Goal: Transaction & Acquisition: Purchase product/service

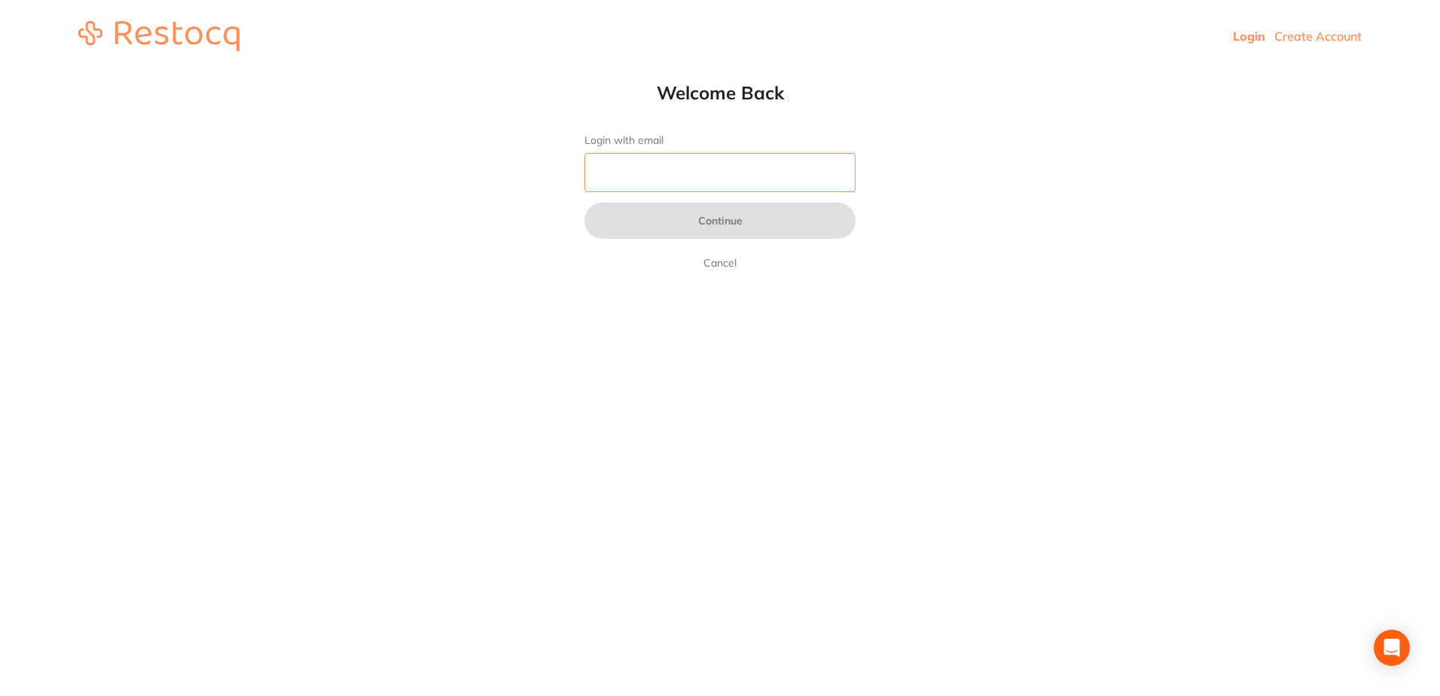
click at [718, 174] on input "Login with email" at bounding box center [719, 172] width 271 height 39
click at [650, 181] on input "pm" at bounding box center [719, 172] width 271 height 39
type input "[EMAIL_ADDRESS][DOMAIN_NAME]"
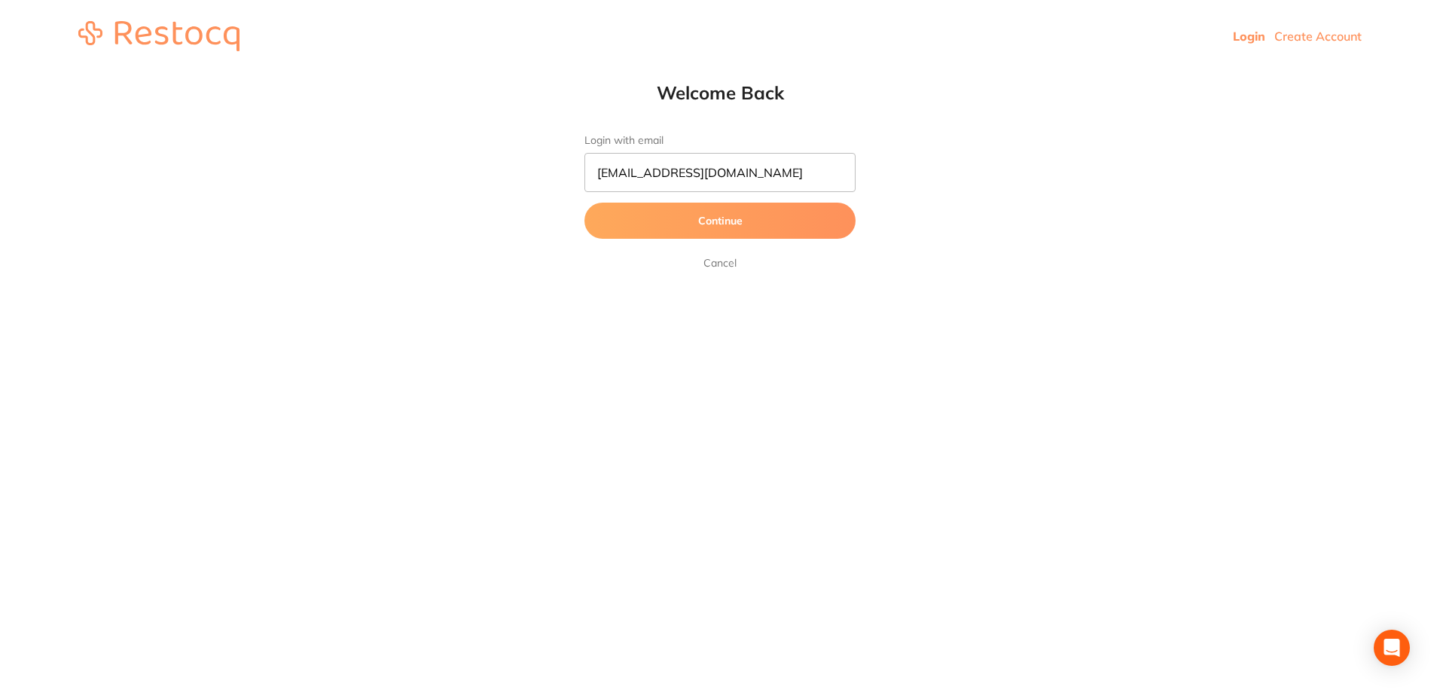
click at [706, 215] on button "Continue" at bounding box center [719, 221] width 271 height 36
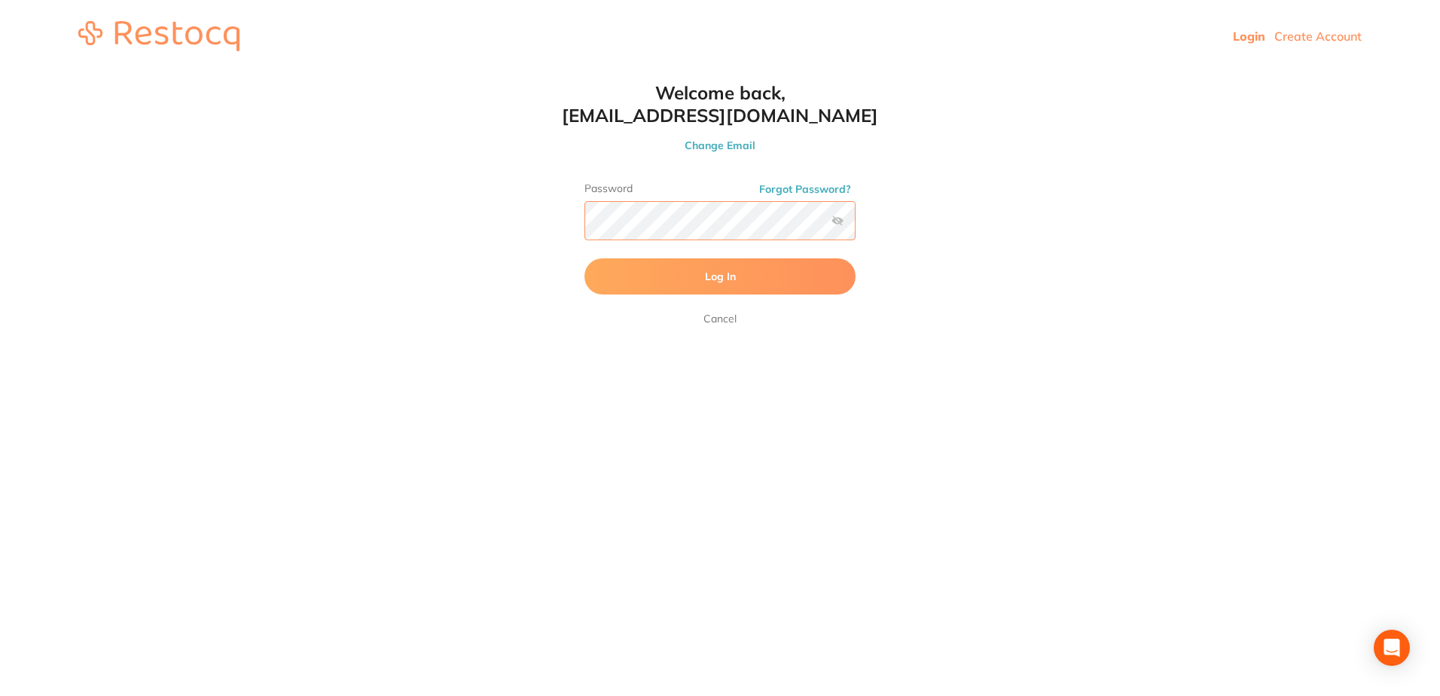
click at [584, 258] on button "Log In" at bounding box center [719, 276] width 271 height 36
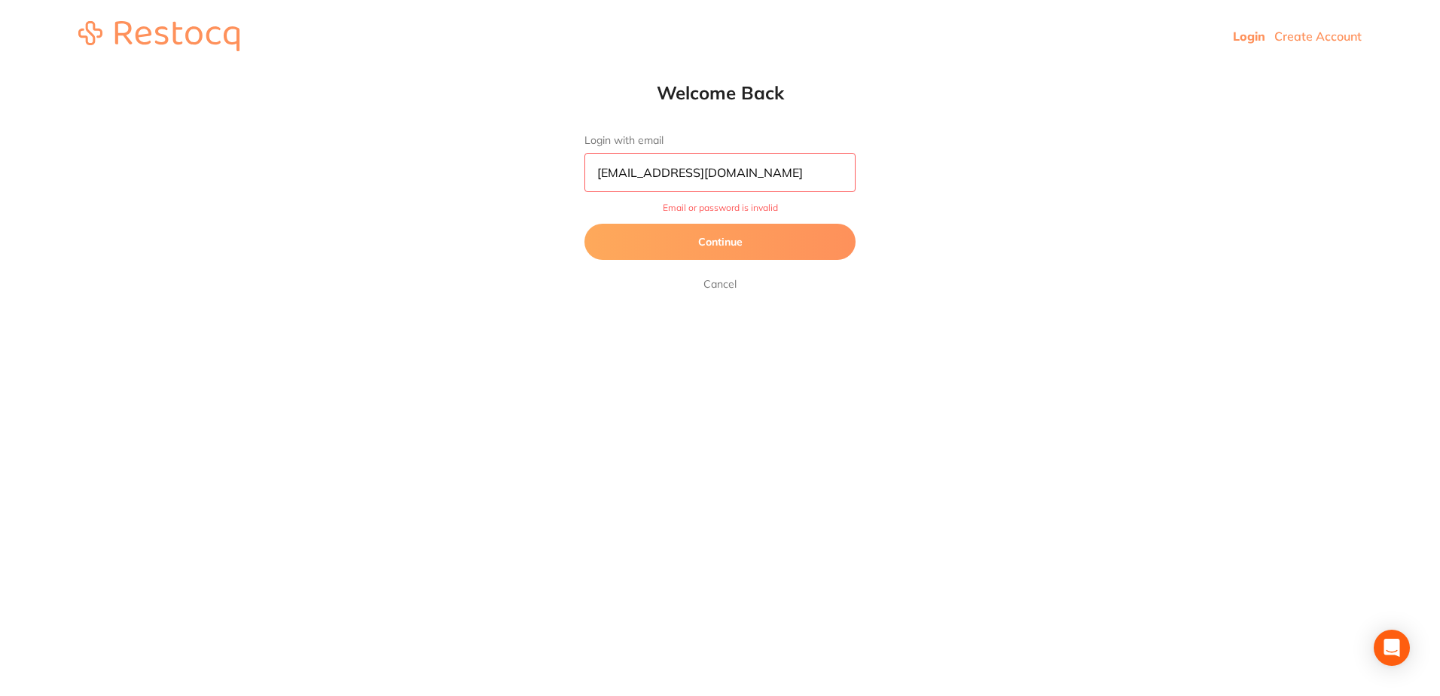
click at [706, 233] on button "Continue" at bounding box center [719, 242] width 271 height 36
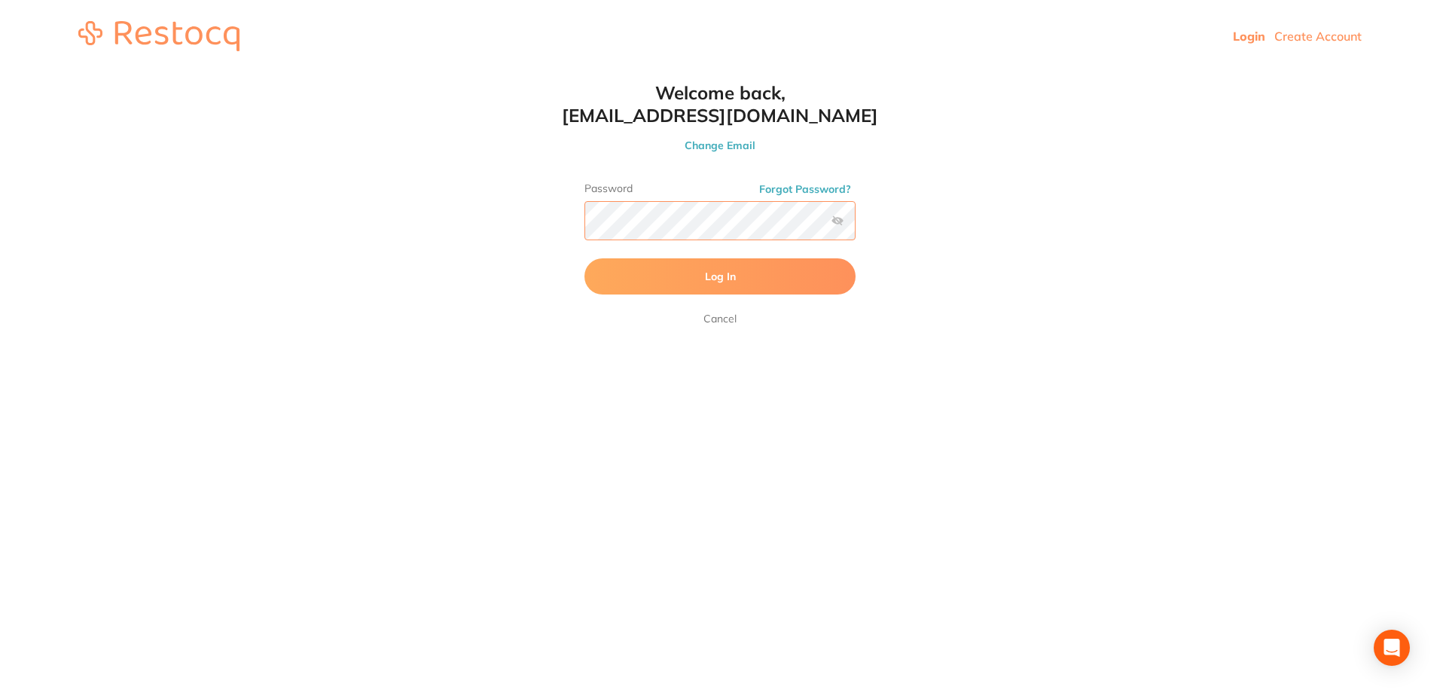
click at [584, 258] on button "Log In" at bounding box center [719, 276] width 271 height 36
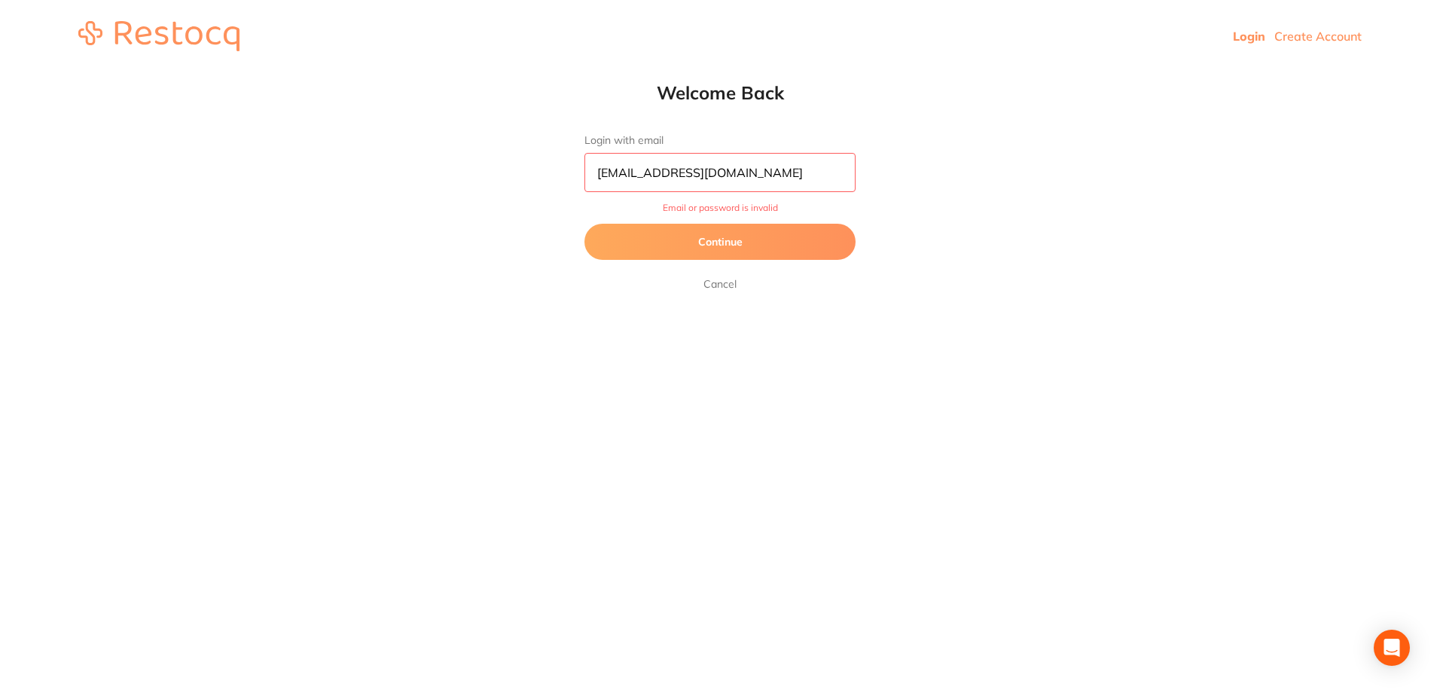
click at [740, 237] on button "Continue" at bounding box center [719, 242] width 271 height 36
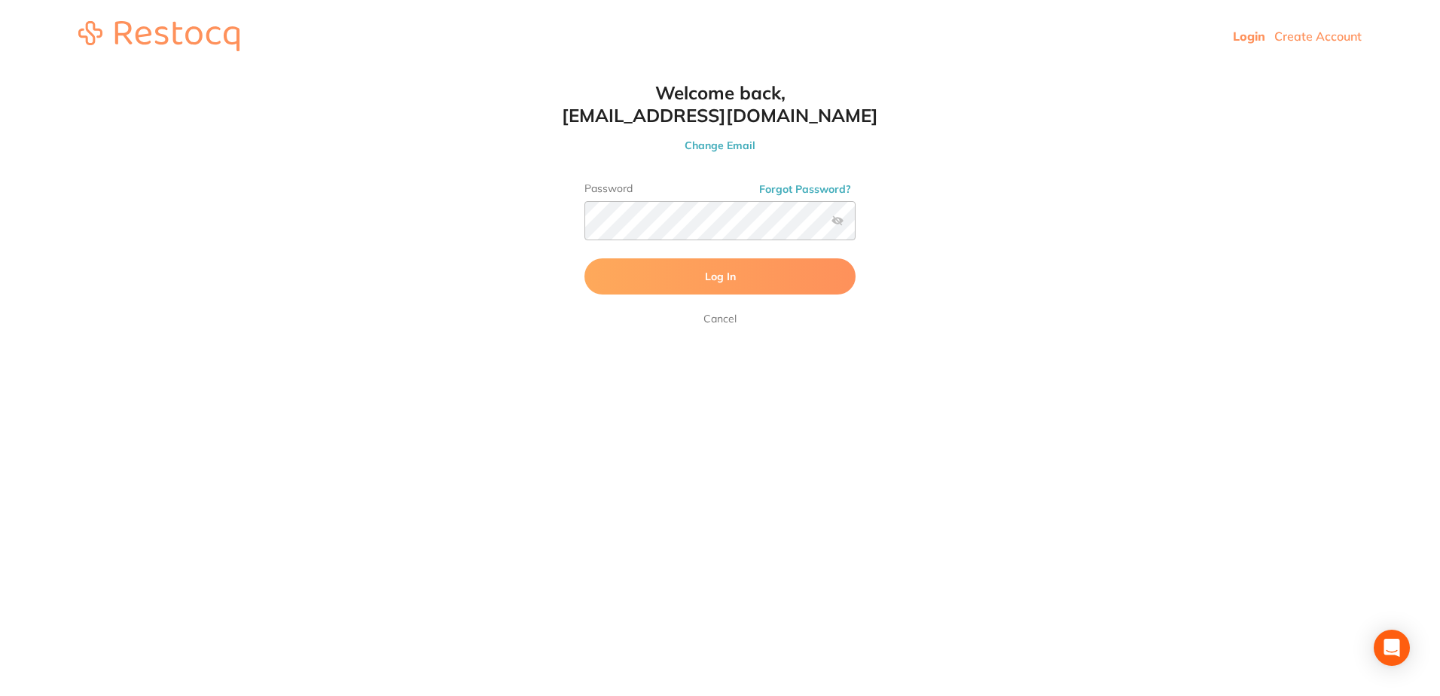
click at [838, 220] on label at bounding box center [837, 221] width 12 height 12
click at [855, 225] on input "checkbox" at bounding box center [855, 225] width 0 height 0
click at [527, 72] on html "Login Create Account Welcome Back Login with email pm@helixdentistry.com.au Con…" at bounding box center [720, 36] width 1440 height 72
click at [584, 258] on button "Log In" at bounding box center [719, 276] width 271 height 36
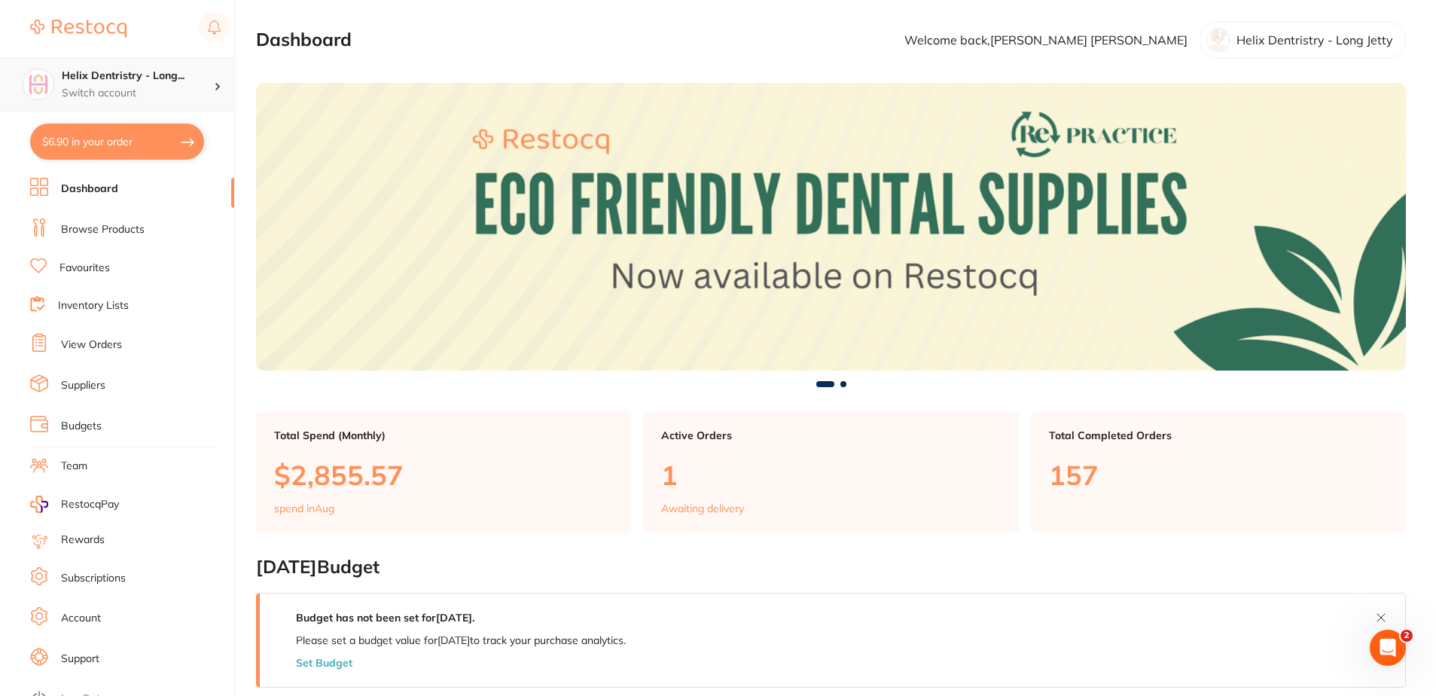
click at [115, 84] on div "Helix Dentristry - Long... Switch account" at bounding box center [138, 85] width 152 height 32
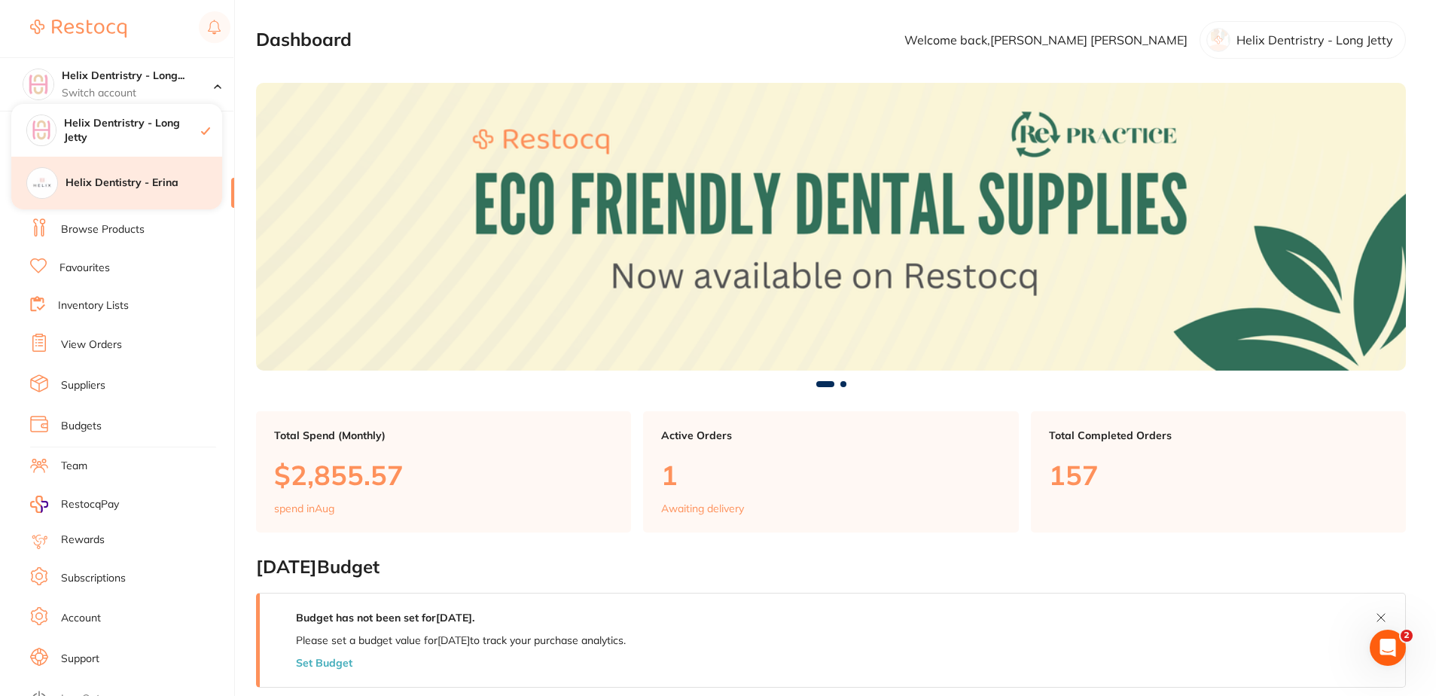
click at [160, 181] on h4 "Helix Dentistry - Erina" at bounding box center [144, 182] width 157 height 15
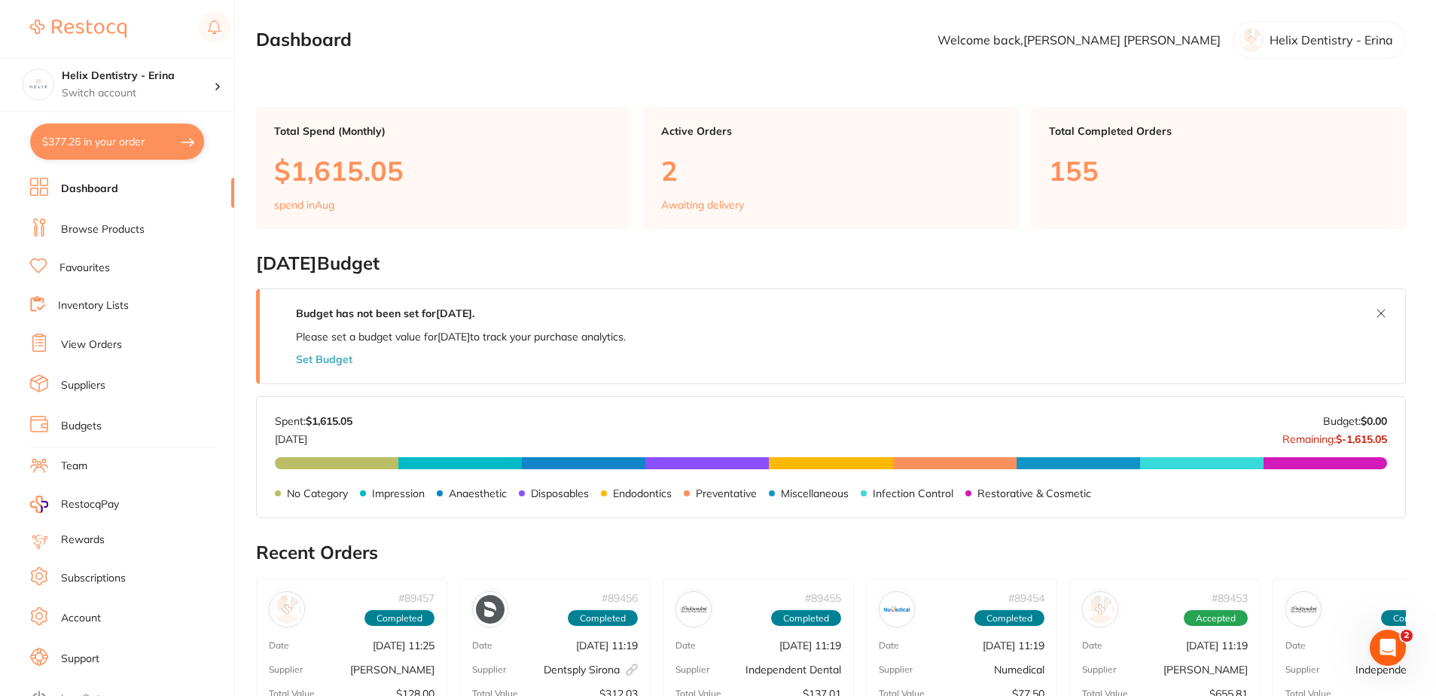
click at [160, 134] on button "$377.26 in your order" at bounding box center [117, 142] width 174 height 36
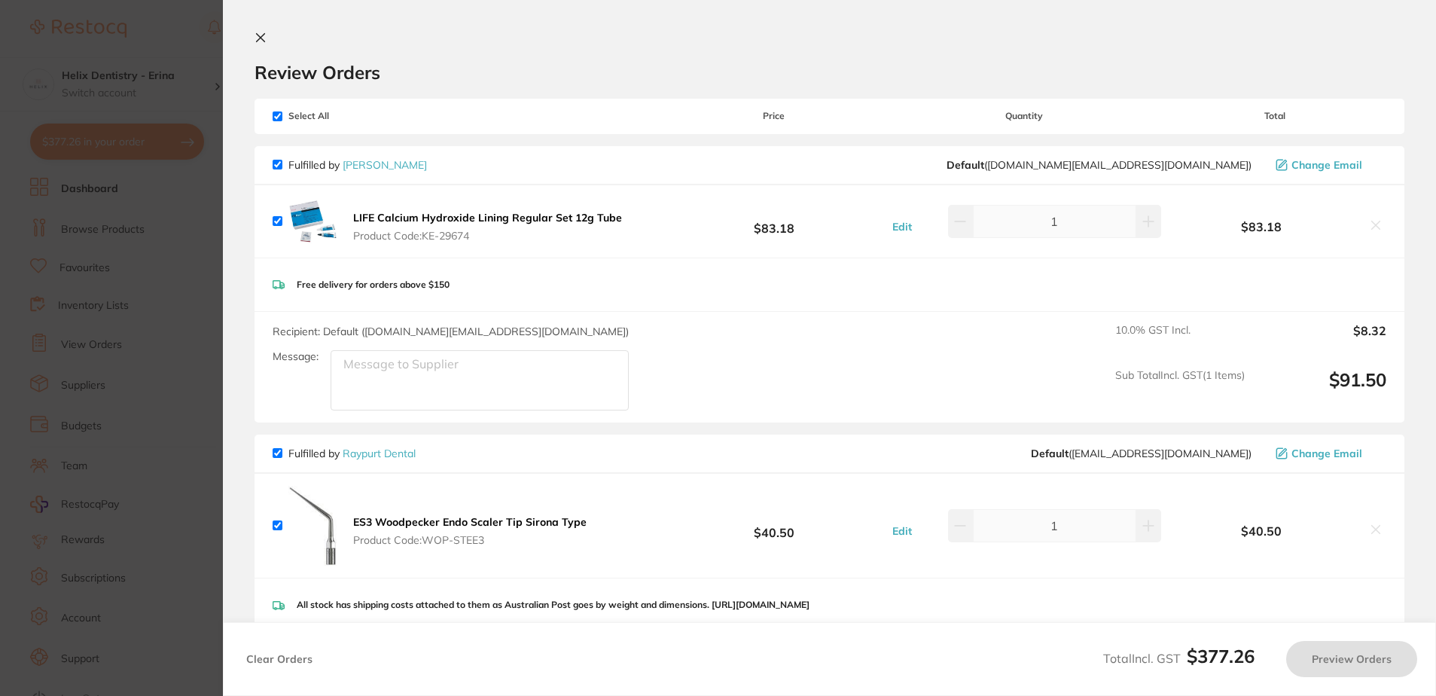
checkbox input "true"
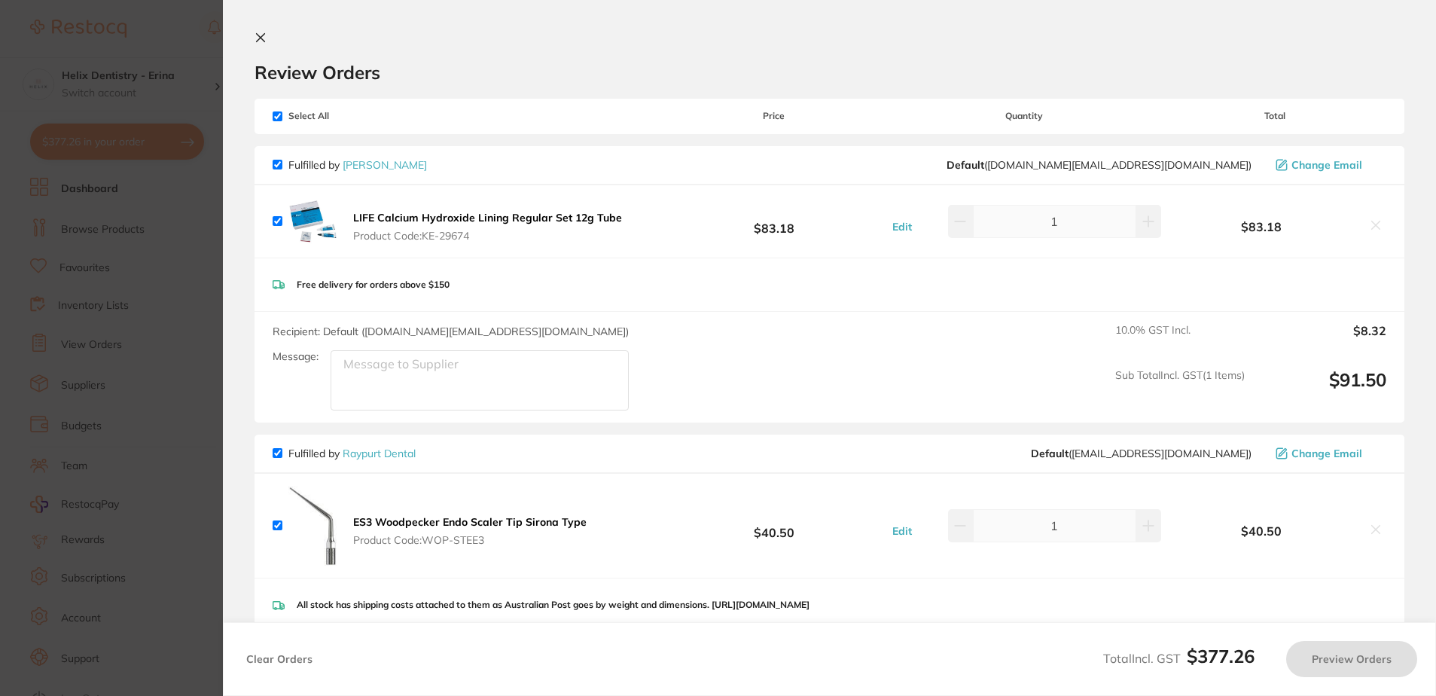
checkbox input "true"
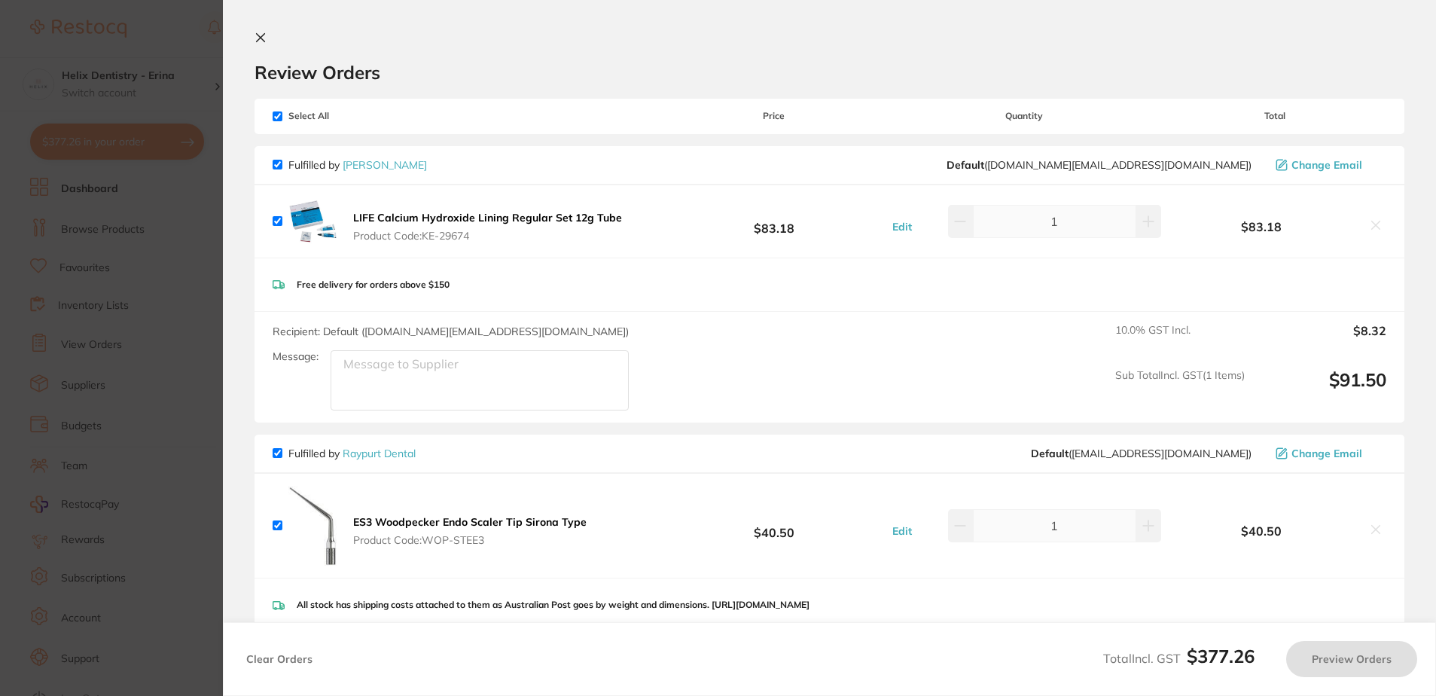
checkbox input "true"
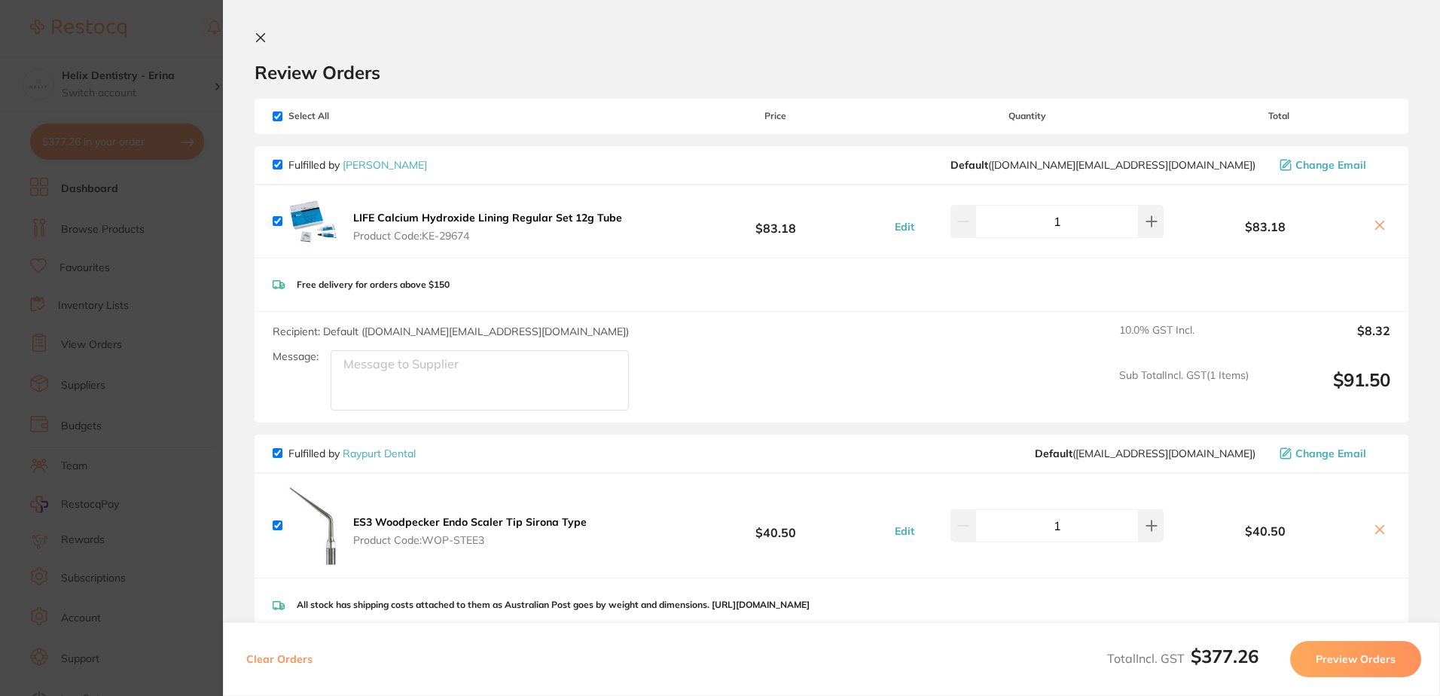
click at [265, 35] on icon at bounding box center [261, 38] width 12 height 12
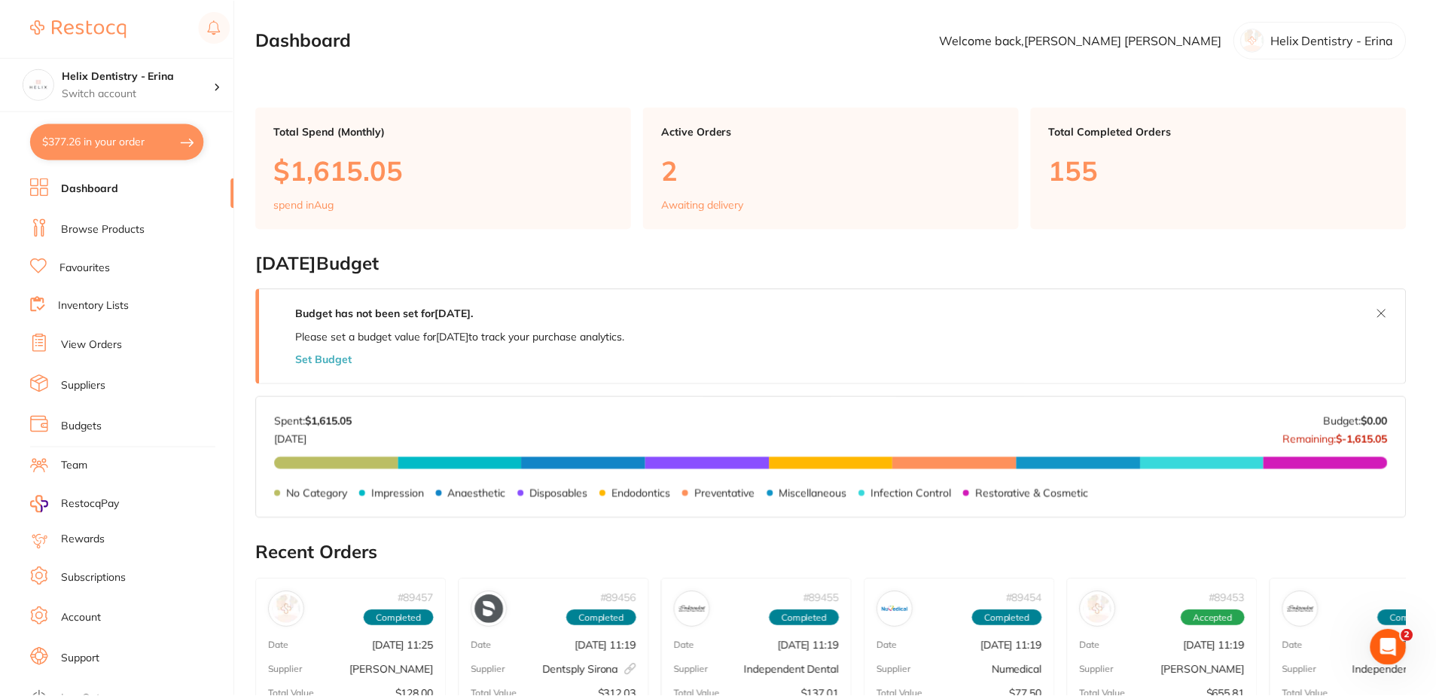
scroll to position [4, 0]
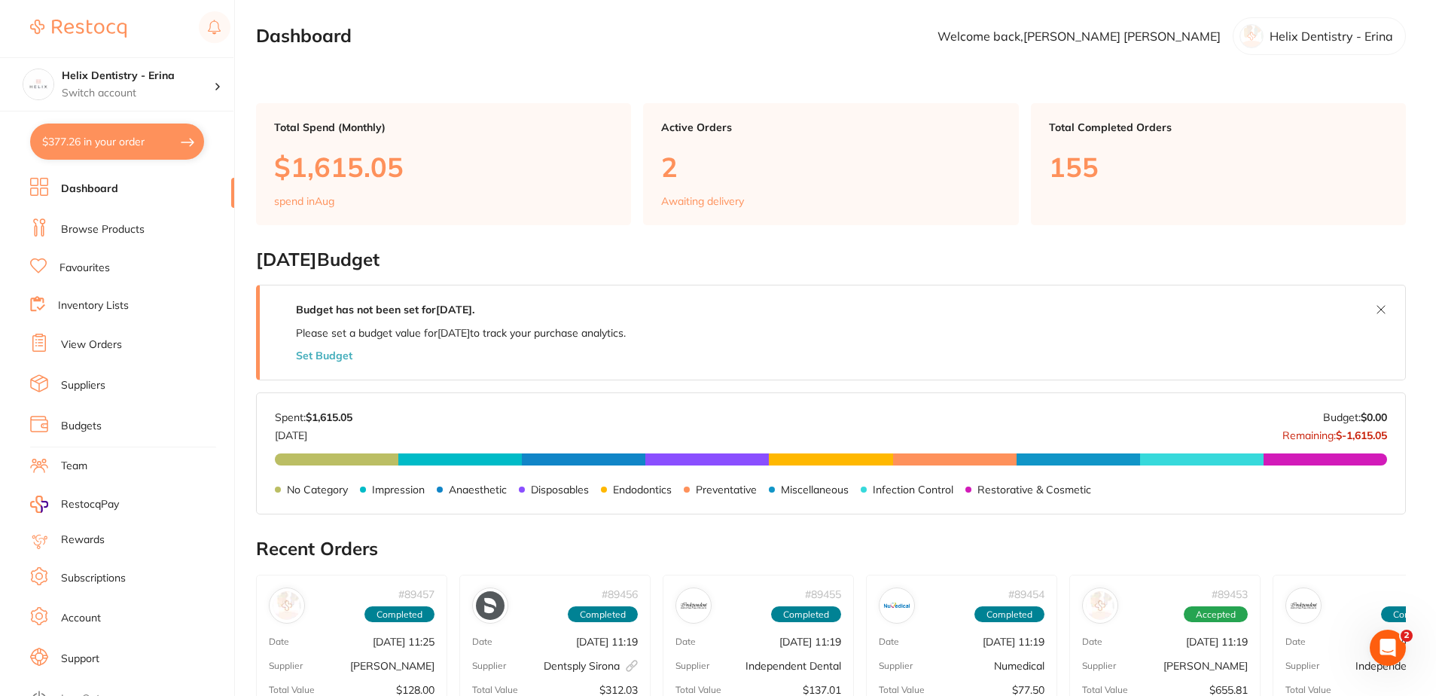
click at [115, 225] on link "Browse Products" at bounding box center [103, 229] width 84 height 15
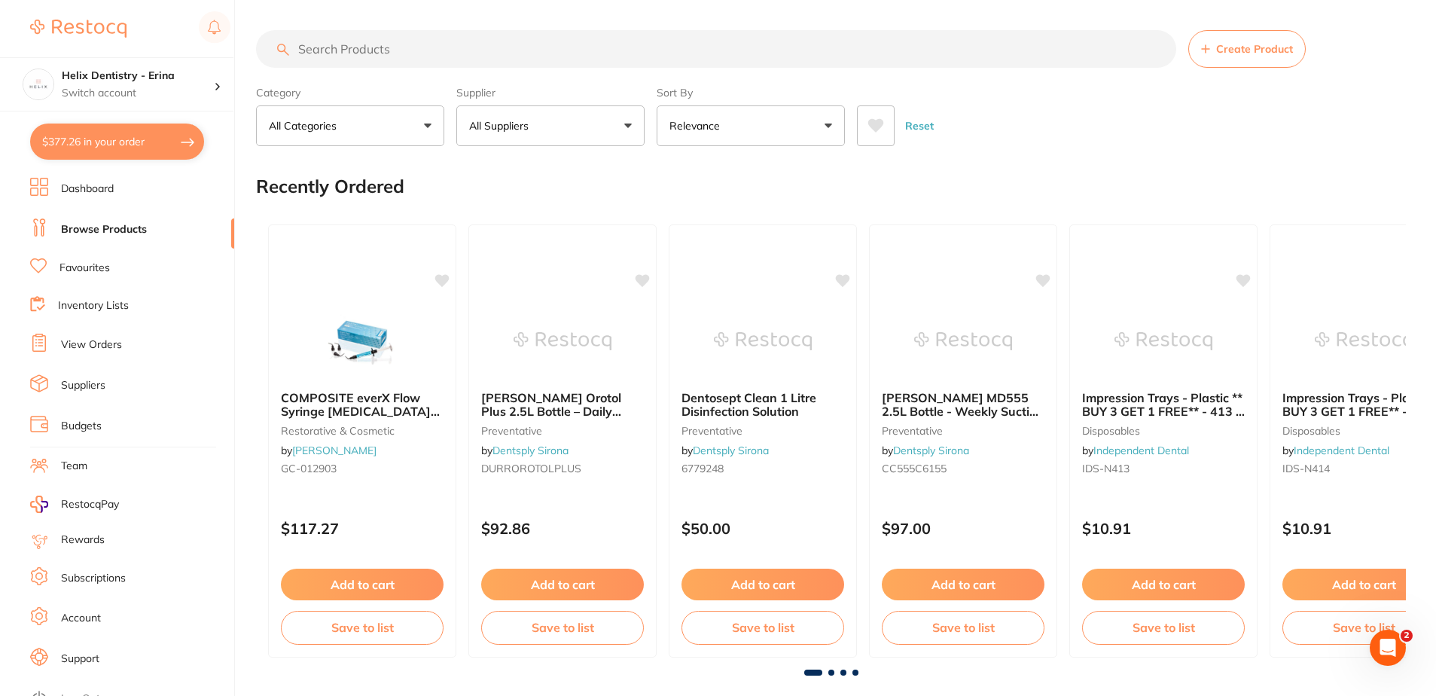
click at [330, 55] on input "search" at bounding box center [716, 49] width 920 height 38
type input "gauze"
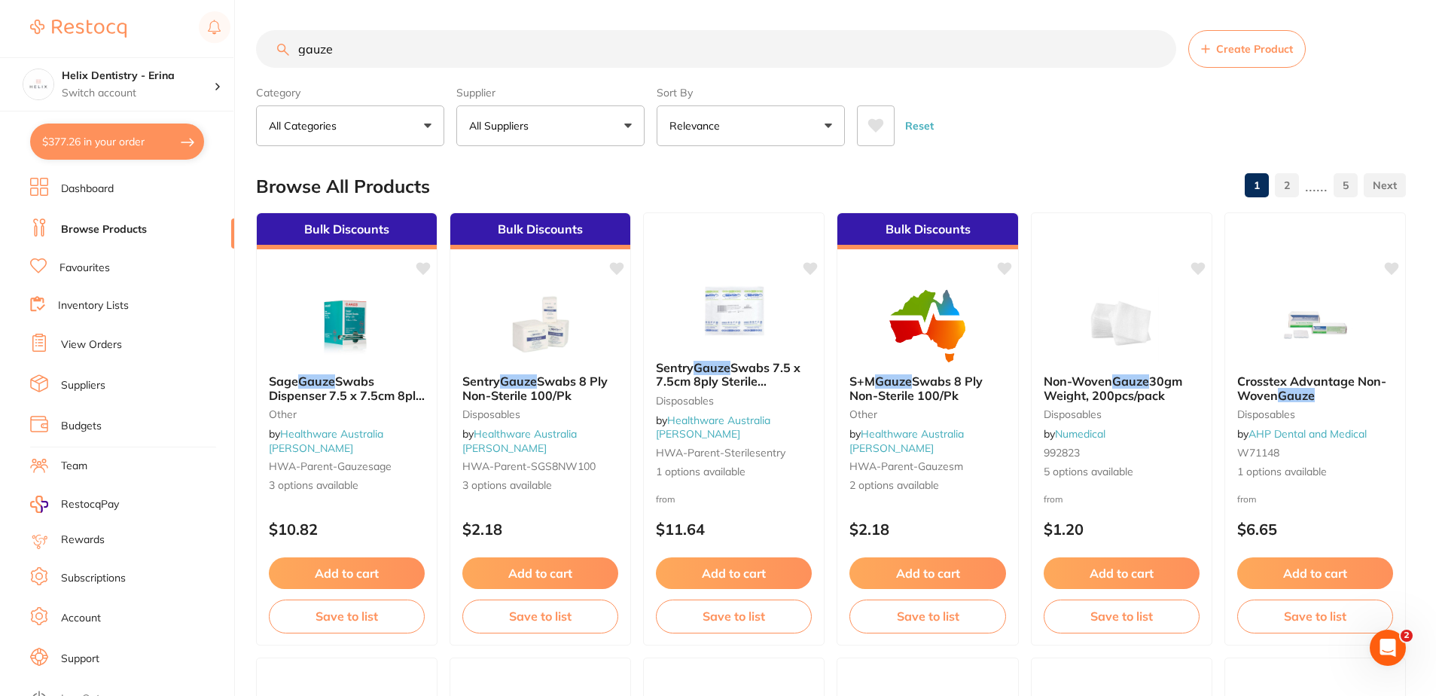
click at [563, 108] on button "All Suppliers" at bounding box center [550, 125] width 188 height 41
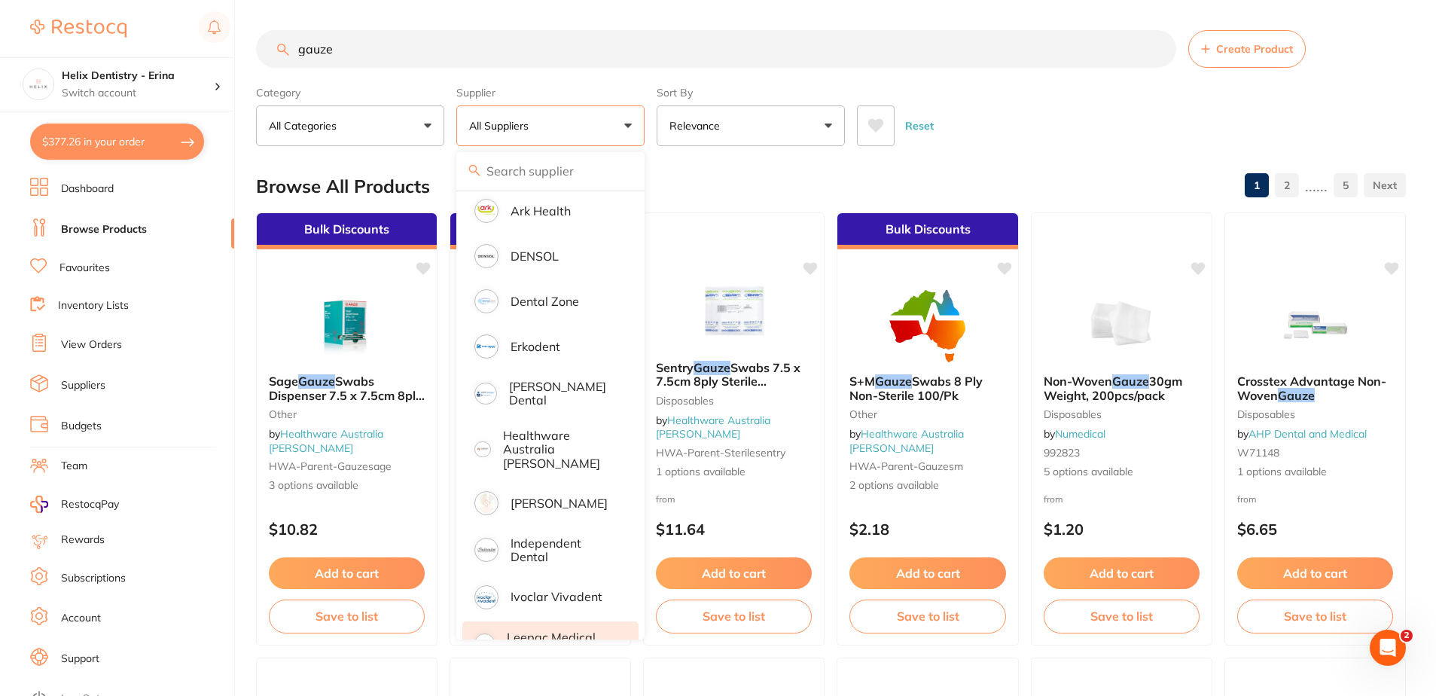
scroll to position [377, 0]
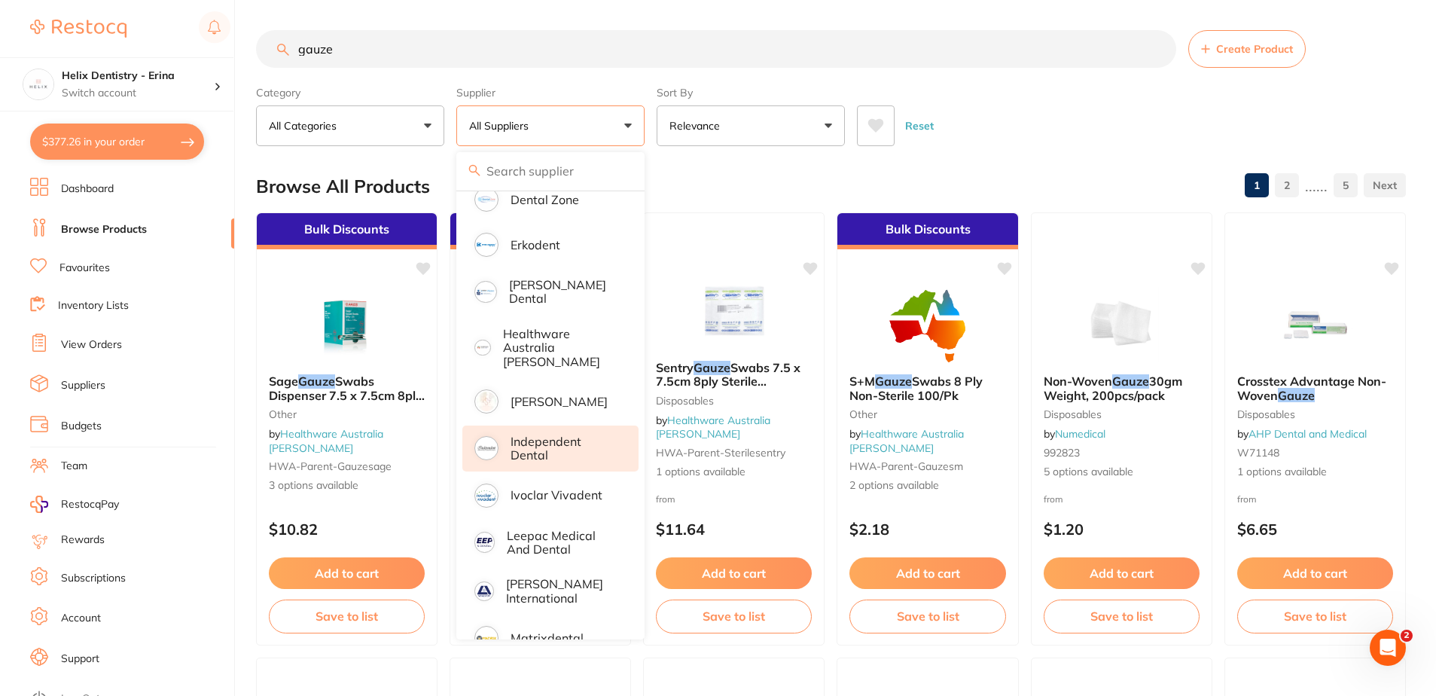
click at [565, 435] on p "Independent Dental" at bounding box center [564, 449] width 107 height 28
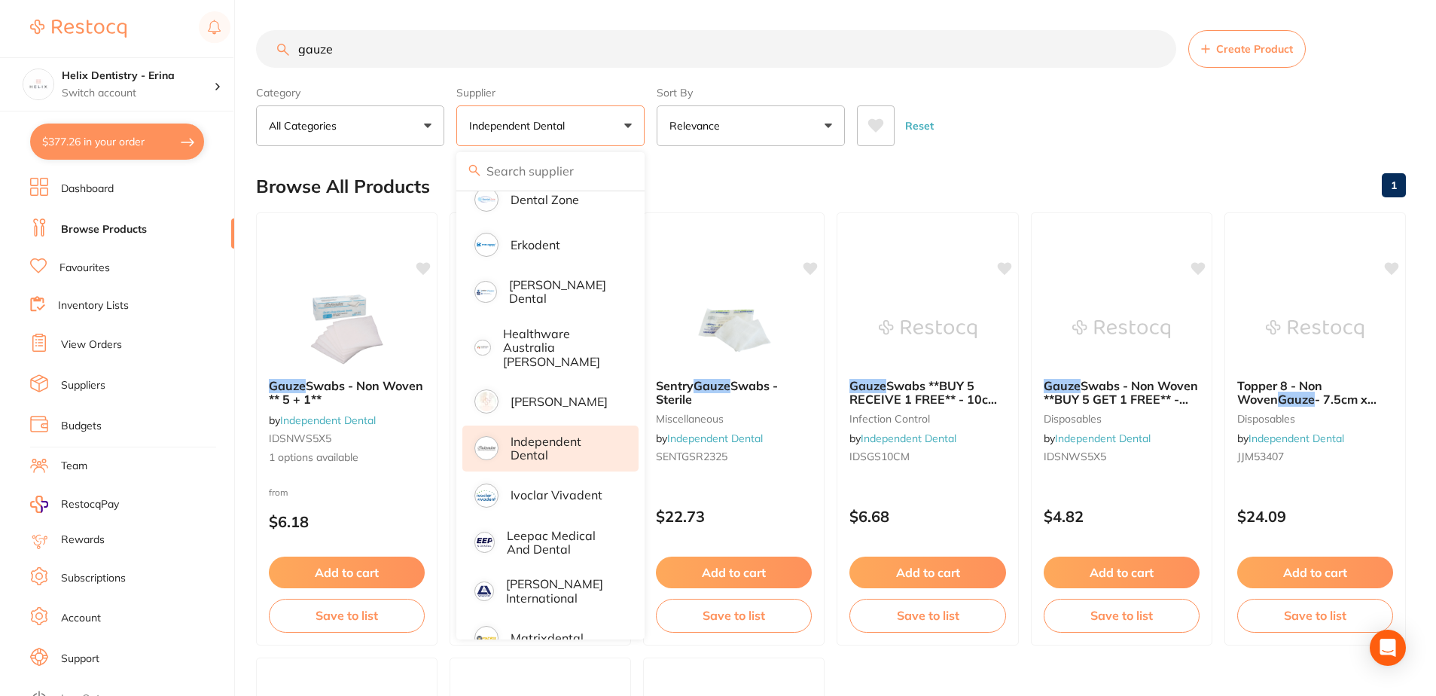
click at [992, 105] on div "Reset" at bounding box center [1125, 119] width 537 height 53
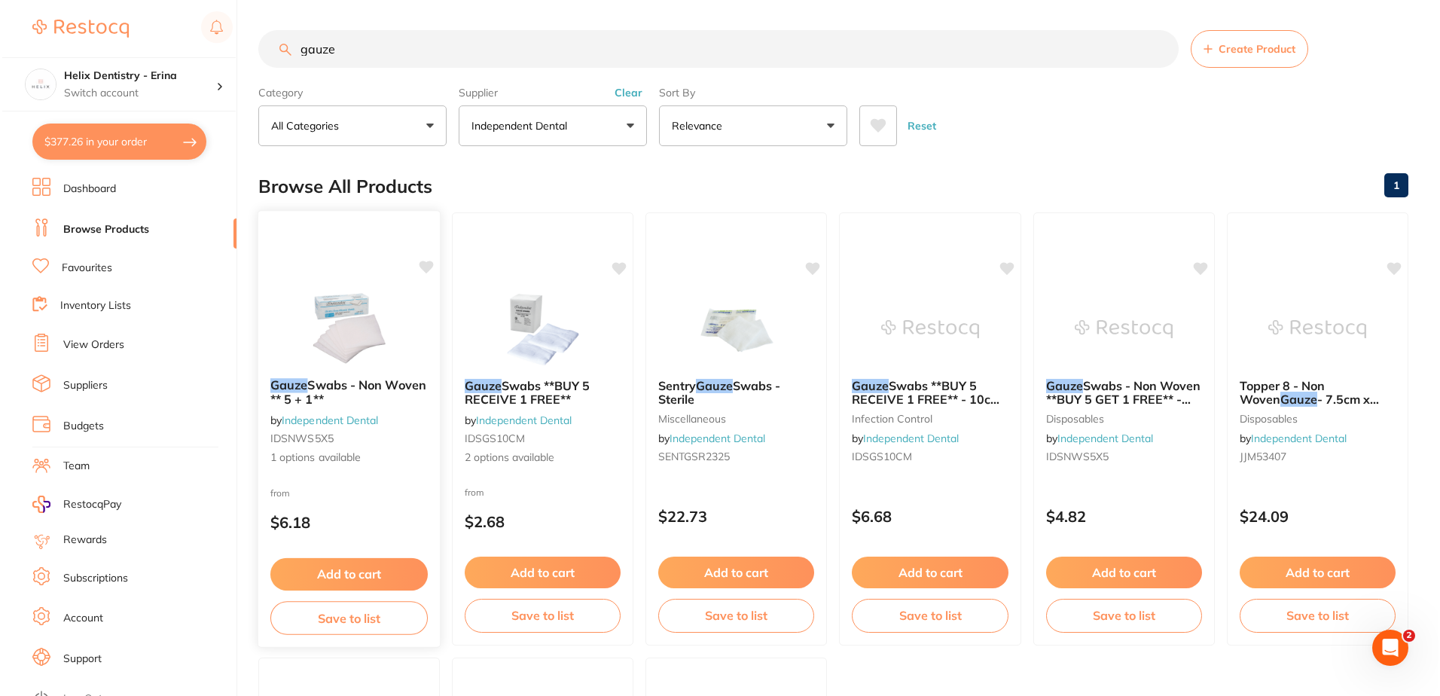
scroll to position [0, 0]
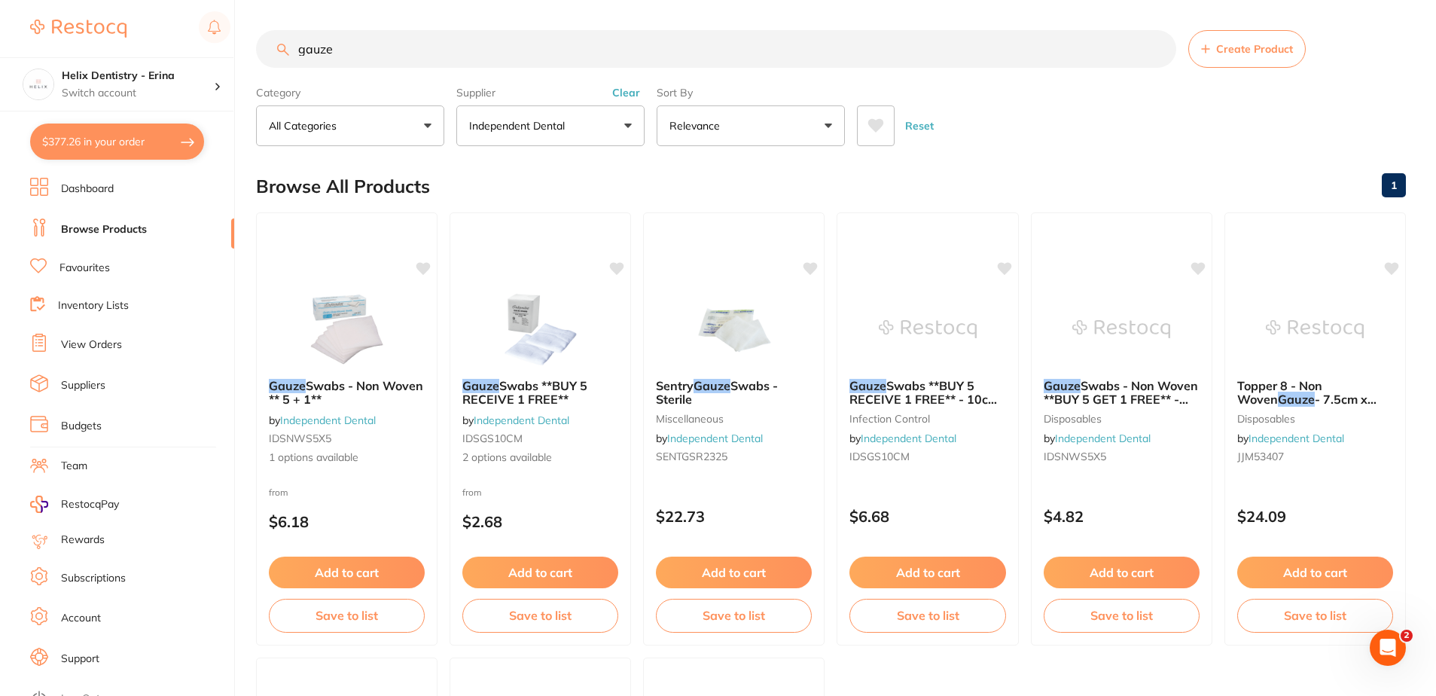
drag, startPoint x: 560, startPoint y: 393, endPoint x: 680, endPoint y: 473, distance: 144.5
click at [560, 393] on span "Swabs **BUY 5 RECEIVE 1 FREE**" at bounding box center [524, 392] width 125 height 29
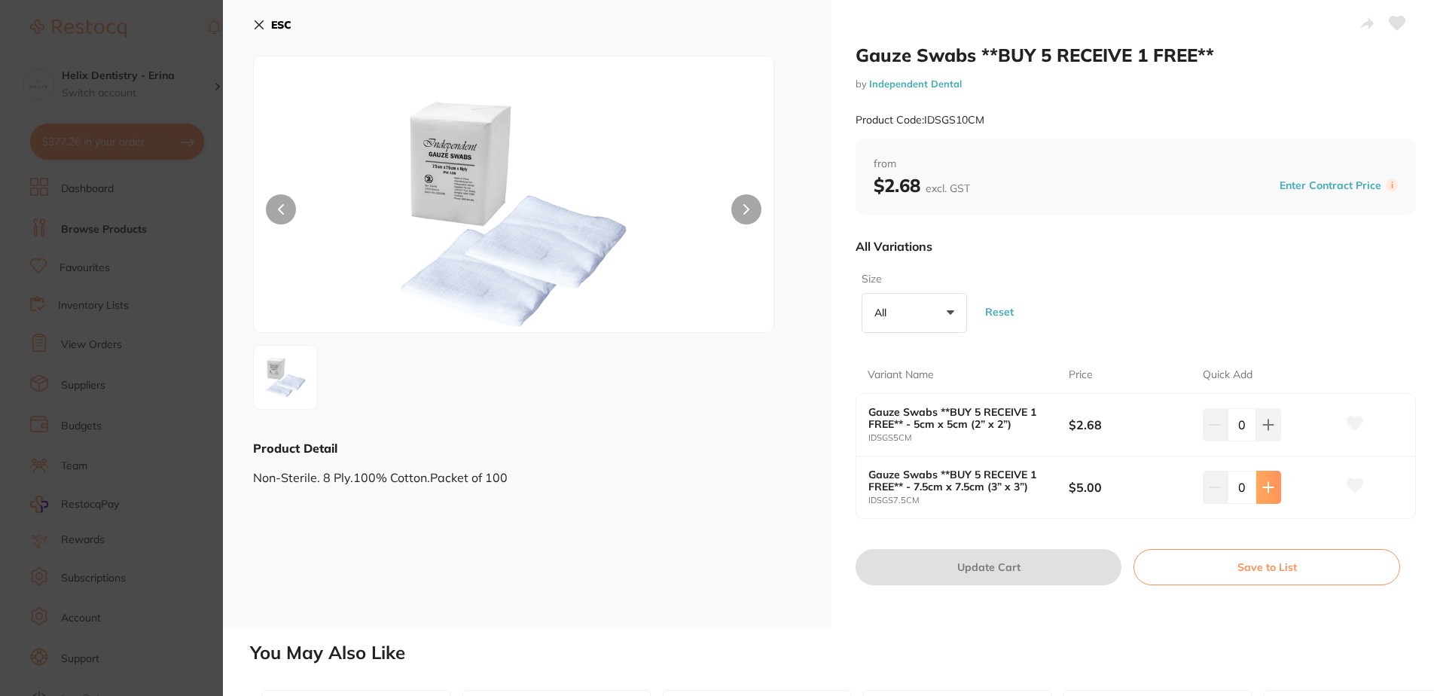
click at [1267, 486] on icon at bounding box center [1269, 487] width 10 height 10
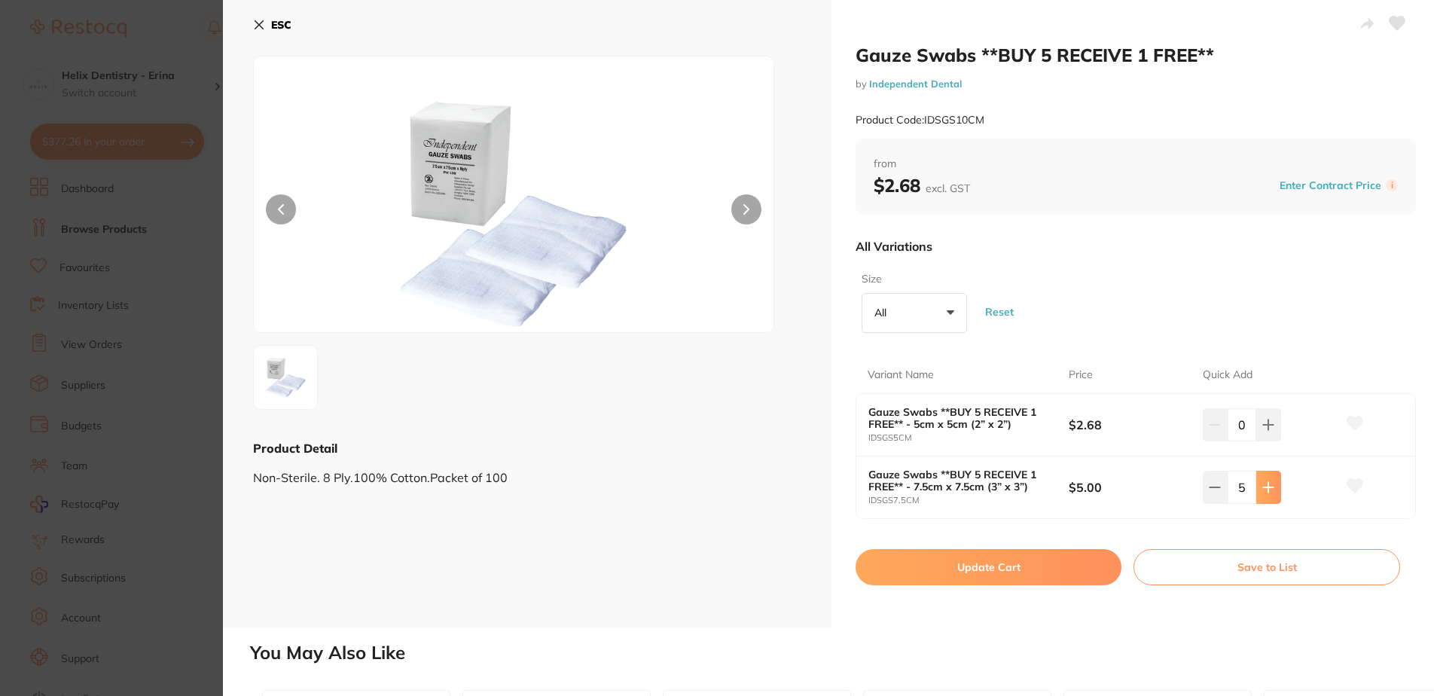
click at [1267, 486] on icon at bounding box center [1269, 487] width 10 height 10
type input "6"
click at [999, 565] on button "Update Cart" at bounding box center [988, 567] width 266 height 36
checkbox input "false"
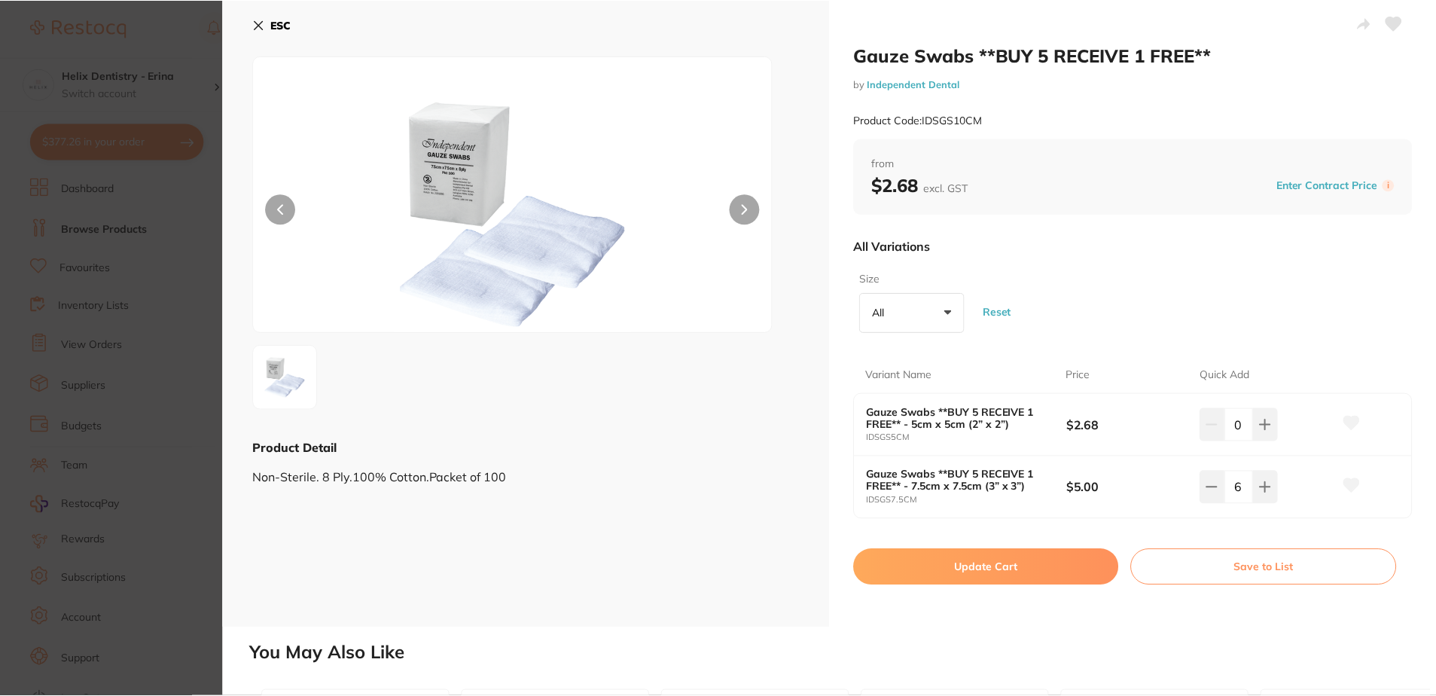
scroll to position [4, 0]
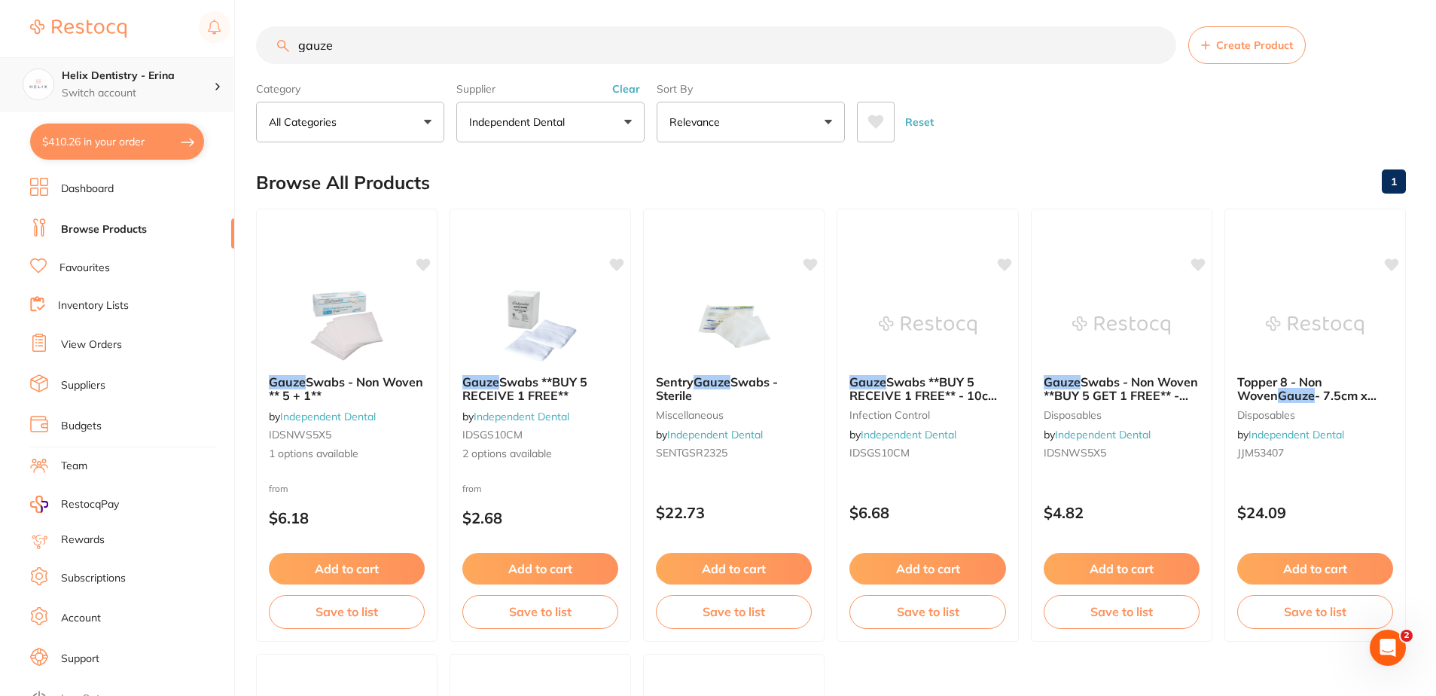
drag, startPoint x: 346, startPoint y: 43, endPoint x: 121, endPoint y: 70, distance: 226.8
click at [178, 57] on div "$410.26 Helix Dentistry - Erina Switch account Helix Dentristry - Long Jetty He…" at bounding box center [718, 344] width 1436 height 696
type input "paper towel"
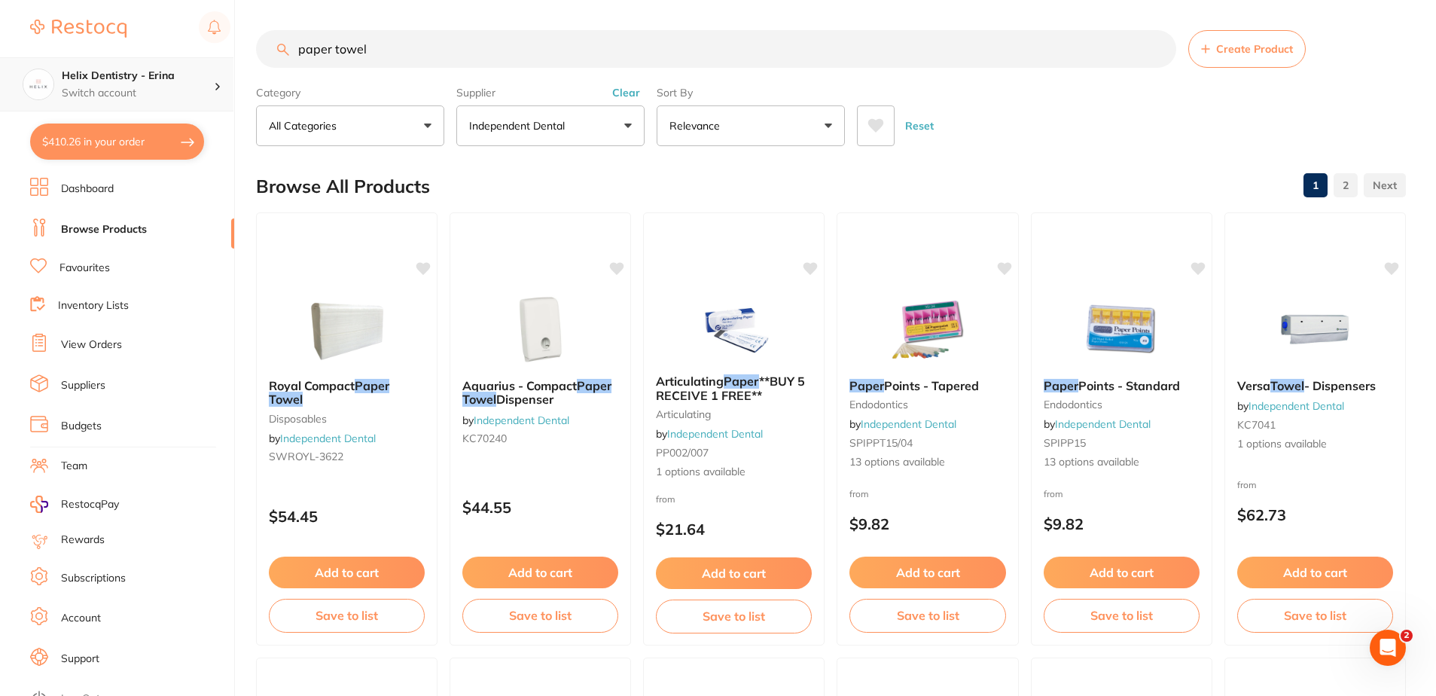
scroll to position [0, 0]
click at [375, 571] on button "Add to cart" at bounding box center [346, 574] width 157 height 32
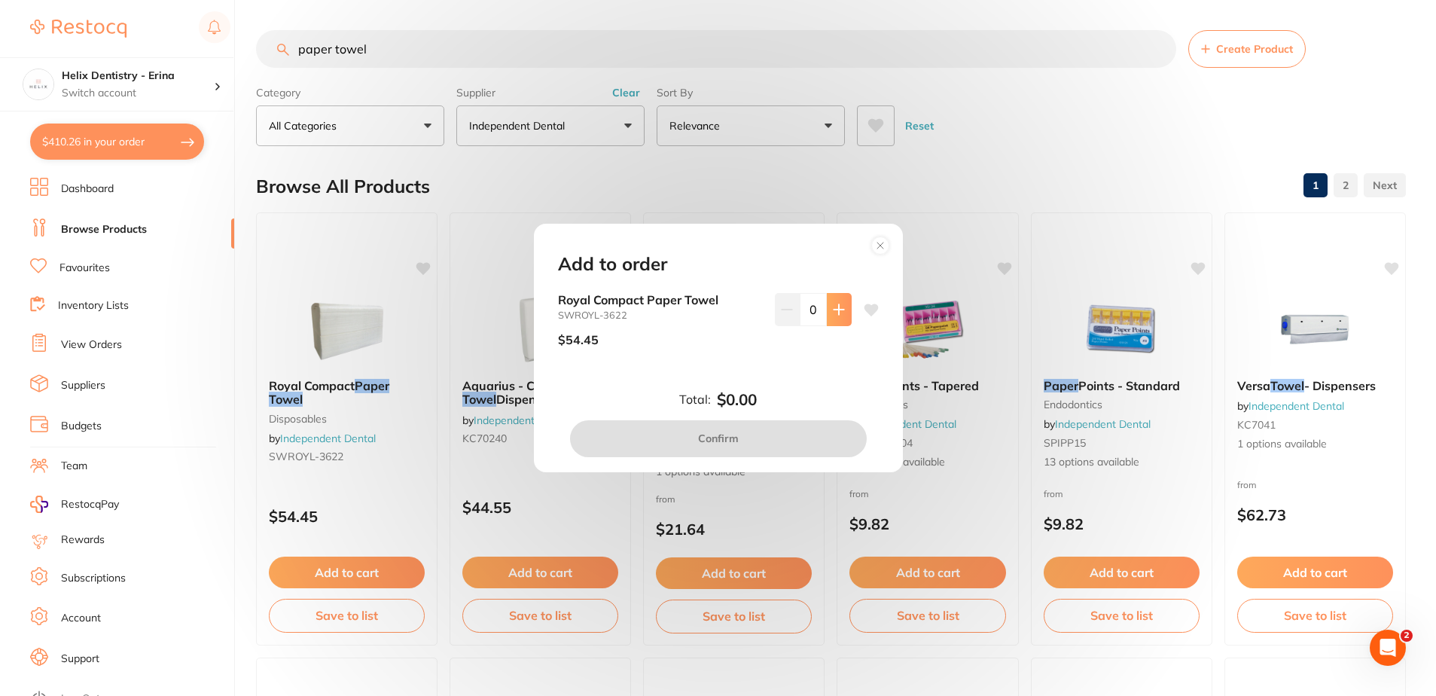
click at [843, 306] on button at bounding box center [839, 309] width 25 height 33
type input "1"
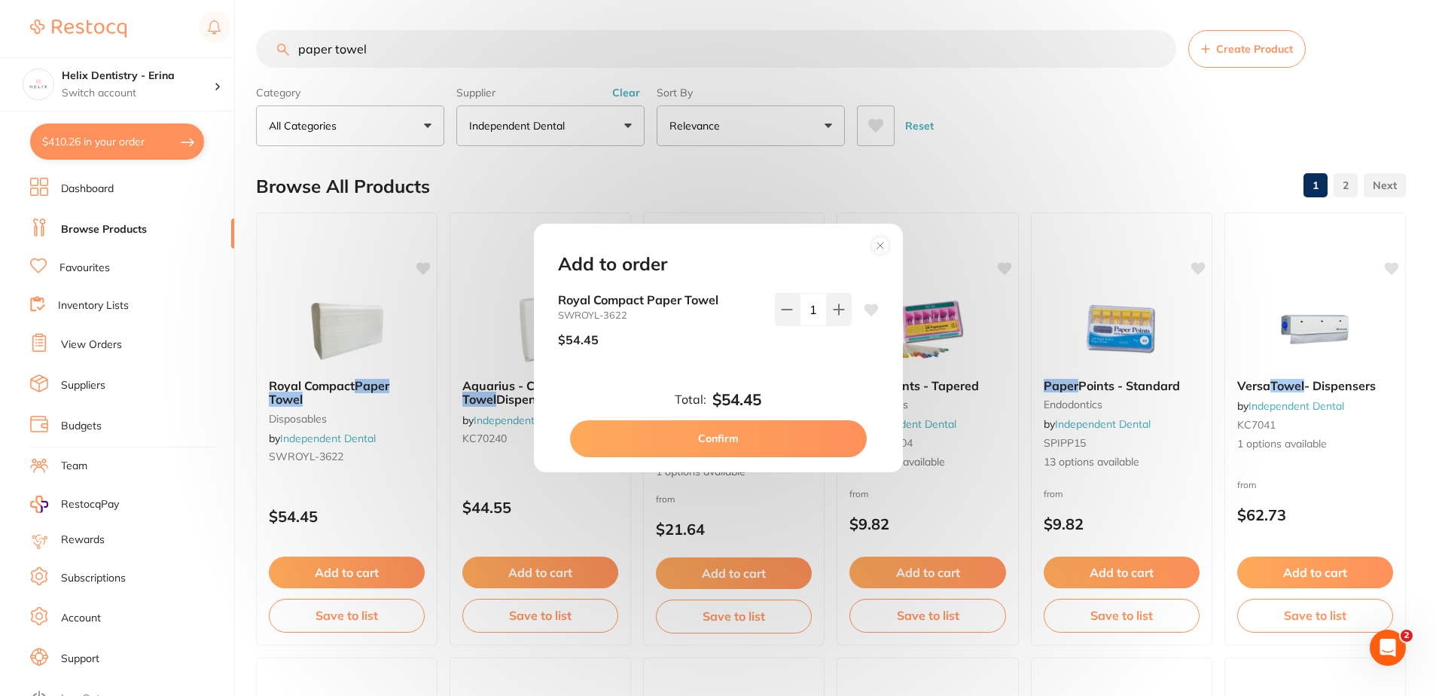
click at [757, 450] on button "Confirm" at bounding box center [718, 438] width 297 height 36
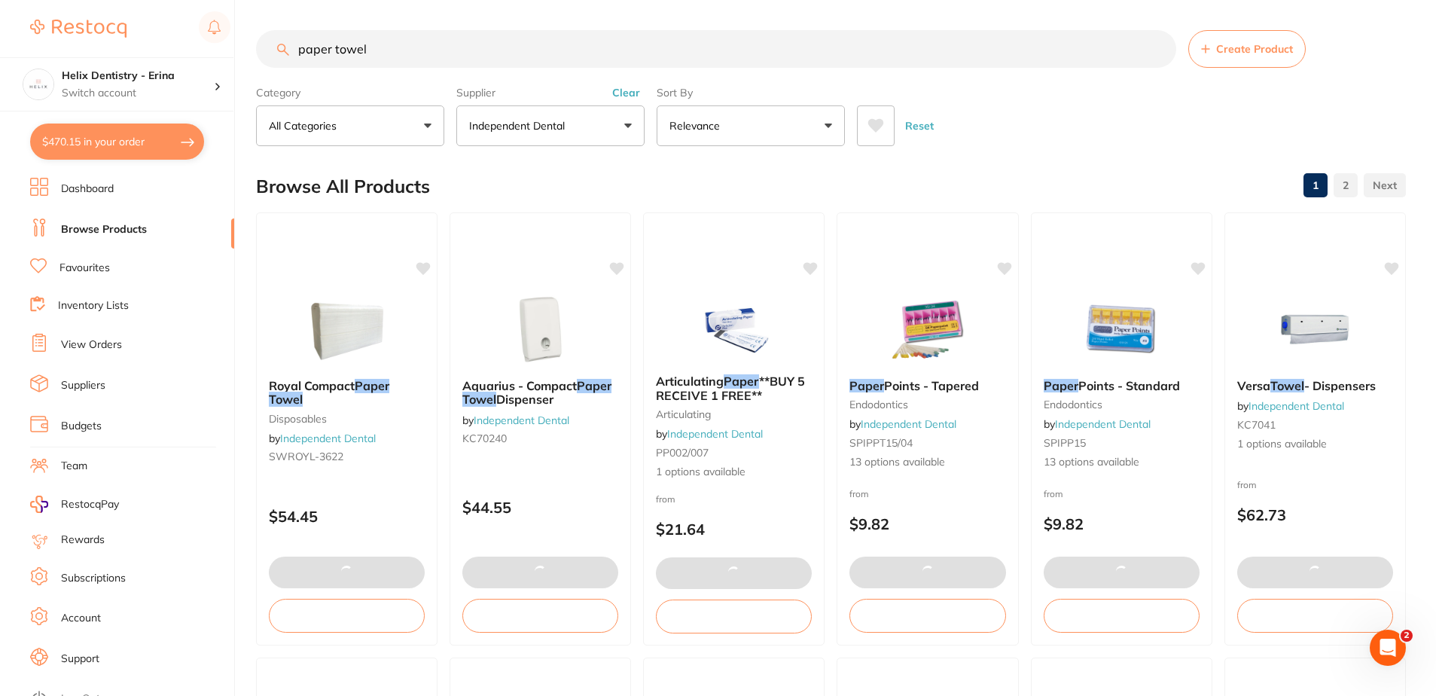
drag, startPoint x: 425, startPoint y: 47, endPoint x: 236, endPoint y: 43, distance: 189.1
click at [237, 56] on div "$470.15 Helix Dentistry - Erina Switch account Helix Dentristry - Long Jetty He…" at bounding box center [718, 348] width 1436 height 696
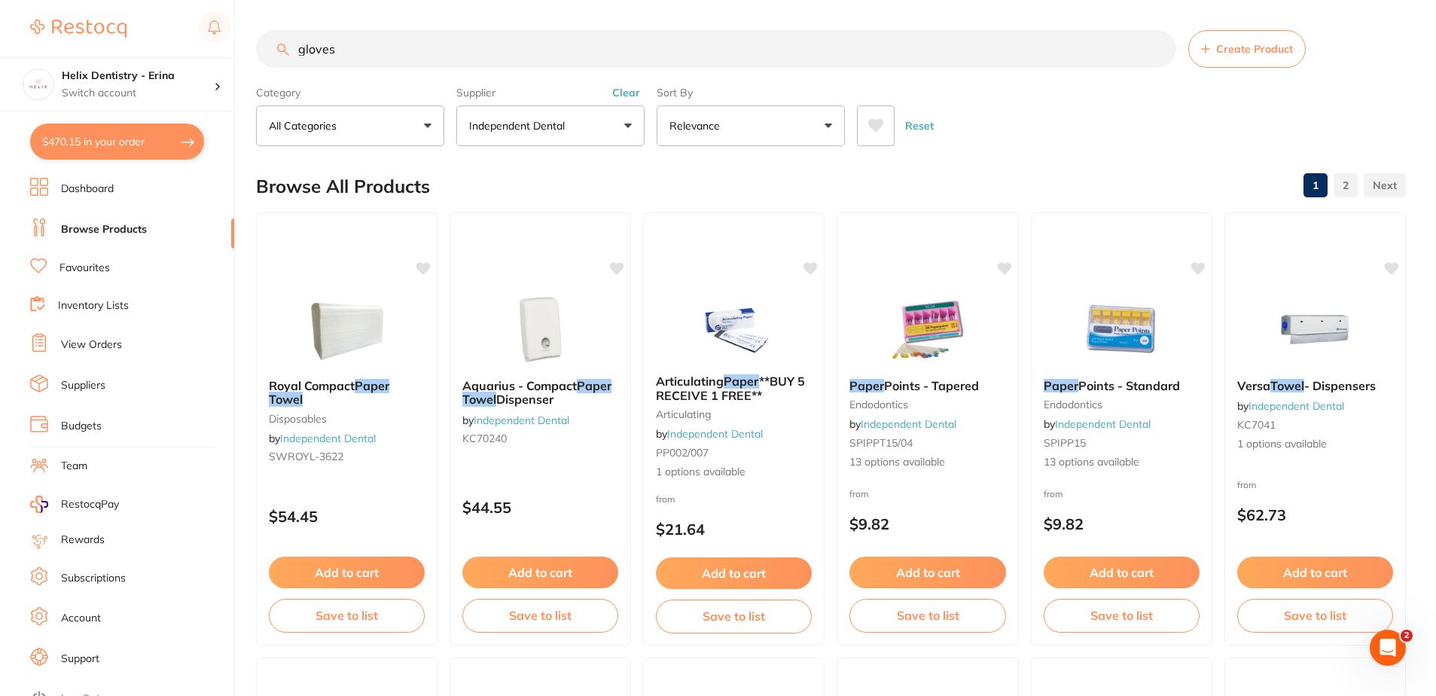
type input "gloves"
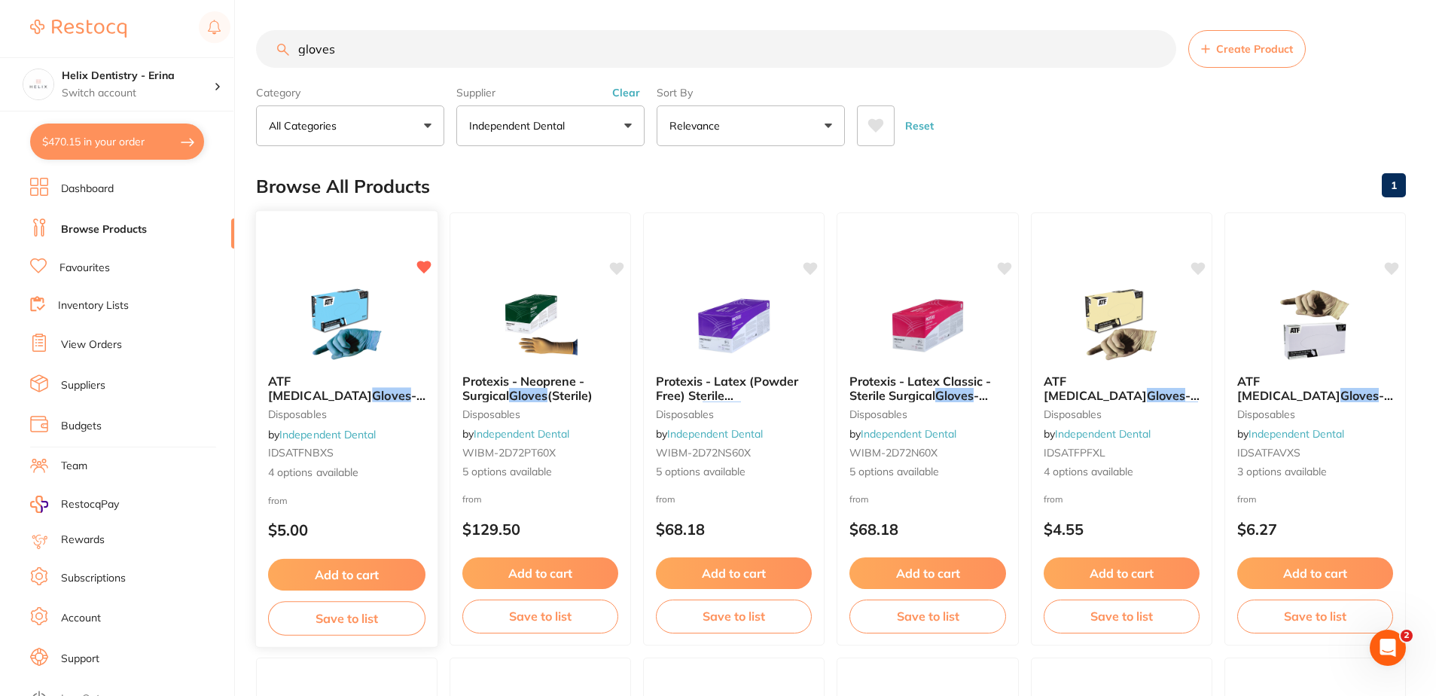
click at [364, 575] on button "Add to cart" at bounding box center [346, 575] width 157 height 32
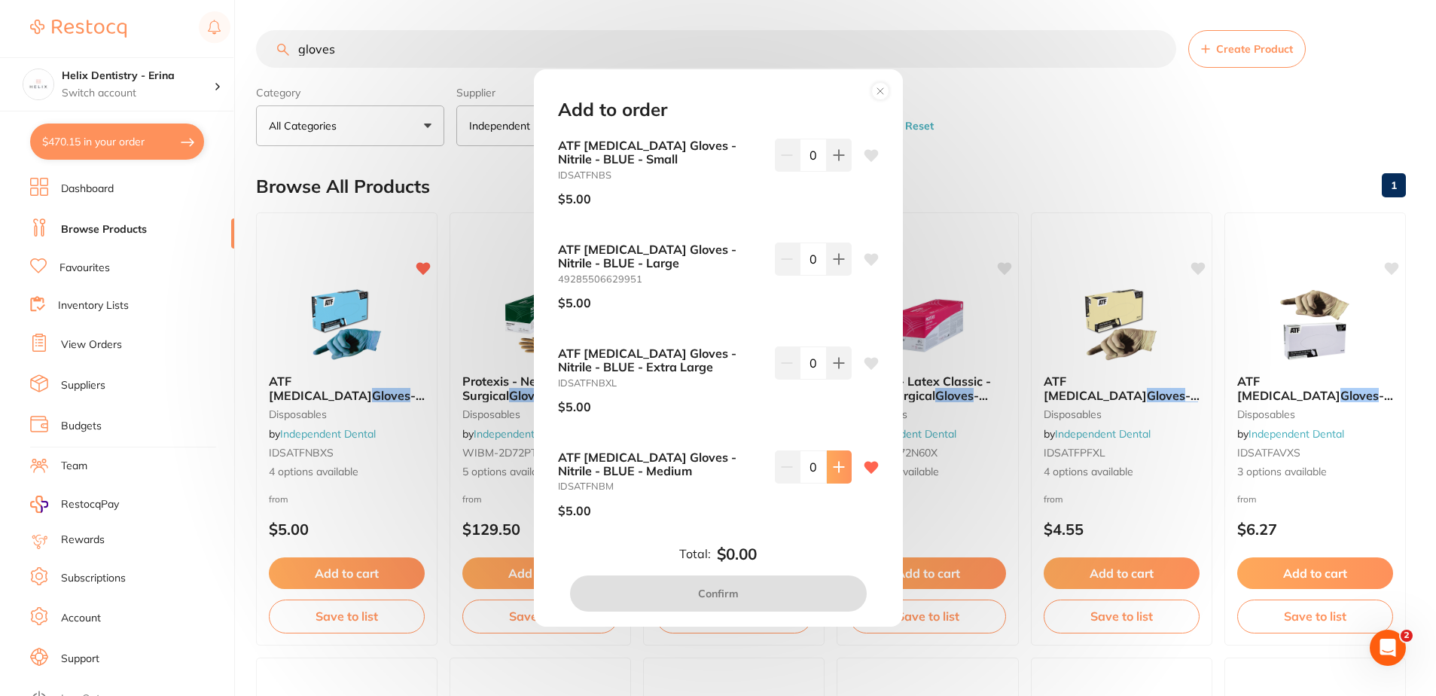
click at [841, 459] on button at bounding box center [839, 466] width 25 height 33
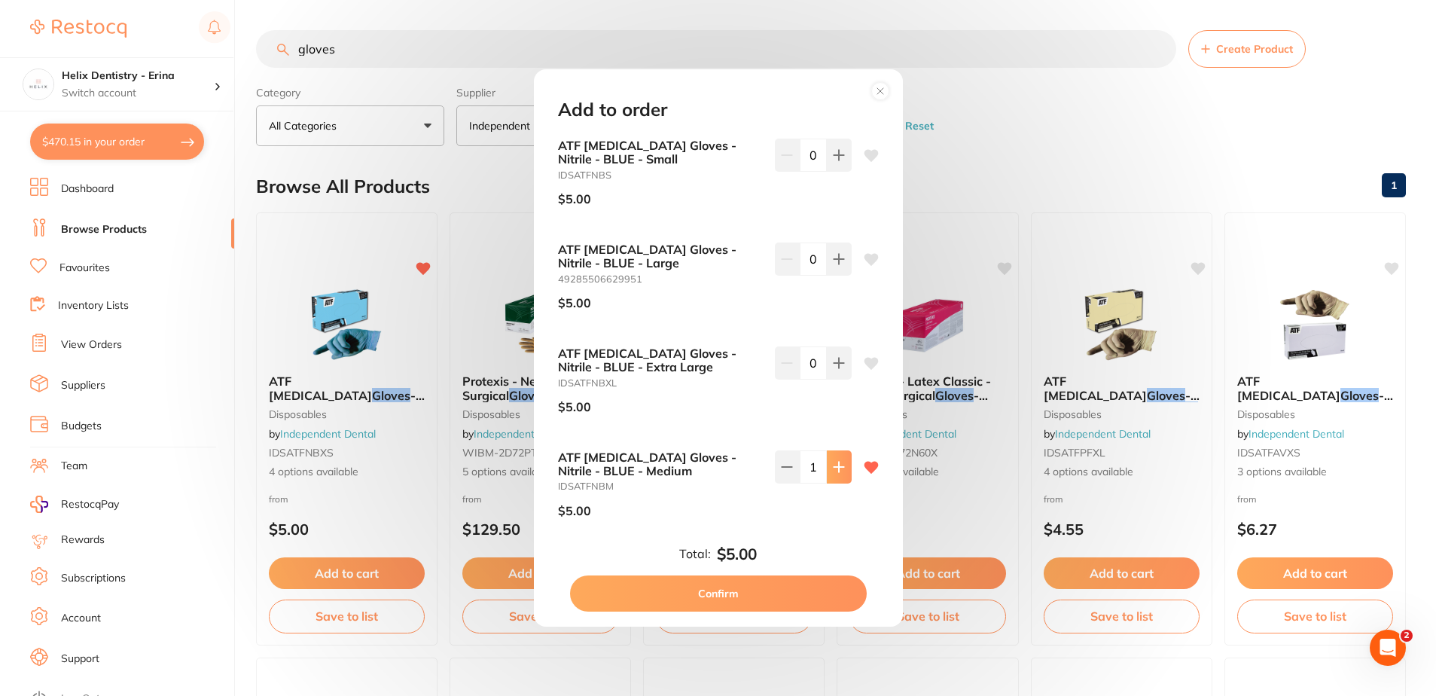
click at [841, 459] on button at bounding box center [839, 466] width 25 height 33
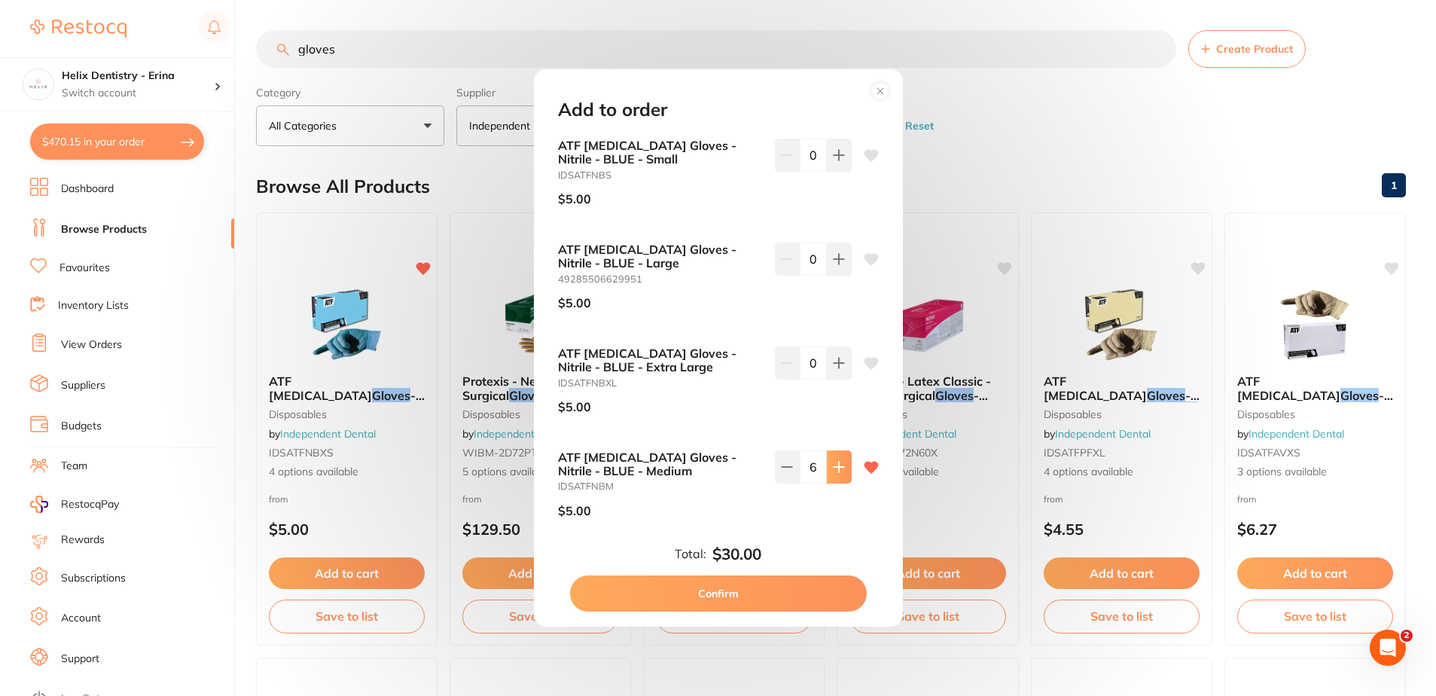
click at [841, 459] on button at bounding box center [839, 466] width 25 height 33
click at [782, 461] on icon at bounding box center [787, 467] width 12 height 12
type input "8"
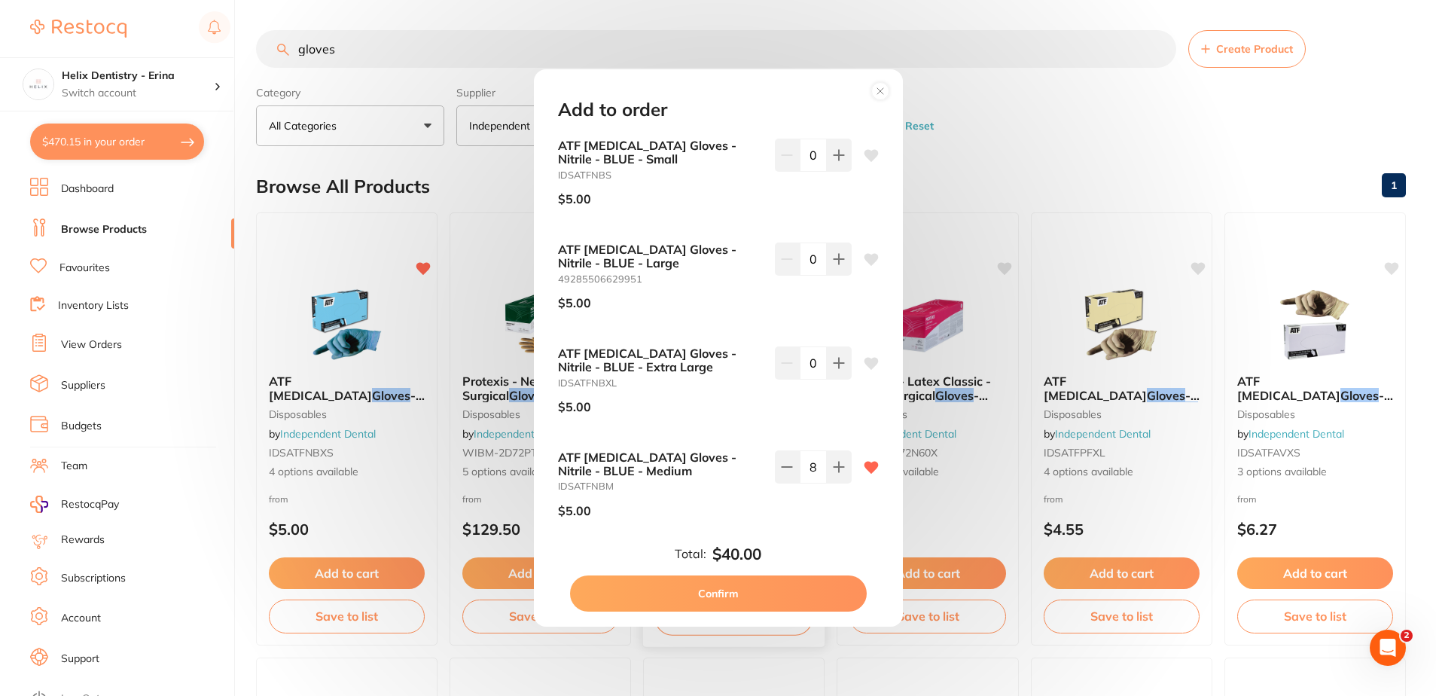
click at [778, 583] on button "Confirm" at bounding box center [718, 593] width 297 height 36
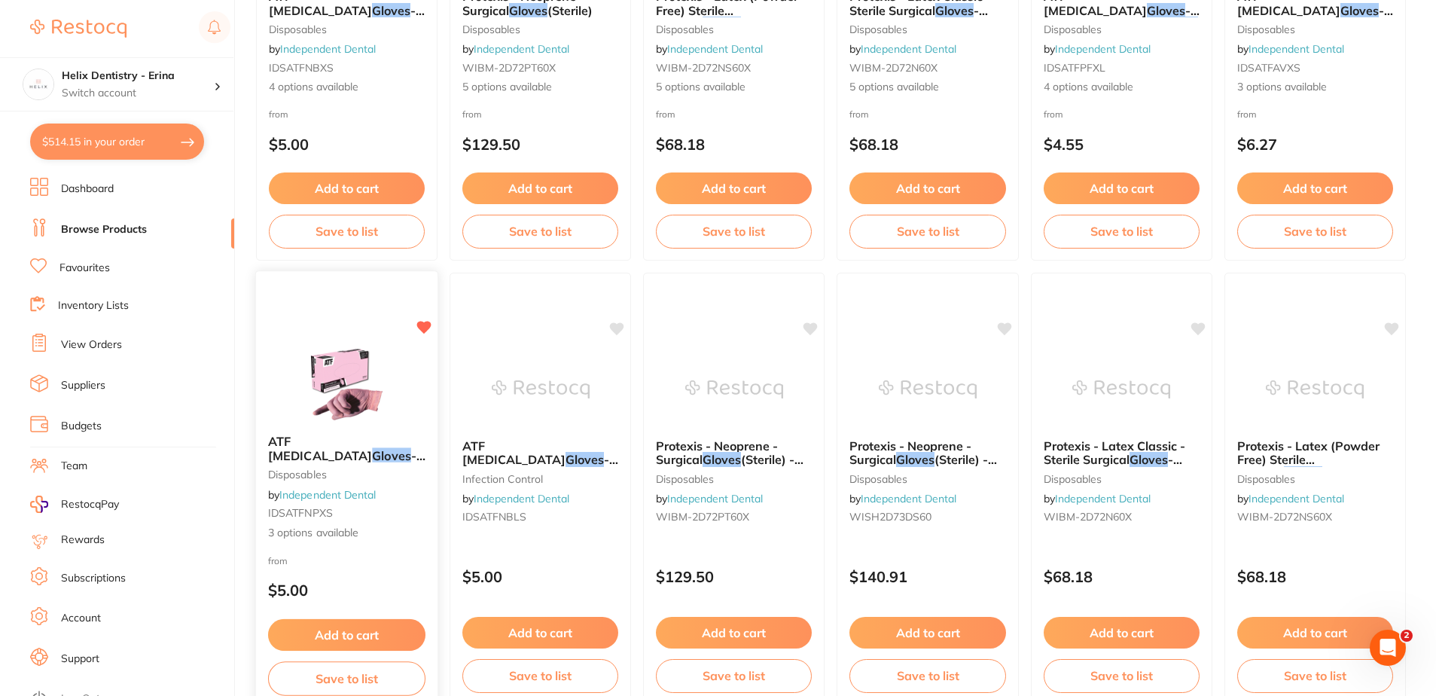
scroll to position [452, 0]
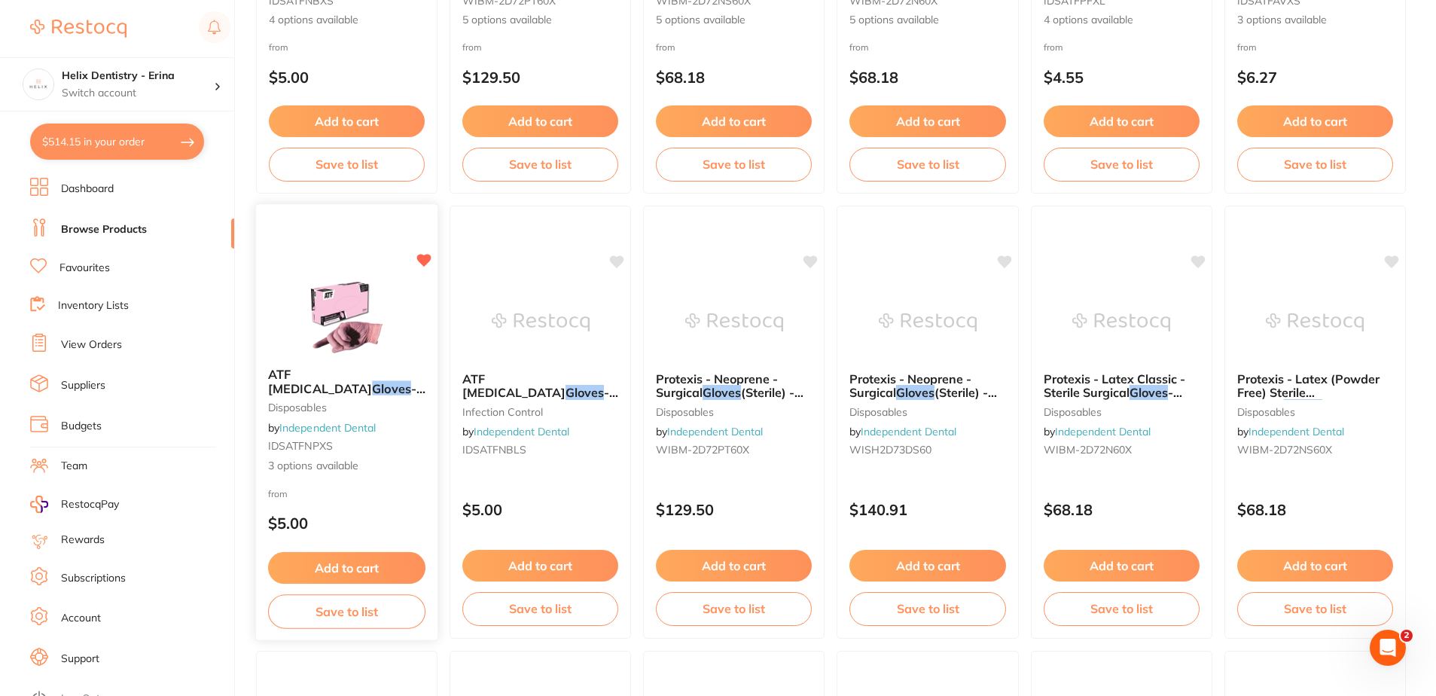
click at [346, 554] on button "Add to cart" at bounding box center [346, 568] width 157 height 32
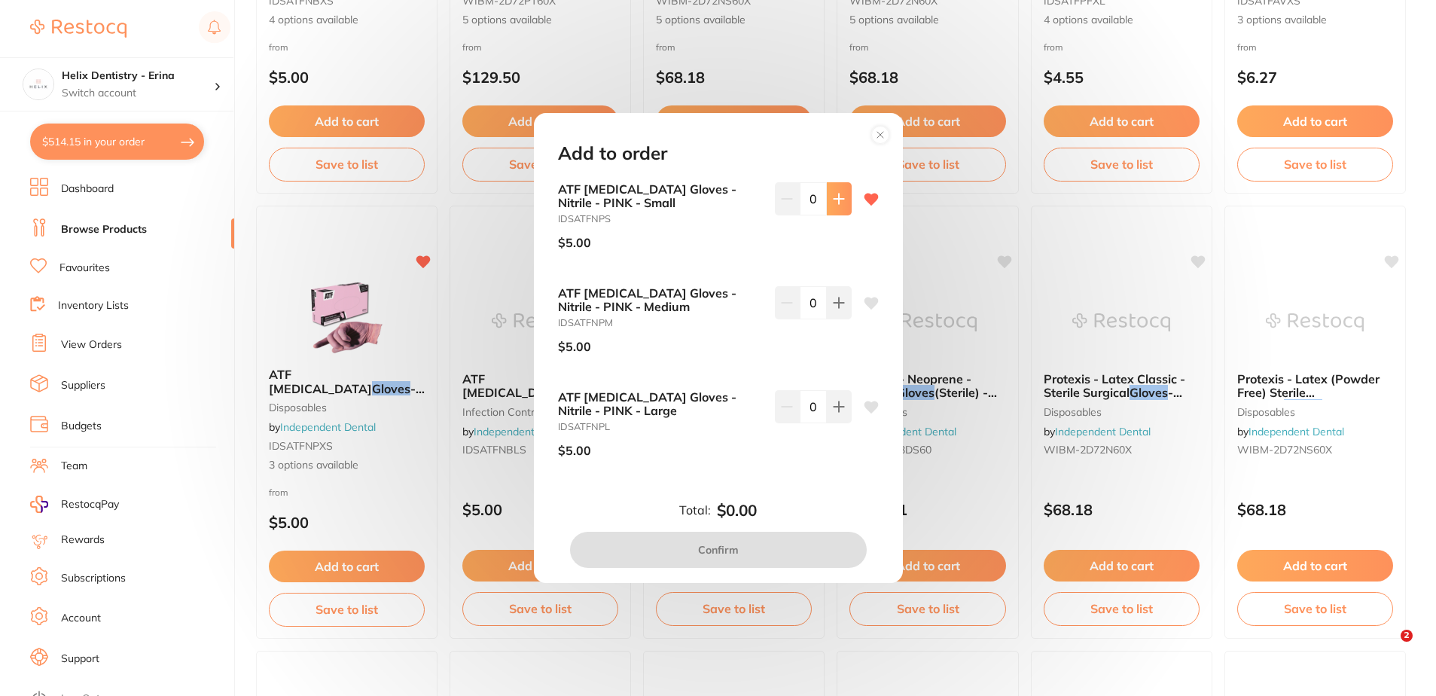
click at [839, 201] on icon at bounding box center [839, 199] width 12 height 12
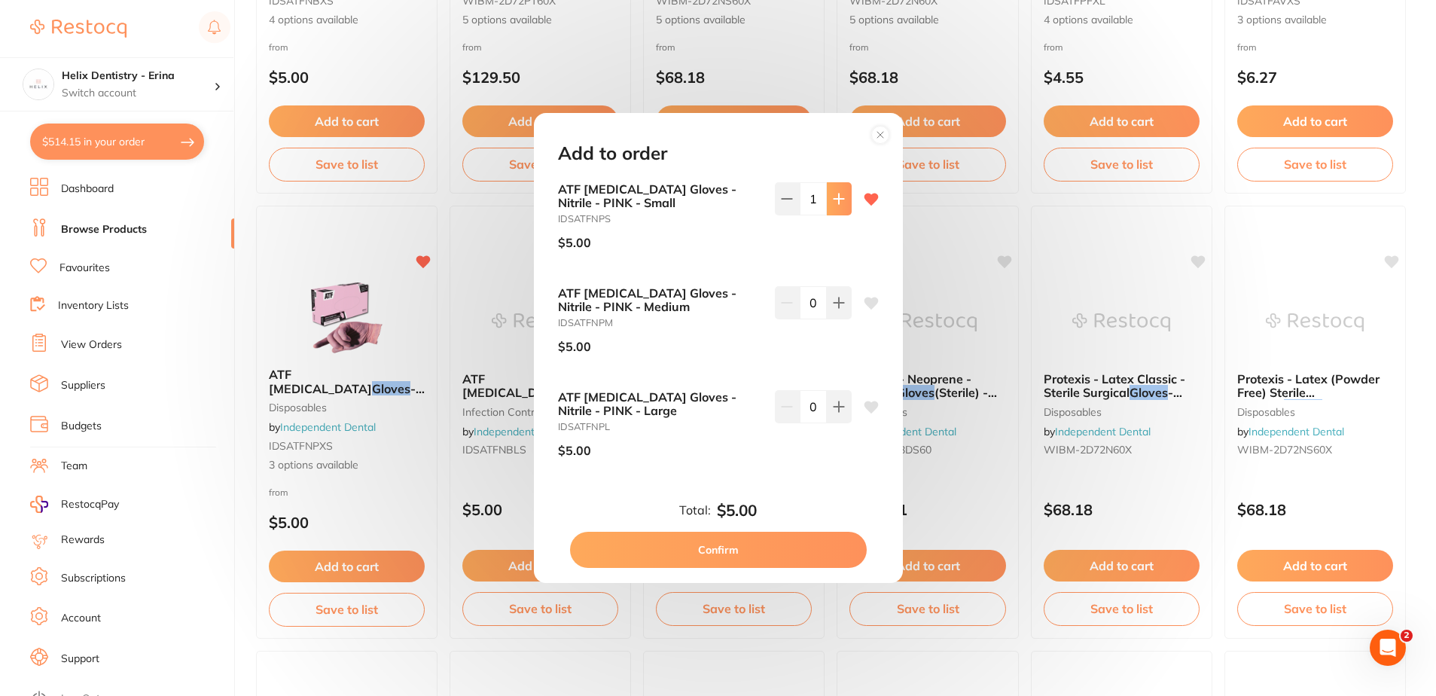
click at [839, 201] on icon at bounding box center [839, 199] width 12 height 12
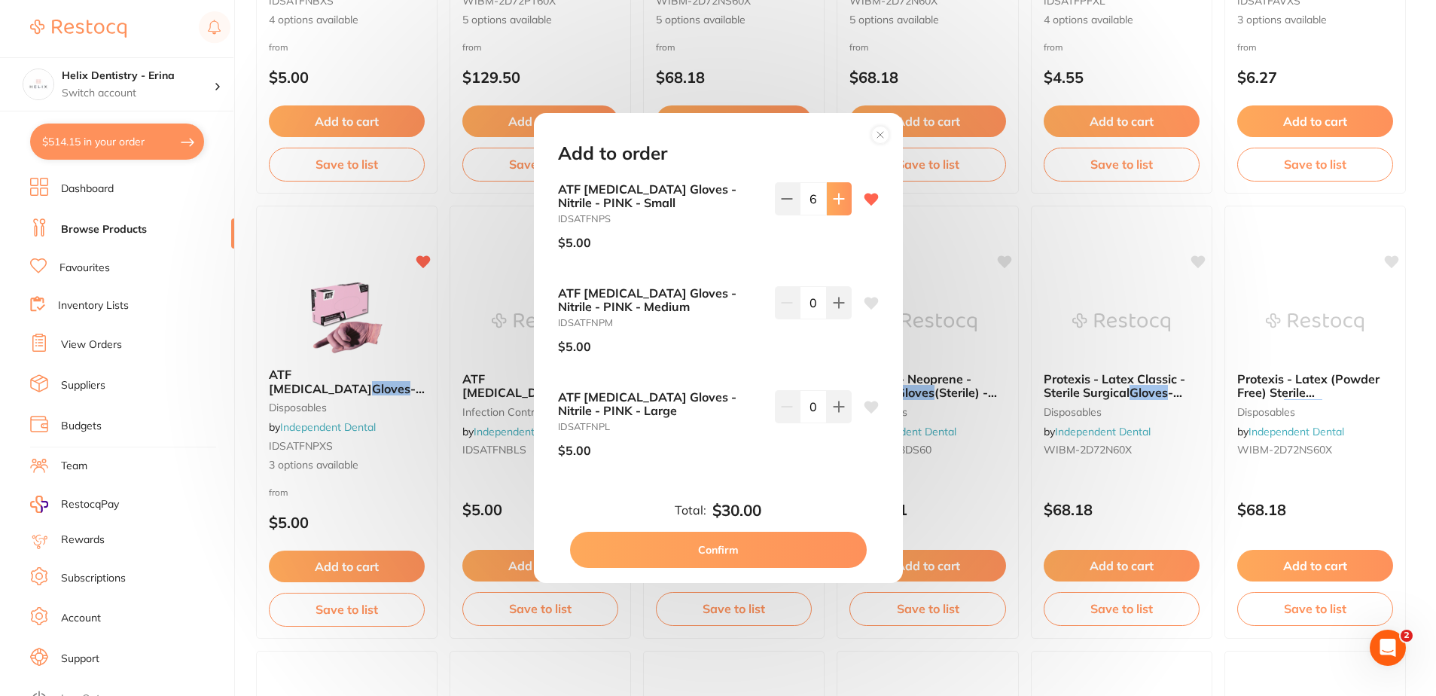
click at [839, 201] on icon at bounding box center [839, 199] width 12 height 12
type input "10"
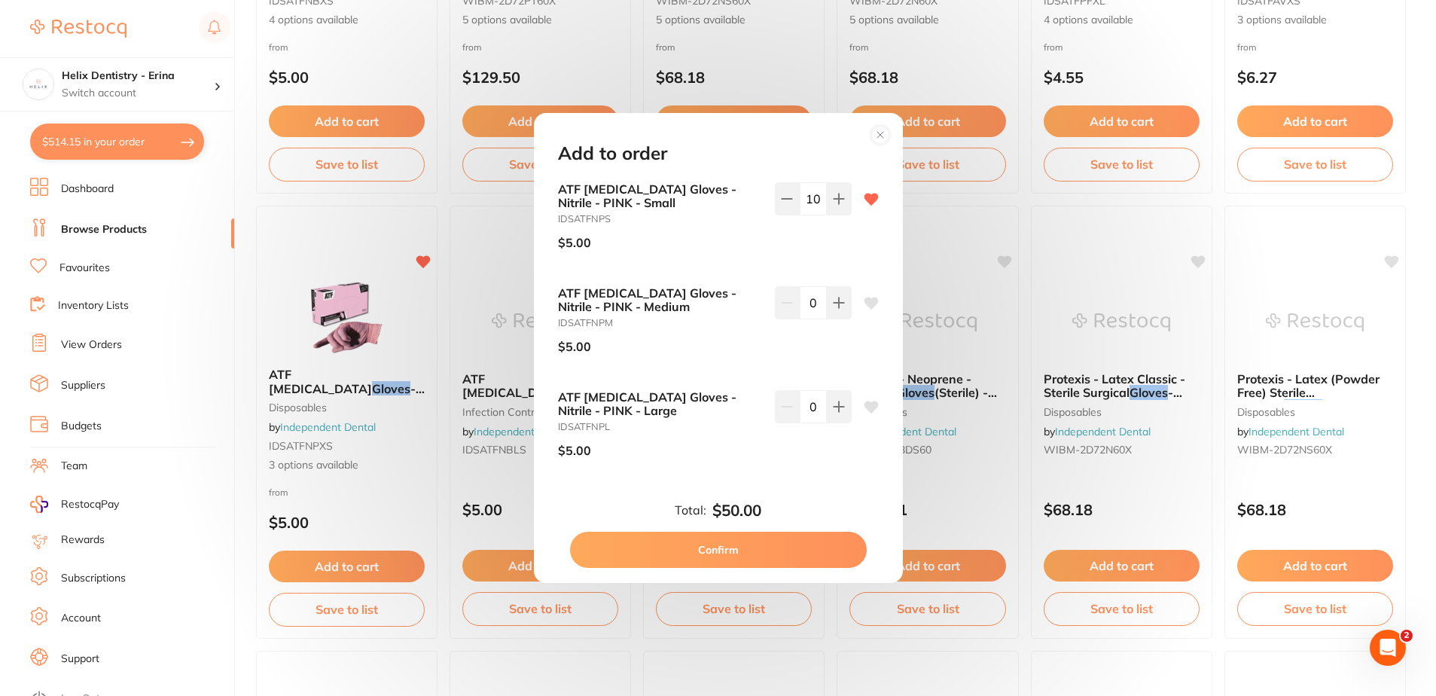
click at [752, 556] on button "Confirm" at bounding box center [718, 550] width 297 height 36
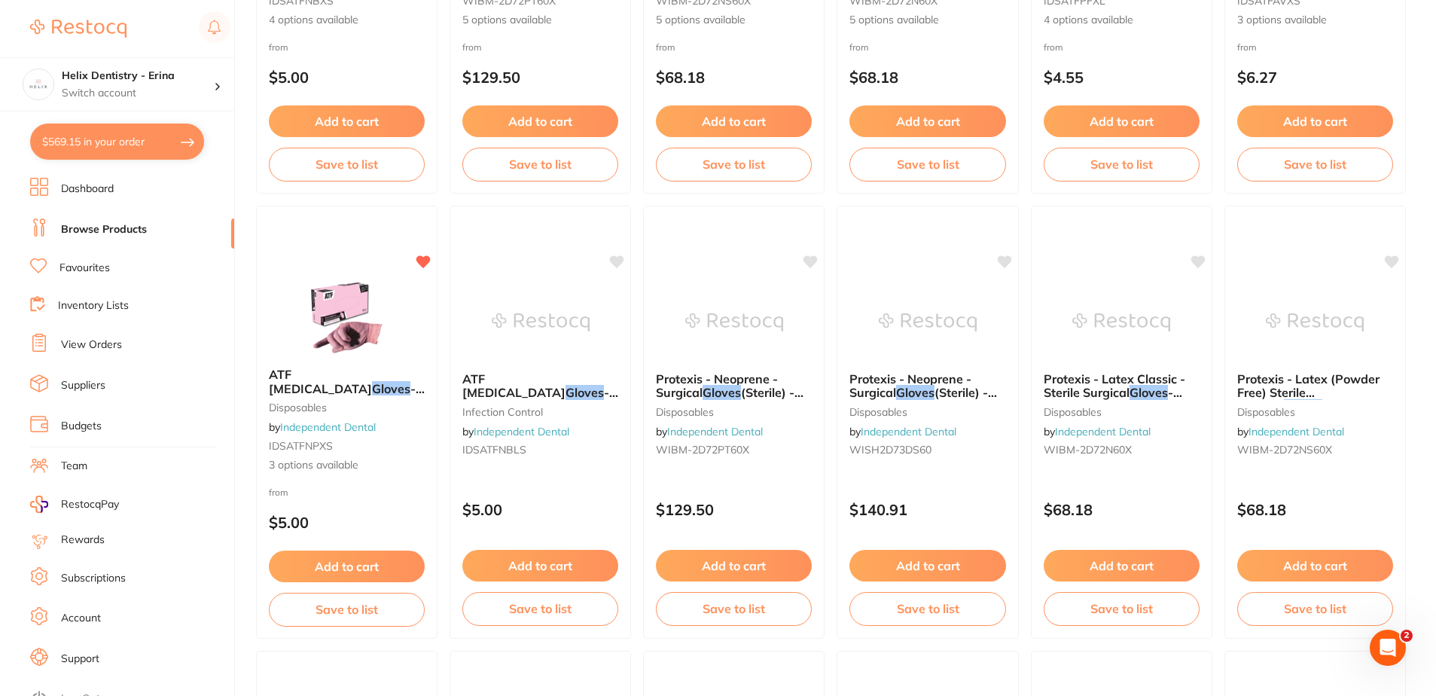
click at [129, 136] on button "$569.15 in your order" at bounding box center [117, 142] width 174 height 36
checkbox input "true"
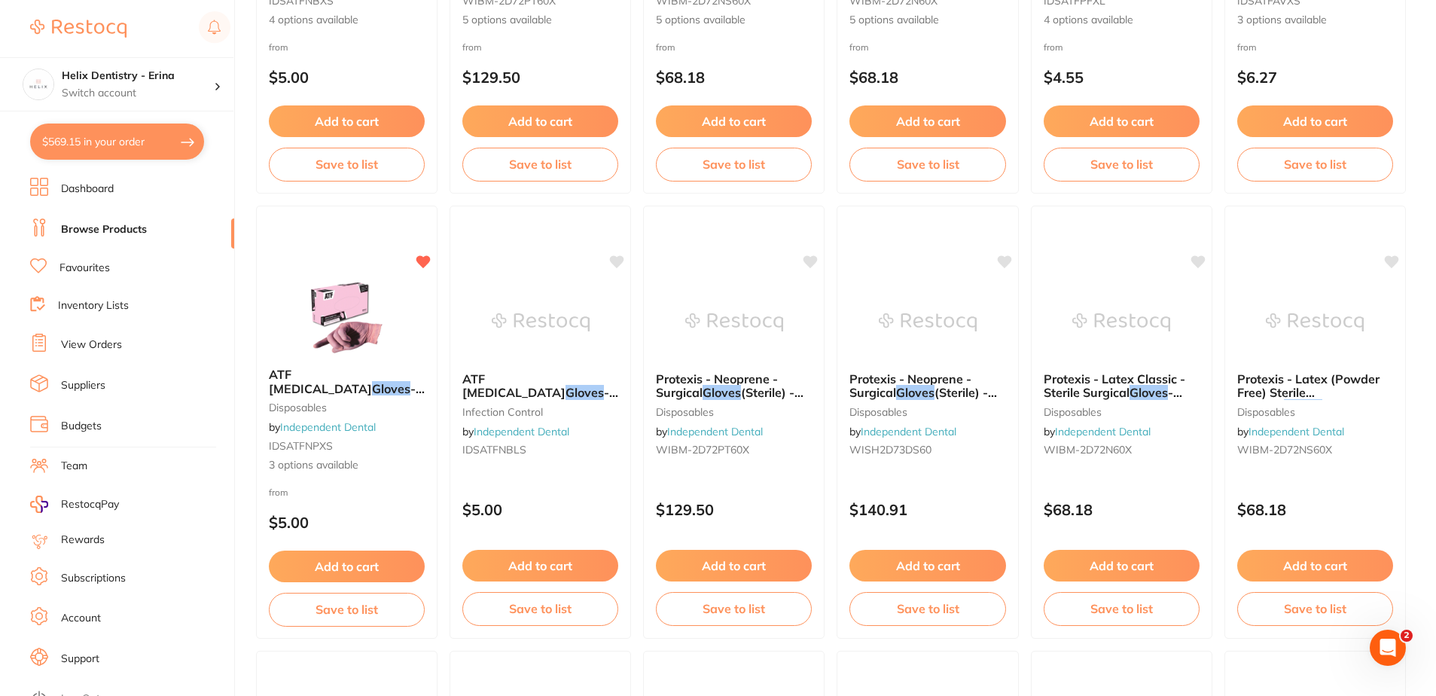
checkbox input "true"
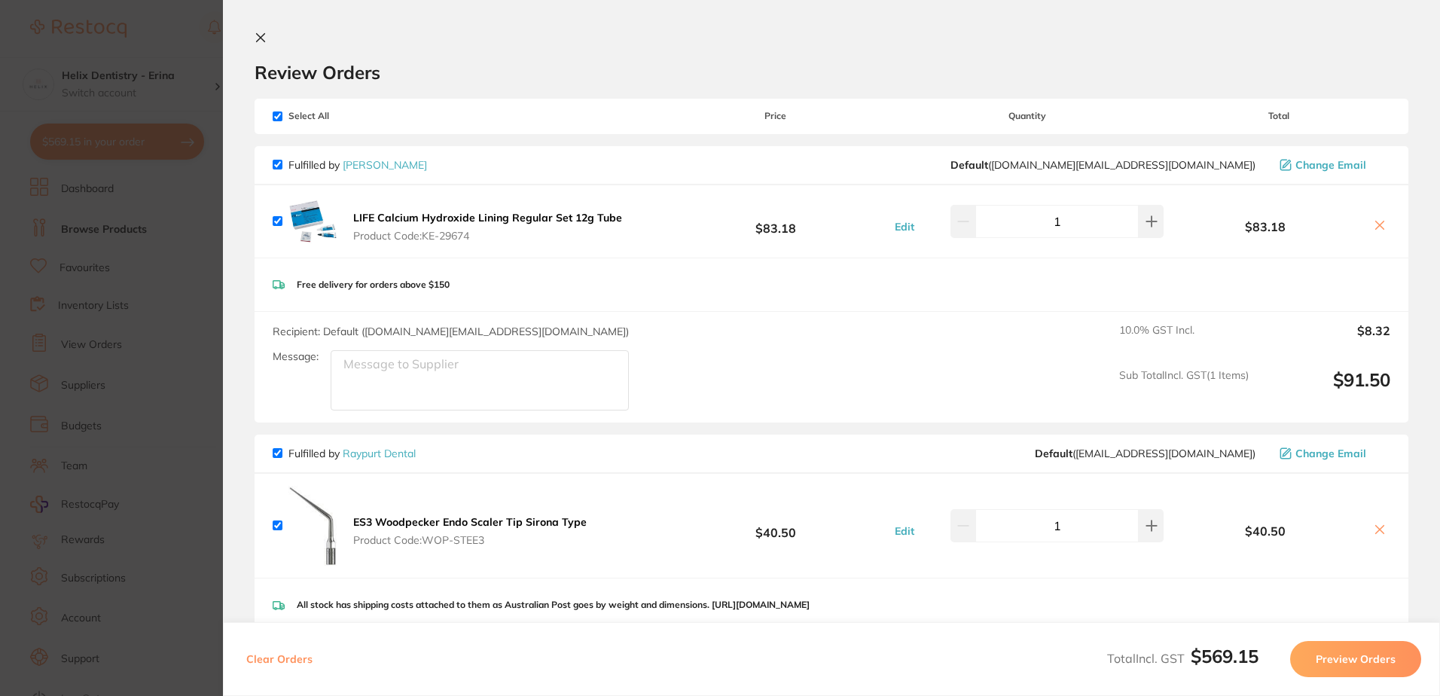
click at [257, 34] on icon at bounding box center [261, 38] width 8 height 8
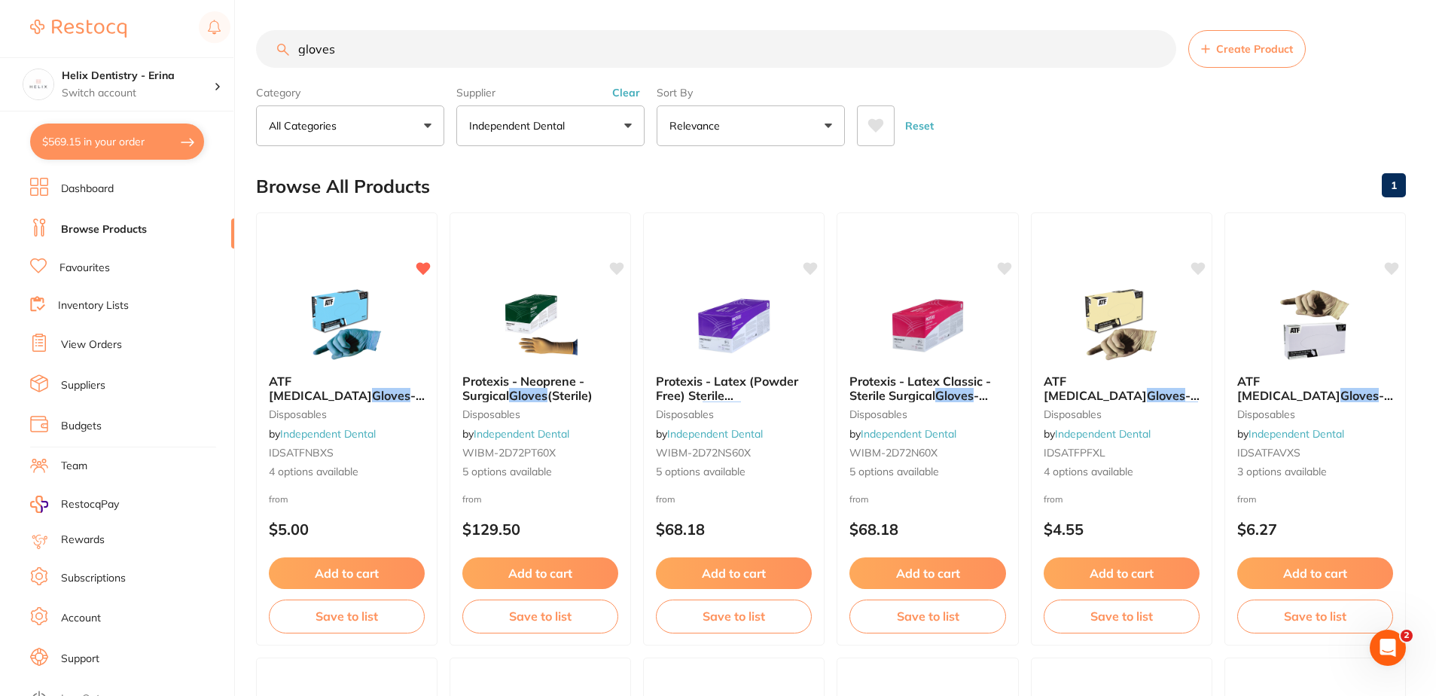
drag, startPoint x: 358, startPoint y: 47, endPoint x: 297, endPoint y: 47, distance: 61.8
click at [297, 47] on input "gloves" at bounding box center [716, 49] width 920 height 38
type input "bibs"
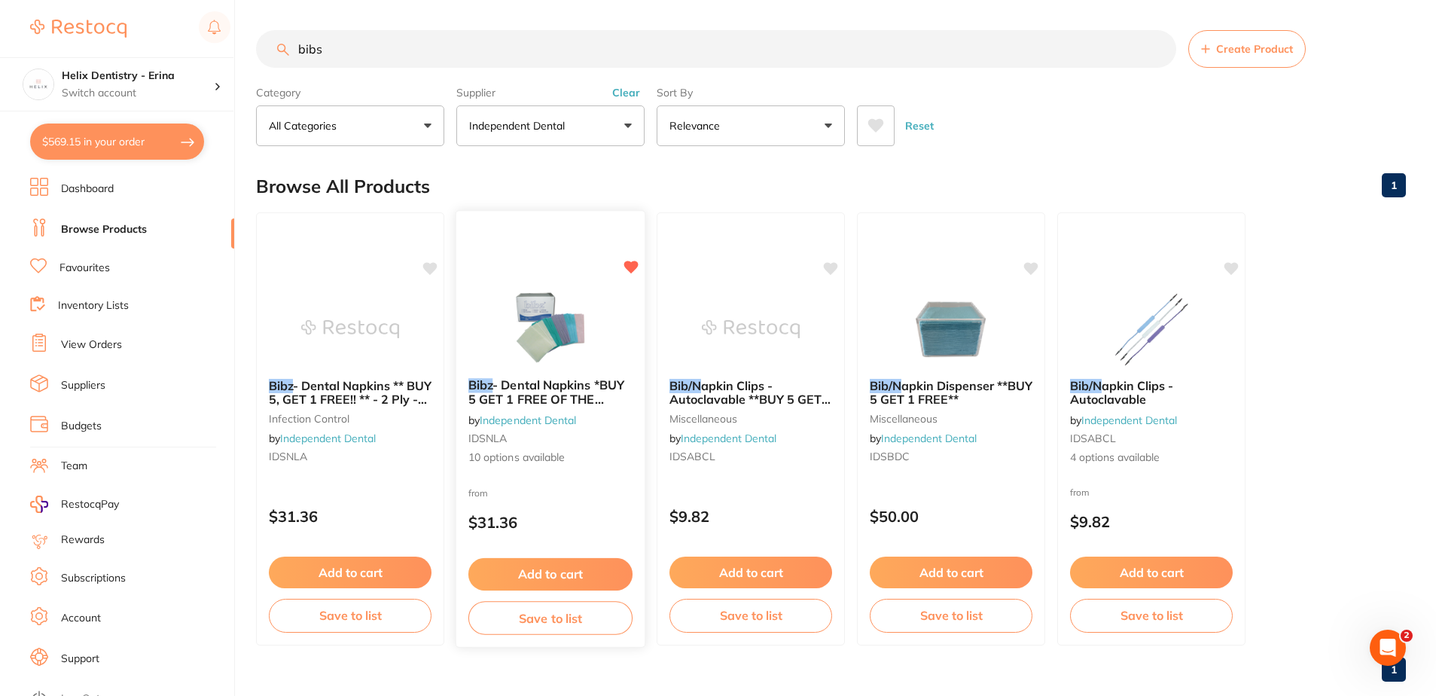
click at [596, 392] on span "- Dental Napkins *BUY 5 GET 1 FREE OF THE SAME**PRICE DROP**" at bounding box center [546, 398] width 156 height 43
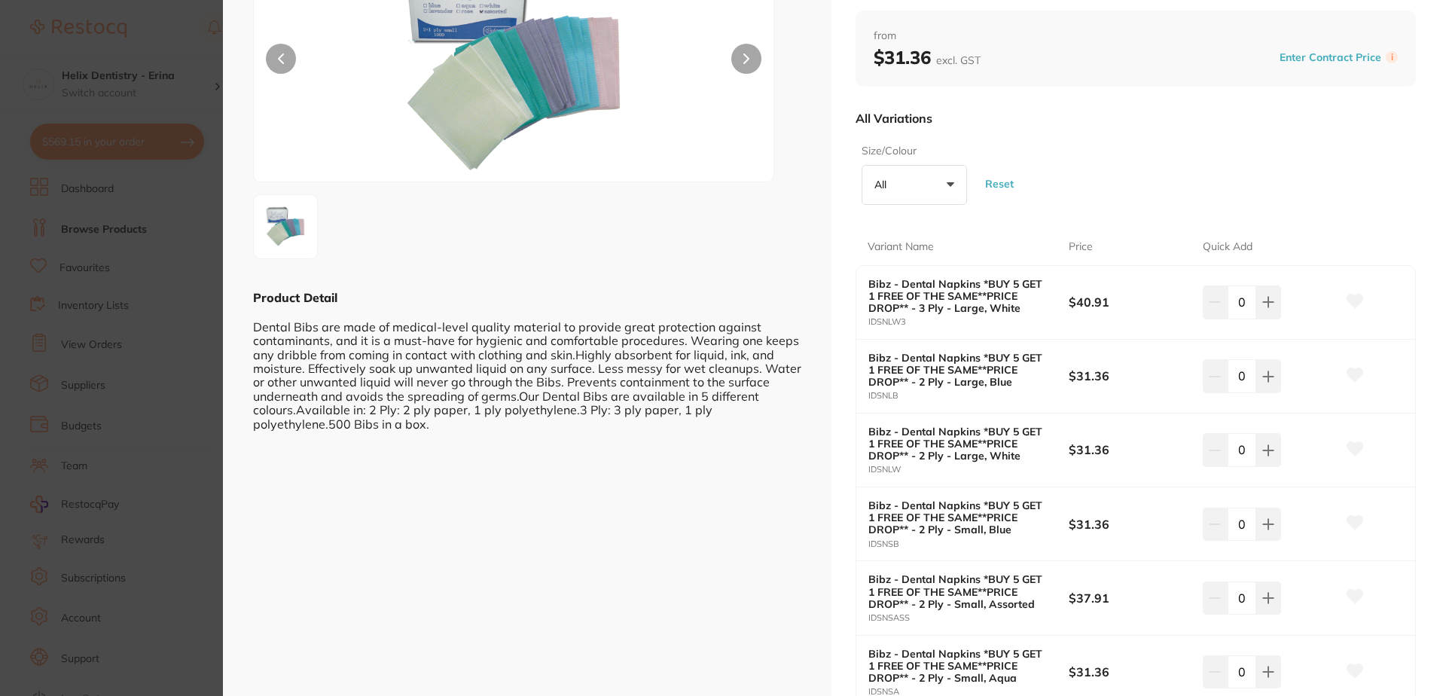
click at [914, 191] on button "All +0" at bounding box center [914, 185] width 105 height 41
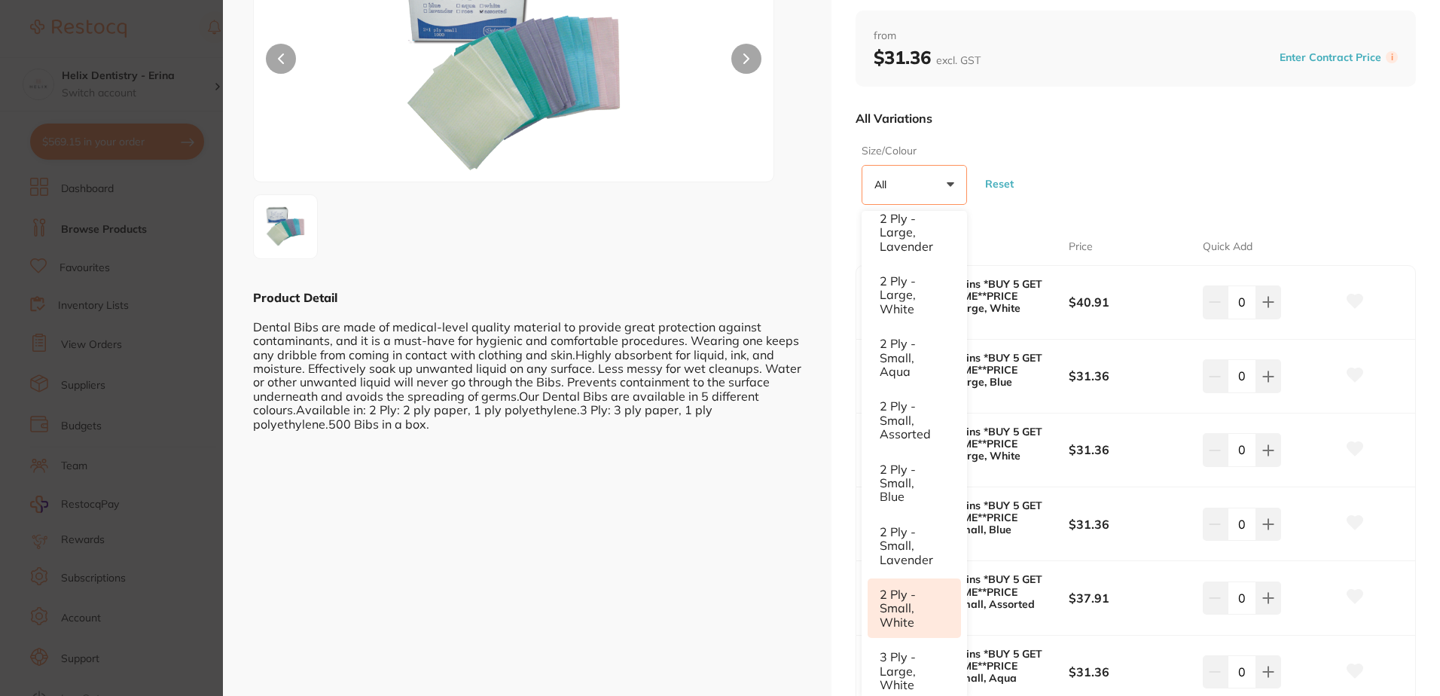
scroll to position [193, 0]
click at [930, 599] on li "2 Ply - Small, White" at bounding box center [914, 596] width 93 height 59
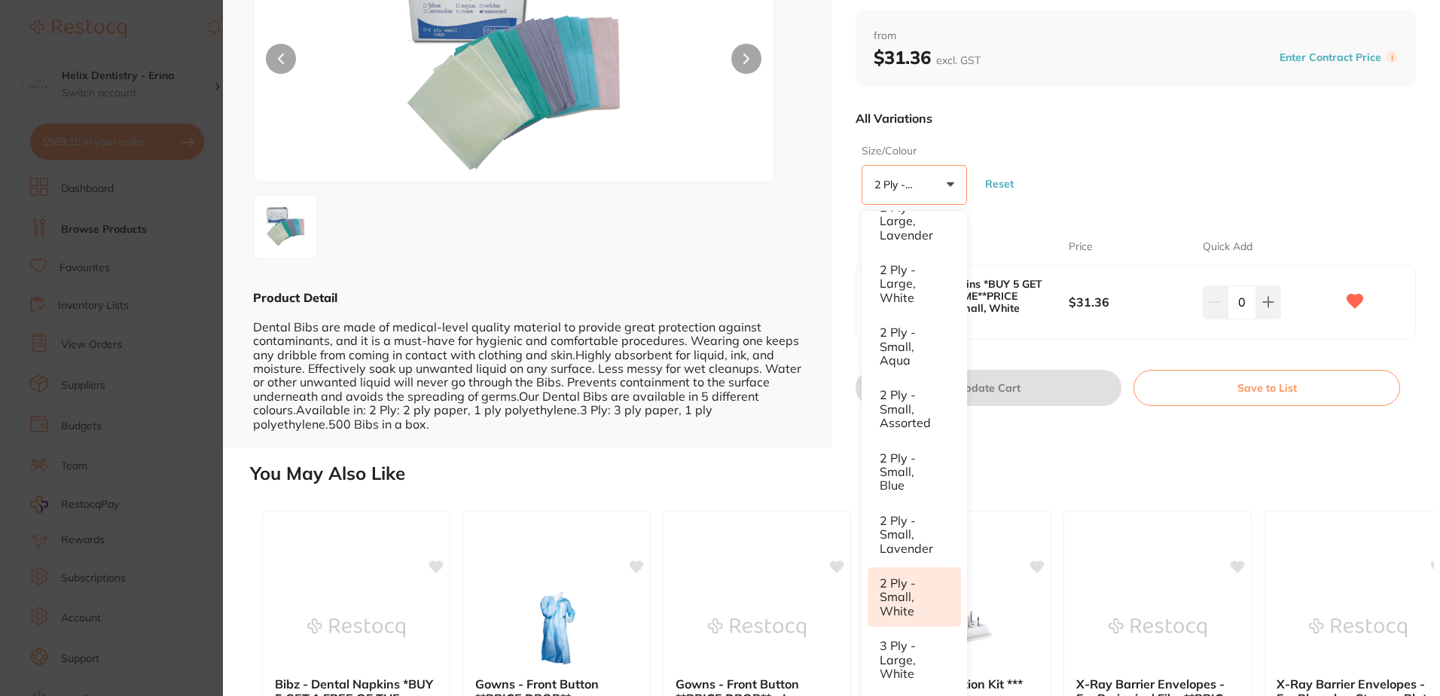
scroll to position [0, 0]
click at [1264, 291] on button at bounding box center [1268, 301] width 25 height 33
type input "1"
click at [1085, 384] on button "Update Cart" at bounding box center [988, 388] width 266 height 36
checkbox input "false"
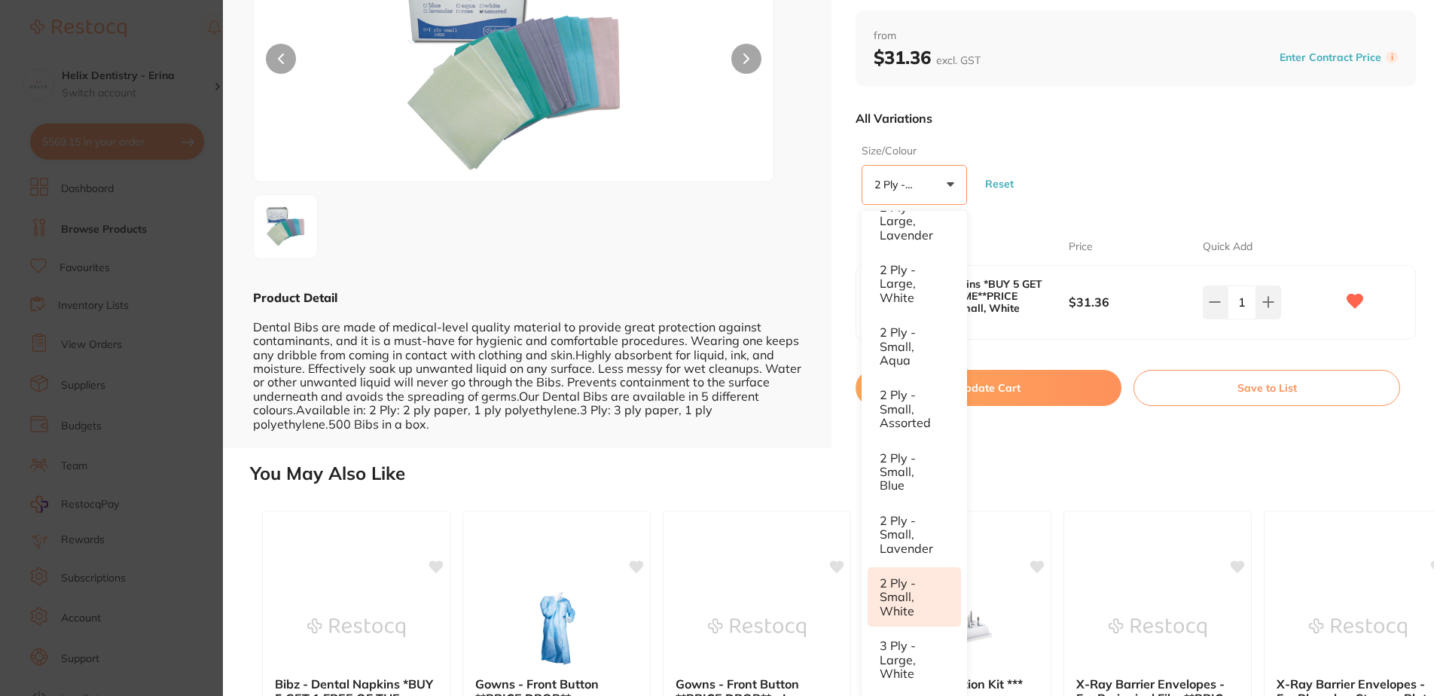
checkbox input "false"
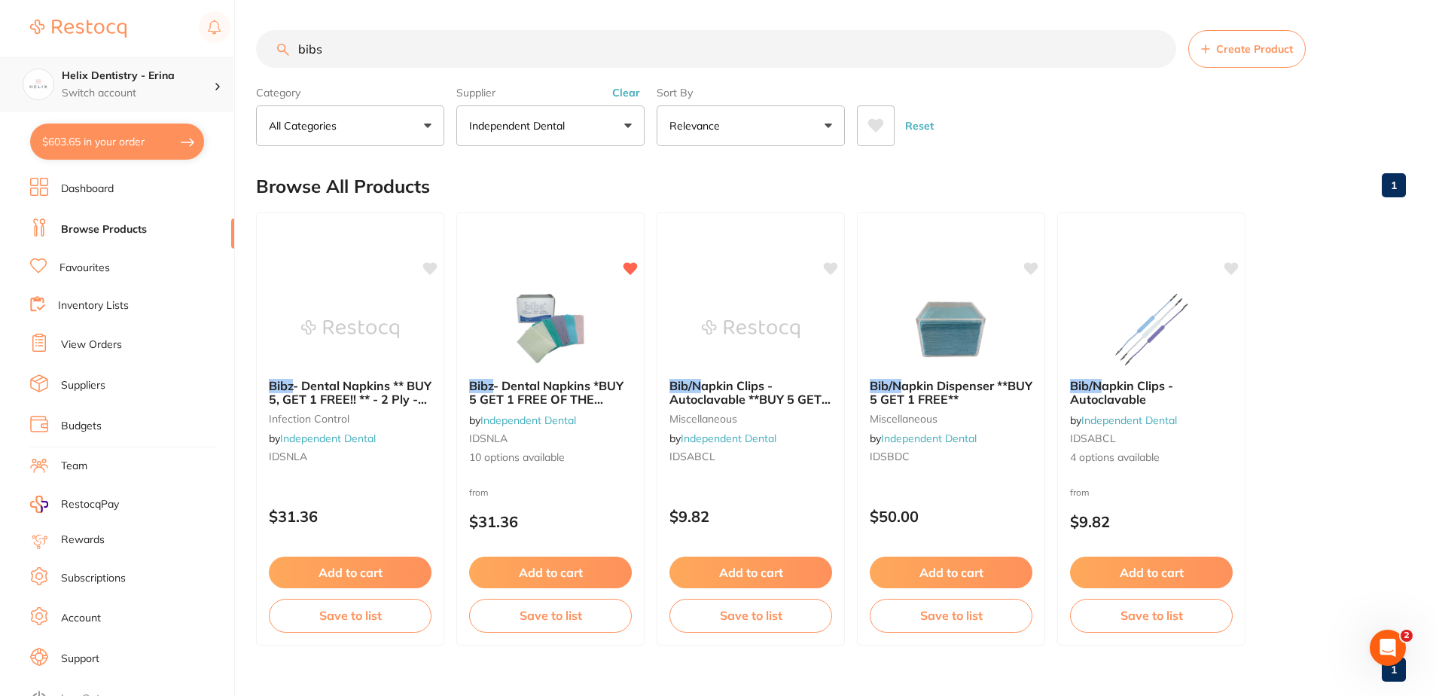
drag, startPoint x: 428, startPoint y: 56, endPoint x: 168, endPoint y: 59, distance: 260.6
click at [168, 59] on div "$603.65 Helix Dentistry - Erina Switch account Helix Dentristry - Long Jetty He…" at bounding box center [718, 348] width 1436 height 696
type input "rubber dam"
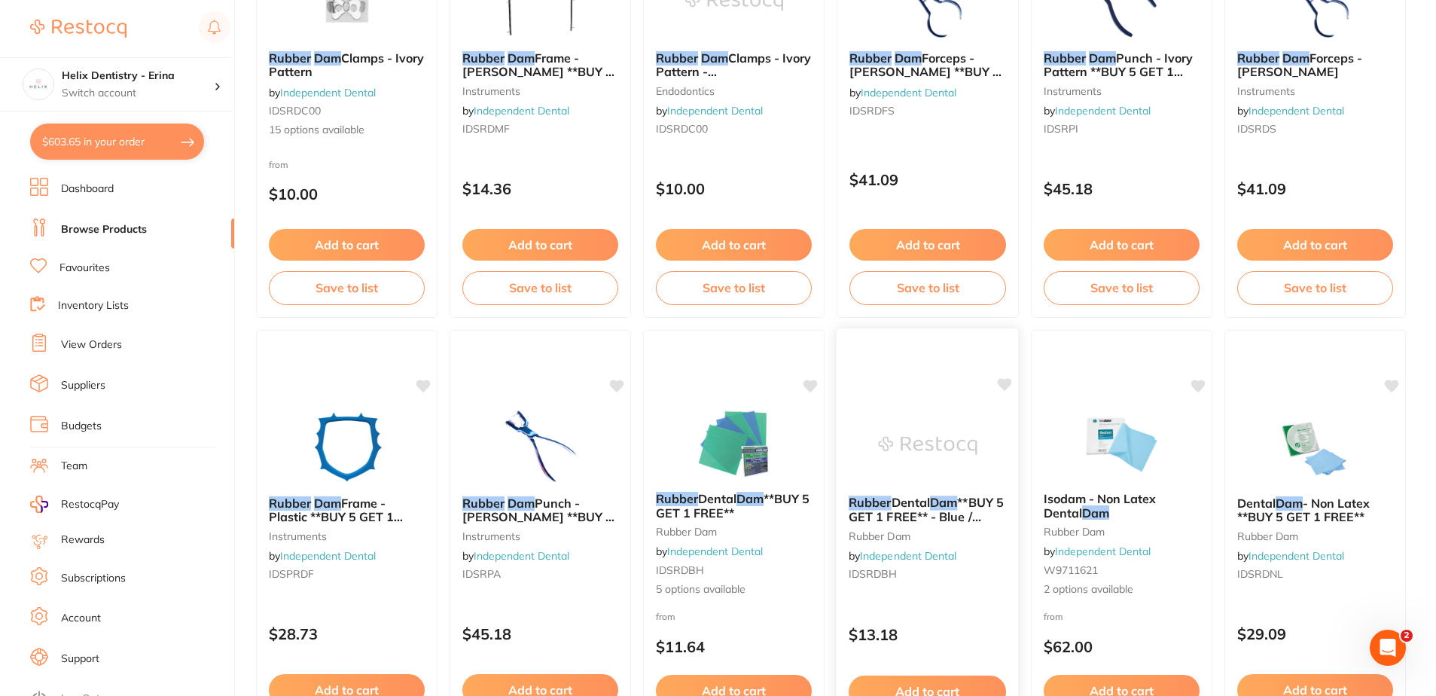
scroll to position [301, 0]
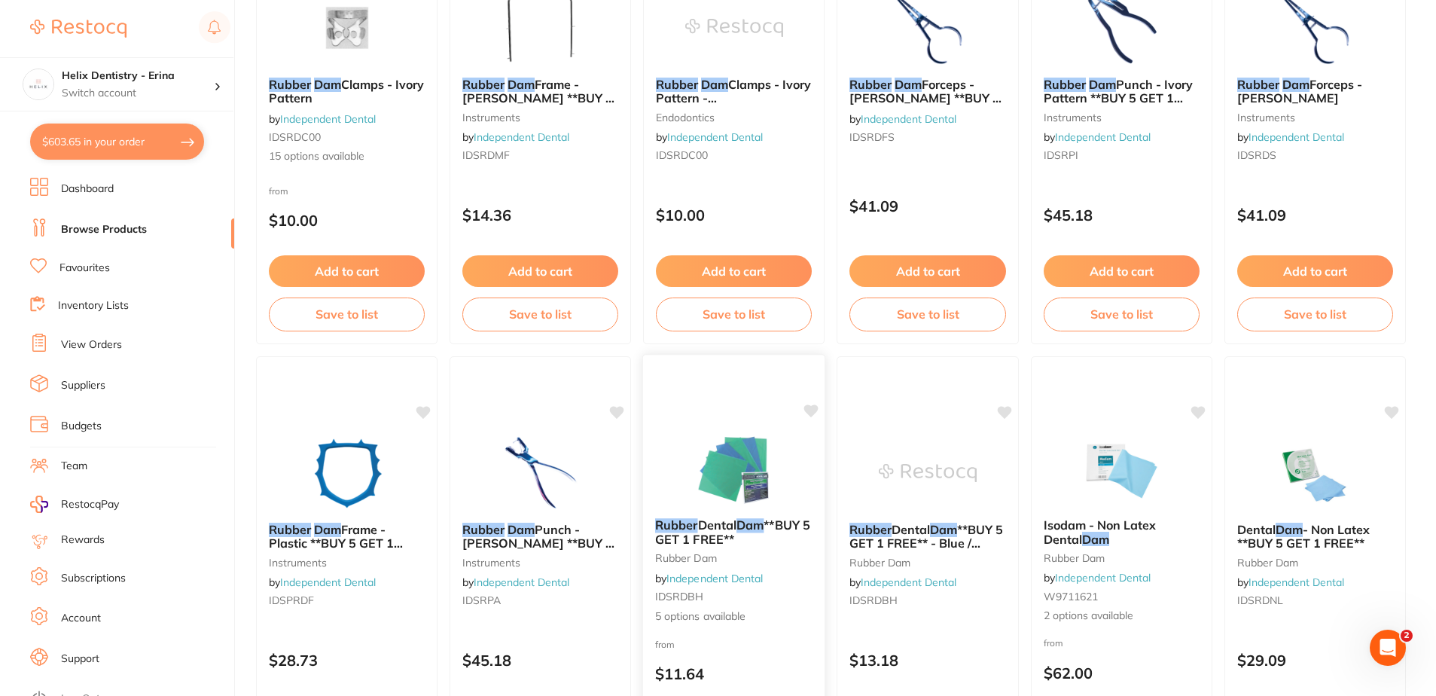
click at [755, 523] on em "Dam" at bounding box center [749, 524] width 27 height 15
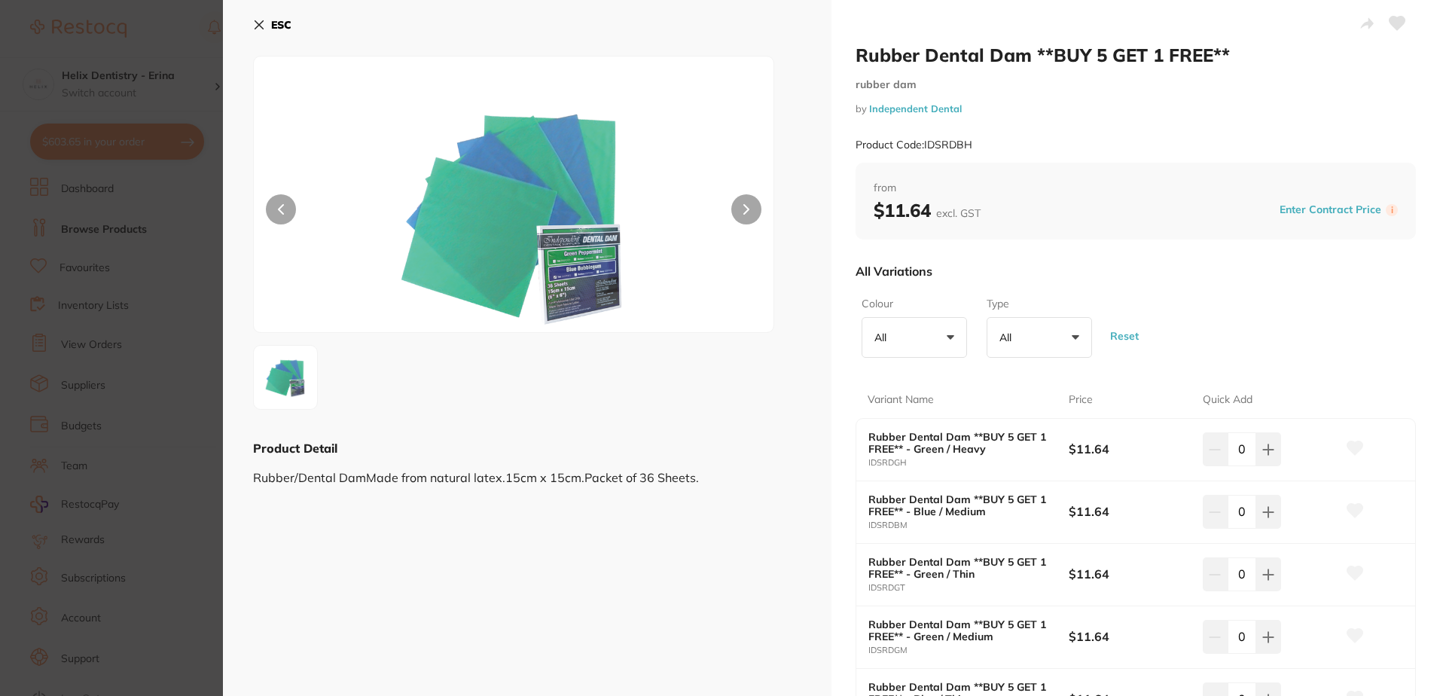
click at [273, 32] on button "ESC" at bounding box center [272, 25] width 38 height 26
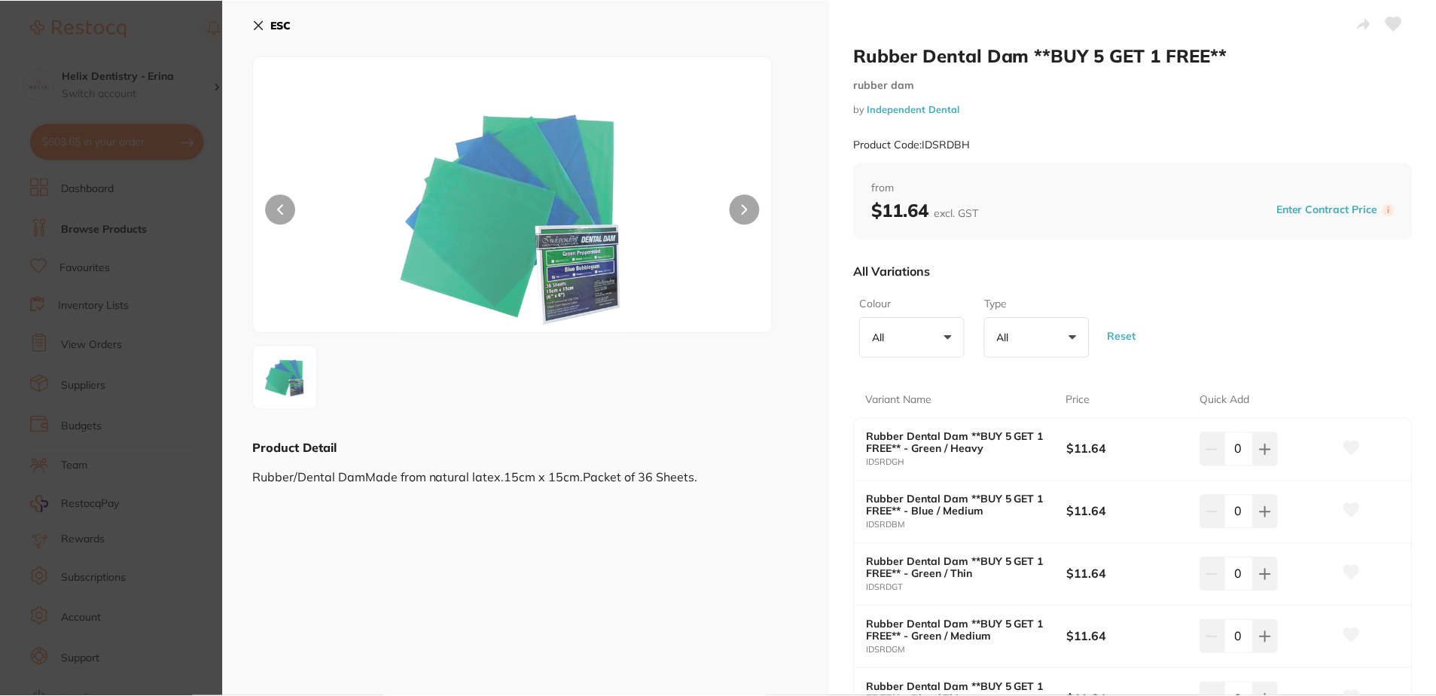
scroll to position [301, 0]
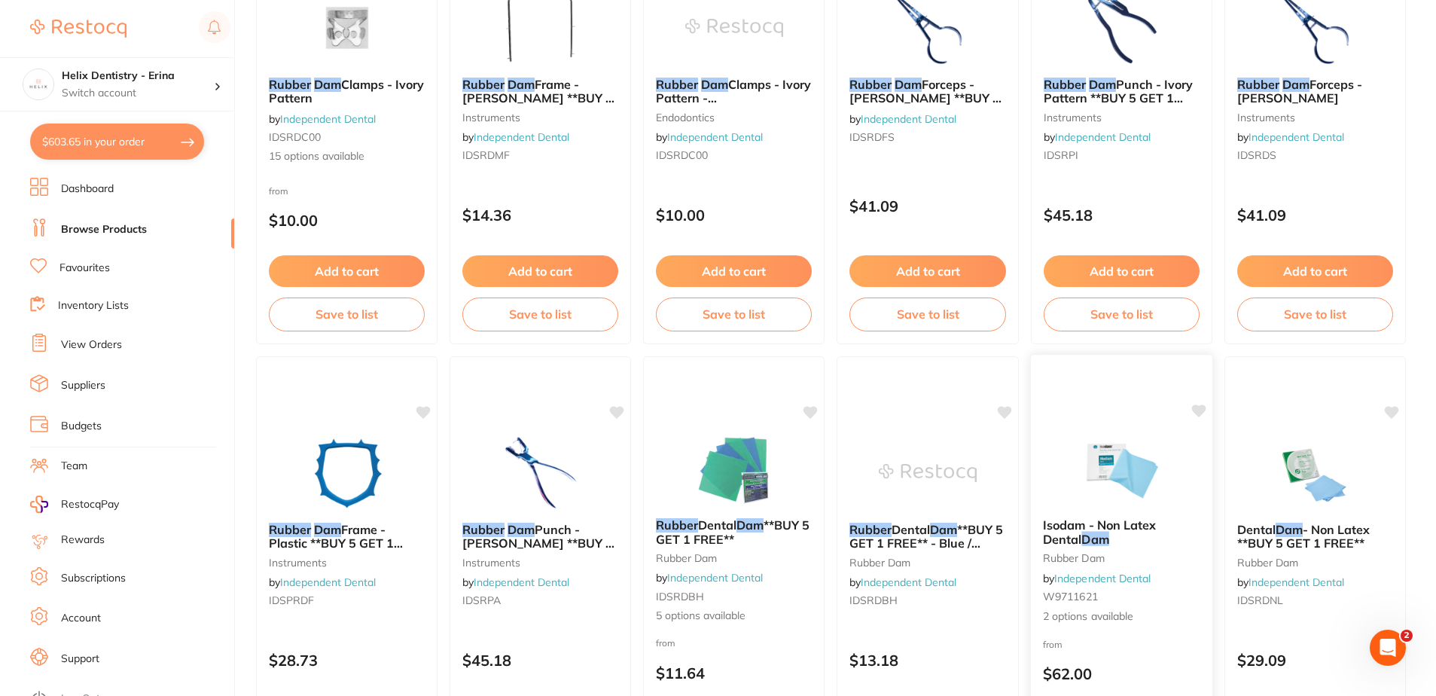
click at [1115, 528] on span "Isodam - Non Latex Dental" at bounding box center [1099, 531] width 113 height 29
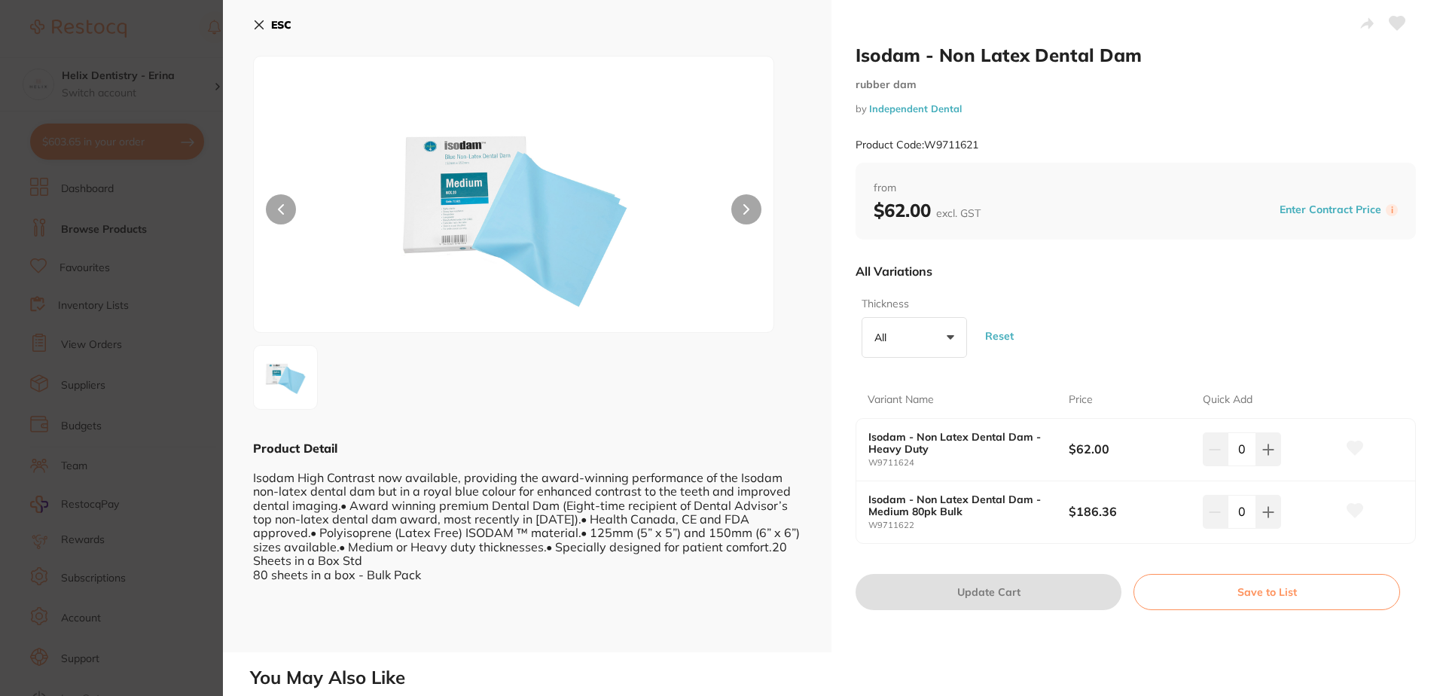
click at [735, 202] on button at bounding box center [746, 209] width 30 height 30
click at [1271, 447] on icon at bounding box center [1268, 450] width 12 height 12
type input "1"
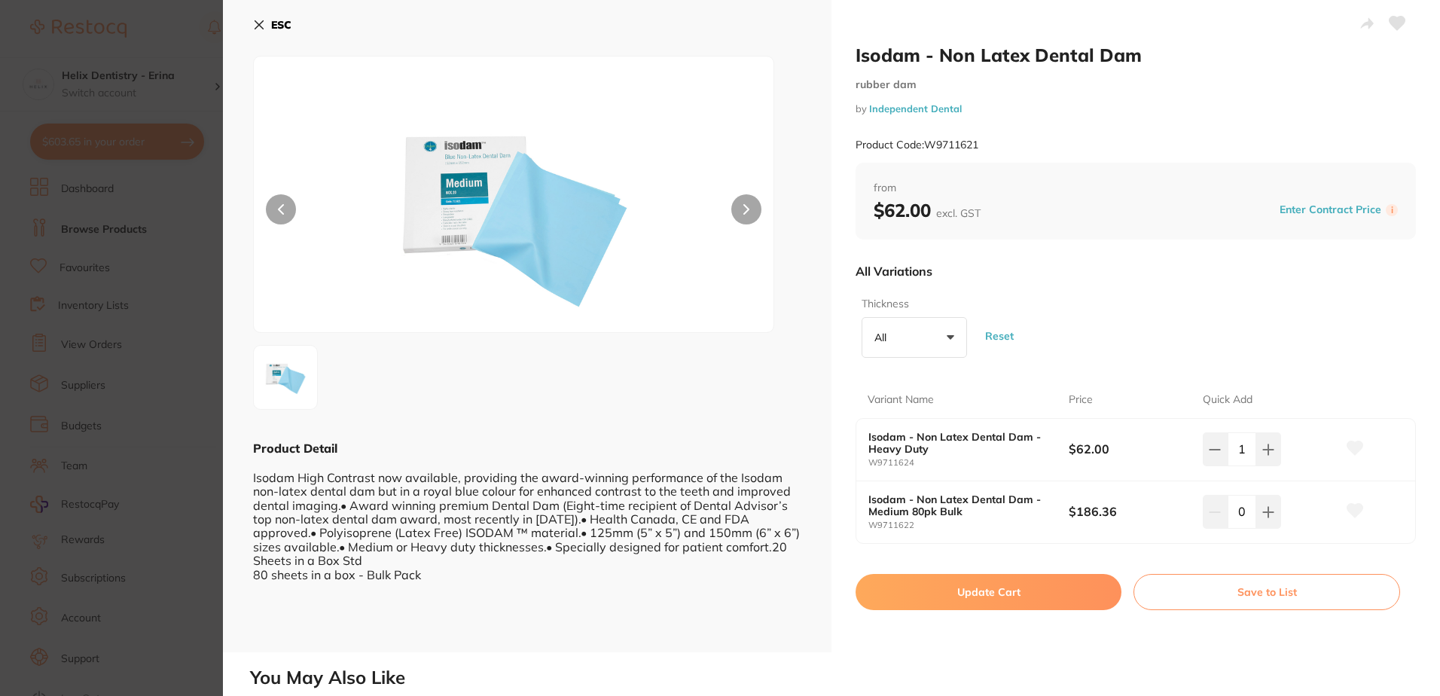
click at [943, 586] on button "Update Cart" at bounding box center [988, 592] width 266 height 36
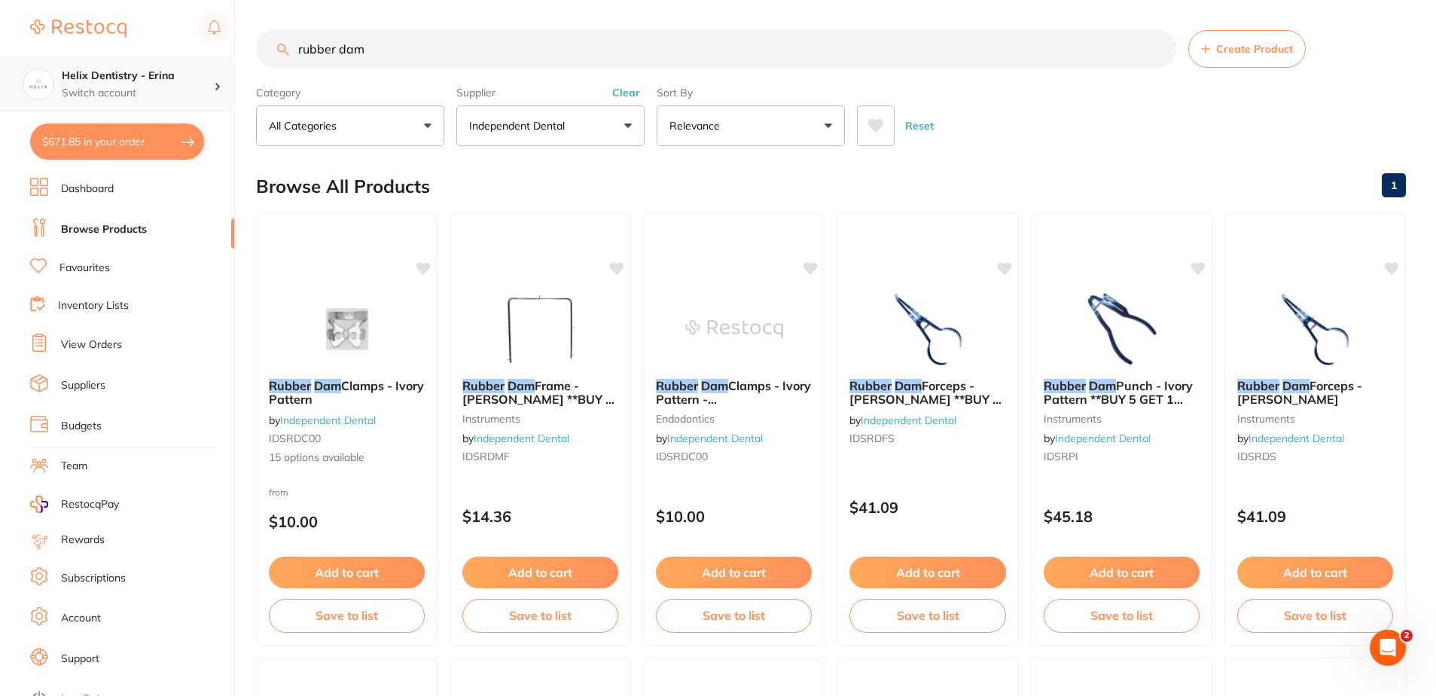
drag, startPoint x: 384, startPoint y: 44, endPoint x: 206, endPoint y: 61, distance: 178.5
click at [206, 61] on div "$671.85 Helix Dentistry - Erina Switch account Helix Dentristry - Long Jetty He…" at bounding box center [718, 348] width 1436 height 696
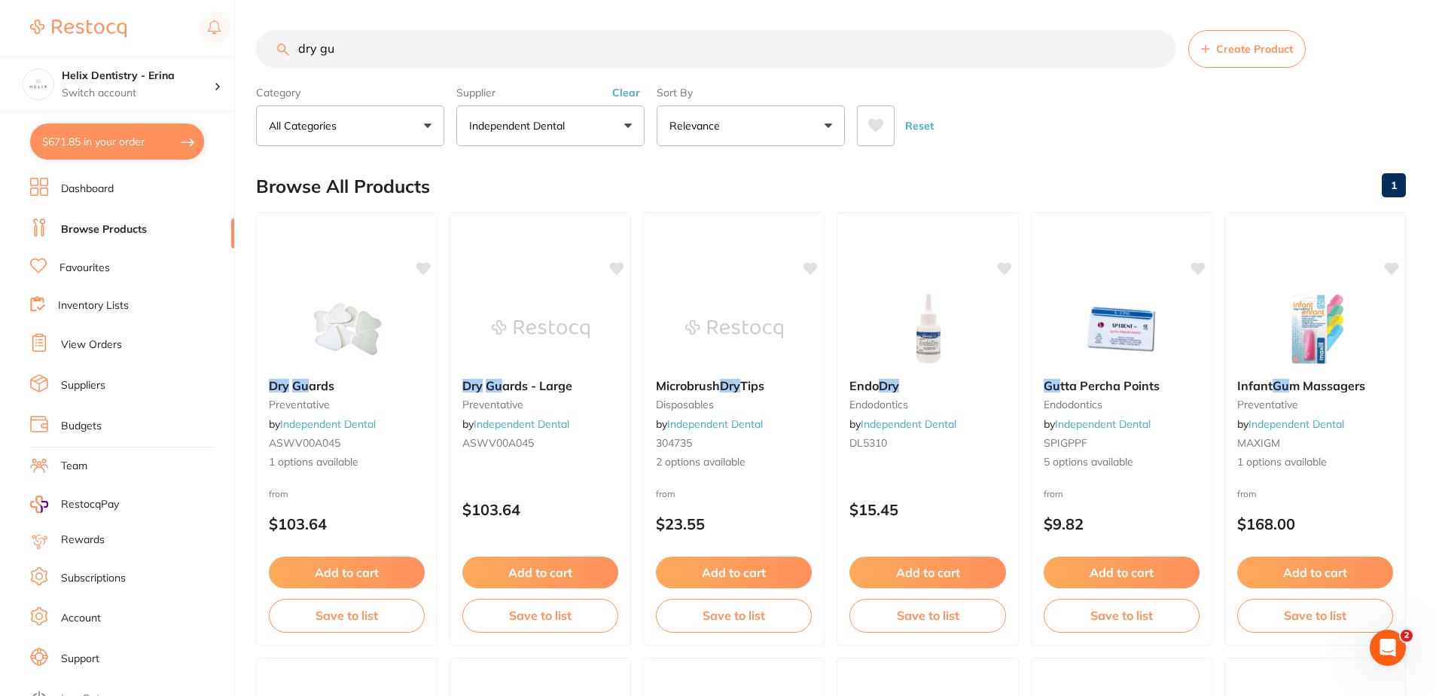
click at [281, 401] on small "preventative" at bounding box center [347, 404] width 156 height 12
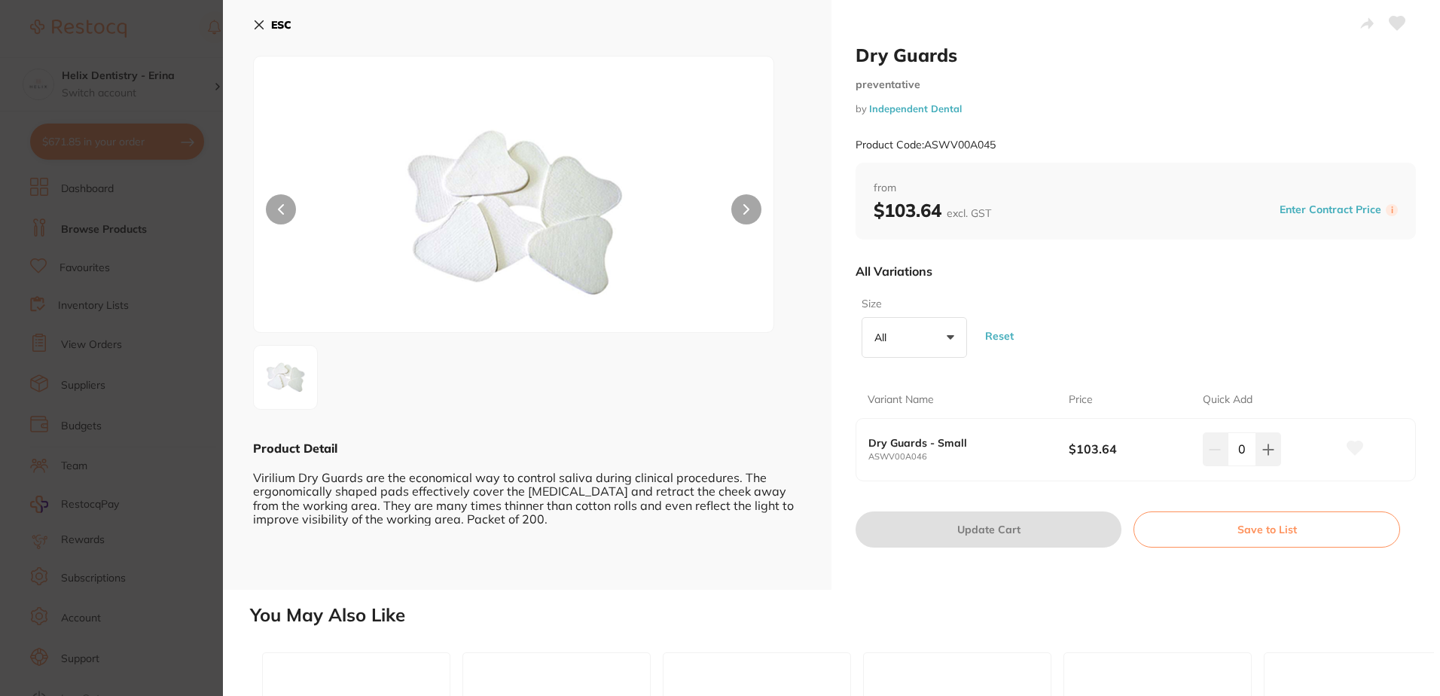
click at [898, 343] on span "+0" at bounding box center [899, 337] width 15 height 15
click at [1072, 303] on div "Size All +0 All Small Reset" at bounding box center [1135, 327] width 560 height 73
click at [740, 202] on button at bounding box center [746, 209] width 30 height 30
click at [702, 486] on div "Virilium Dry Guards are the economical way to control saliva during clinical pr…" at bounding box center [527, 490] width 548 height 69
drag, startPoint x: 702, startPoint y: 486, endPoint x: 660, endPoint y: 547, distance: 73.7
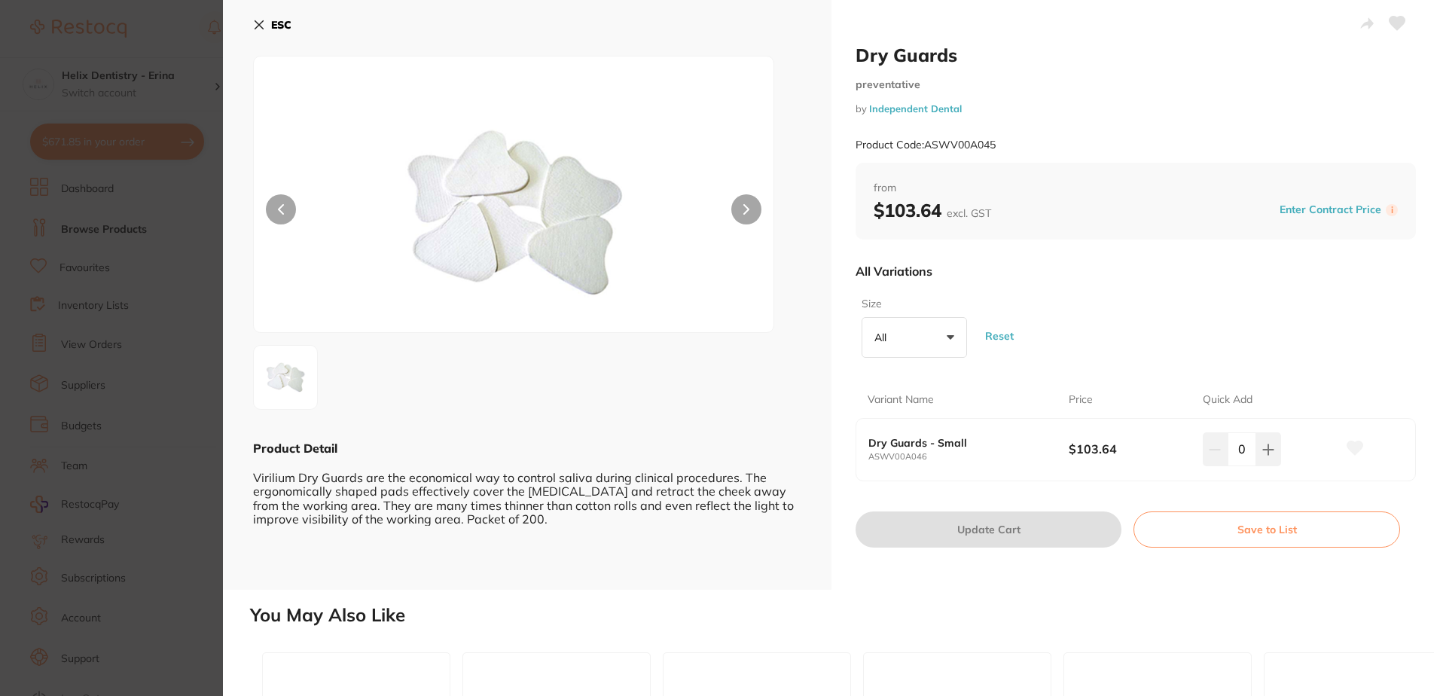
click at [660, 547] on div "ESC Product Detail Virilium Dry Guards are the economical way to control saliva…" at bounding box center [527, 295] width 608 height 590
click at [270, 22] on button "ESC" at bounding box center [272, 25] width 38 height 26
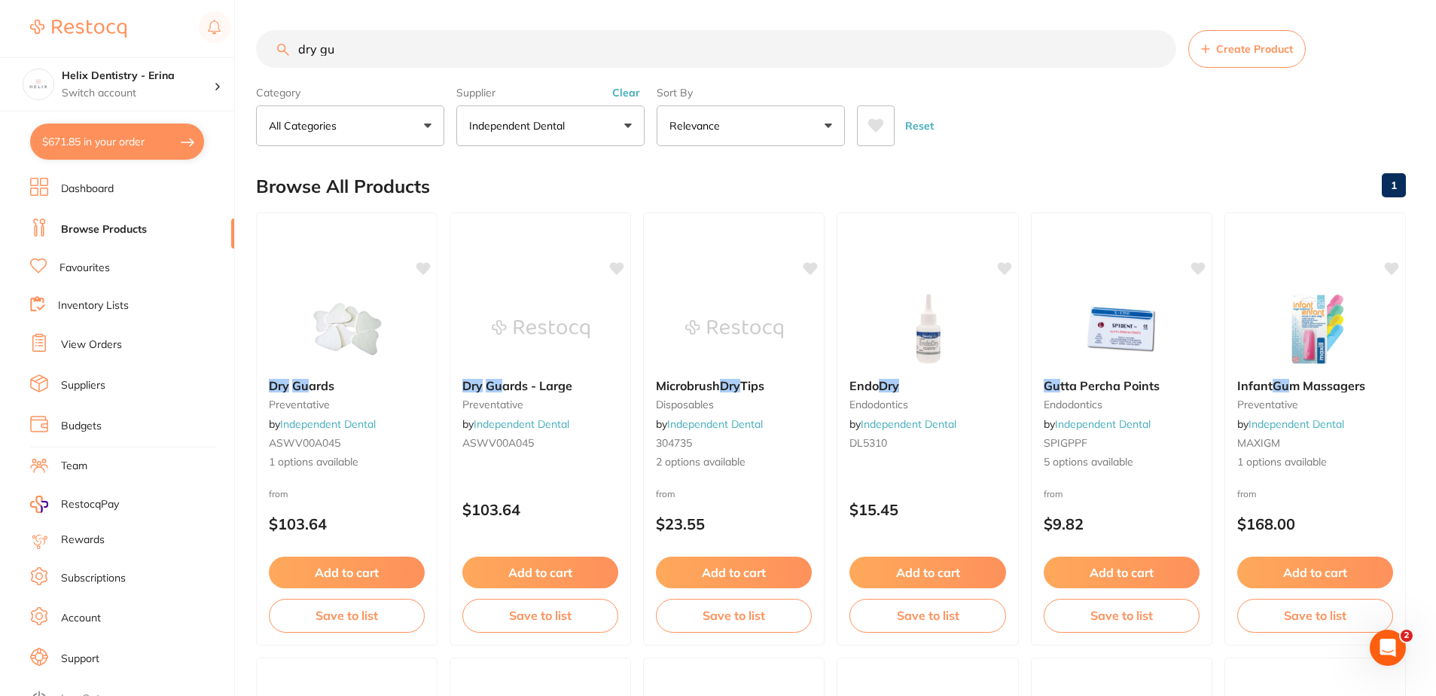
drag, startPoint x: 405, startPoint y: 63, endPoint x: 148, endPoint y: 53, distance: 257.8
click at [148, 53] on div "$671.85 Helix Dentistry - Erina Switch account Helix Dentristry - Long Jetty He…" at bounding box center [718, 348] width 1436 height 696
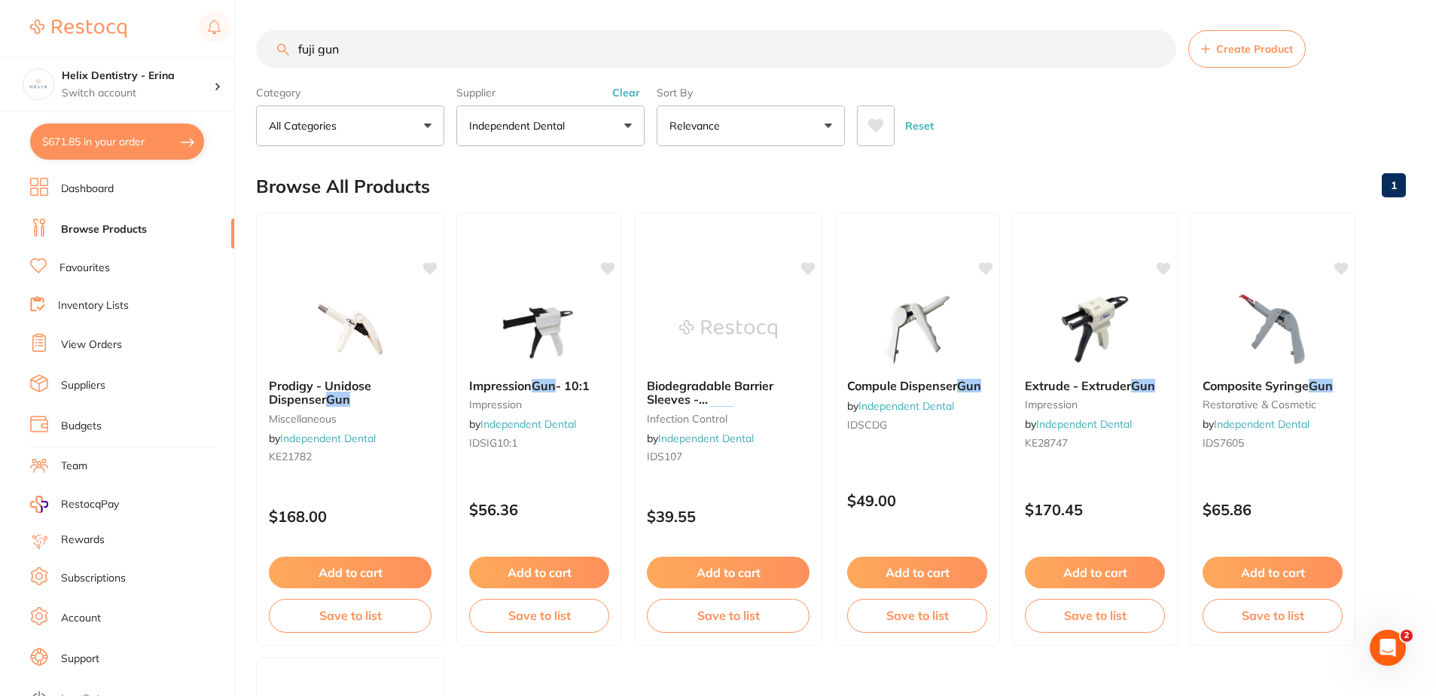
drag, startPoint x: 445, startPoint y: 30, endPoint x: 401, endPoint y: 49, distance: 47.6
click at [393, 53] on input "fuji gun" at bounding box center [716, 49] width 920 height 38
drag, startPoint x: 392, startPoint y: 50, endPoint x: 208, endPoint y: 52, distance: 184.5
click at [208, 52] on div "$671.85 Helix Dentistry - Erina Switch account Helix Dentristry - Long Jetty He…" at bounding box center [718, 348] width 1436 height 696
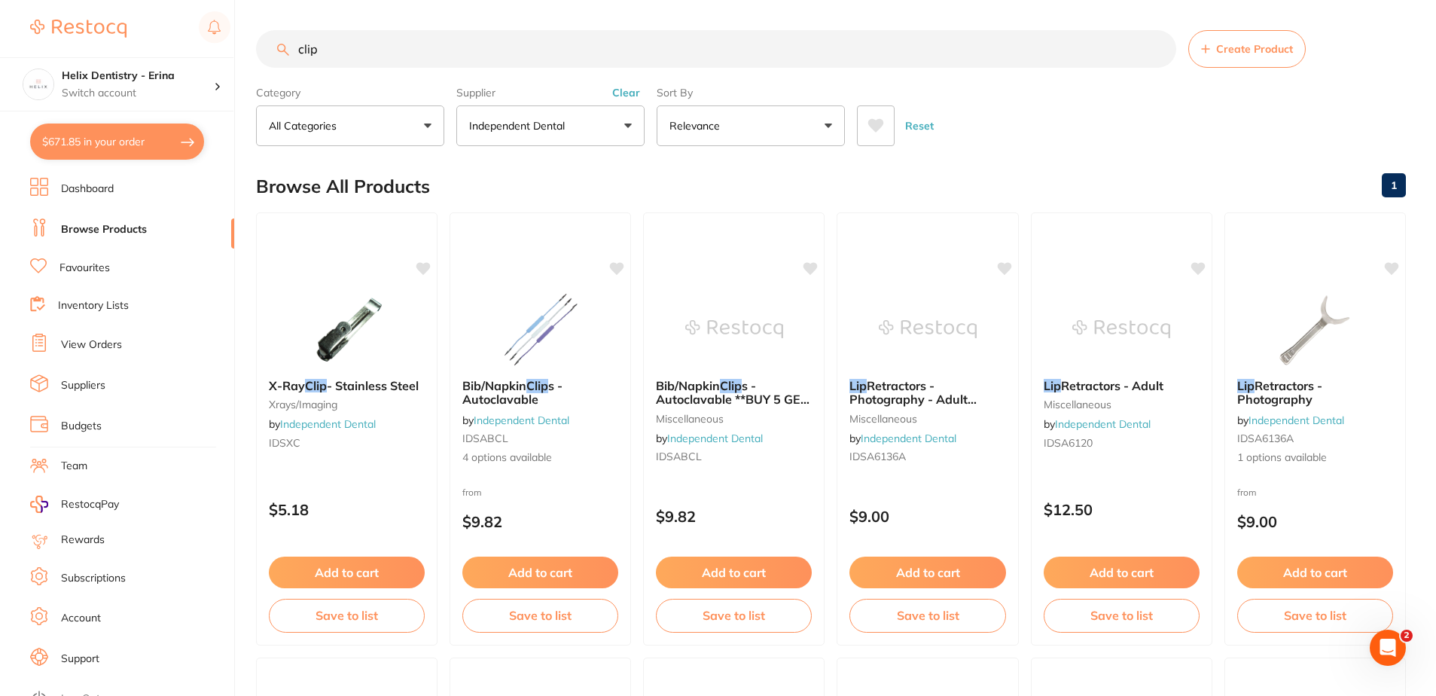
drag, startPoint x: 456, startPoint y: 56, endPoint x: 166, endPoint y: 56, distance: 289.9
click at [166, 56] on div "$671.85 Helix Dentistry - Erina Switch account Helix Dentristry - Long Jetty He…" at bounding box center [718, 348] width 1436 height 696
type input "c"
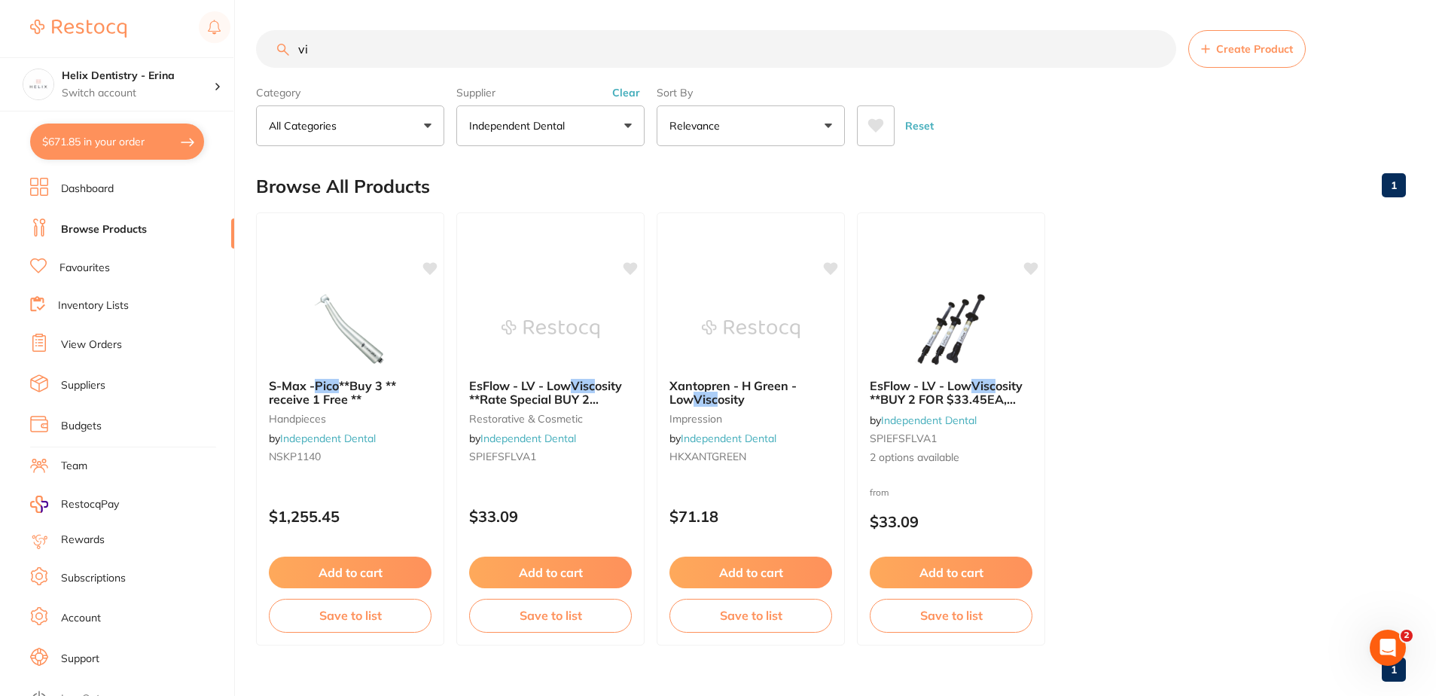
type input "v"
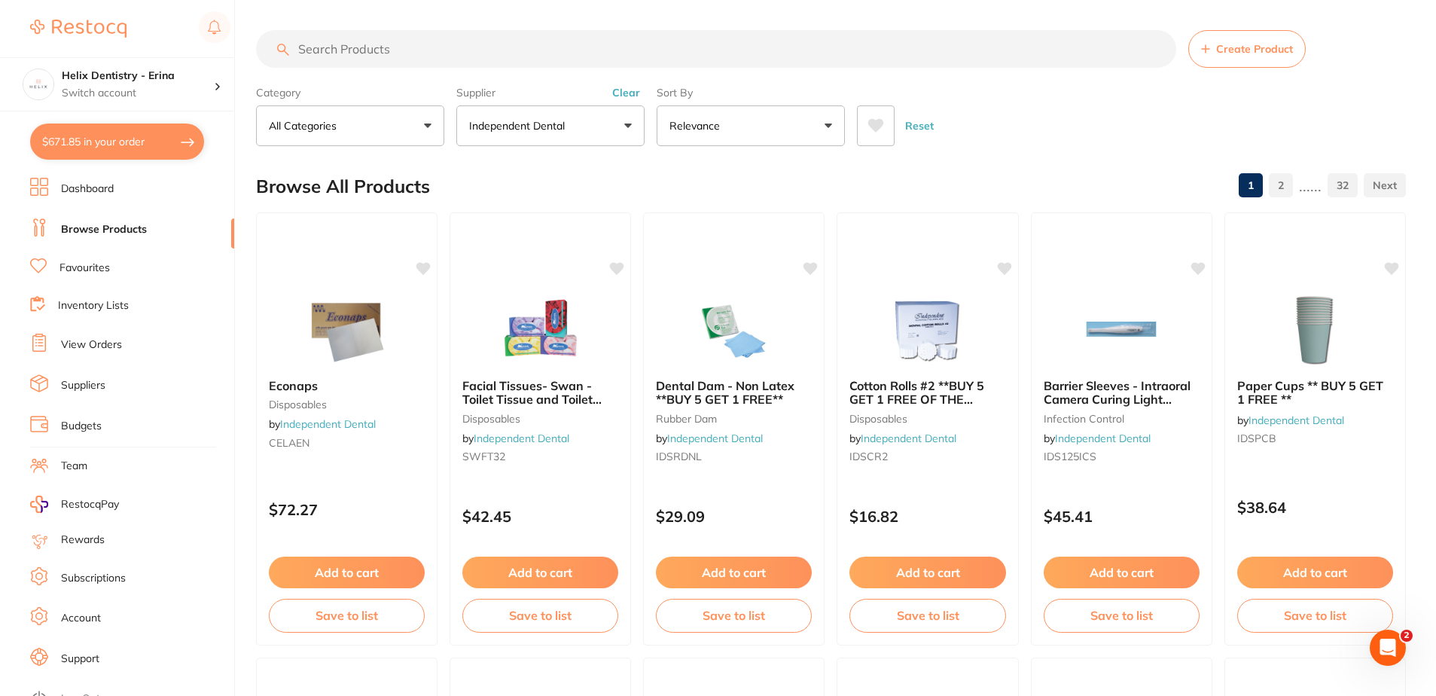
click at [392, 46] on input "search" at bounding box center [716, 49] width 920 height 38
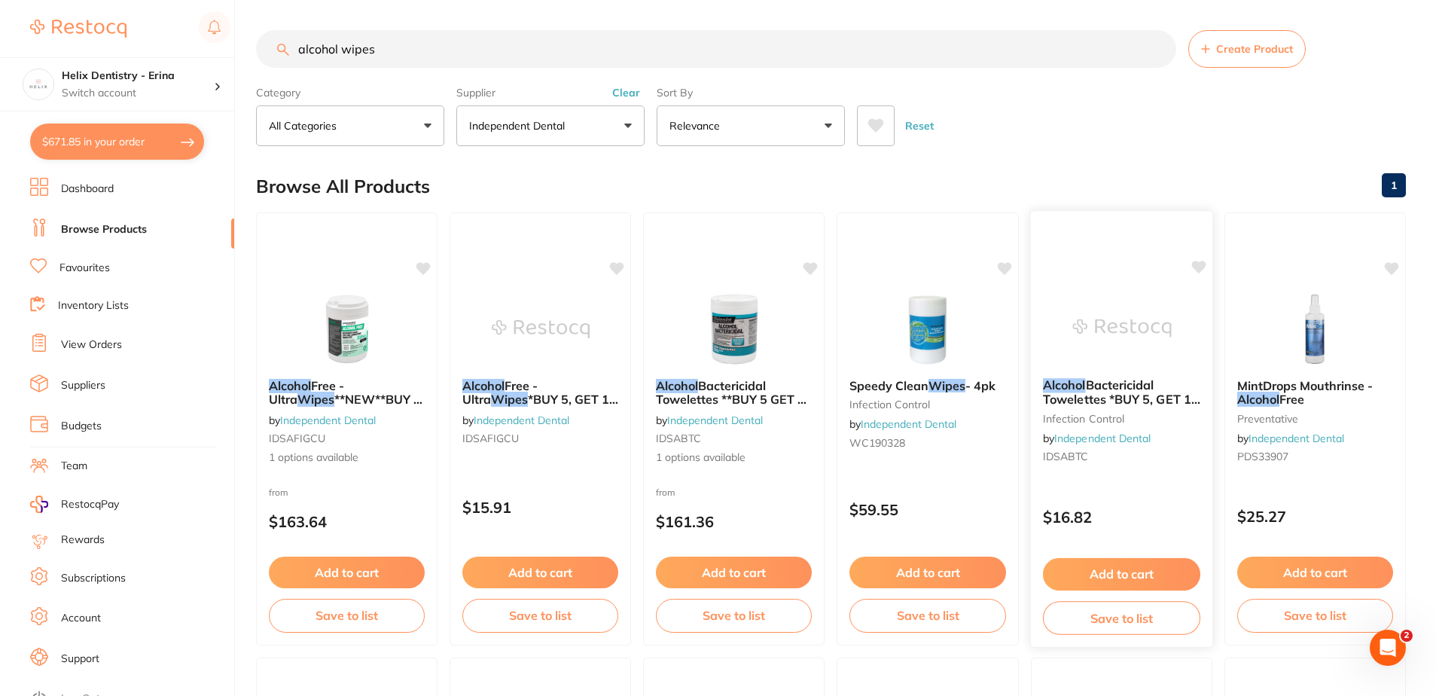
click at [1153, 386] on span "Bactericidal Towelettes *BUY 5, GET 1 FREE! MIX & MATCH OK* - Single Tub" at bounding box center [1121, 405] width 157 height 57
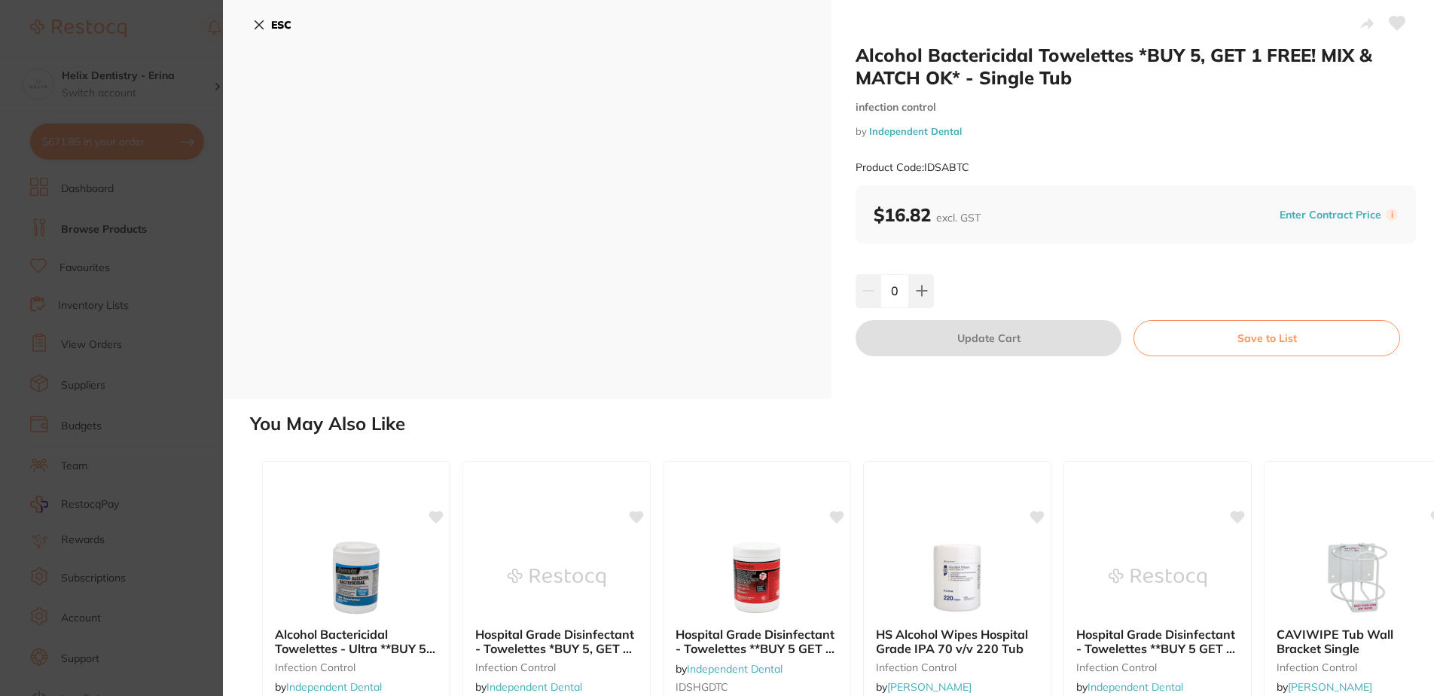
click at [289, 21] on b "ESC" at bounding box center [281, 25] width 20 height 14
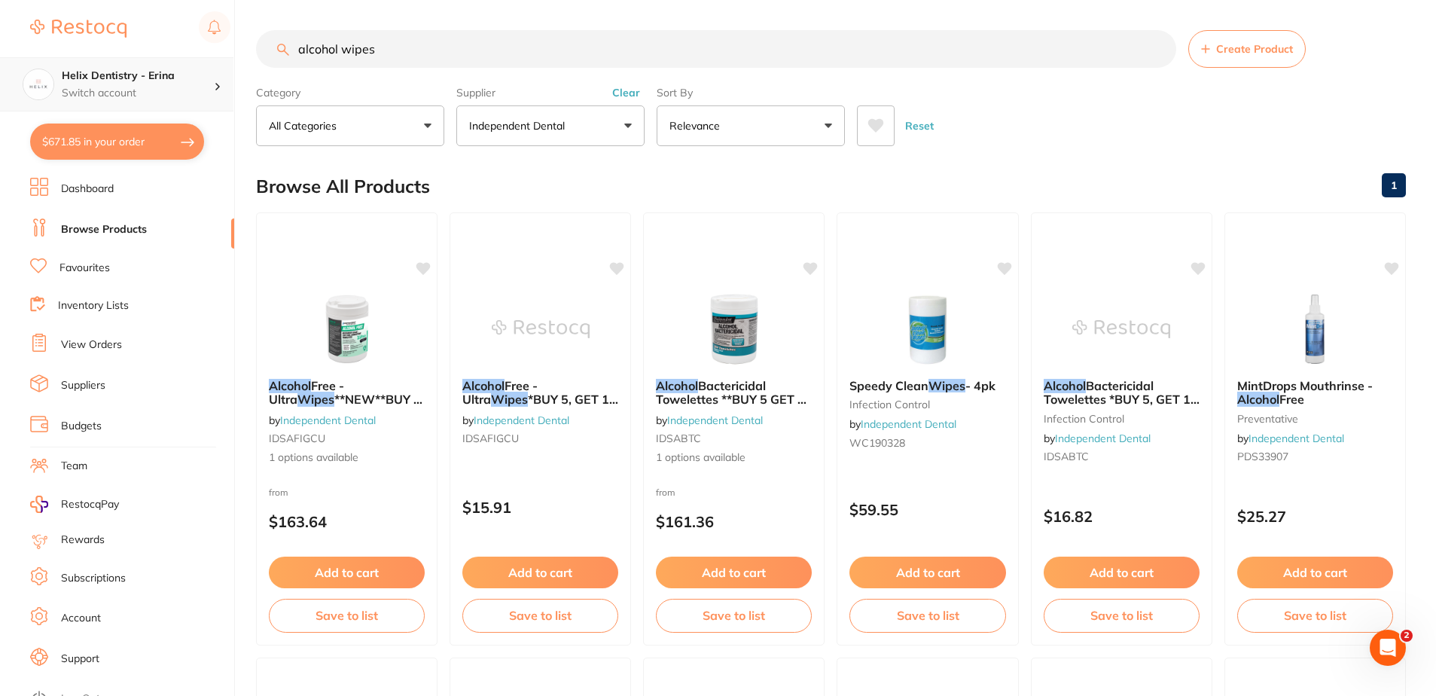
scroll to position [1, 0]
drag, startPoint x: 465, startPoint y: 66, endPoint x: 224, endPoint y: 61, distance: 241.0
click at [224, 61] on div "$671.85 Helix Dentistry - Erina Switch account Helix Dentristry - Long Jetty He…" at bounding box center [718, 348] width 1436 height 696
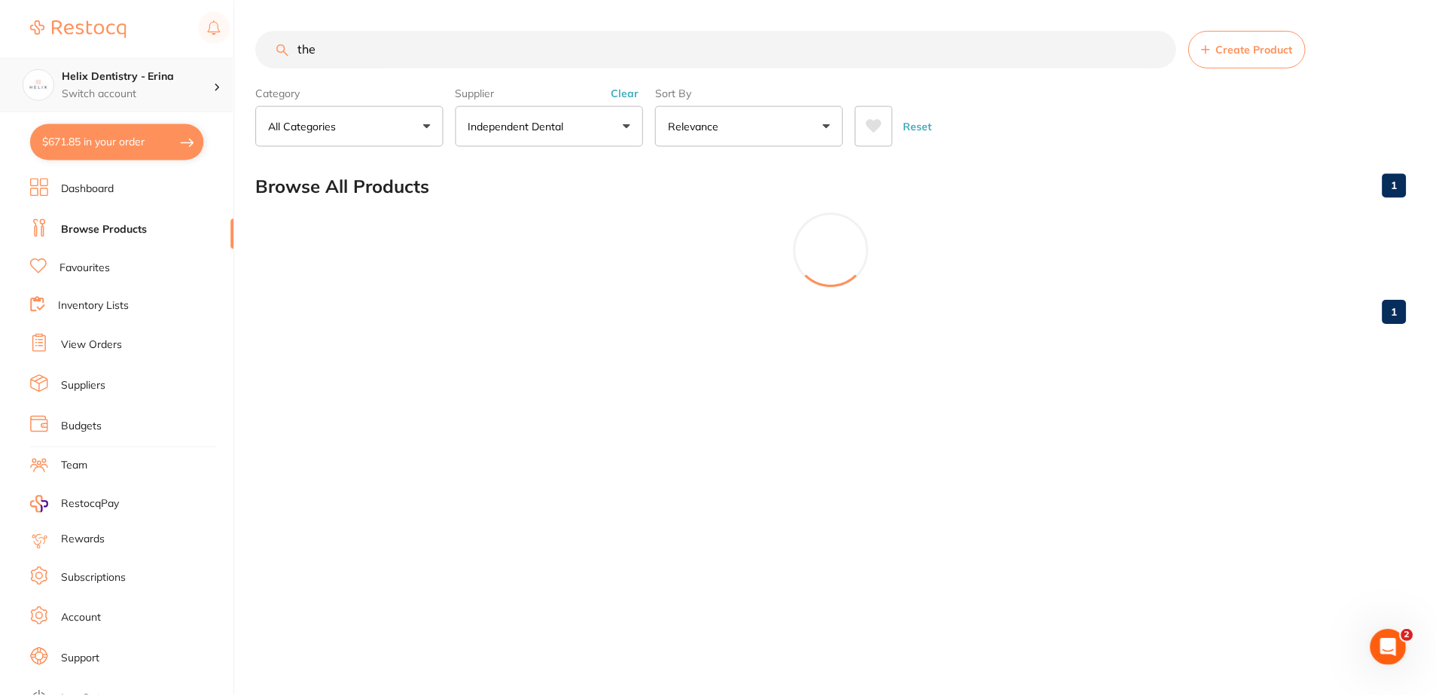
scroll to position [328, 0]
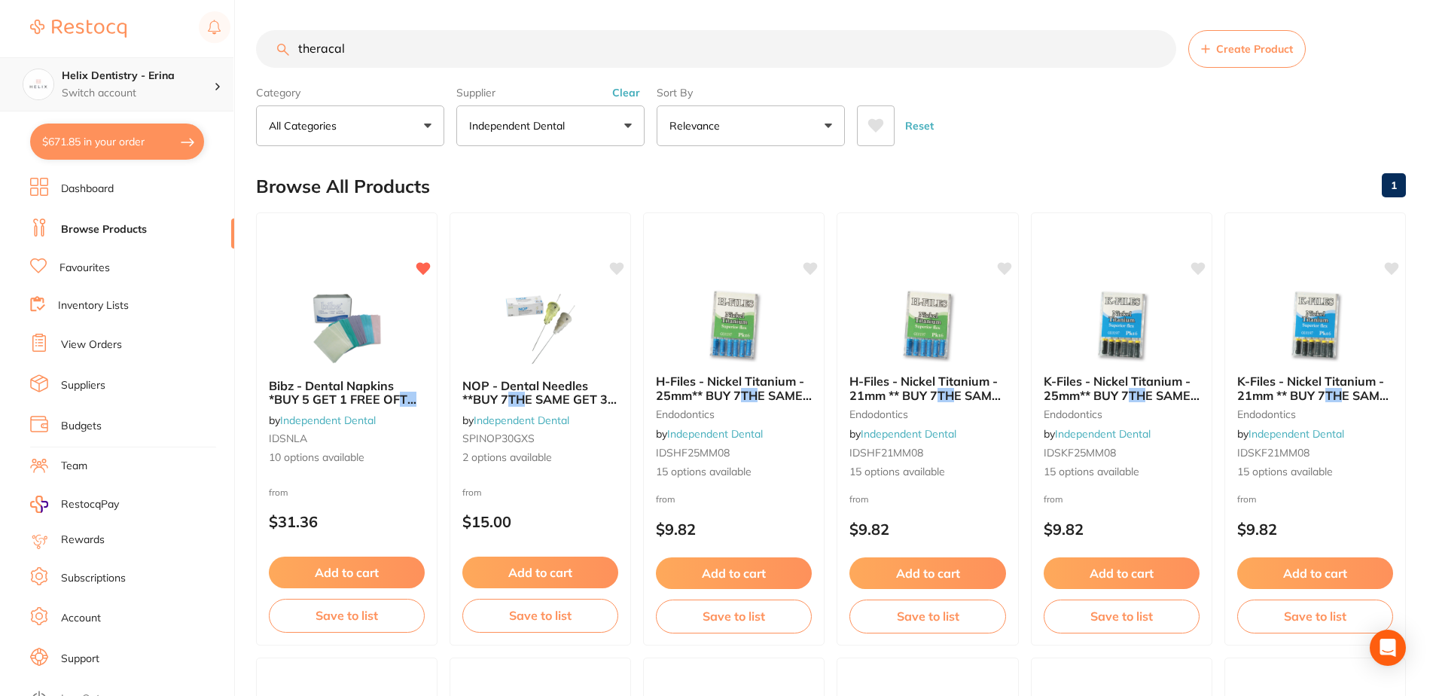
type input "theracal"
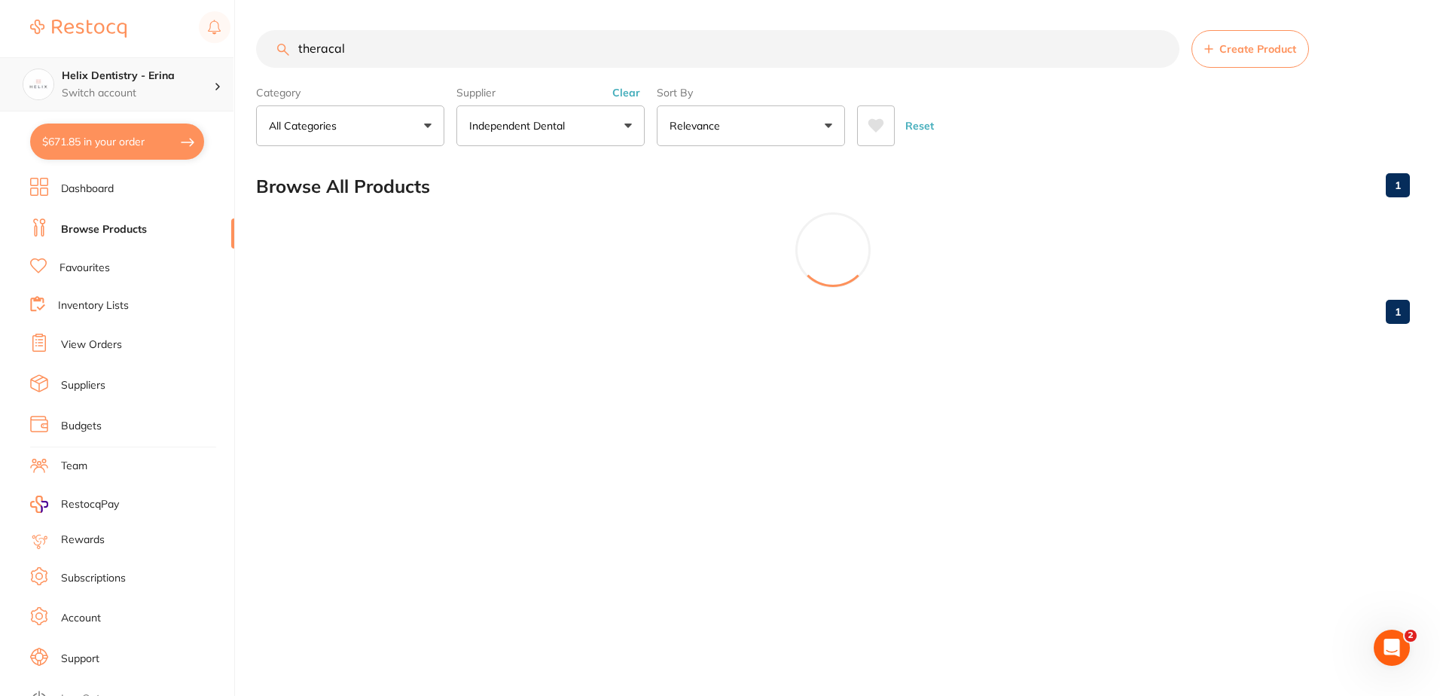
scroll to position [0, 0]
click at [560, 124] on p "Independent Dental" at bounding box center [520, 125] width 102 height 15
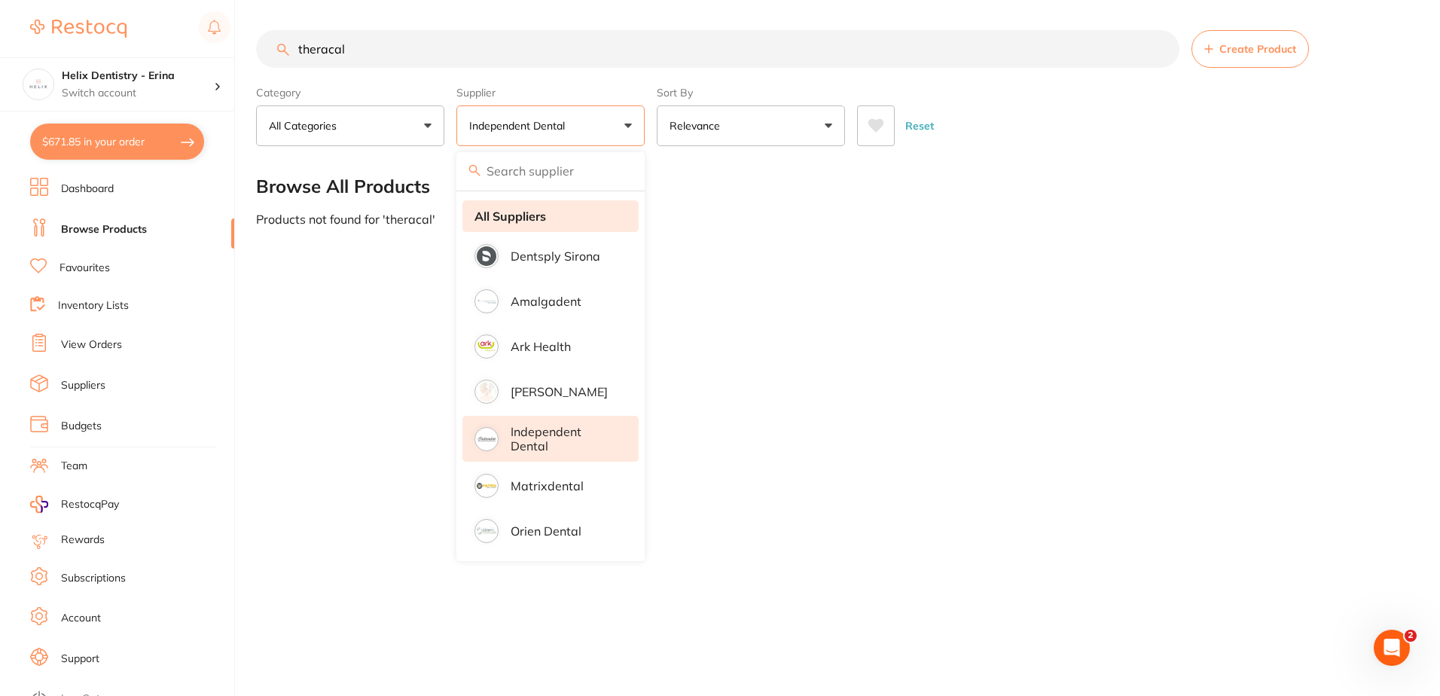
click at [532, 209] on strong "All Suppliers" at bounding box center [510, 216] width 72 height 14
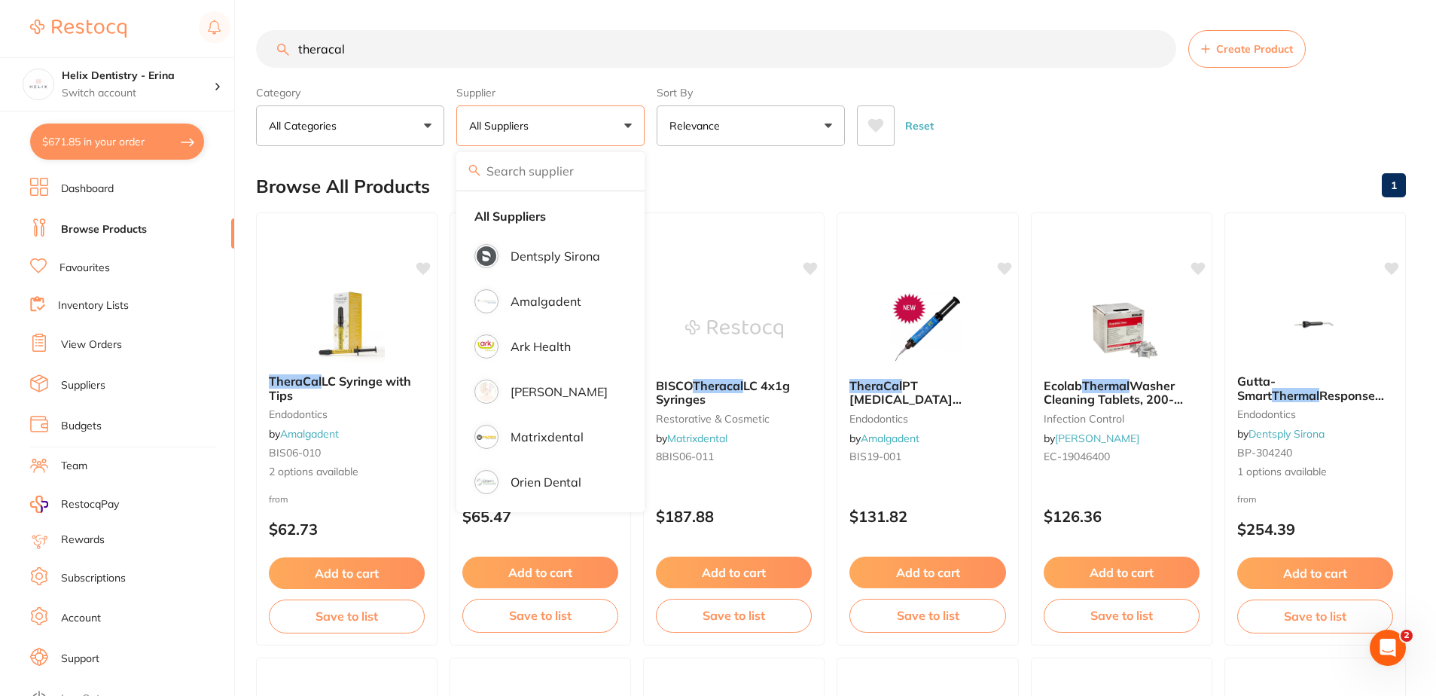
click at [1054, 90] on div "Category All Categories All Categories endodontics equipment infection control …" at bounding box center [831, 113] width 1150 height 66
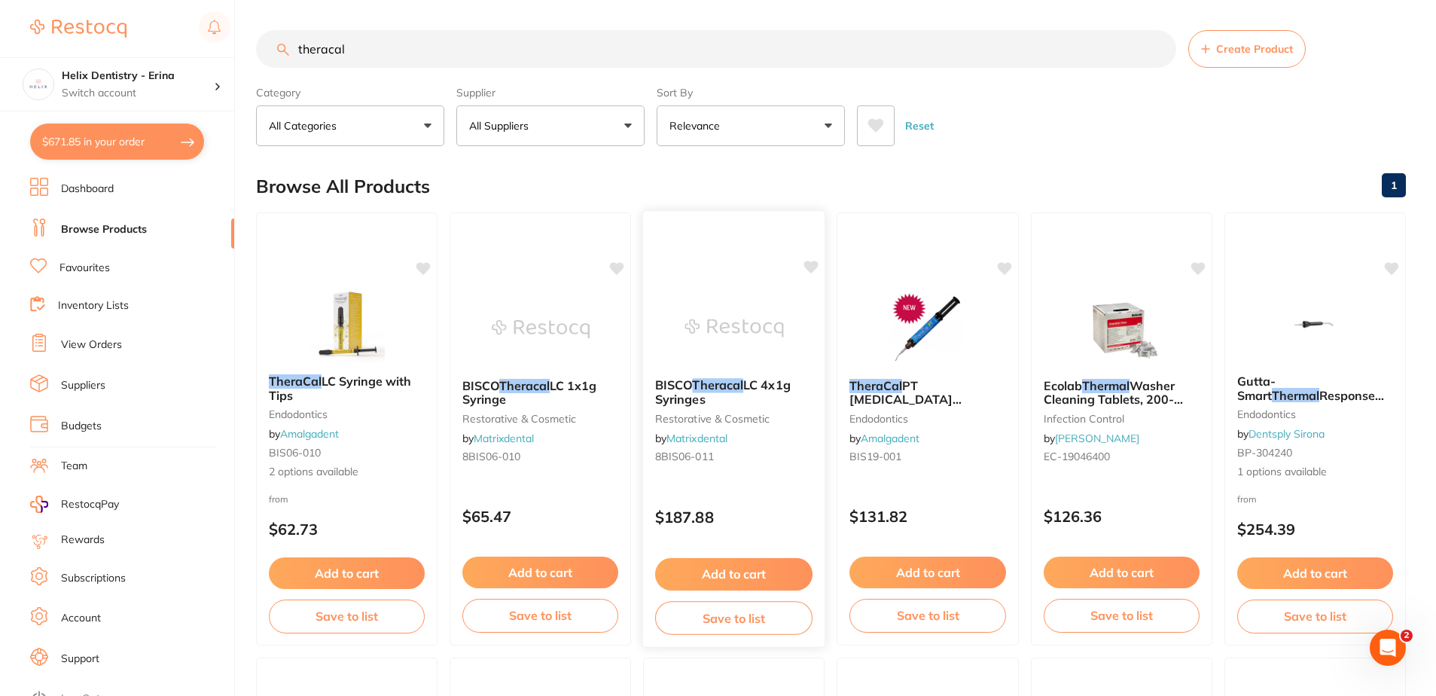
click at [770, 581] on button "Add to cart" at bounding box center [733, 574] width 157 height 32
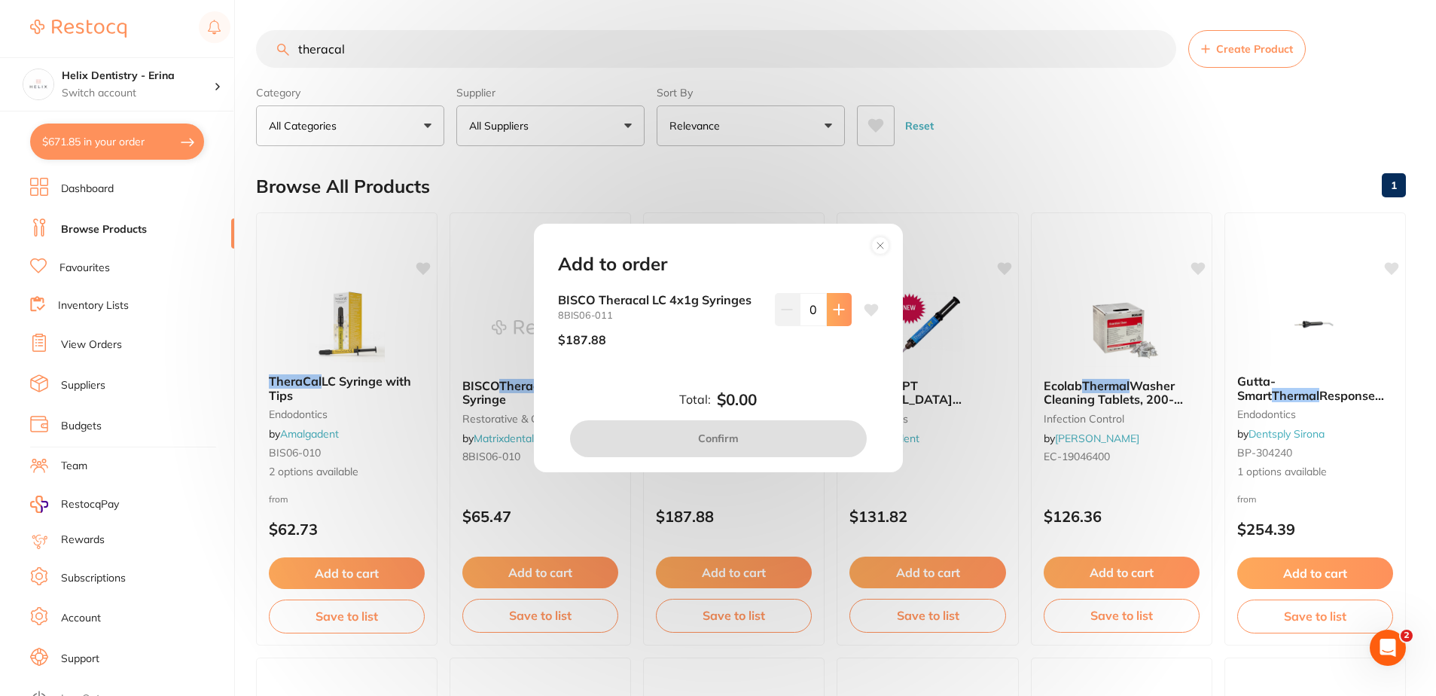
click at [841, 313] on button at bounding box center [839, 309] width 25 height 33
type input "1"
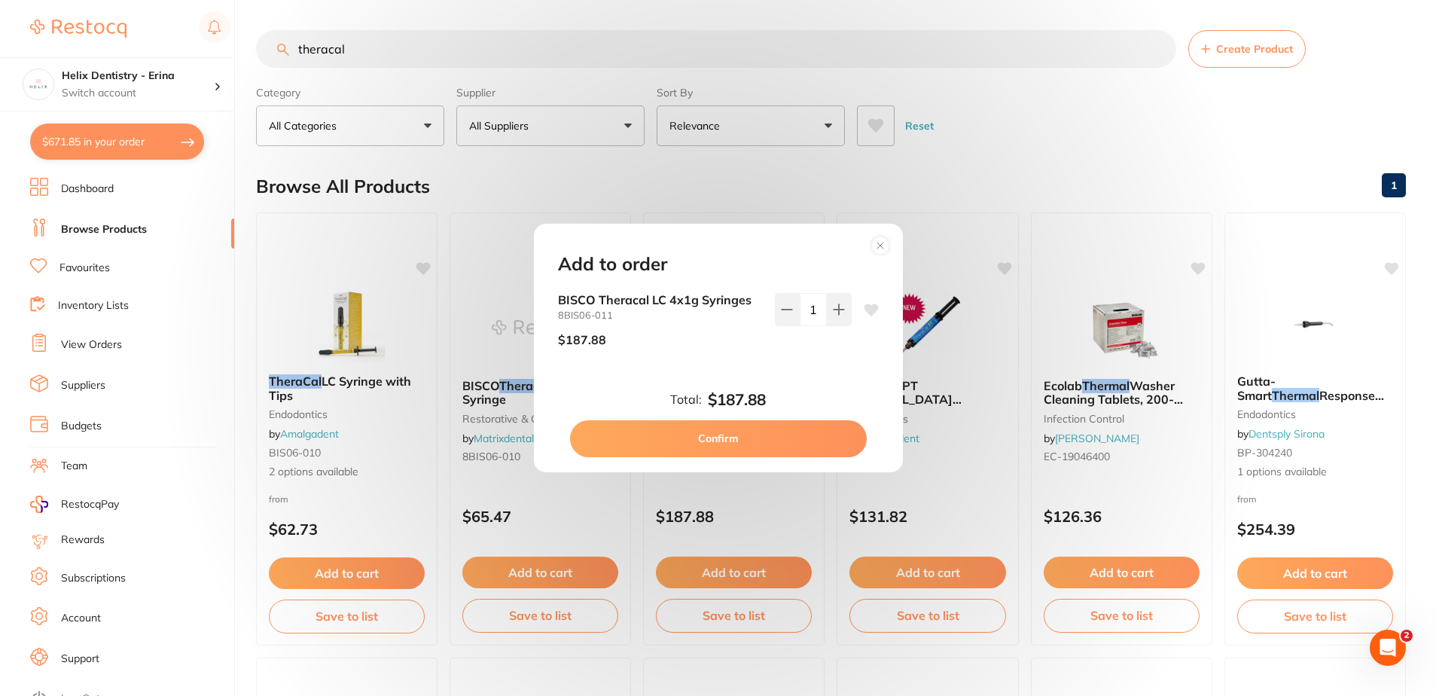
click at [774, 438] on button "Confirm" at bounding box center [718, 438] width 297 height 36
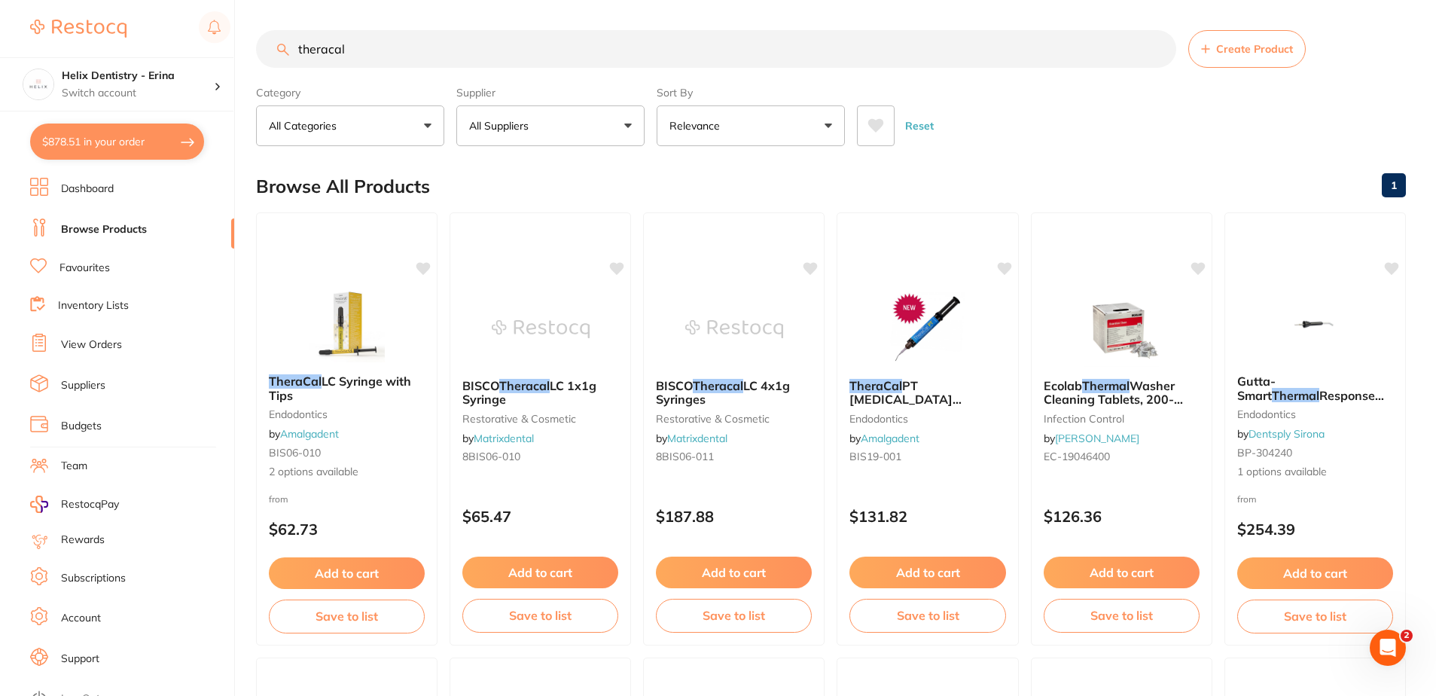
drag, startPoint x: 466, startPoint y: 50, endPoint x: 24, endPoint y: 32, distance: 442.5
click at [23, 38] on div "$878.51 Helix Dentistry - Erina Switch account Helix Dentristry - Long Jetty He…" at bounding box center [718, 348] width 1436 height 696
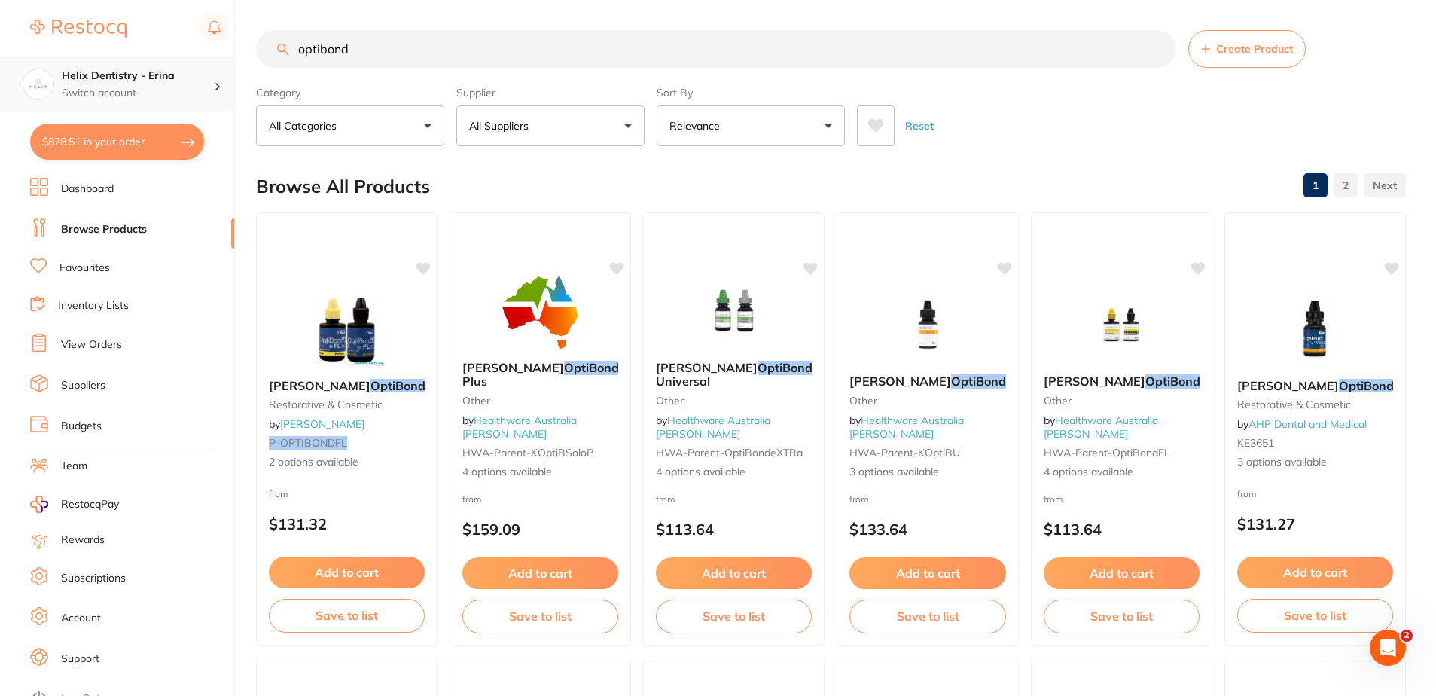
drag, startPoint x: 397, startPoint y: 47, endPoint x: 0, endPoint y: 82, distance: 398.4
click at [78, 62] on div "$878.51 Helix Dentistry - Erina Switch account Helix Dentristry - Long Jetty He…" at bounding box center [718, 348] width 1436 height 696
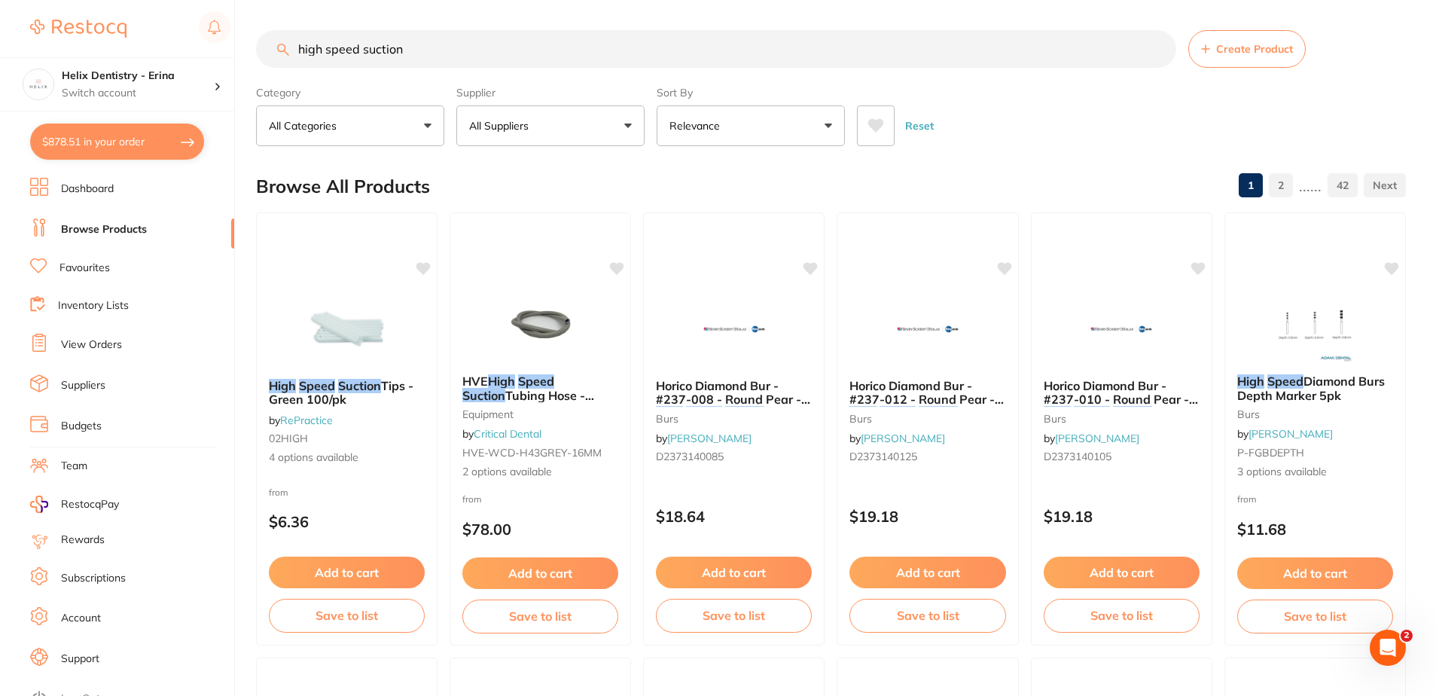
click at [547, 110] on button "All Suppliers" at bounding box center [550, 125] width 188 height 41
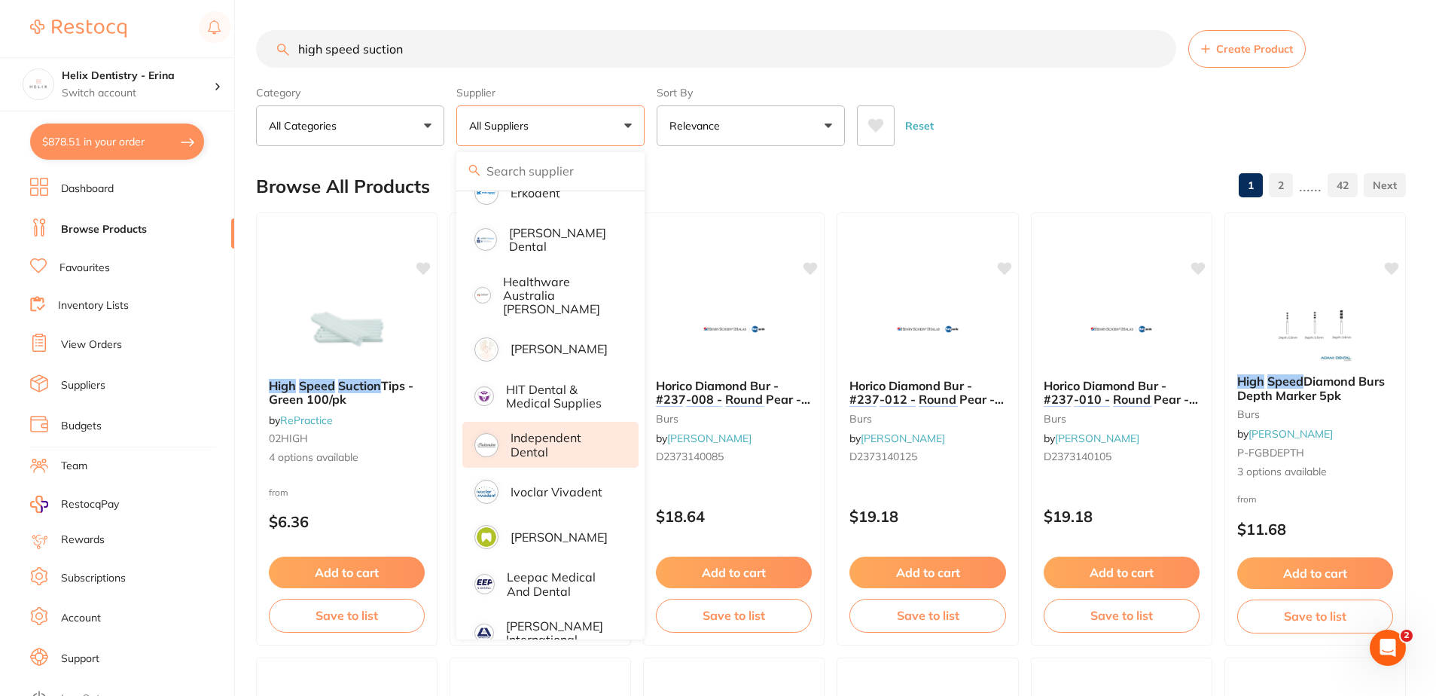
scroll to position [527, 0]
click at [563, 426] on p "Independent Dental" at bounding box center [564, 440] width 107 height 28
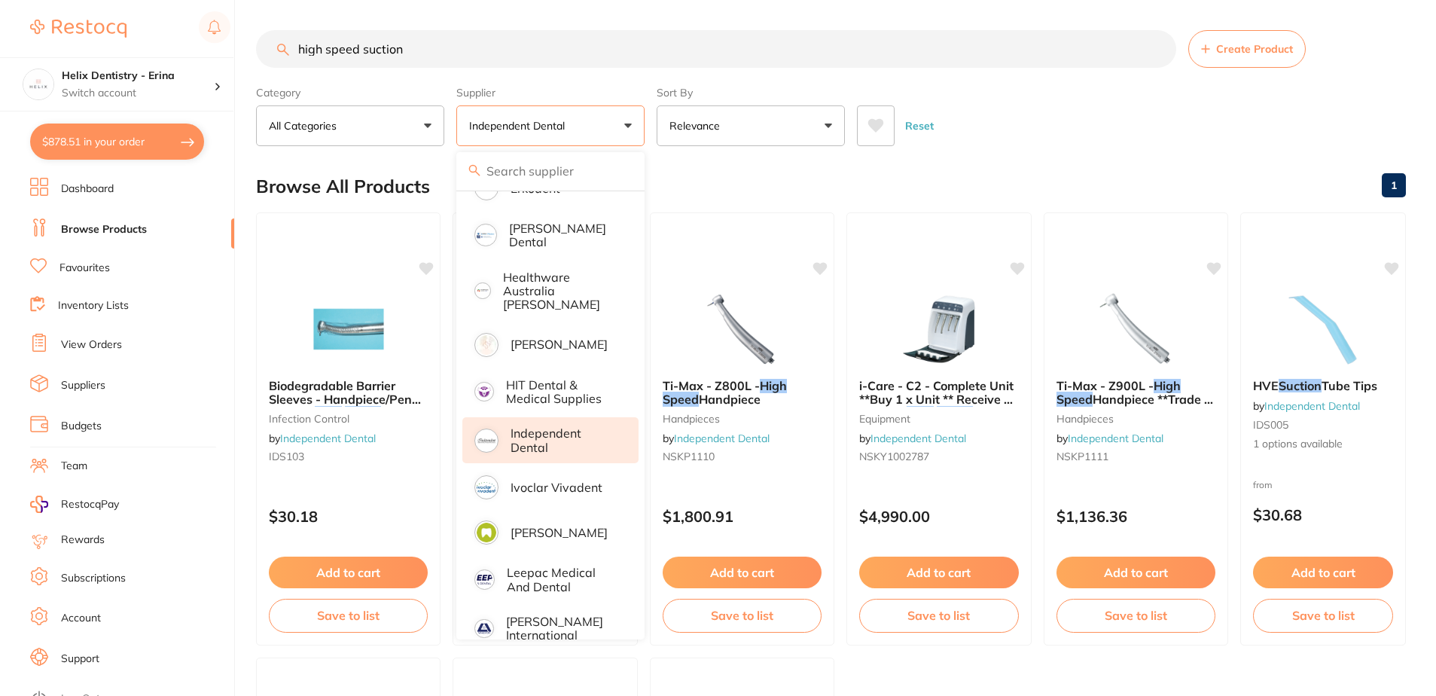
click at [997, 122] on div "Reset" at bounding box center [1125, 119] width 537 height 53
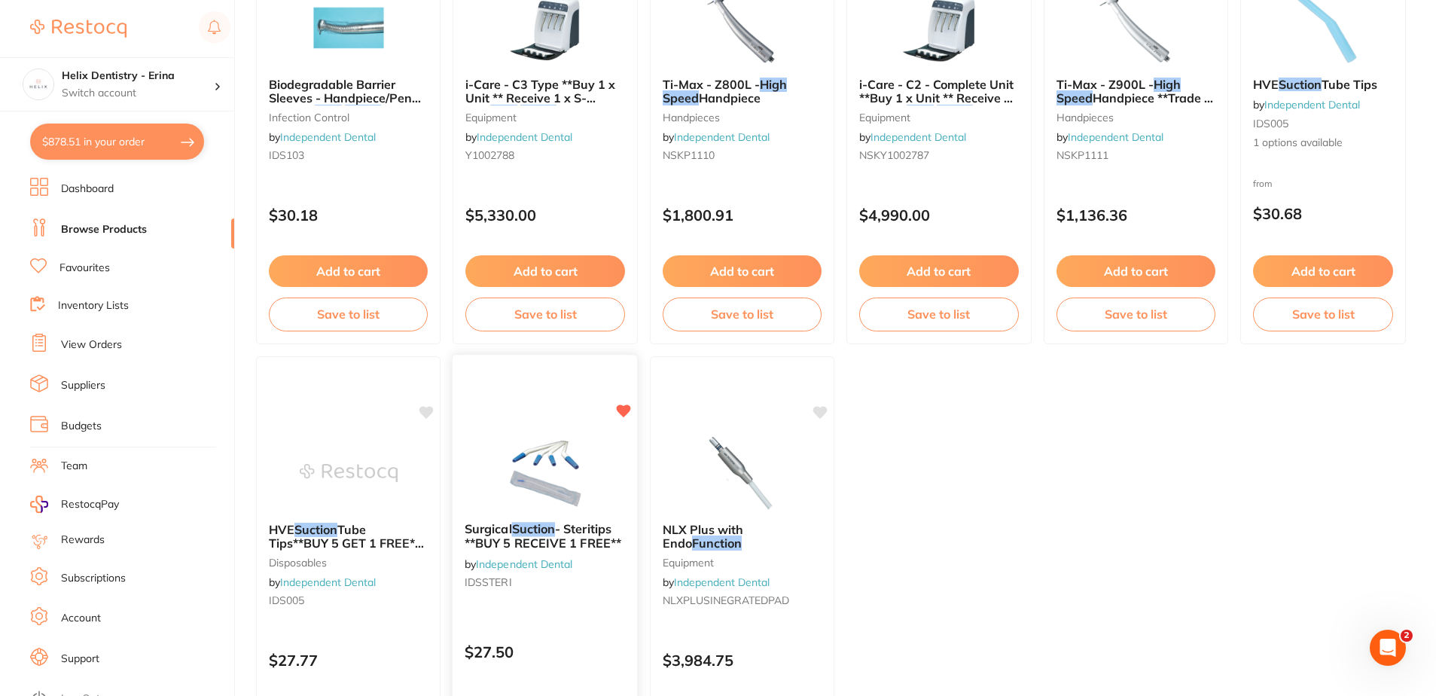
scroll to position [0, 0]
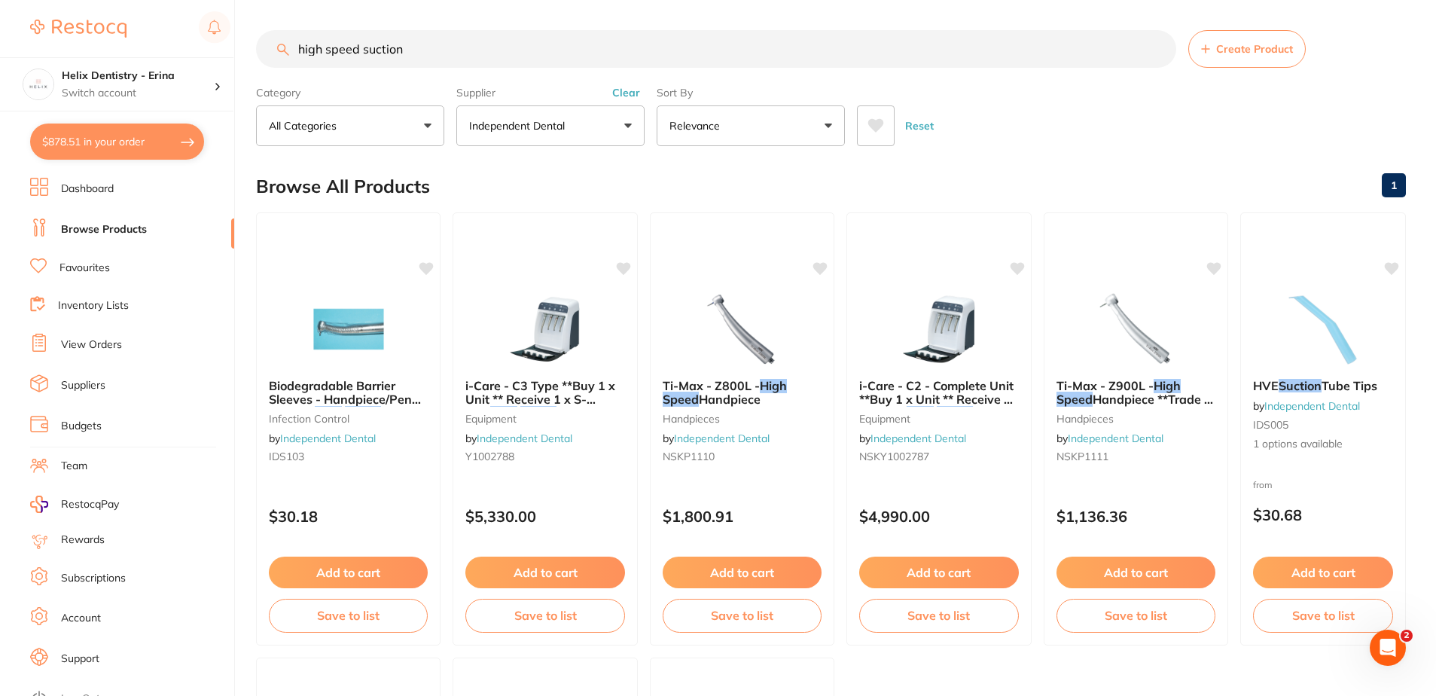
click at [547, 122] on p "Independent Dental" at bounding box center [520, 125] width 102 height 15
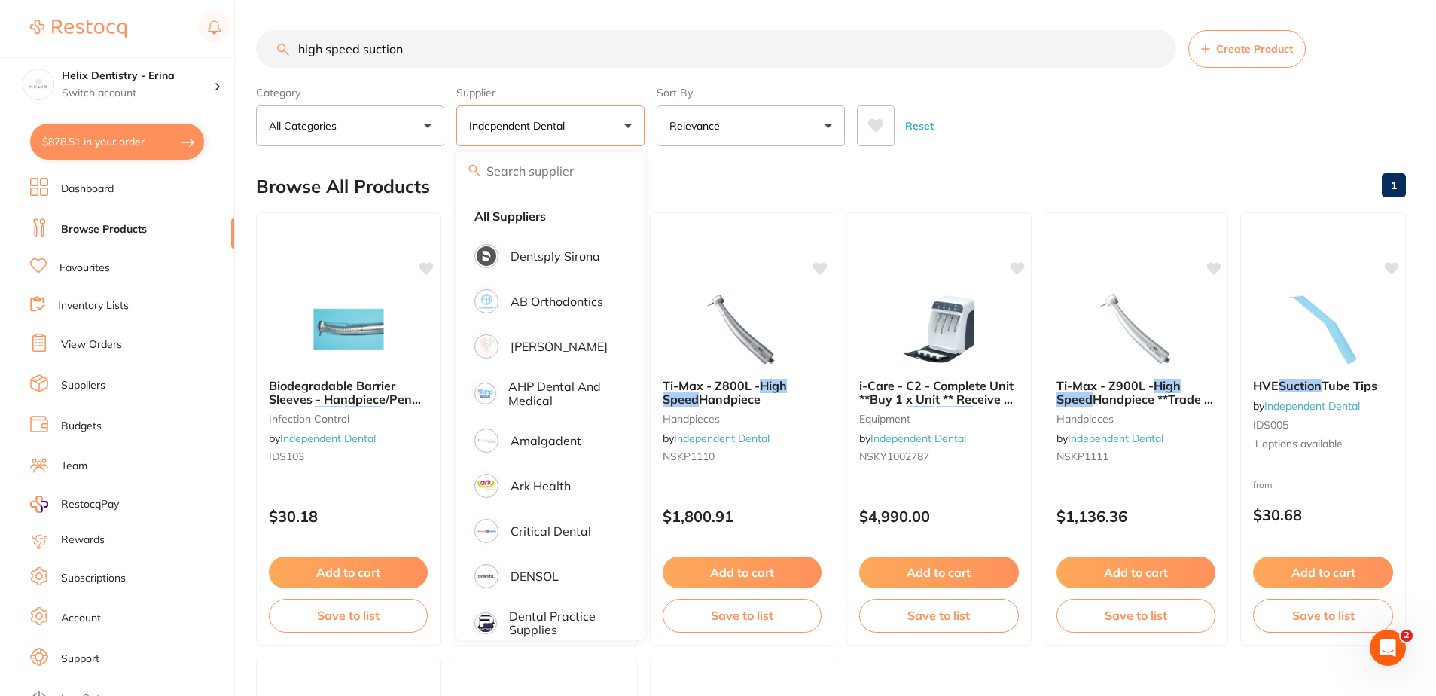
drag, startPoint x: 456, startPoint y: 46, endPoint x: 131, endPoint y: 44, distance: 324.6
click at [131, 44] on div "$878.51 Helix Dentistry - Erina Switch account Helix Dentristry - Long Jetty He…" at bounding box center [718, 348] width 1436 height 696
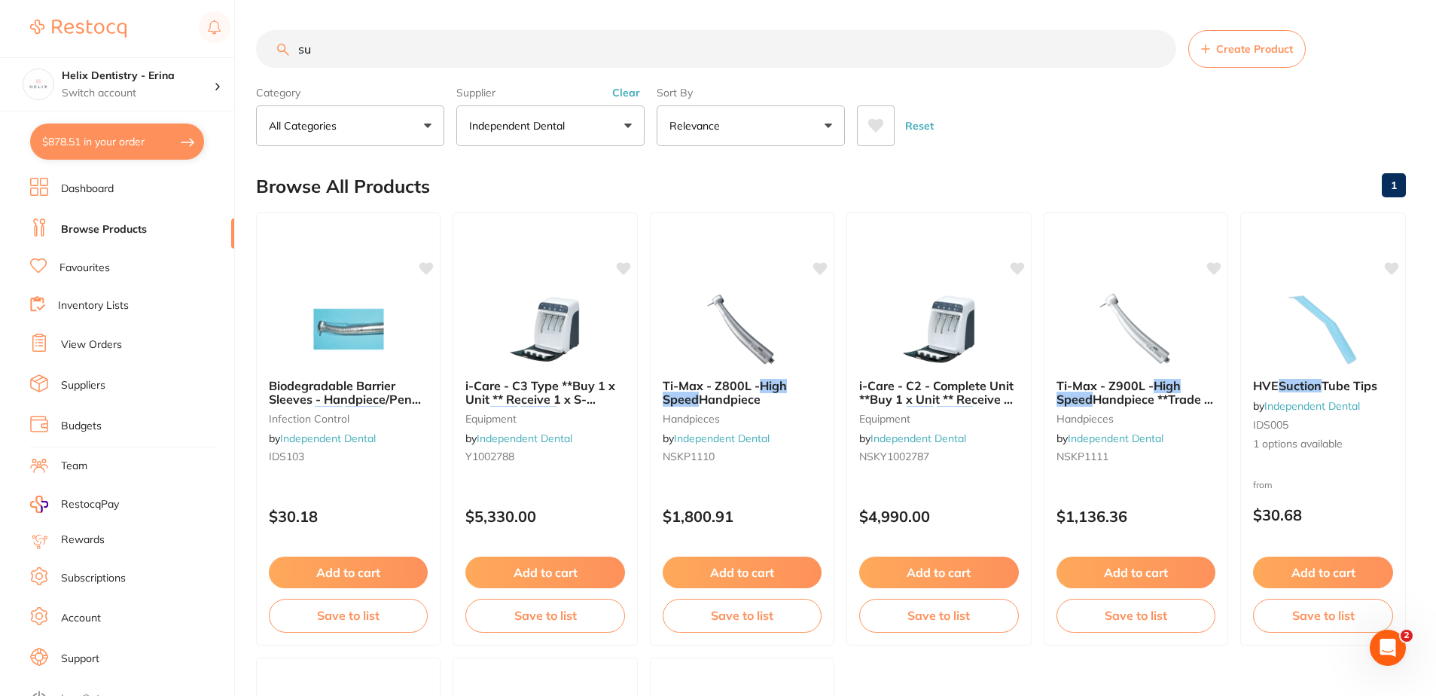
type input "s"
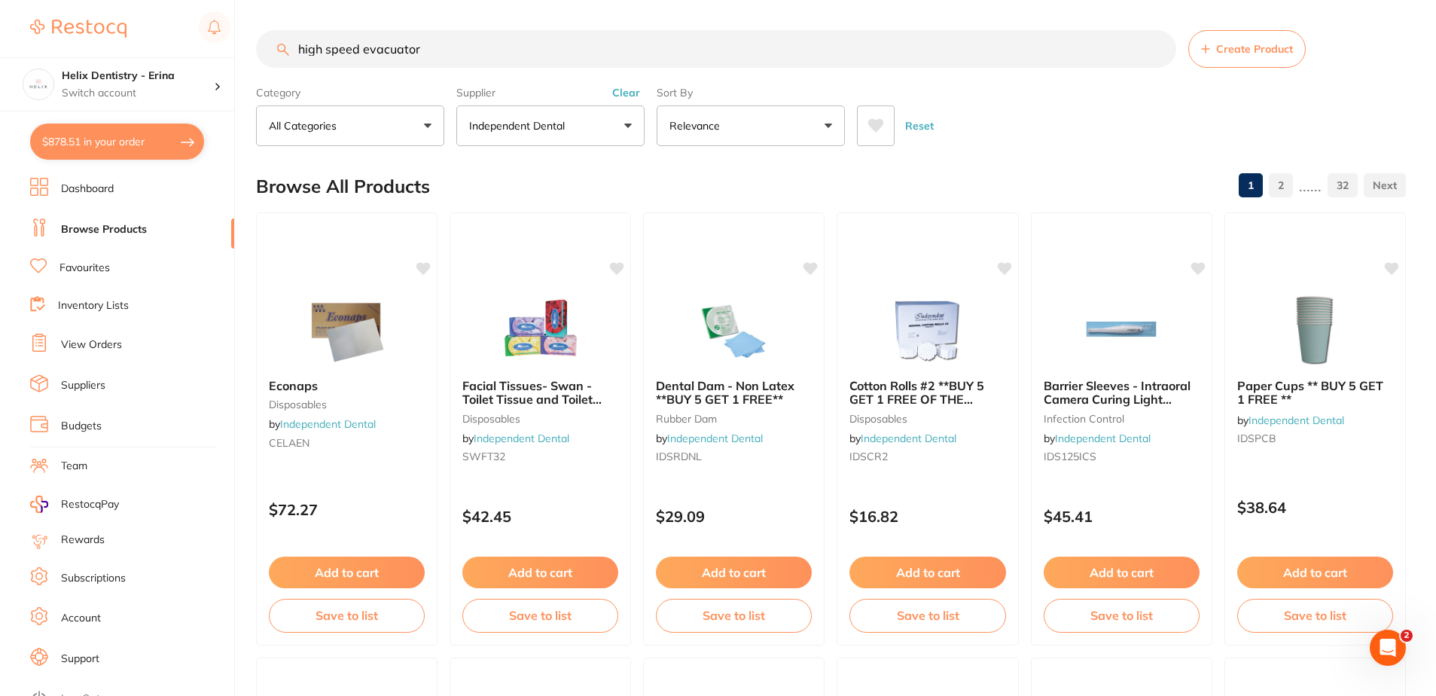
type input "high speed evacuator"
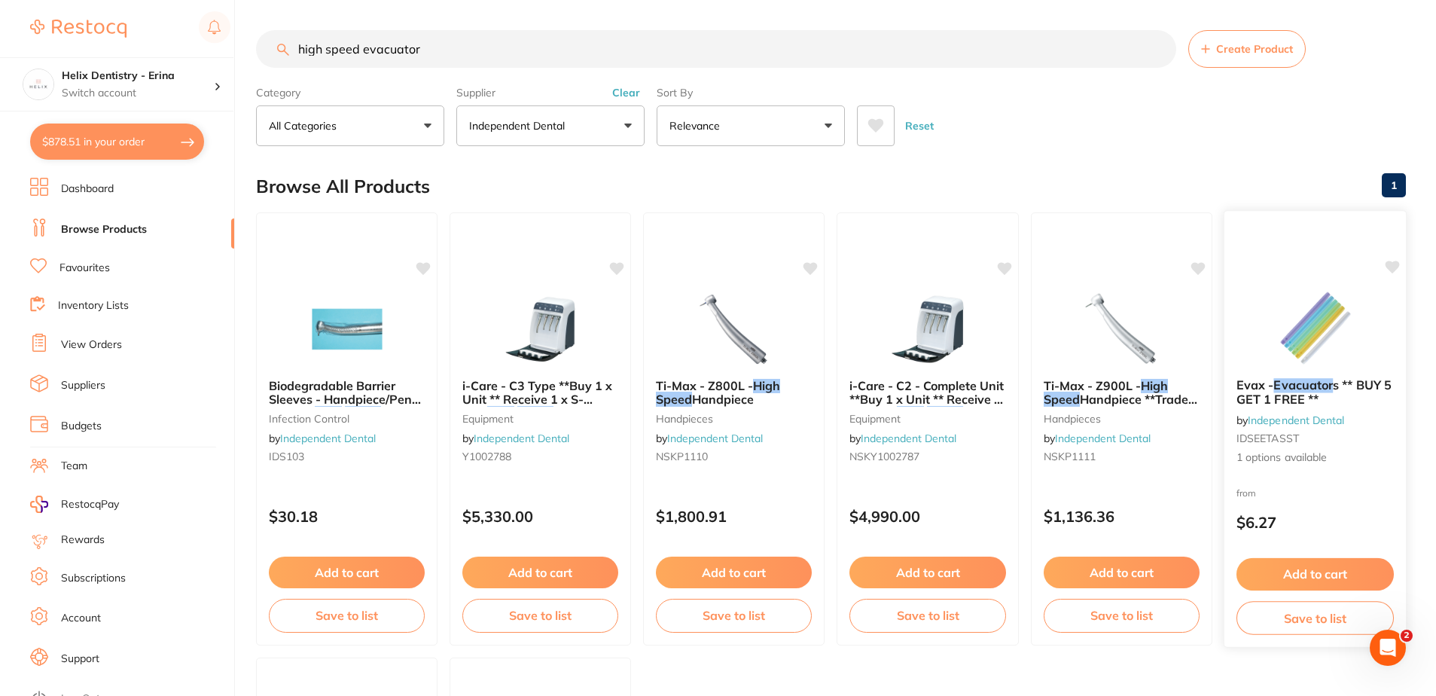
click at [1273, 388] on span "Evax -" at bounding box center [1255, 384] width 37 height 15
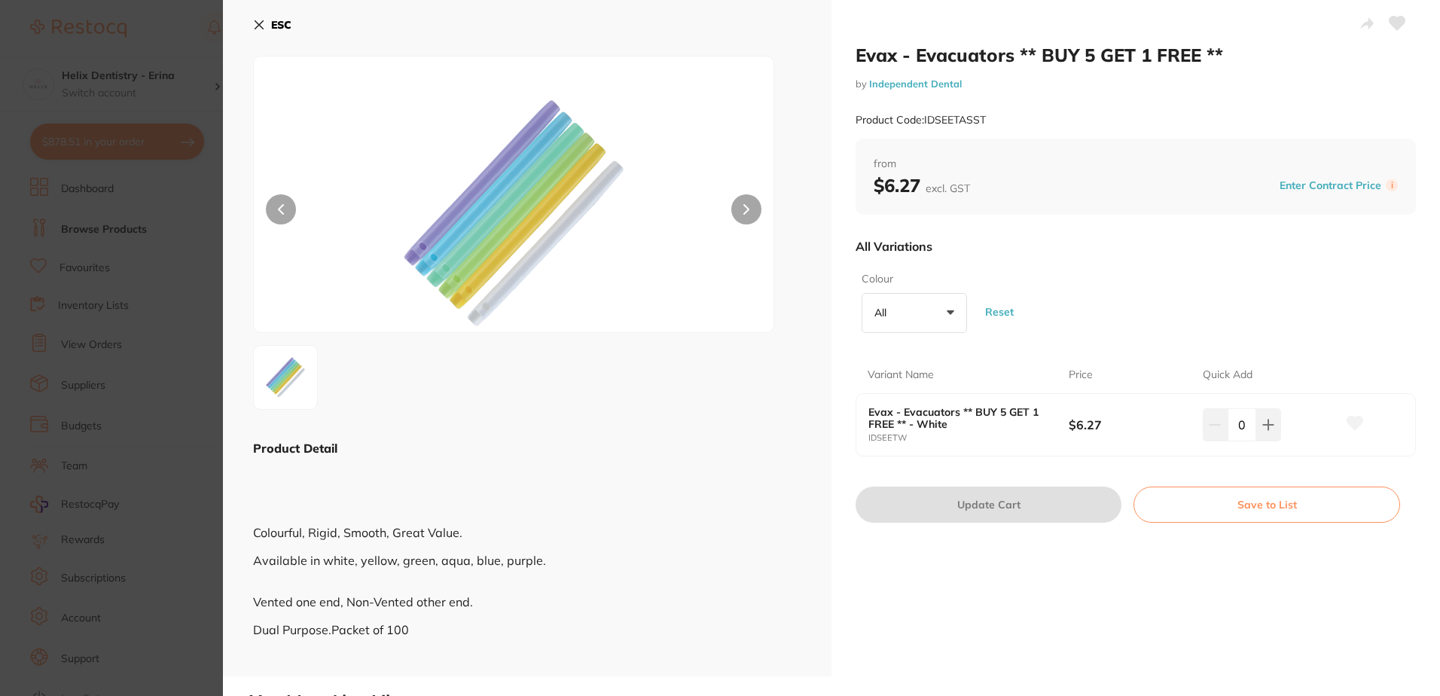
drag, startPoint x: 1261, startPoint y: 425, endPoint x: 1039, endPoint y: 571, distance: 265.5
click at [1263, 425] on icon at bounding box center [1268, 425] width 12 height 12
type input "1"
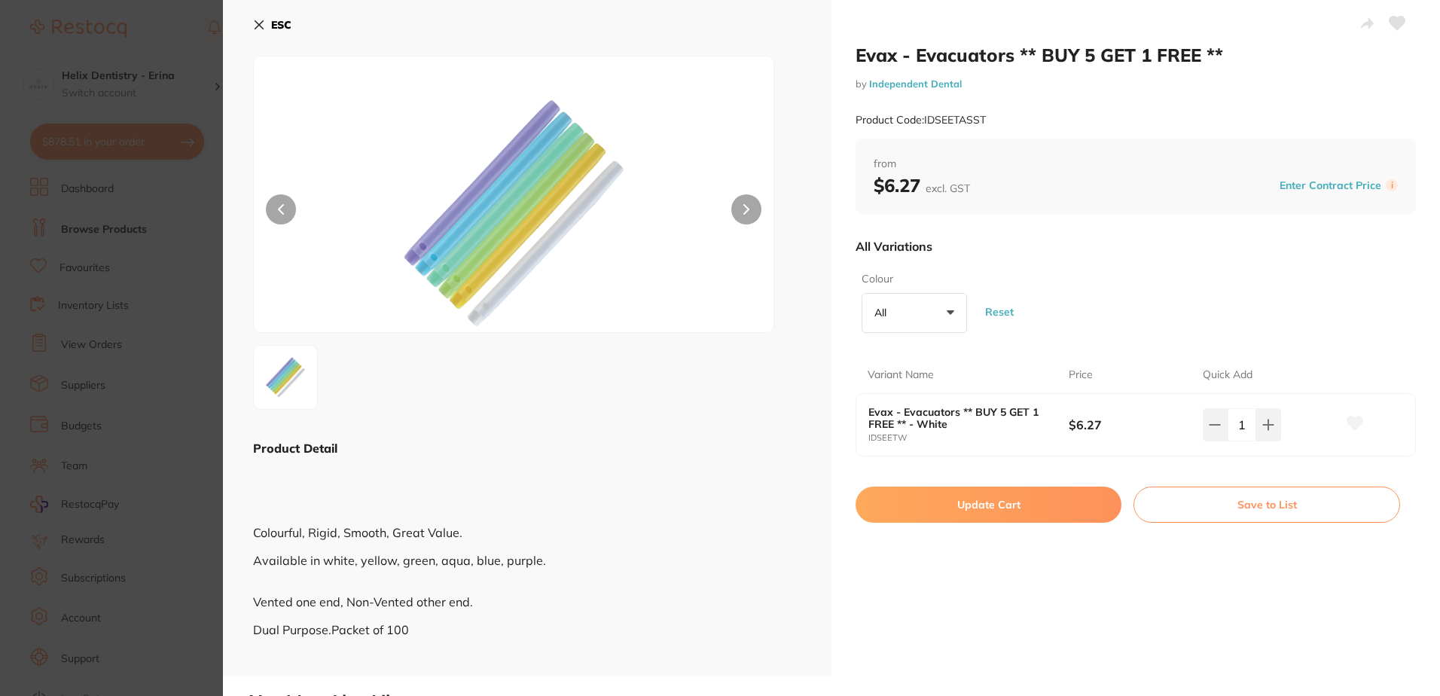
click at [1030, 502] on button "Update Cart" at bounding box center [988, 504] width 266 height 36
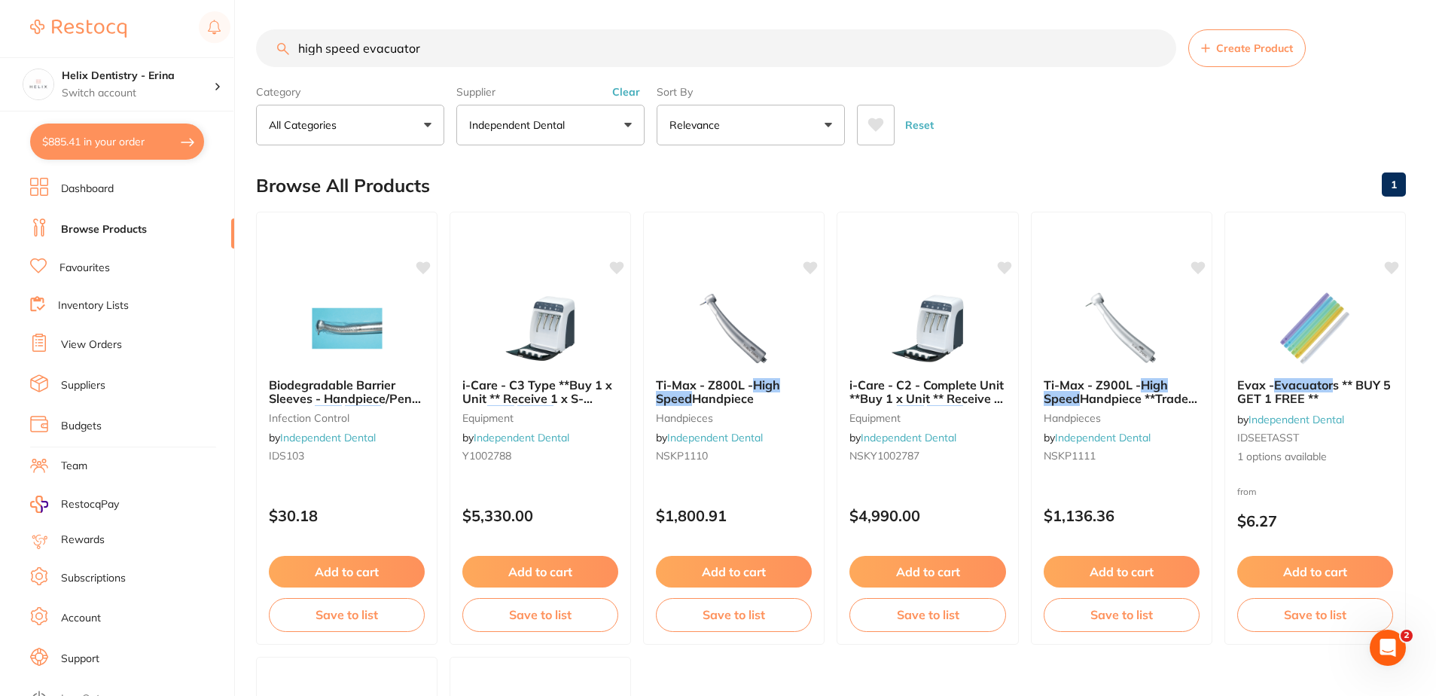
click at [465, 32] on main "high speed evacuator Create Product Category All Categories All Categories disp…" at bounding box center [846, 583] width 1180 height 1169
drag, startPoint x: 478, startPoint y: 50, endPoint x: 130, endPoint y: 50, distance: 348.7
click at [130, 50] on div "$885.41 Helix Dentistry - Erina Switch account Helix Dentristry - Long Jetty He…" at bounding box center [718, 347] width 1436 height 696
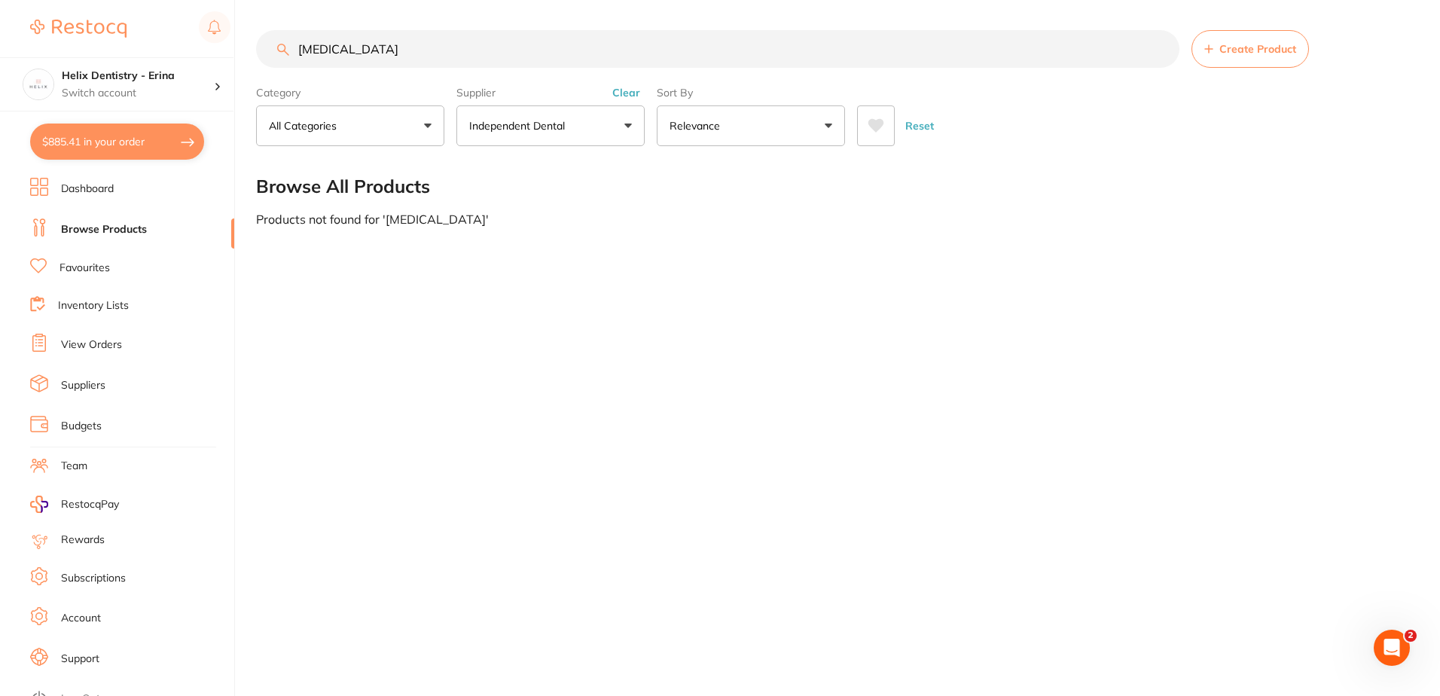
click at [549, 132] on p "Independent Dental" at bounding box center [520, 125] width 102 height 15
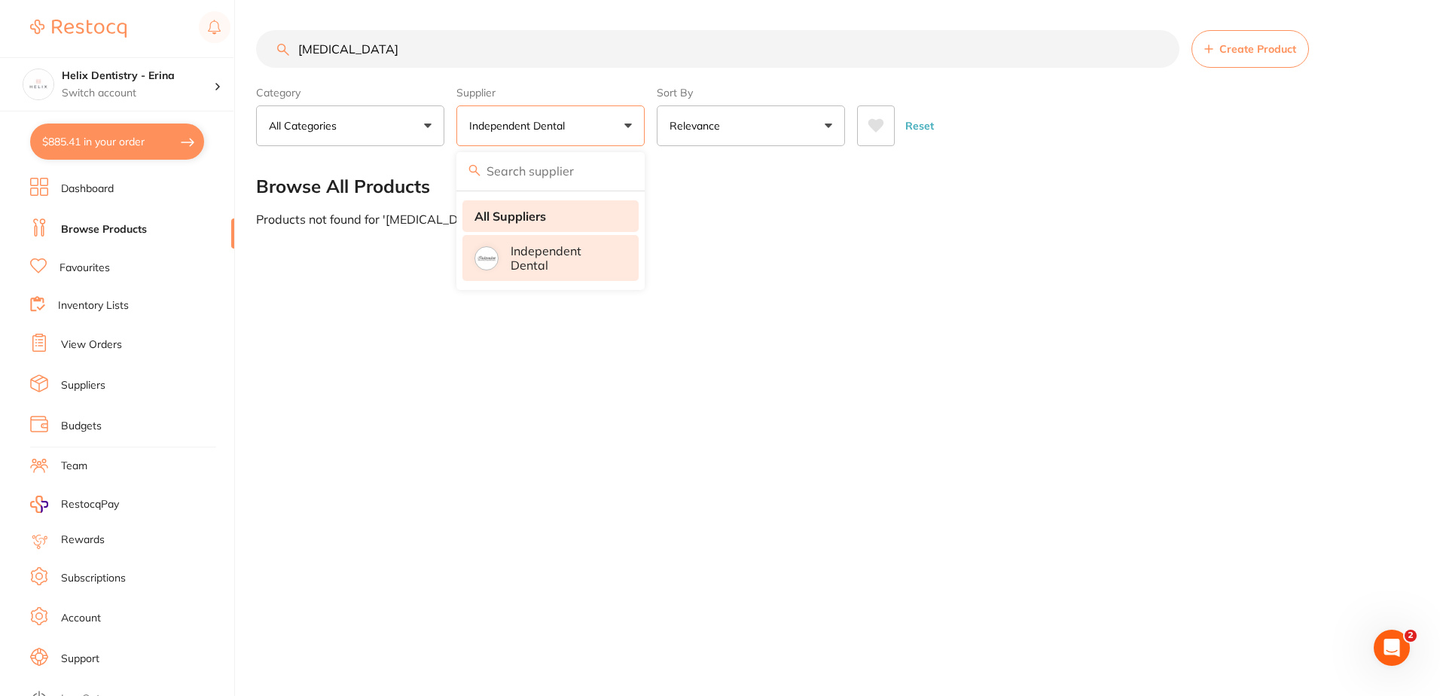
click at [547, 218] on li "All Suppliers" at bounding box center [550, 216] width 176 height 32
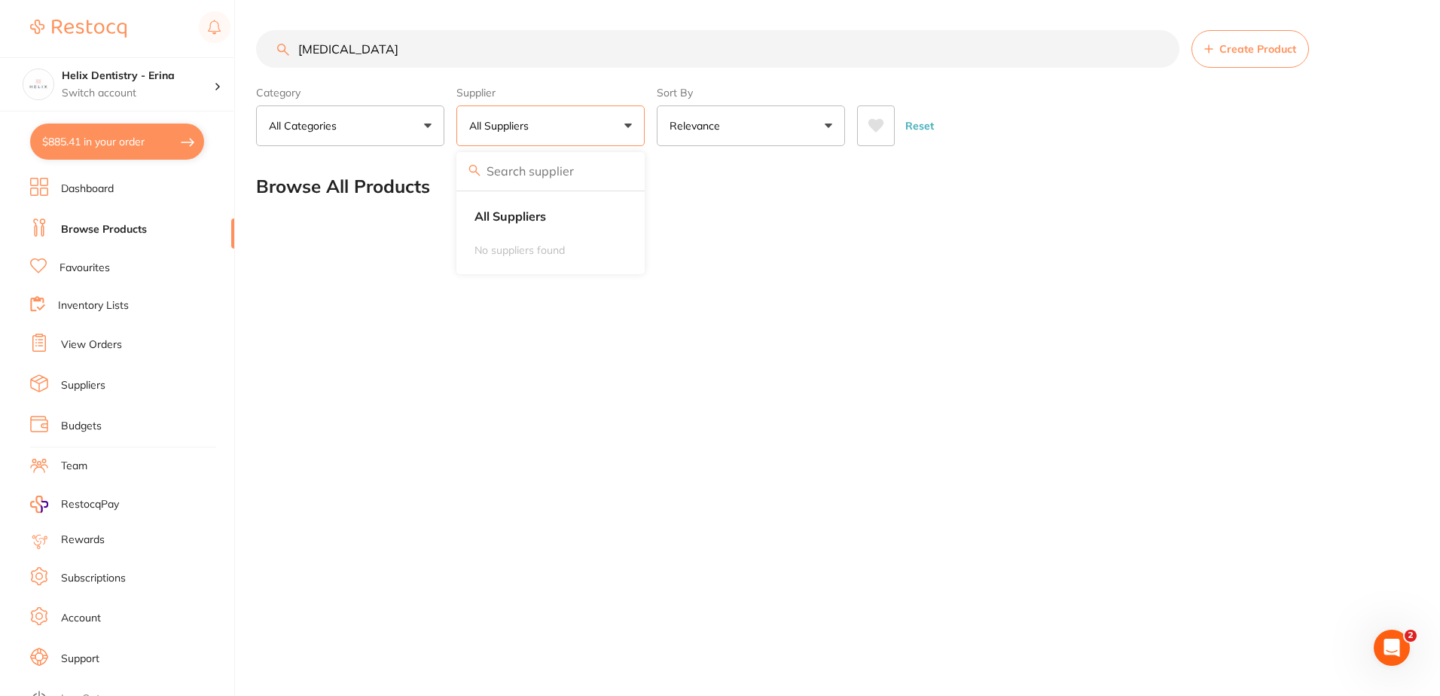
click at [386, 32] on input "articadent" at bounding box center [717, 49] width 923 height 38
drag, startPoint x: 237, startPoint y: 56, endPoint x: 149, endPoint y: 56, distance: 88.1
click at [149, 56] on div "$885.41 Helix Dentistry - Erina Switch account Helix Dentristry - Long Jetty He…" at bounding box center [720, 348] width 1440 height 696
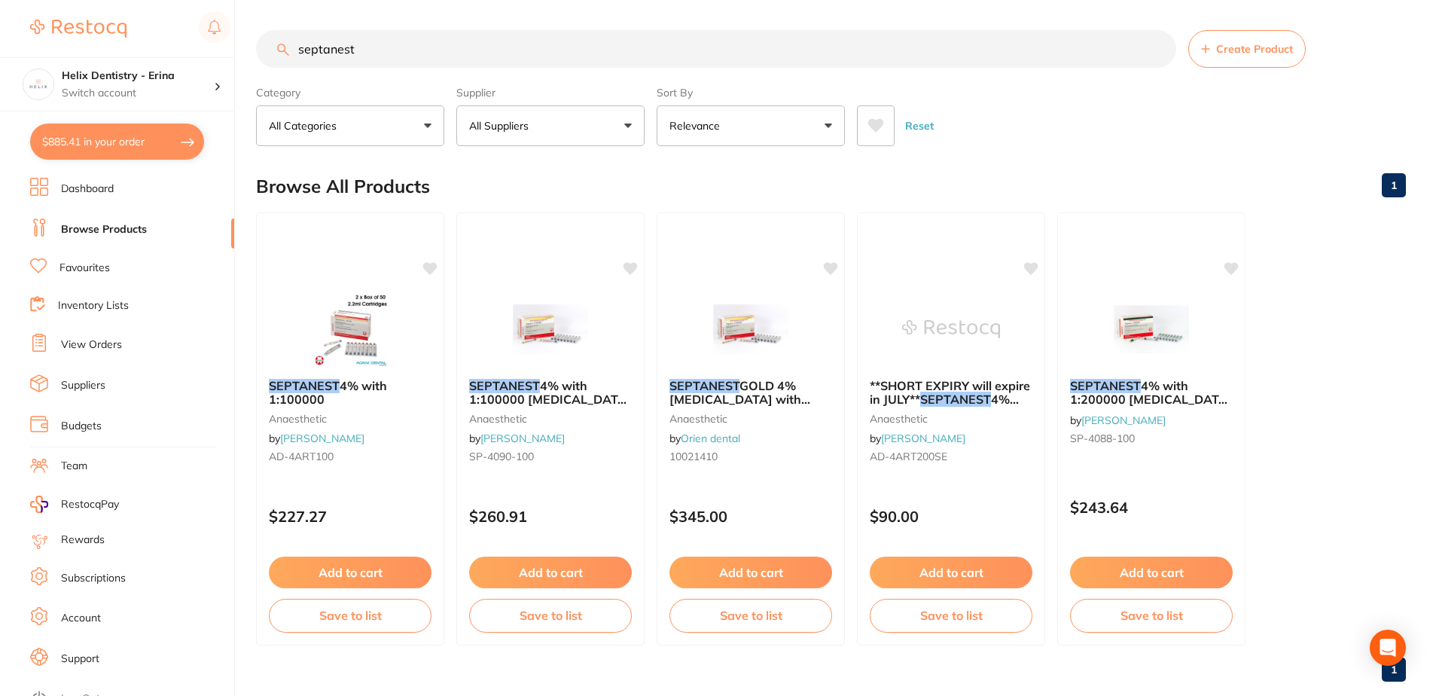
type input "septanest"
click at [571, 134] on button "All Suppliers" at bounding box center [550, 125] width 188 height 41
click at [1008, 156] on main "septanest Create Product Category All Categories All Categories anaesthetic Cle…" at bounding box center [846, 362] width 1180 height 724
drag, startPoint x: 369, startPoint y: 40, endPoint x: 267, endPoint y: 52, distance: 103.1
click at [267, 52] on input "septanest" at bounding box center [716, 49] width 920 height 38
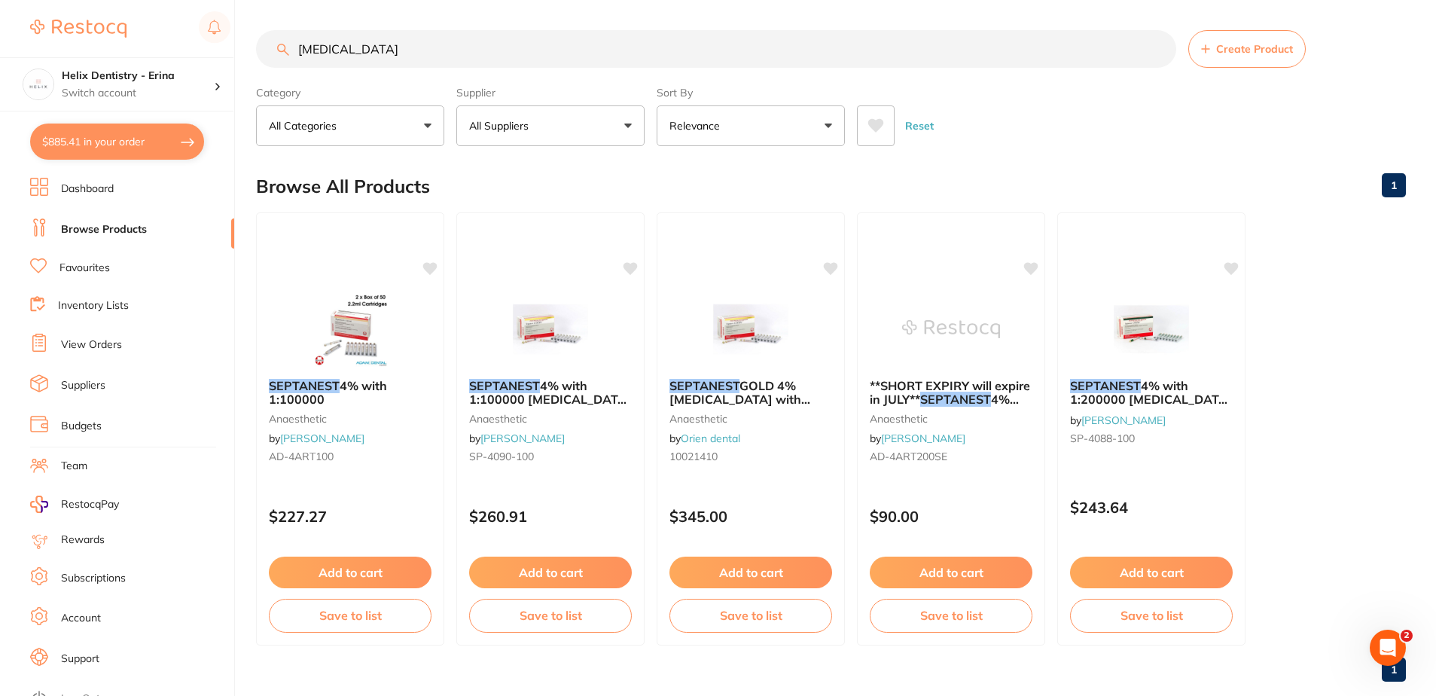
type input "articadent"
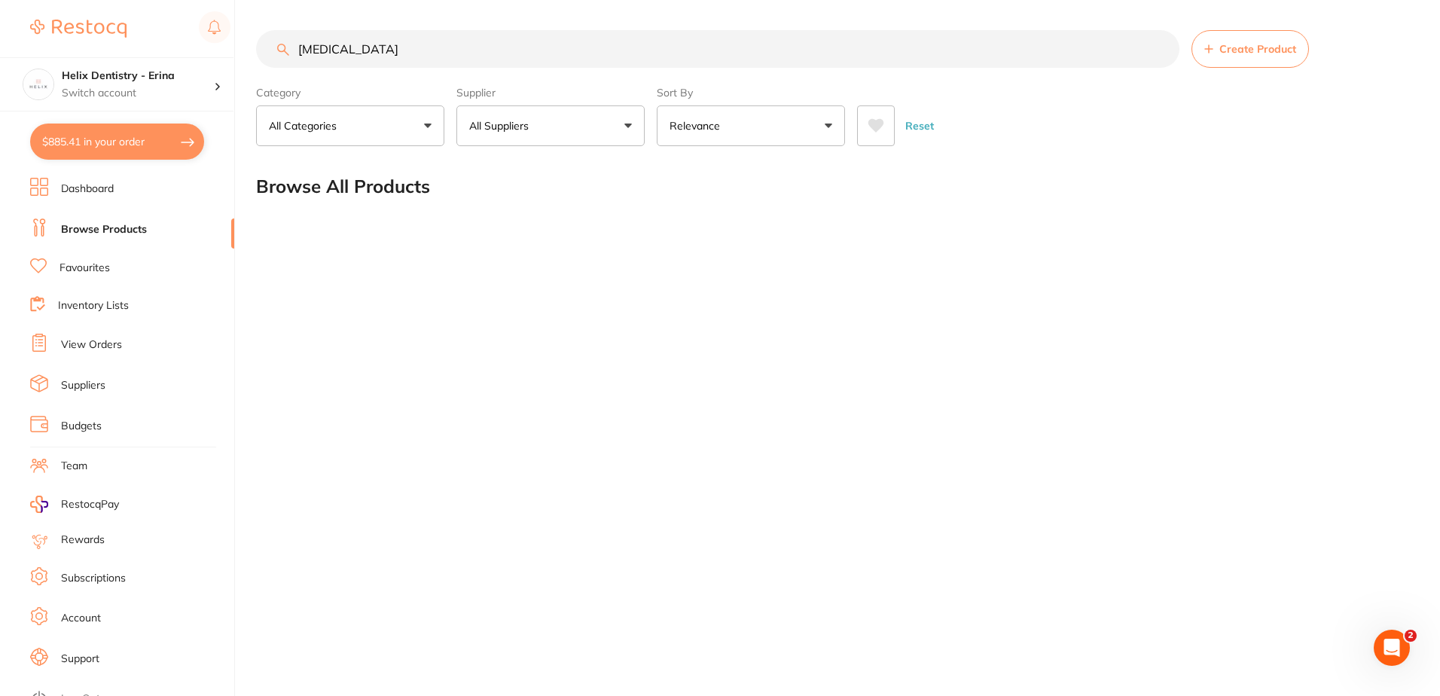
click at [88, 268] on link "Favourites" at bounding box center [84, 268] width 50 height 15
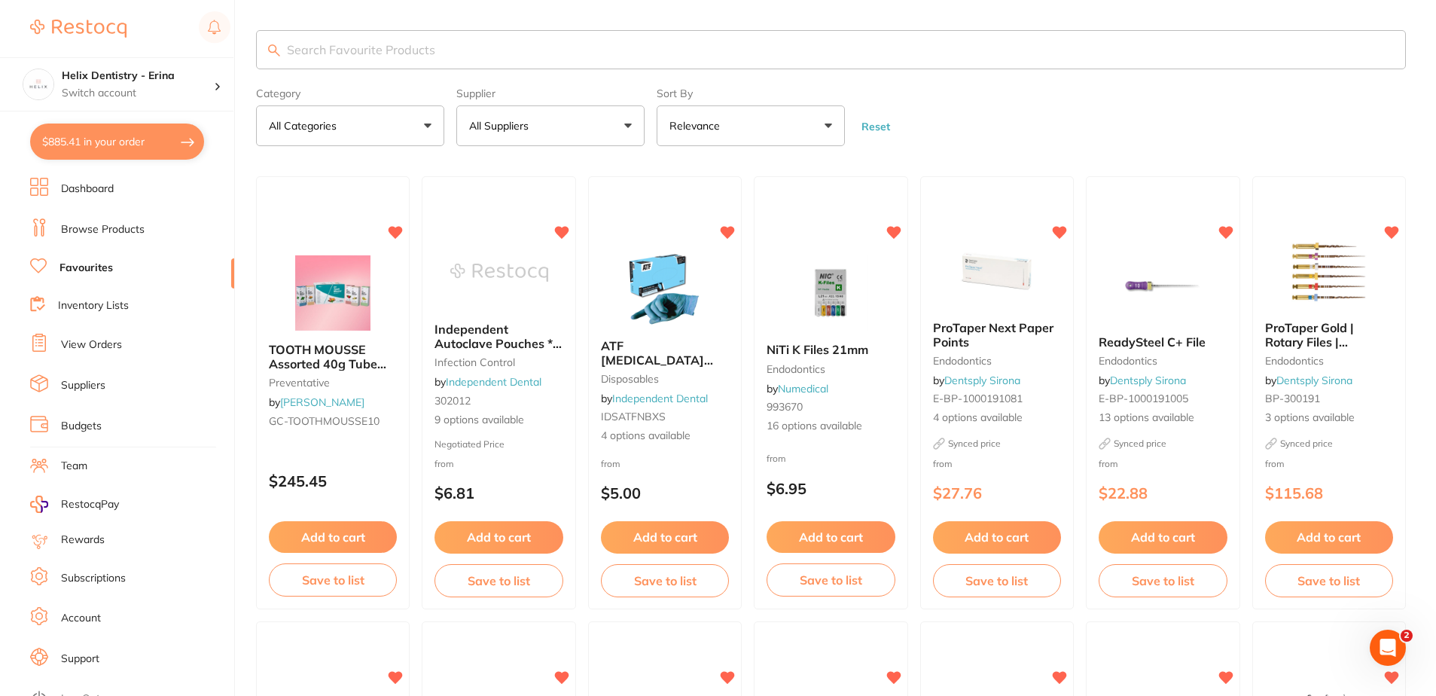
click at [374, 54] on input "search" at bounding box center [831, 49] width 1150 height 39
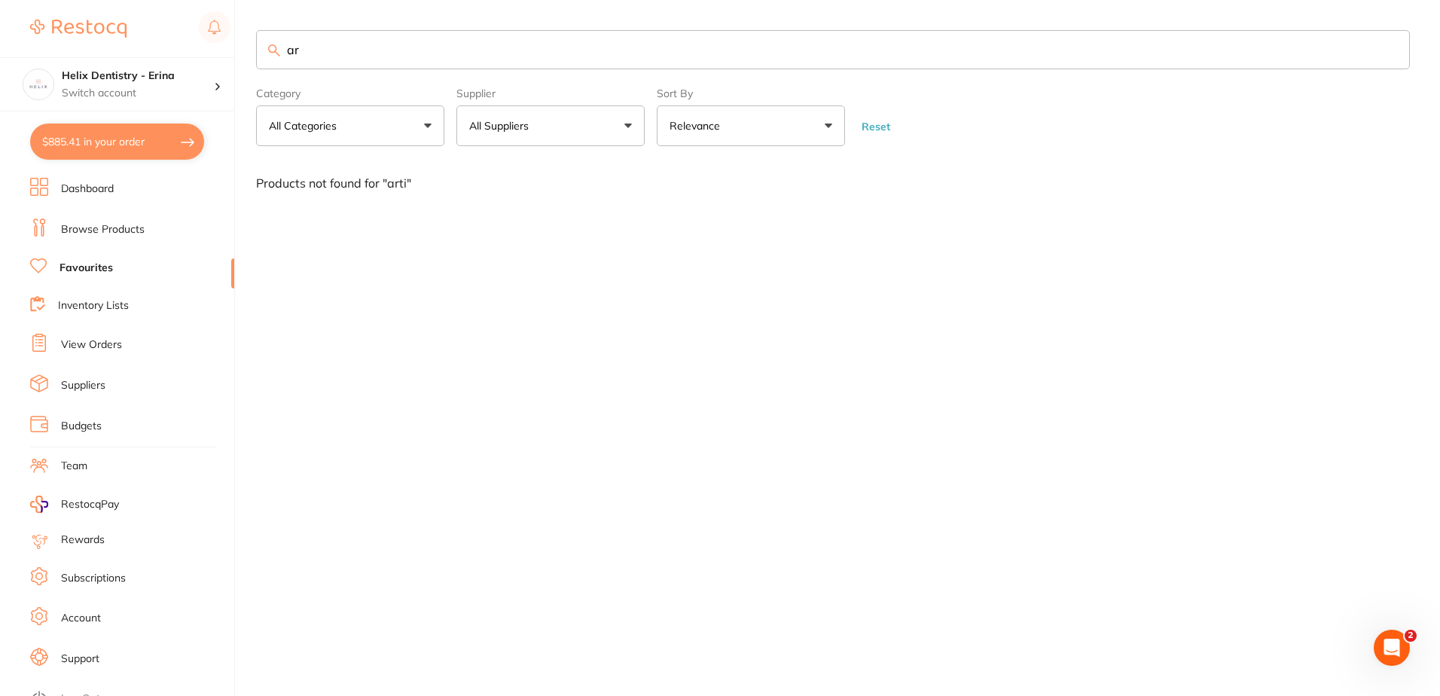
type input "a"
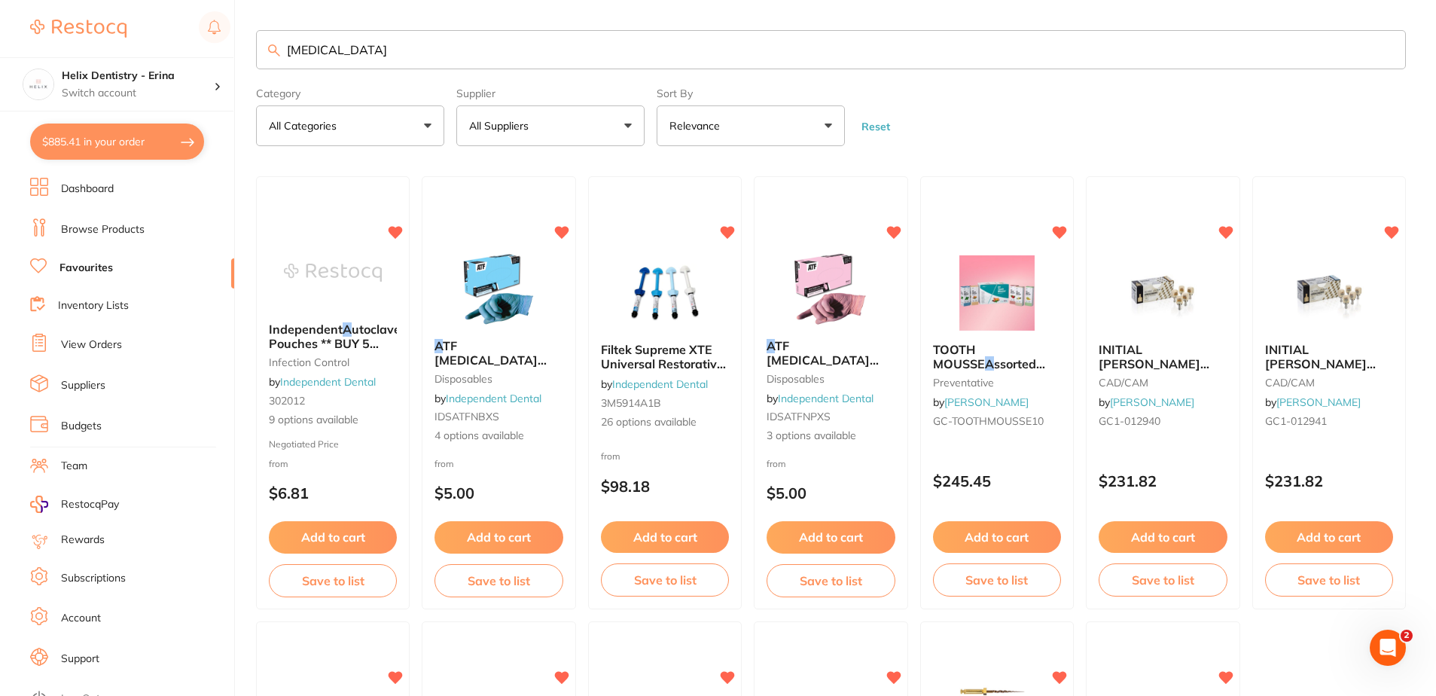
type input "articadent"
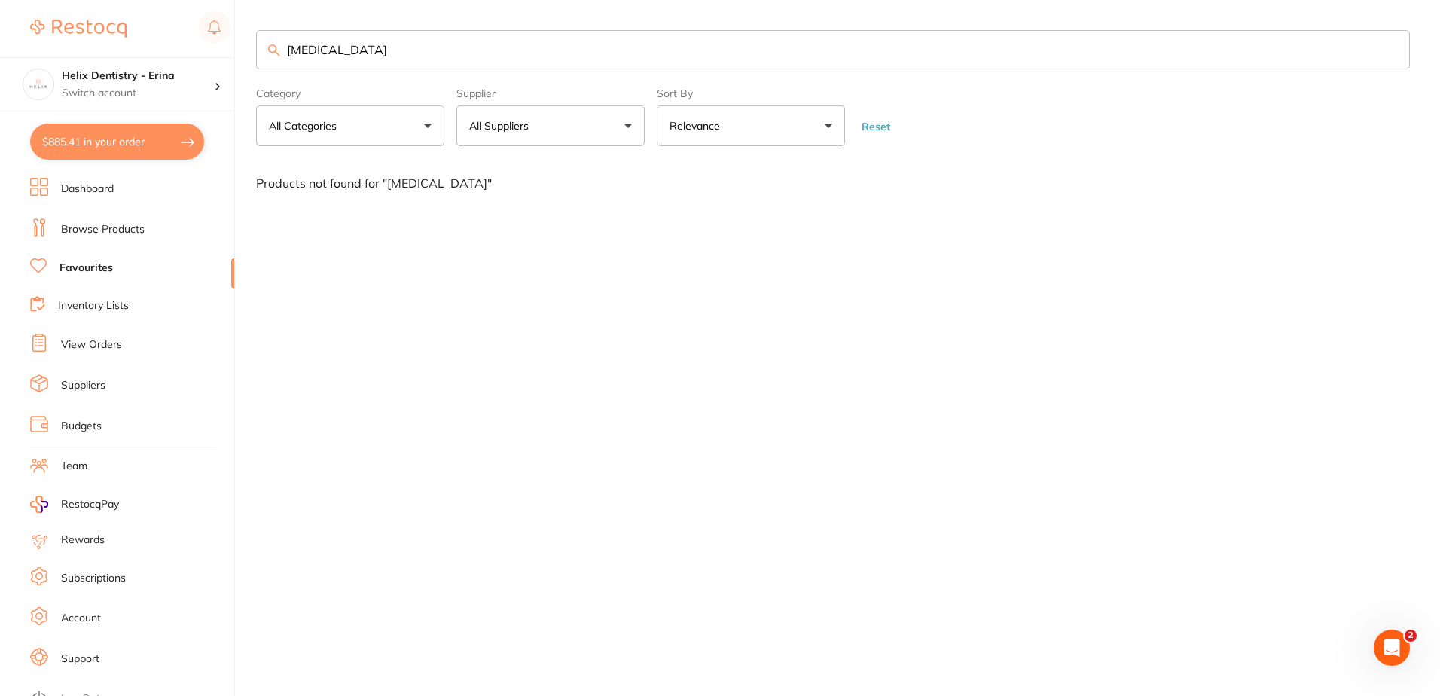
drag, startPoint x: 374, startPoint y: 45, endPoint x: 274, endPoint y: 47, distance: 99.4
click at [274, 47] on div "articadent" at bounding box center [833, 49] width 1154 height 39
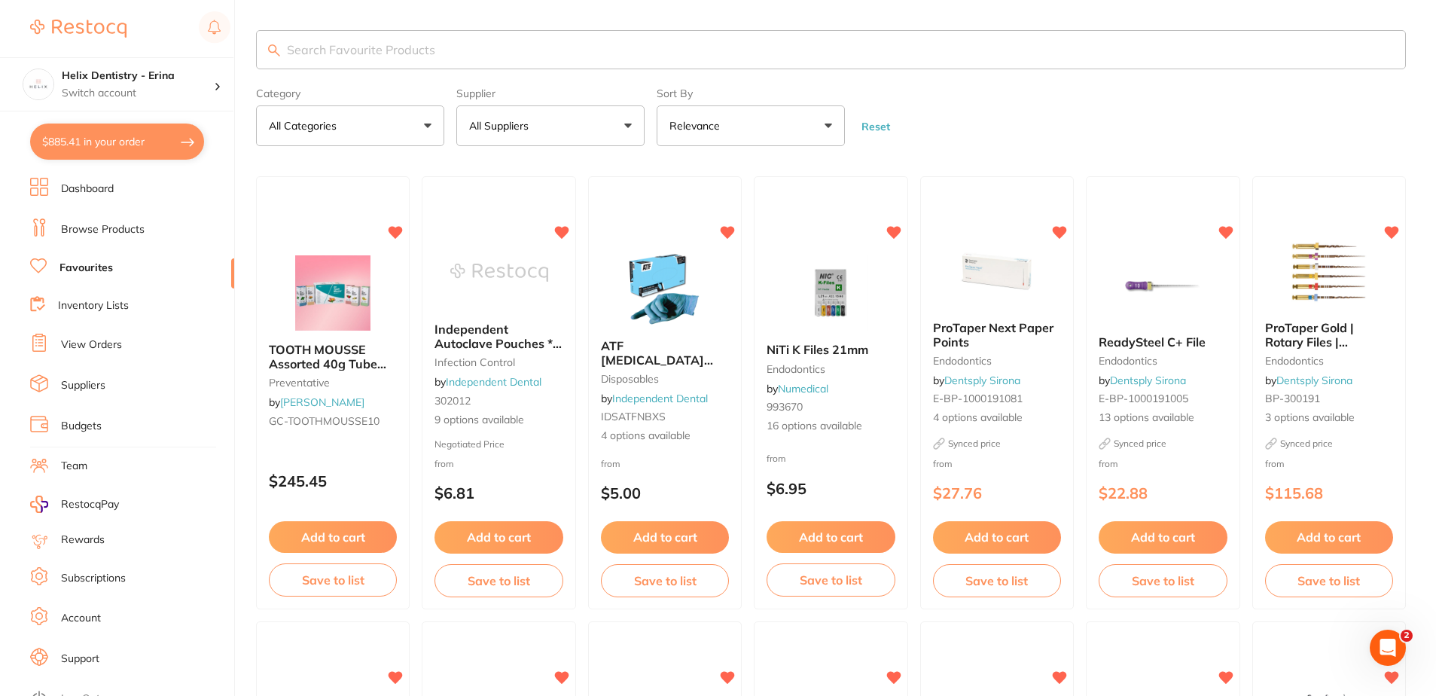
click at [508, 114] on button "All Suppliers" at bounding box center [550, 125] width 188 height 41
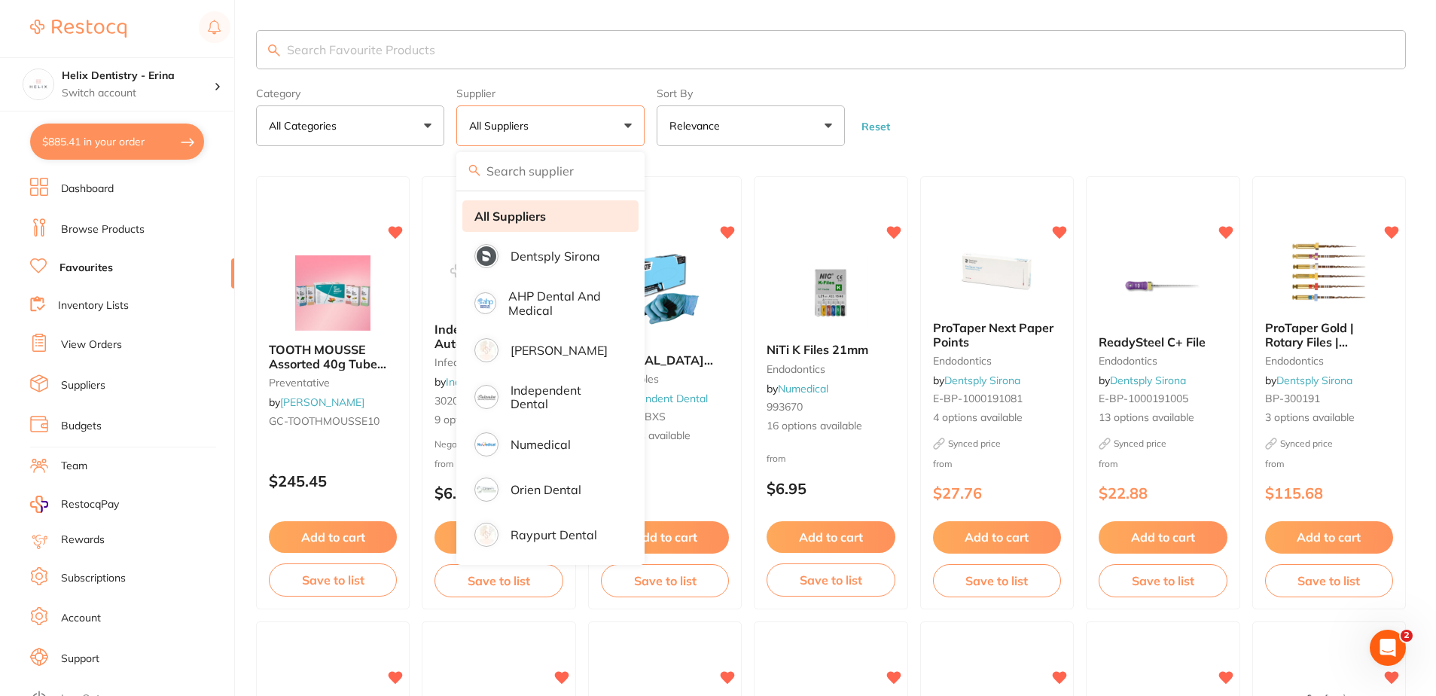
click at [519, 215] on strong "All Suppliers" at bounding box center [510, 216] width 72 height 14
click at [347, 39] on input "search" at bounding box center [831, 49] width 1150 height 39
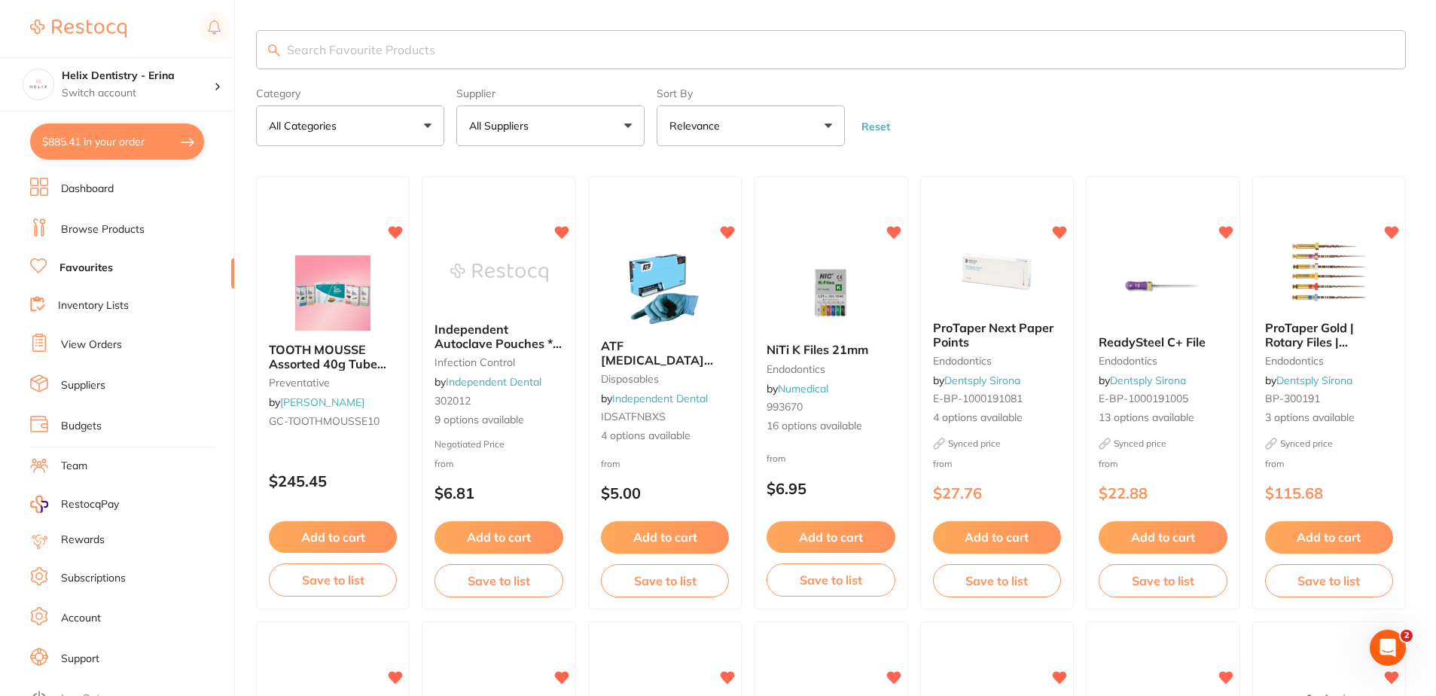
click at [96, 189] on link "Dashboard" at bounding box center [87, 188] width 53 height 15
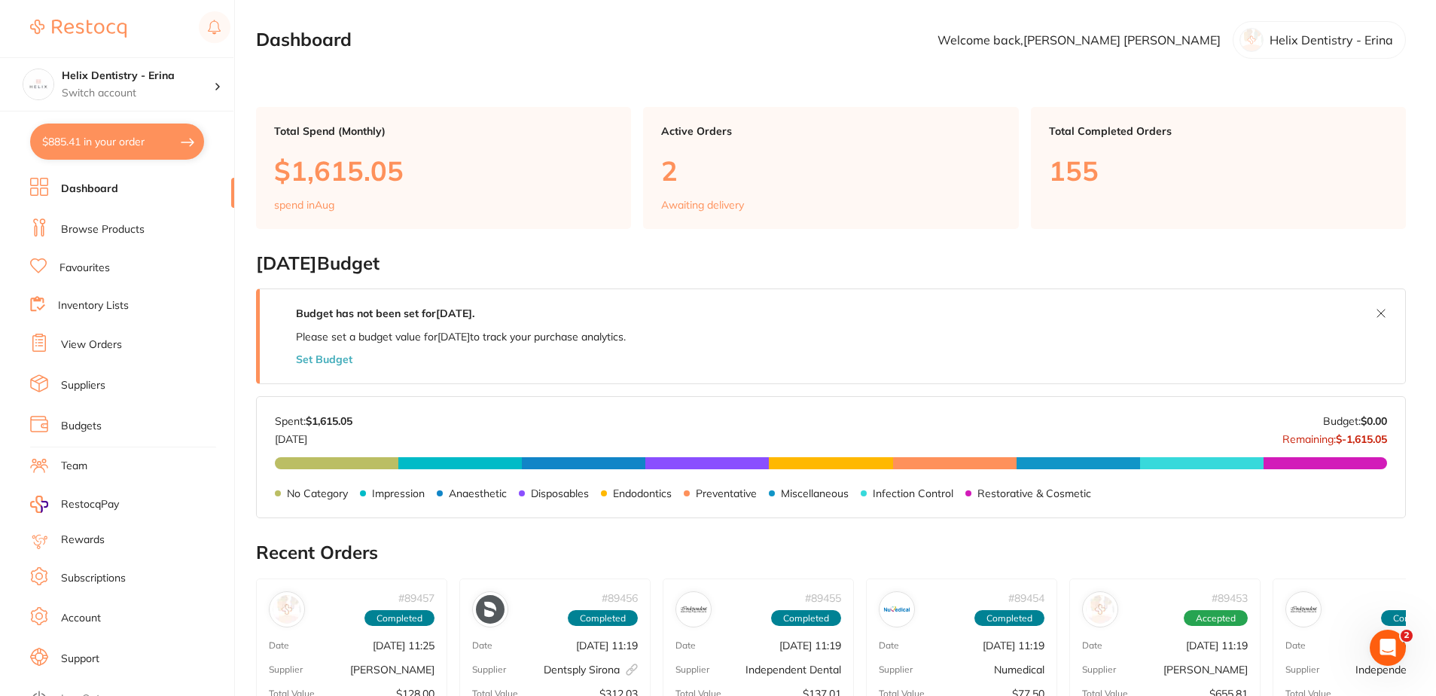
click at [96, 235] on link "Browse Products" at bounding box center [103, 229] width 84 height 15
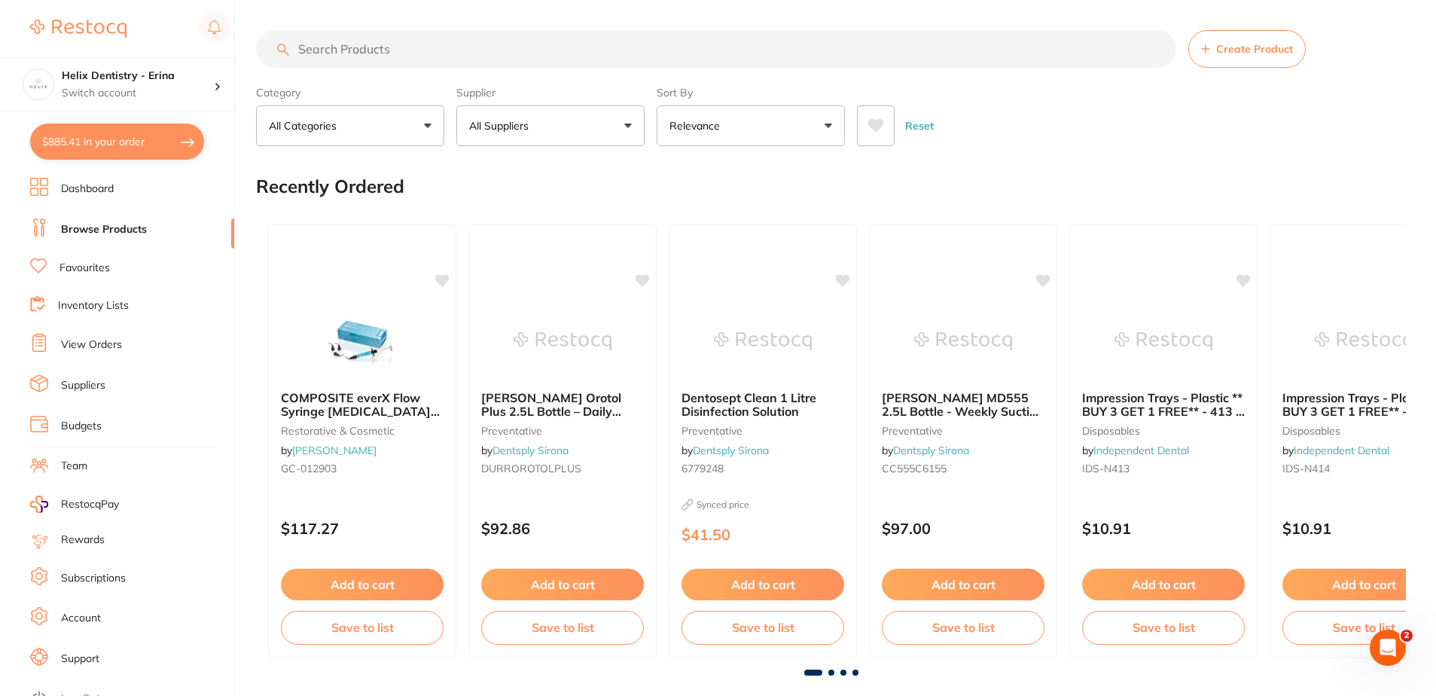
click at [379, 48] on input "search" at bounding box center [716, 49] width 920 height 38
click at [532, 124] on p "All Suppliers" at bounding box center [502, 125] width 66 height 15
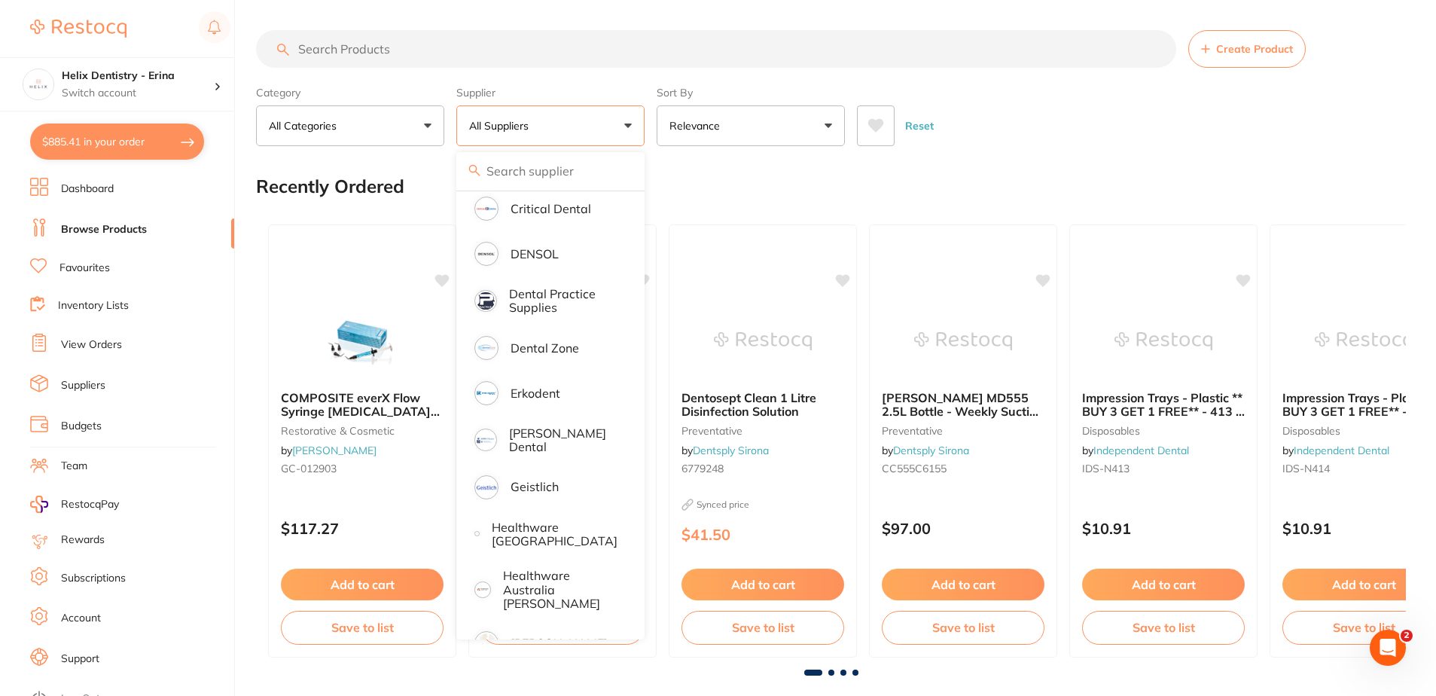
scroll to position [377, 0]
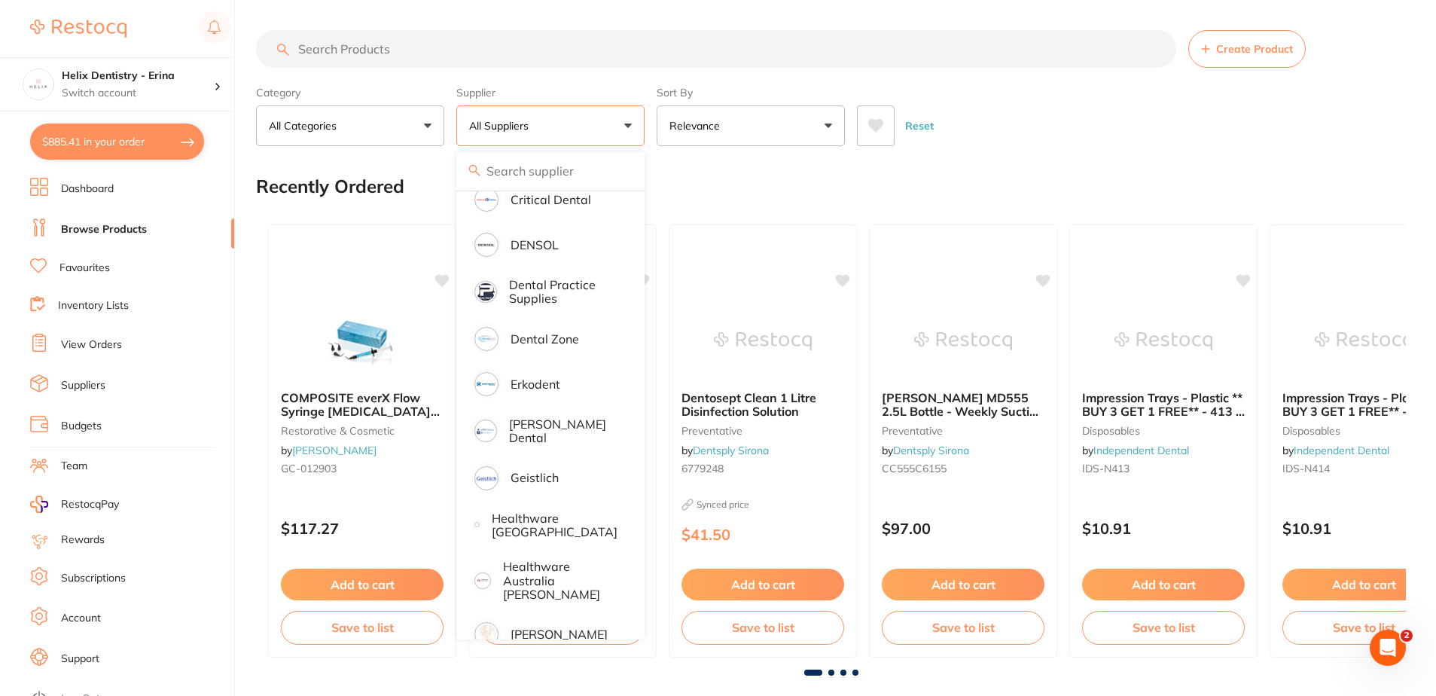
click at [376, 50] on input "search" at bounding box center [716, 49] width 920 height 38
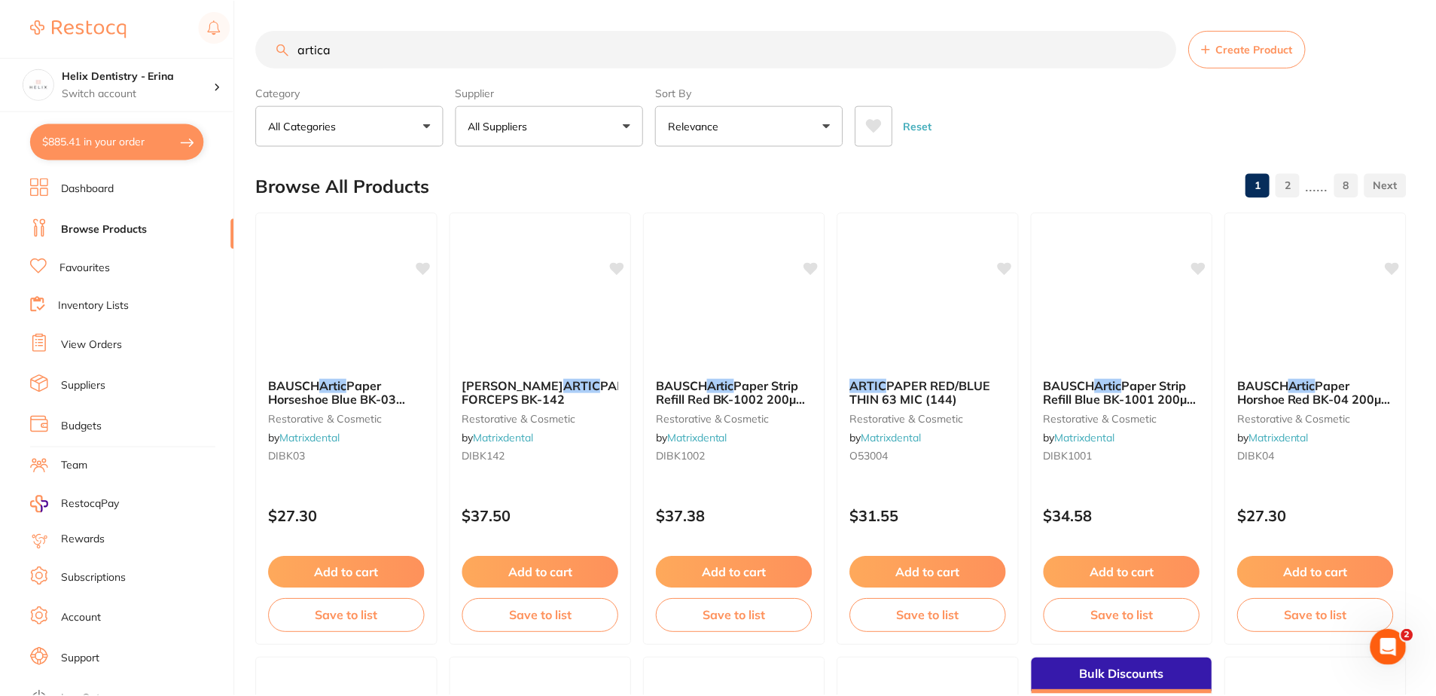
scroll to position [241, 0]
type input "articadent"
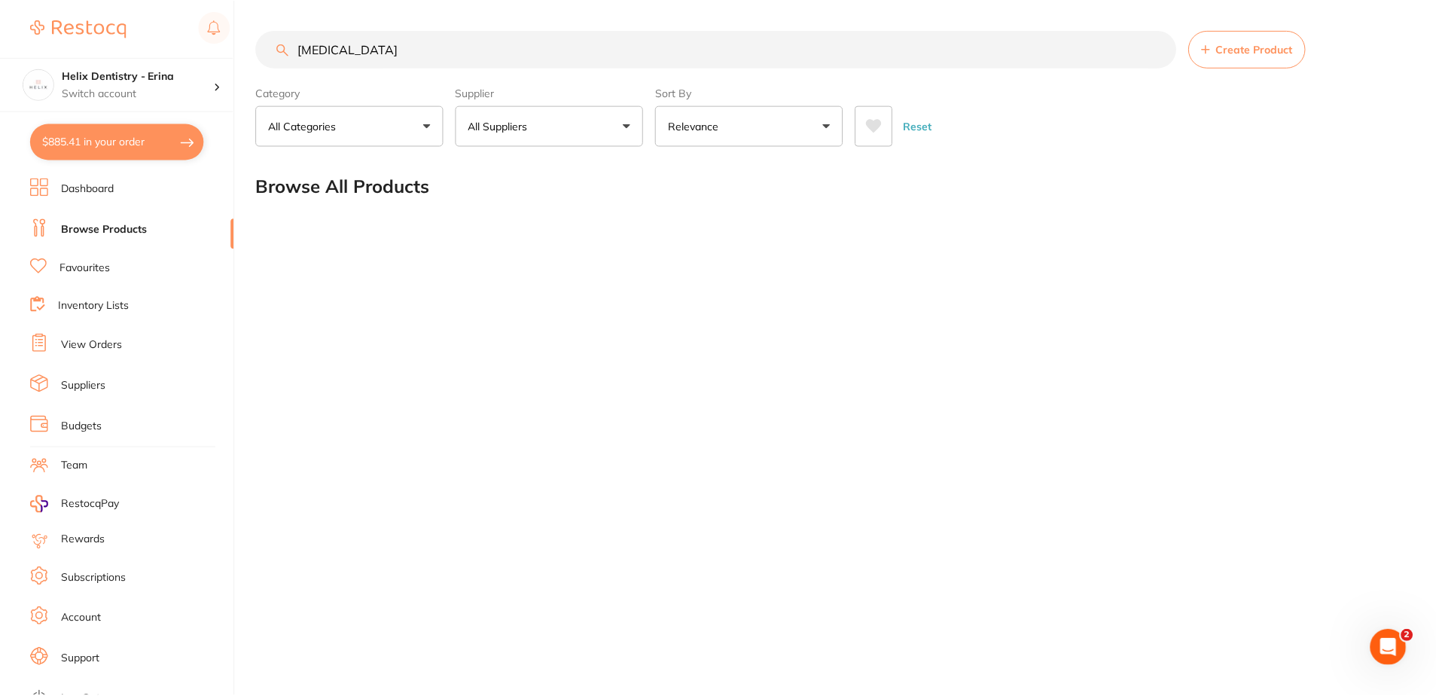
scroll to position [0, 0]
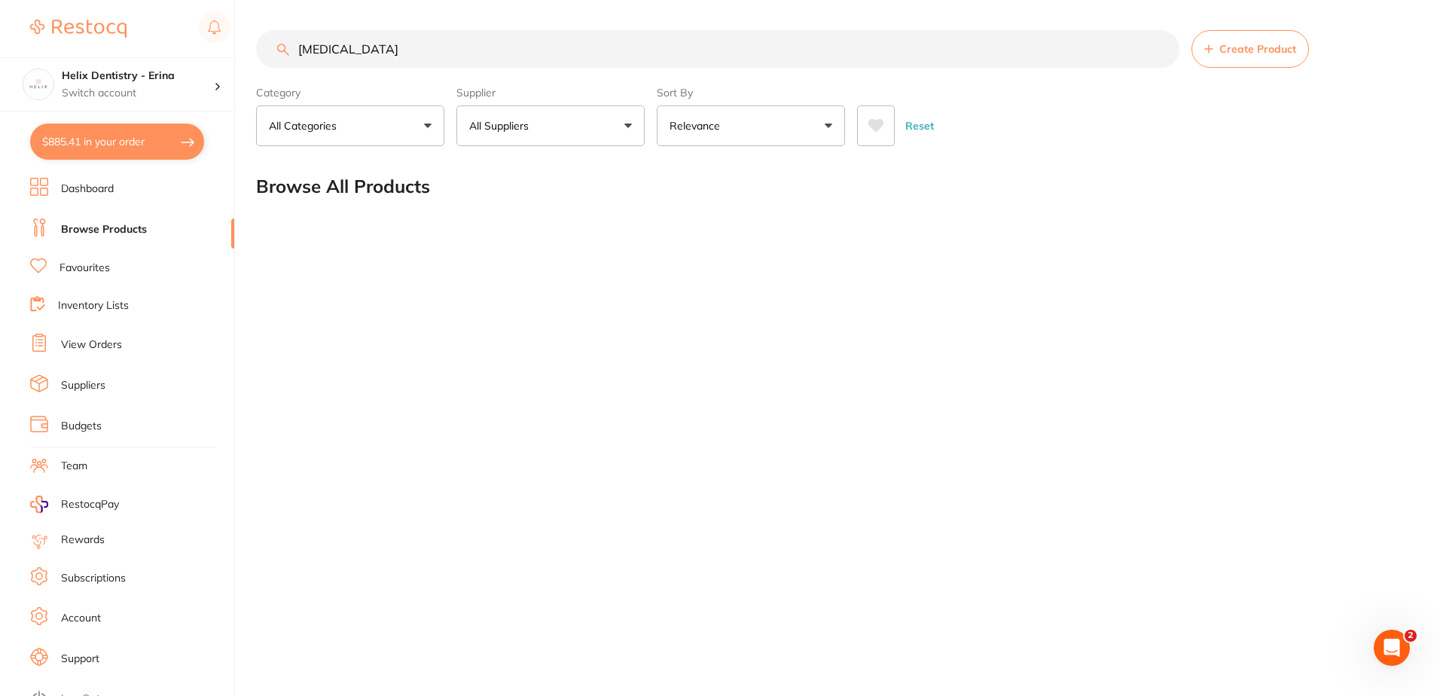
drag, startPoint x: 384, startPoint y: 48, endPoint x: 270, endPoint y: 51, distance: 114.5
click at [270, 51] on input "articadent" at bounding box center [717, 49] width 923 height 38
click at [547, 117] on button "All Suppliers" at bounding box center [550, 125] width 188 height 41
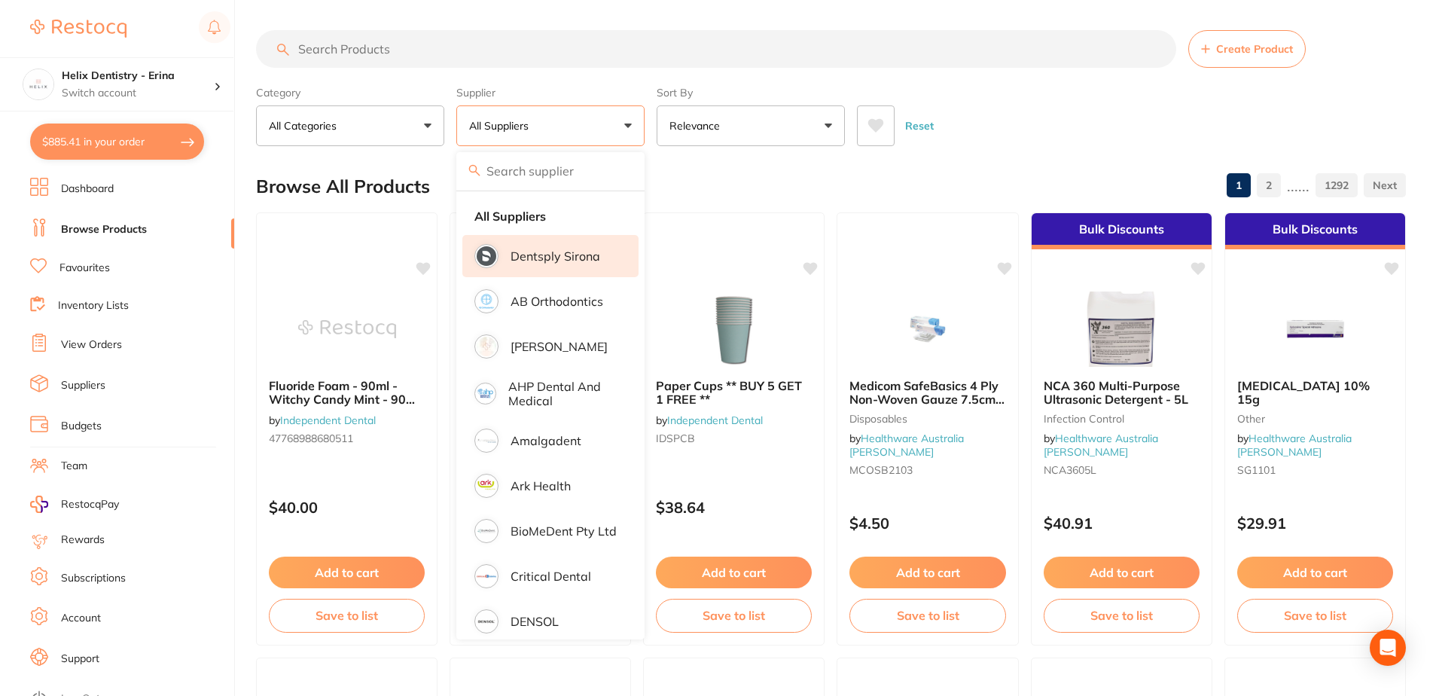
click at [576, 266] on li "Dentsply Sirona" at bounding box center [550, 256] width 176 height 42
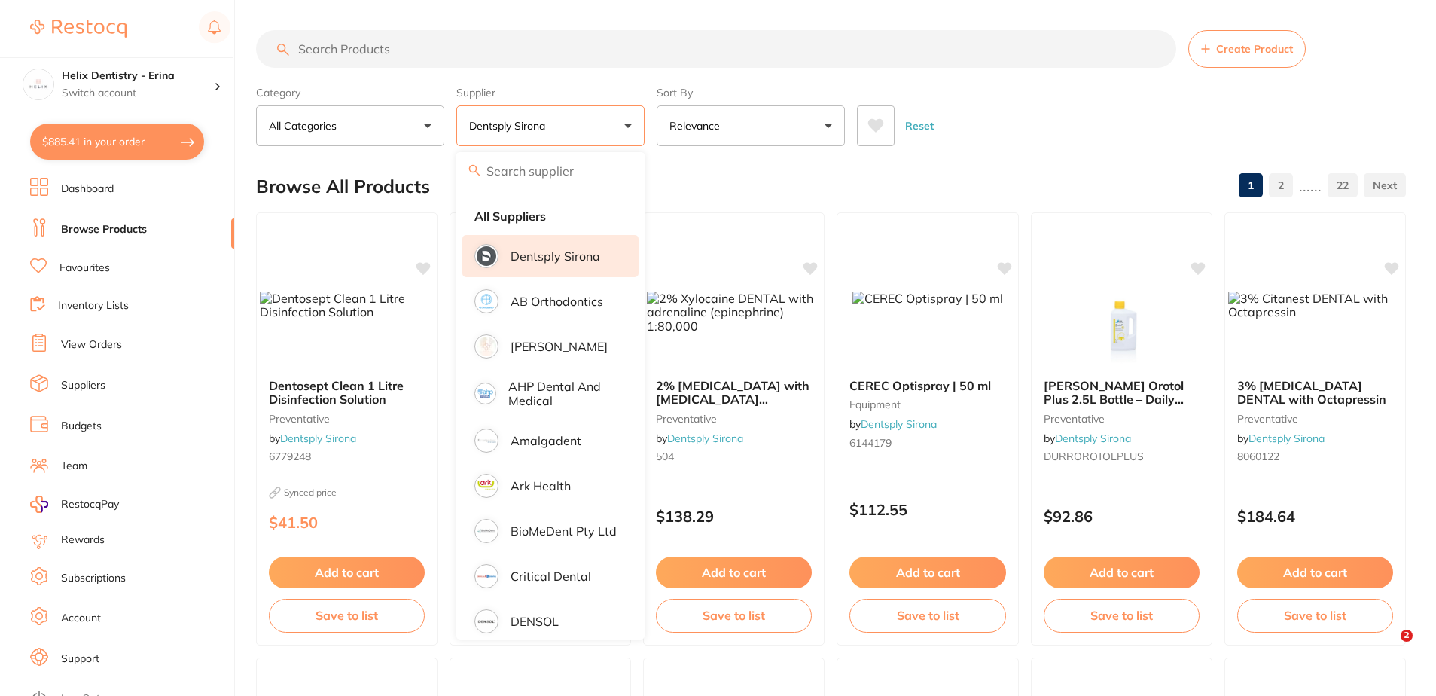
click at [1026, 106] on div "Reset" at bounding box center [1125, 119] width 537 height 53
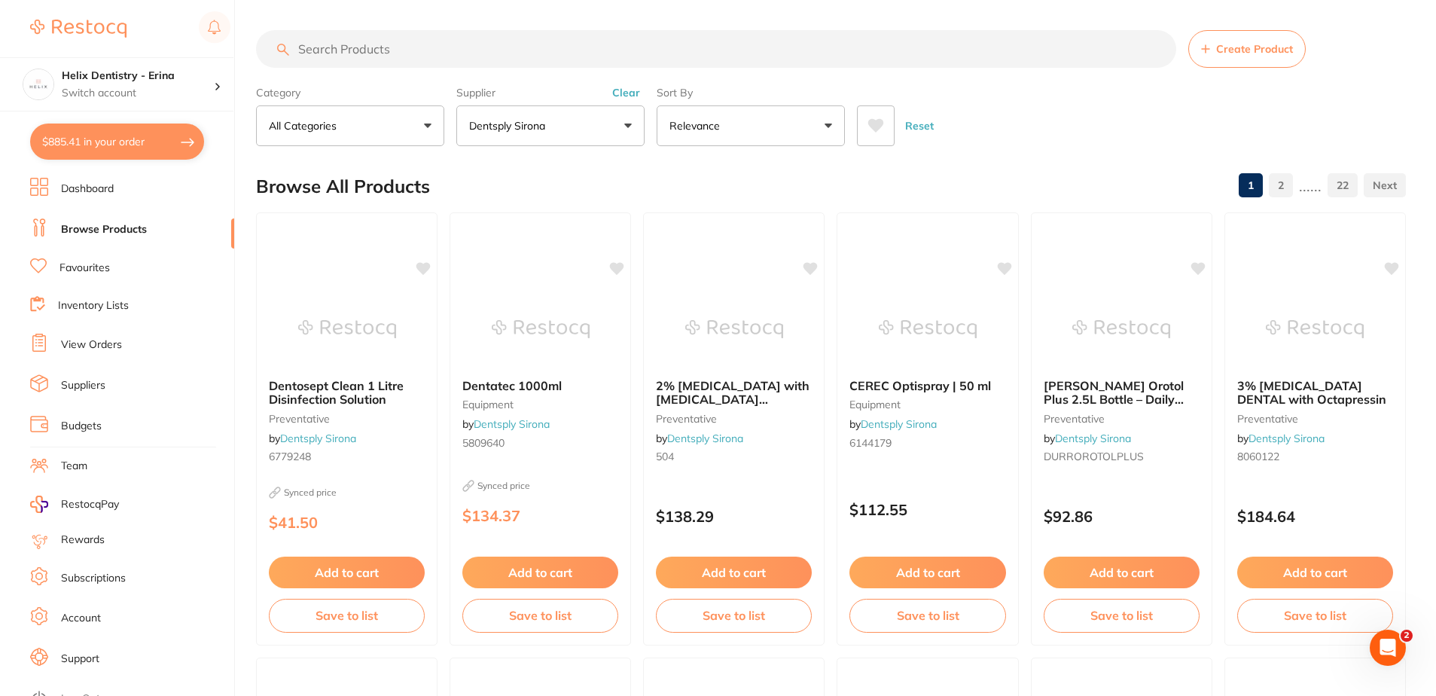
drag, startPoint x: 727, startPoint y: 379, endPoint x: 752, endPoint y: 373, distance: 25.6
click at [727, 379] on span "2% Xylocaine DENTAL with adrenaline (epinephrine) 1:80,000" at bounding box center [733, 406] width 154 height 56
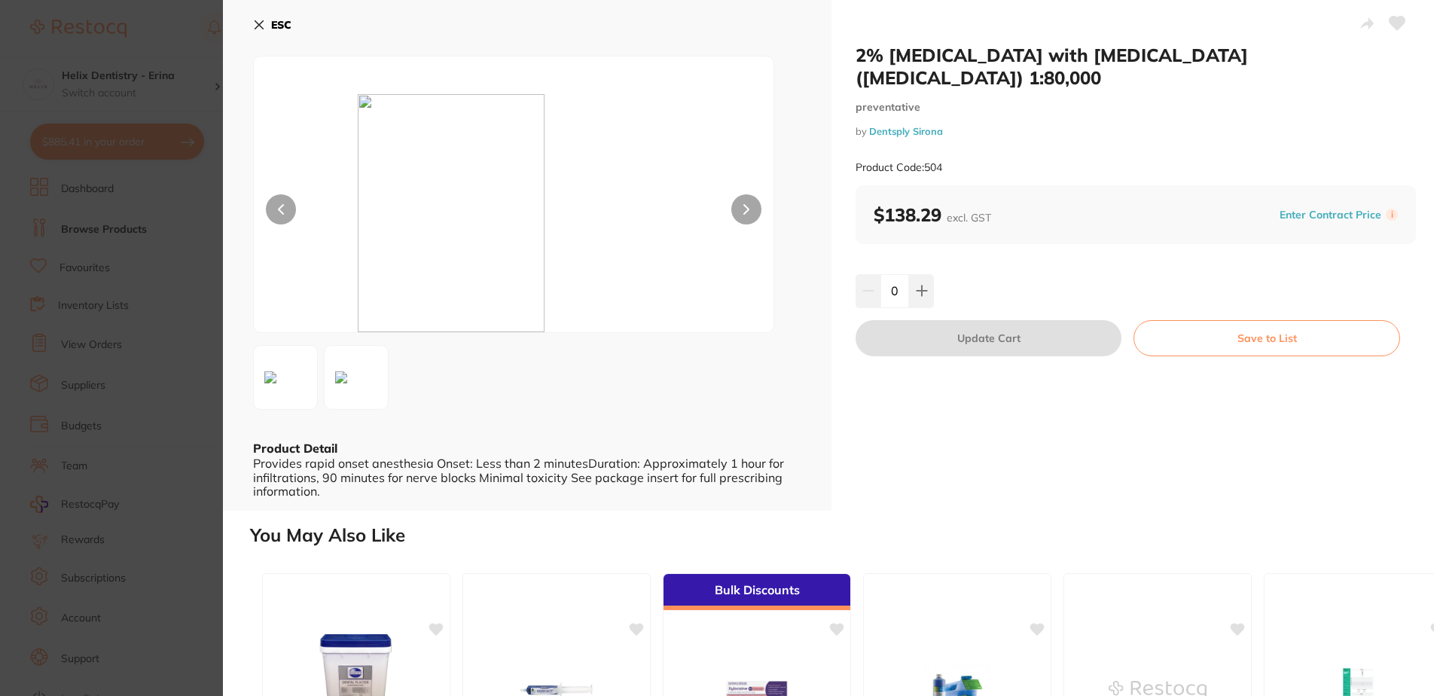
click at [731, 209] on button at bounding box center [746, 209] width 30 height 30
click at [288, 202] on button at bounding box center [281, 209] width 30 height 30
click at [276, 16] on button "ESC" at bounding box center [272, 25] width 38 height 26
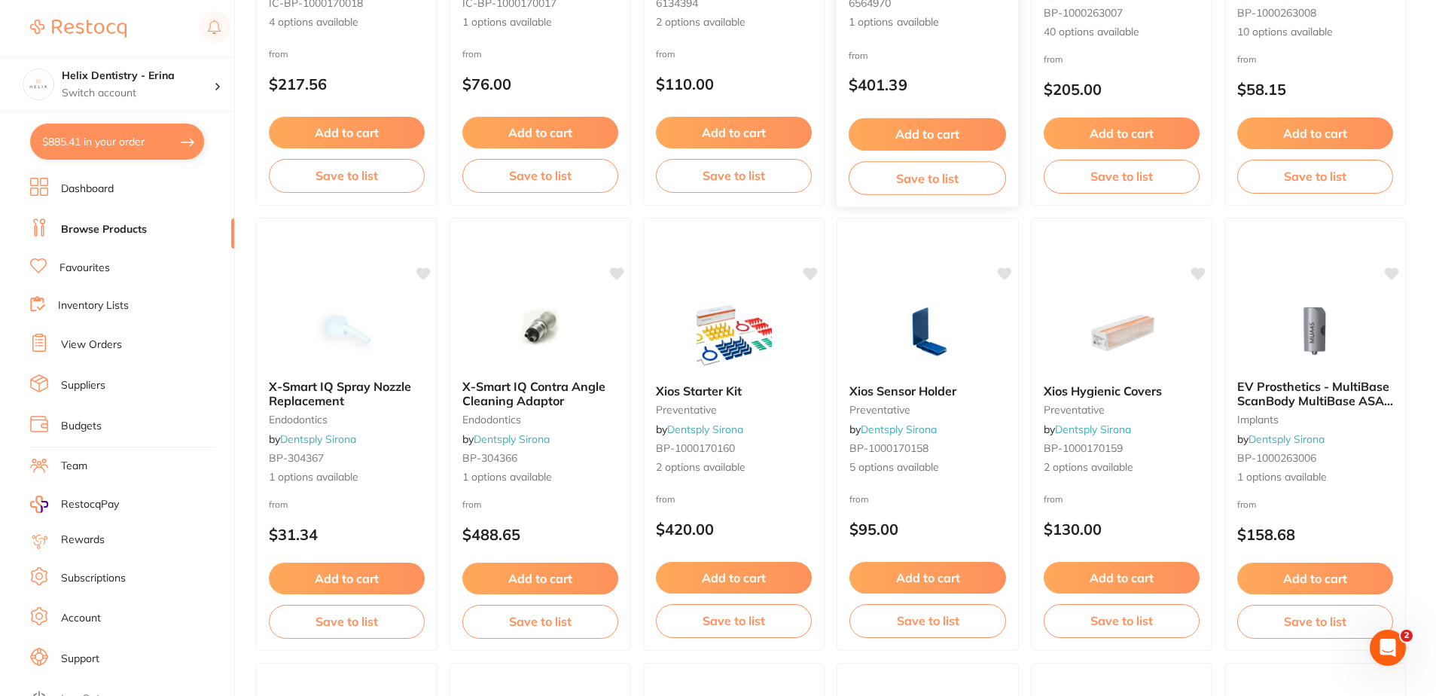
scroll to position [1357, 0]
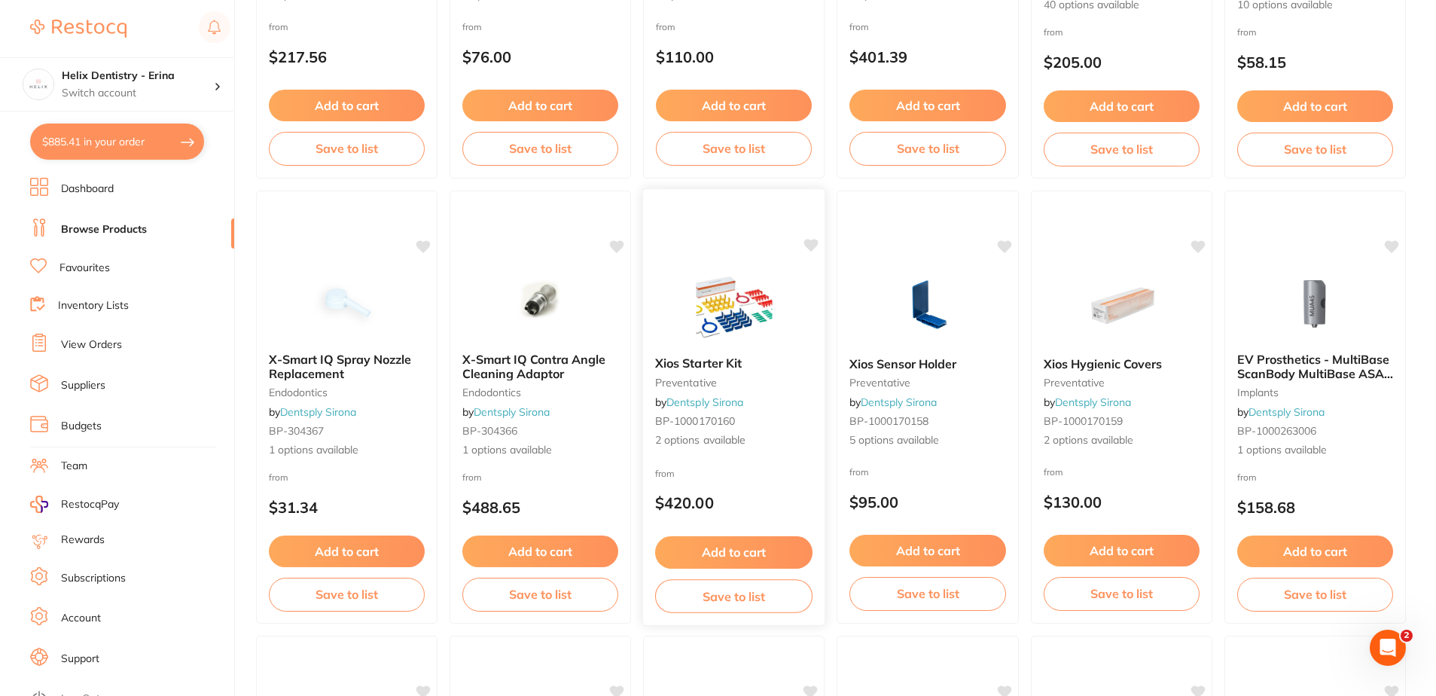
click at [724, 359] on span "Xios Starter Kit" at bounding box center [698, 362] width 87 height 15
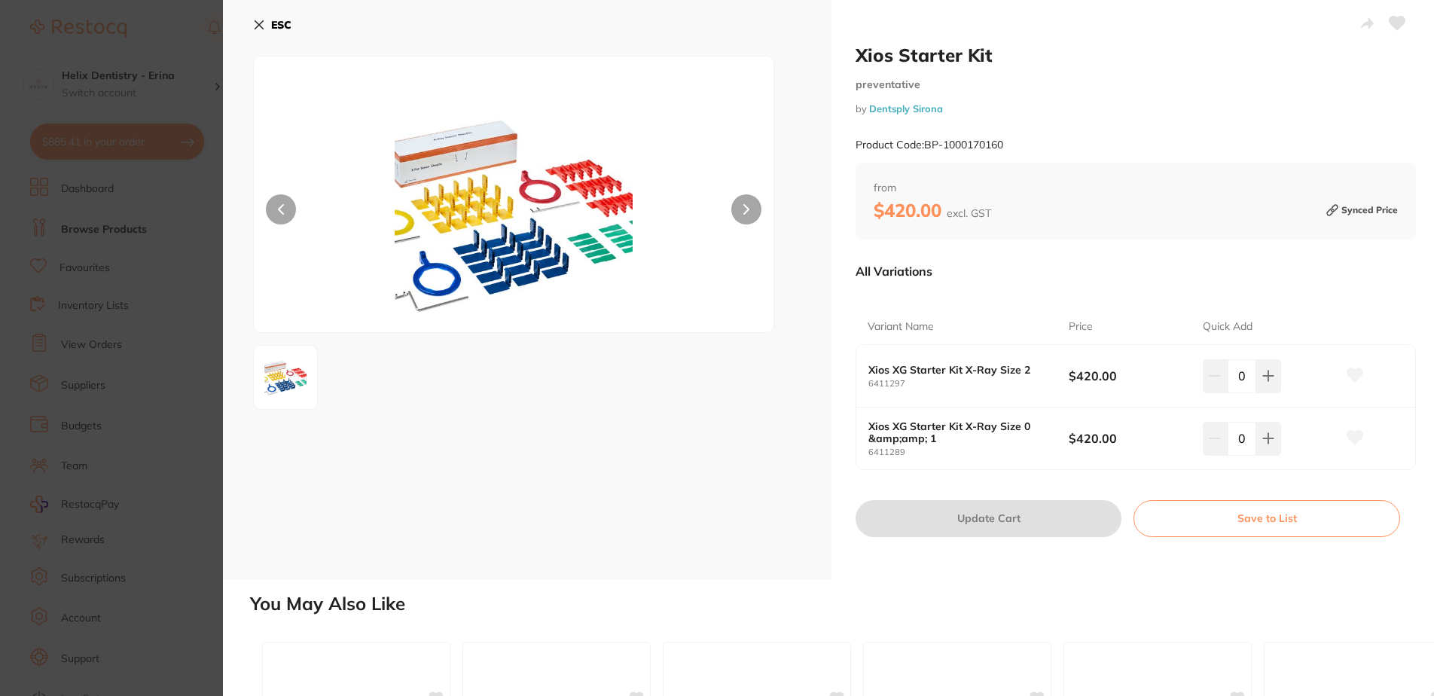
click at [745, 212] on icon at bounding box center [746, 209] width 6 height 11
click at [285, 23] on b "ESC" at bounding box center [281, 25] width 20 height 14
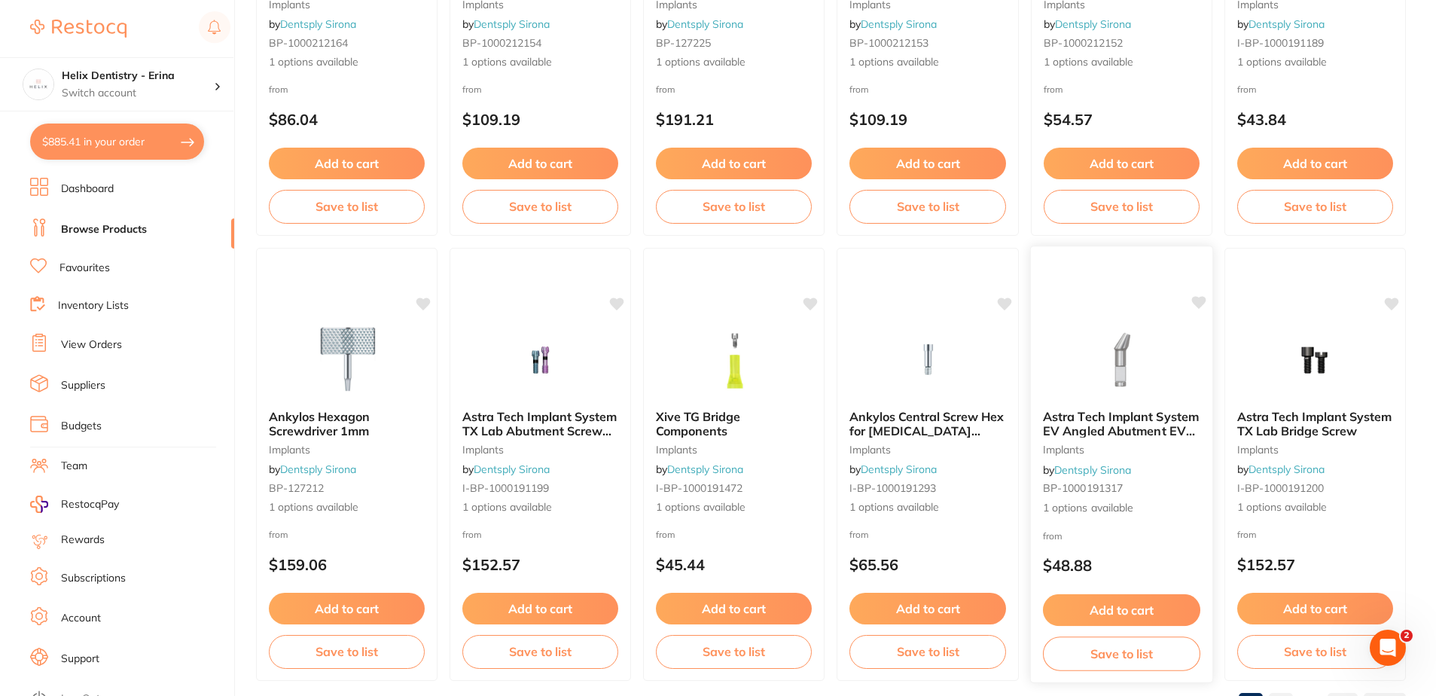
scroll to position [3588, 0]
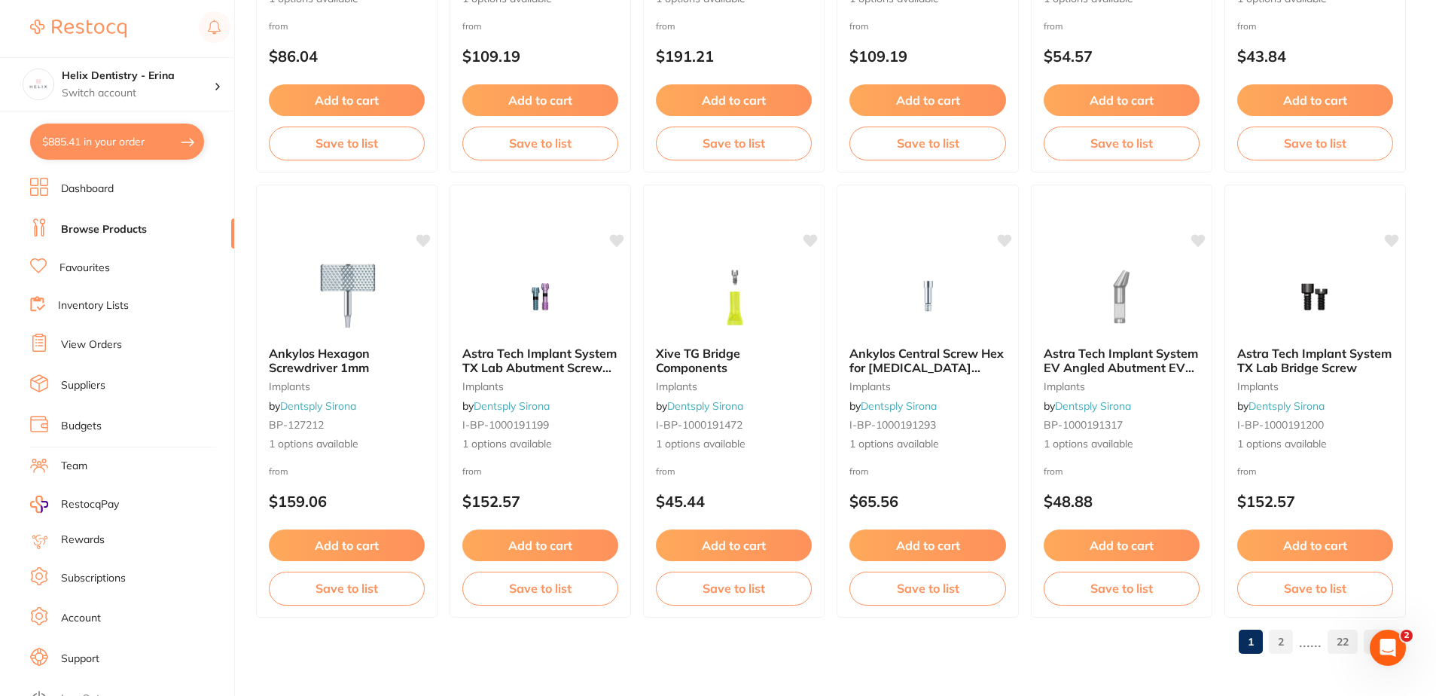
click at [1286, 639] on link "2" at bounding box center [1281, 642] width 24 height 30
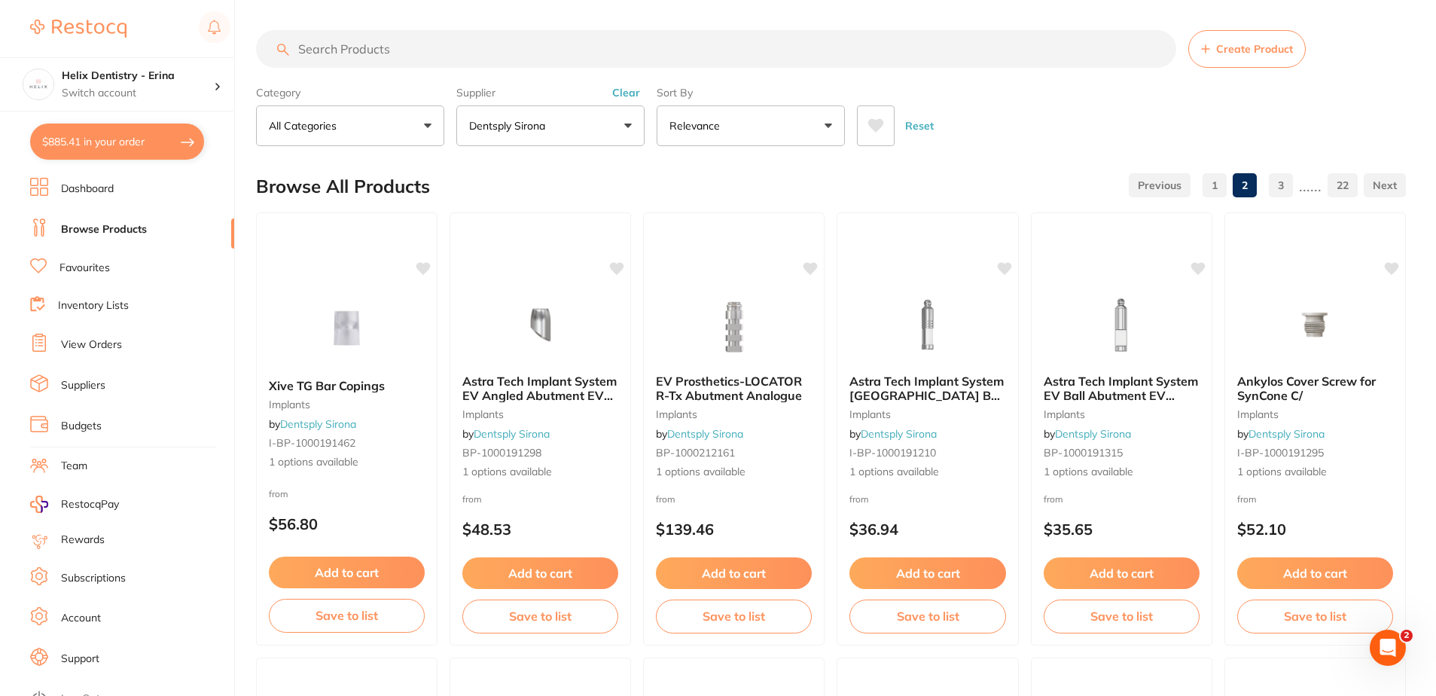
scroll to position [0, 0]
click at [398, 114] on button "All Categories" at bounding box center [350, 125] width 188 height 41
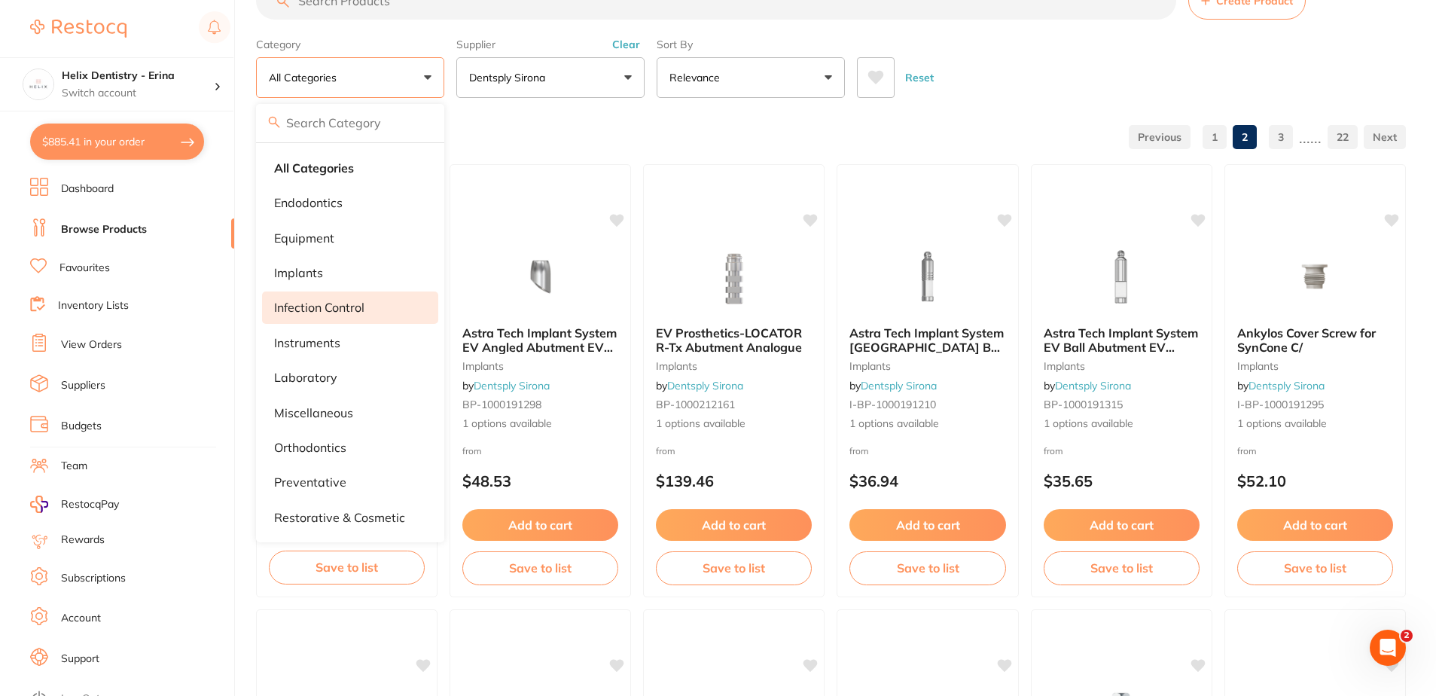
scroll to position [75, 0]
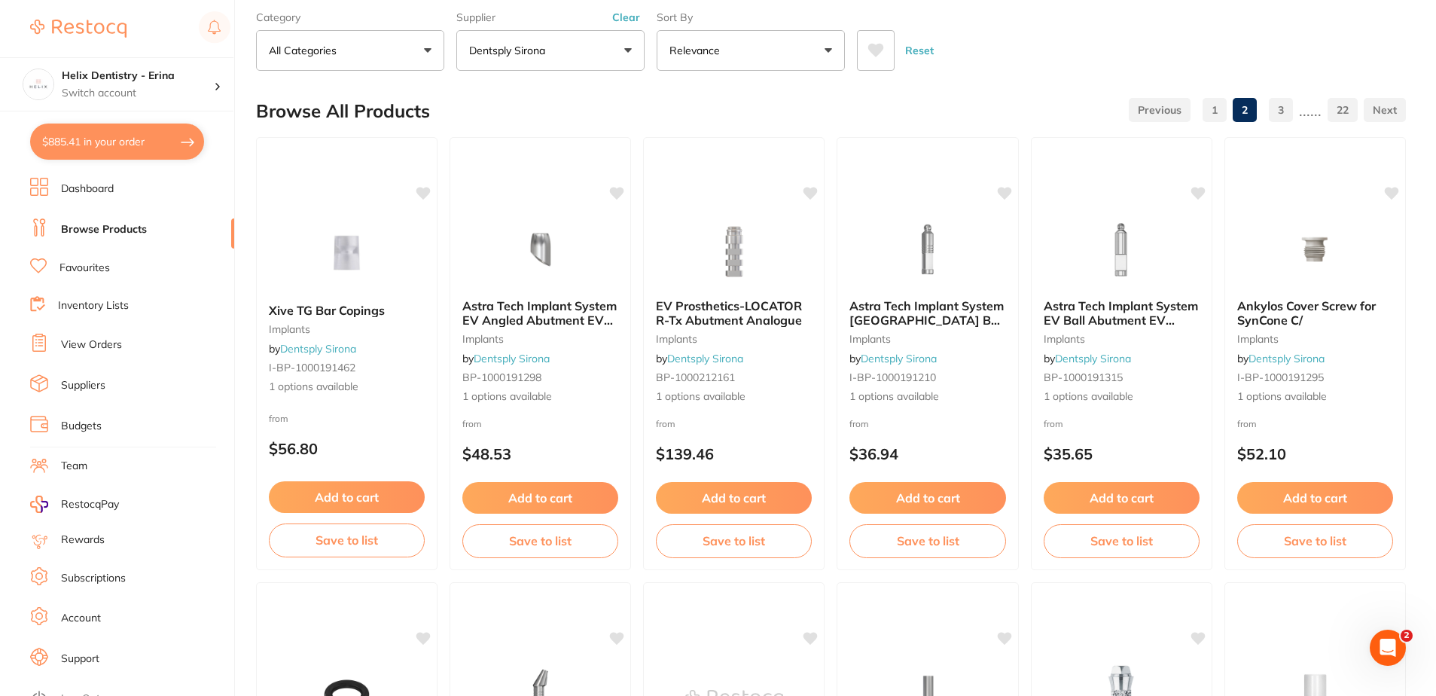
click at [757, 67] on button "Relevance" at bounding box center [751, 50] width 188 height 41
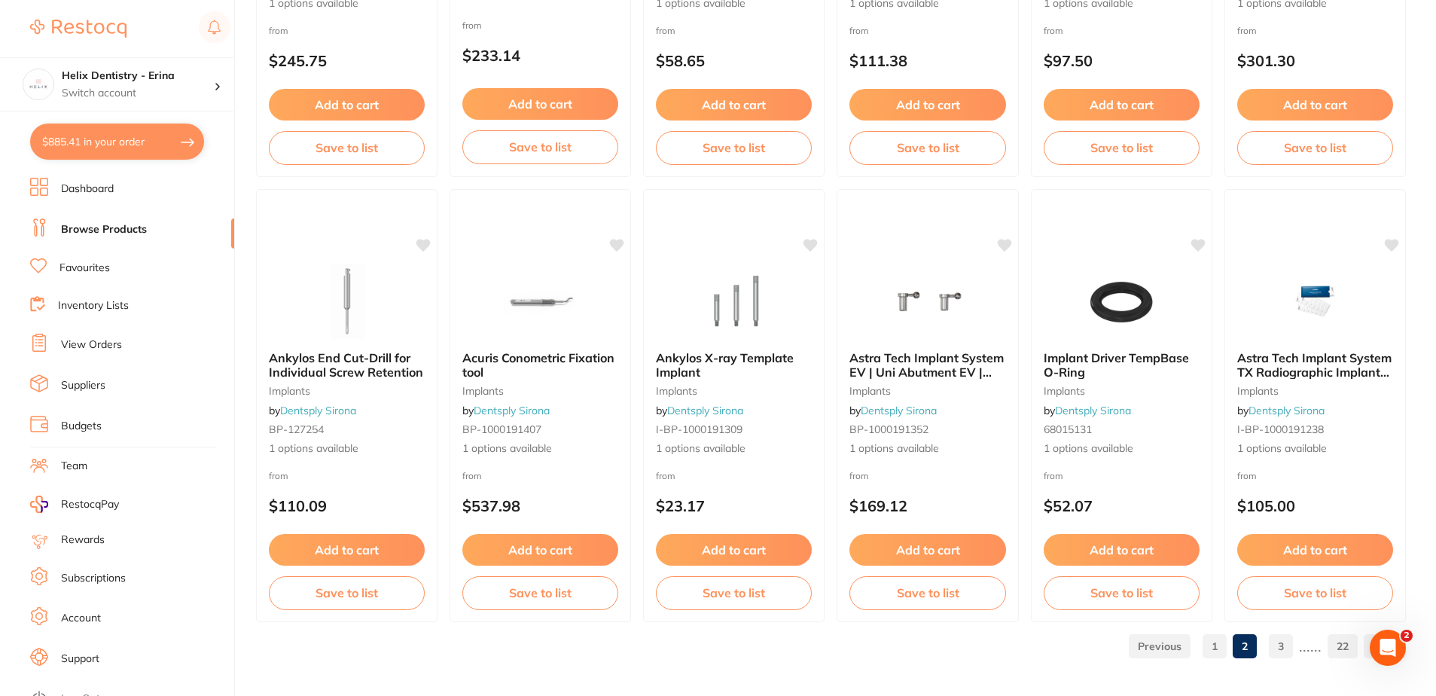
scroll to position [3588, 0]
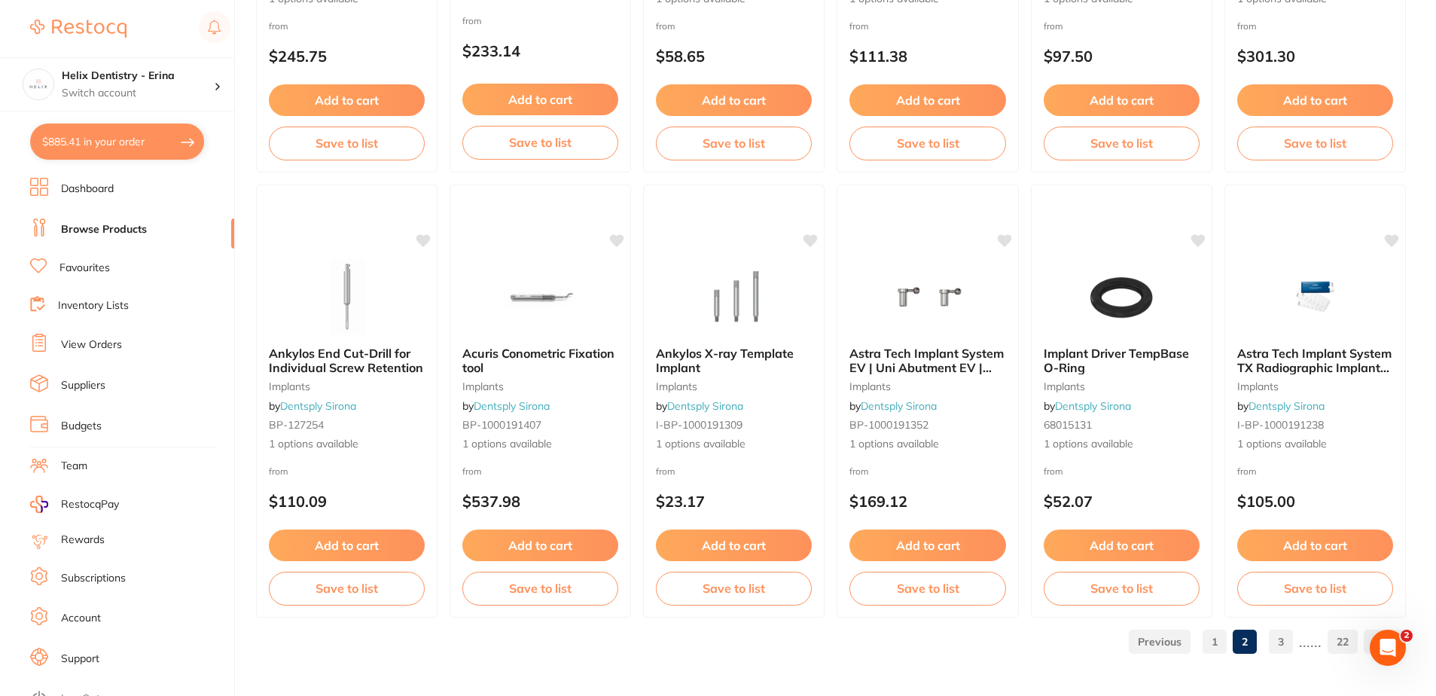
click at [1277, 639] on link "3" at bounding box center [1281, 642] width 24 height 30
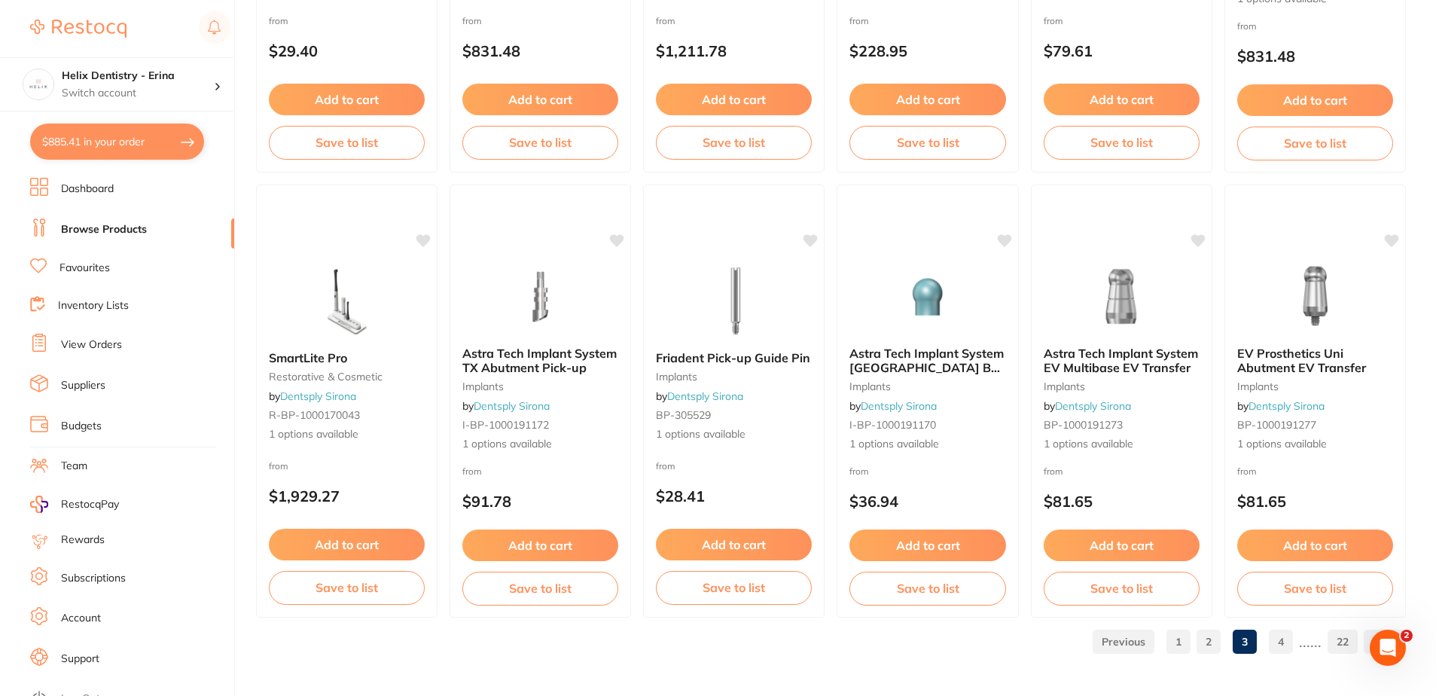
click at [1279, 637] on link "4" at bounding box center [1281, 642] width 24 height 30
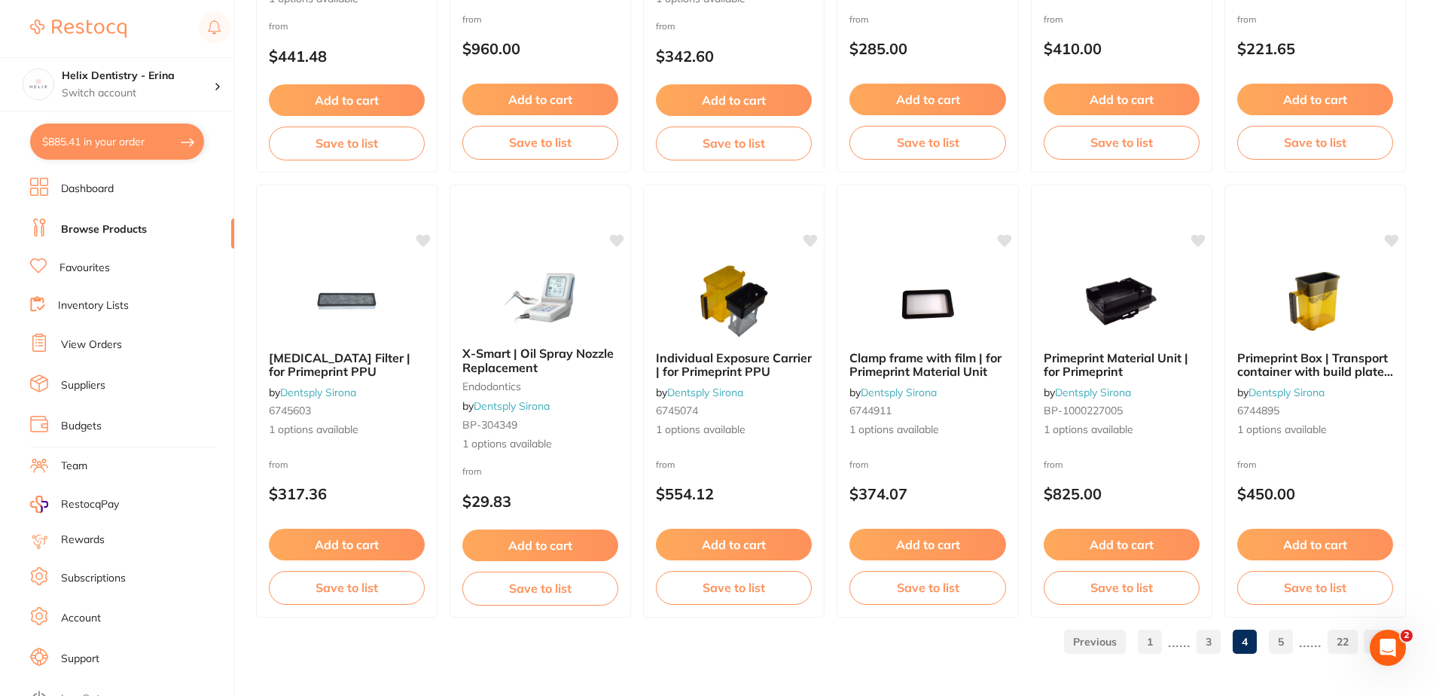
click at [1284, 648] on link "5" at bounding box center [1281, 642] width 24 height 30
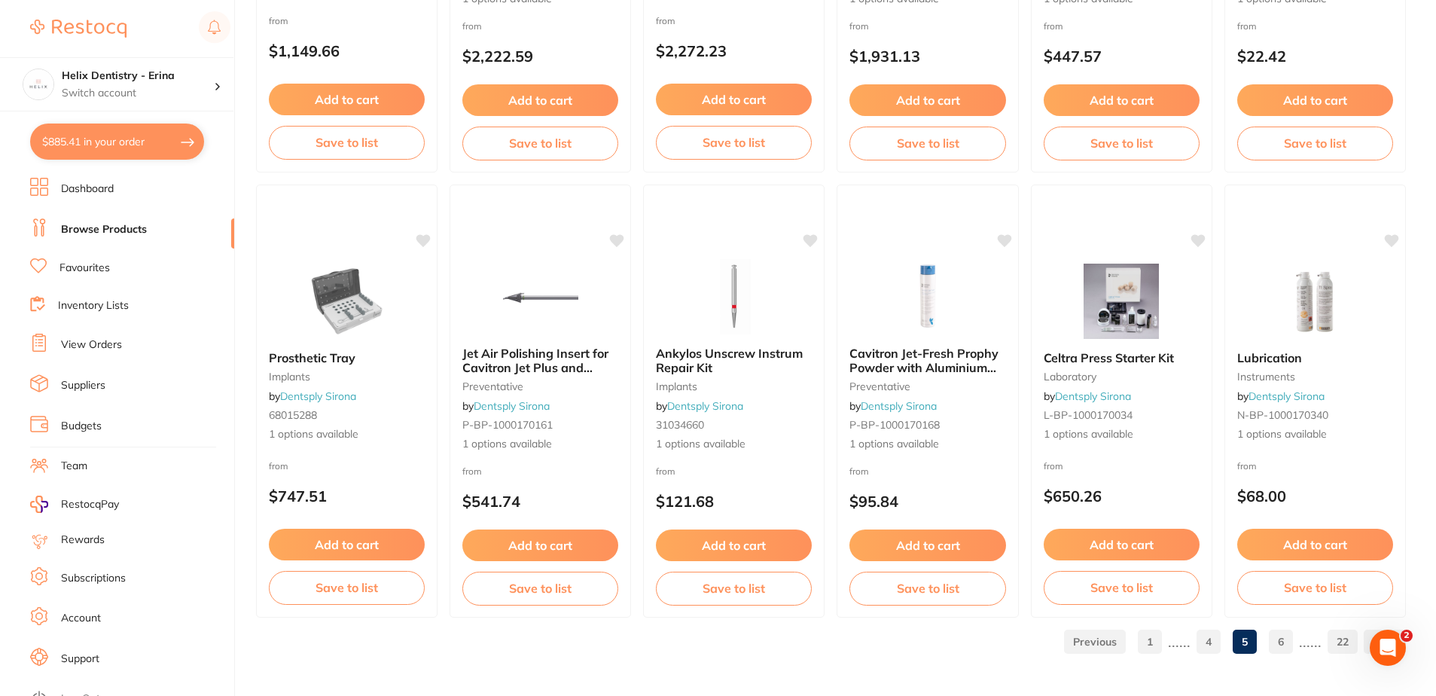
click at [1282, 634] on link "6" at bounding box center [1281, 642] width 24 height 30
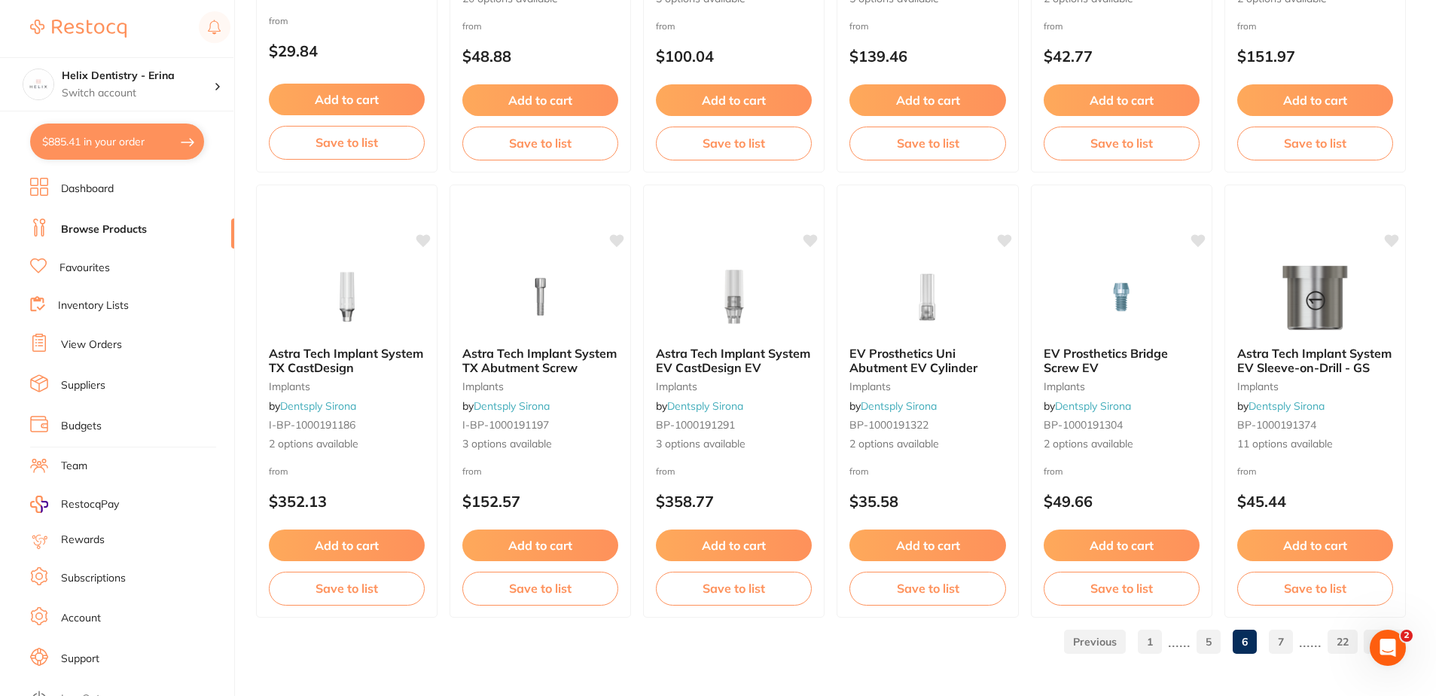
click at [1278, 642] on link "7" at bounding box center [1281, 642] width 24 height 30
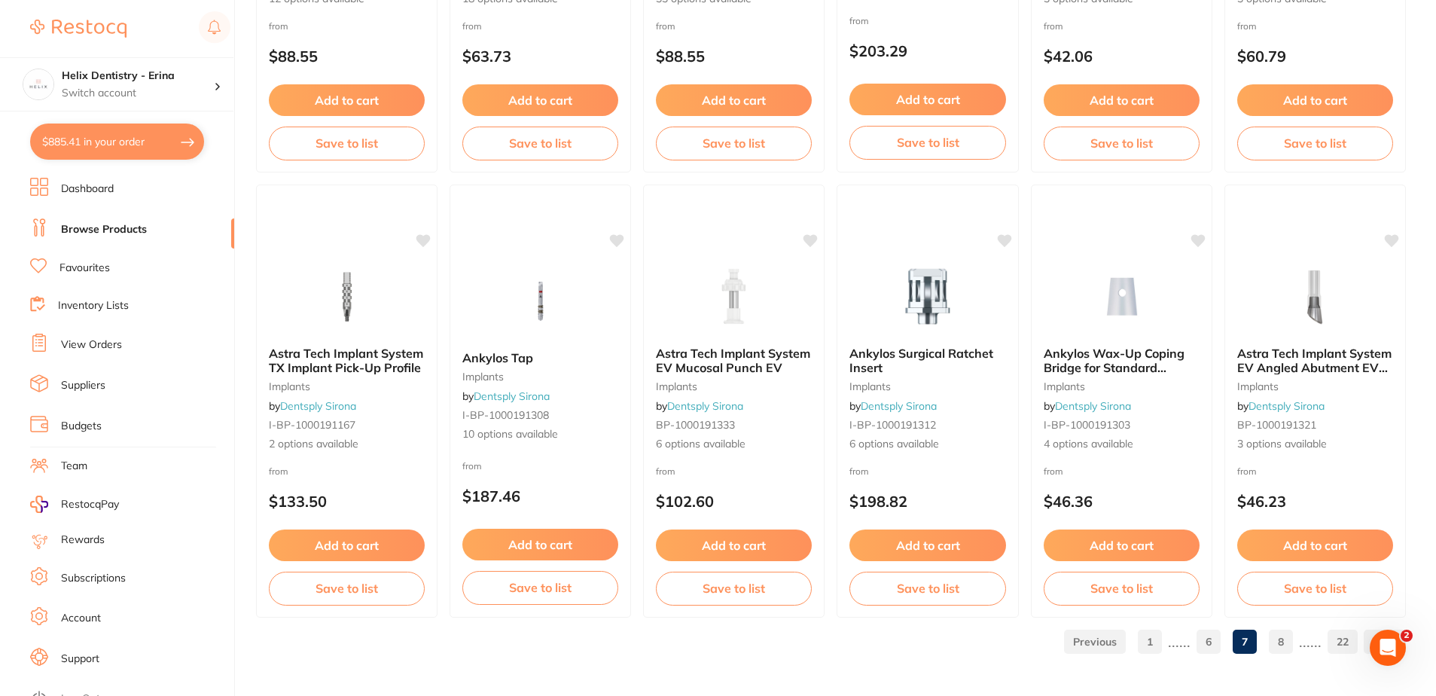
click at [1288, 648] on link "8" at bounding box center [1281, 642] width 24 height 30
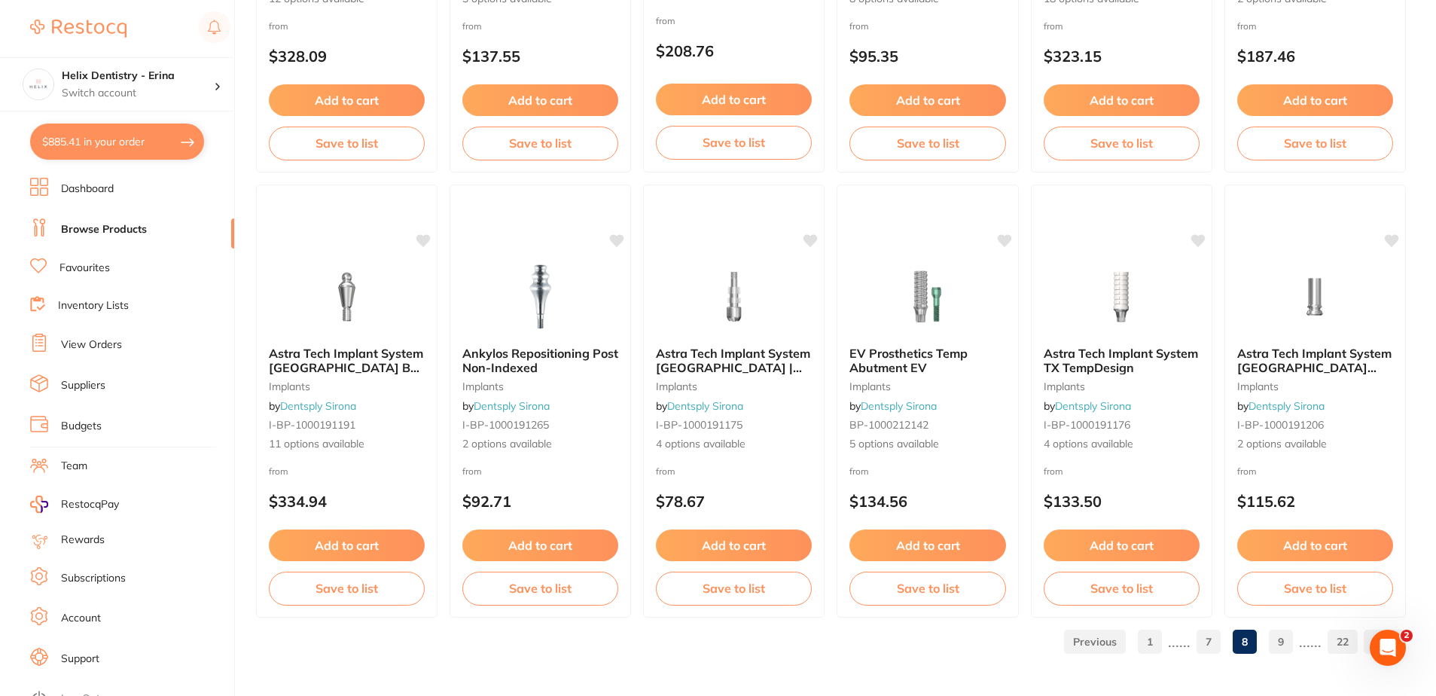
click at [1283, 639] on link "9" at bounding box center [1281, 642] width 24 height 30
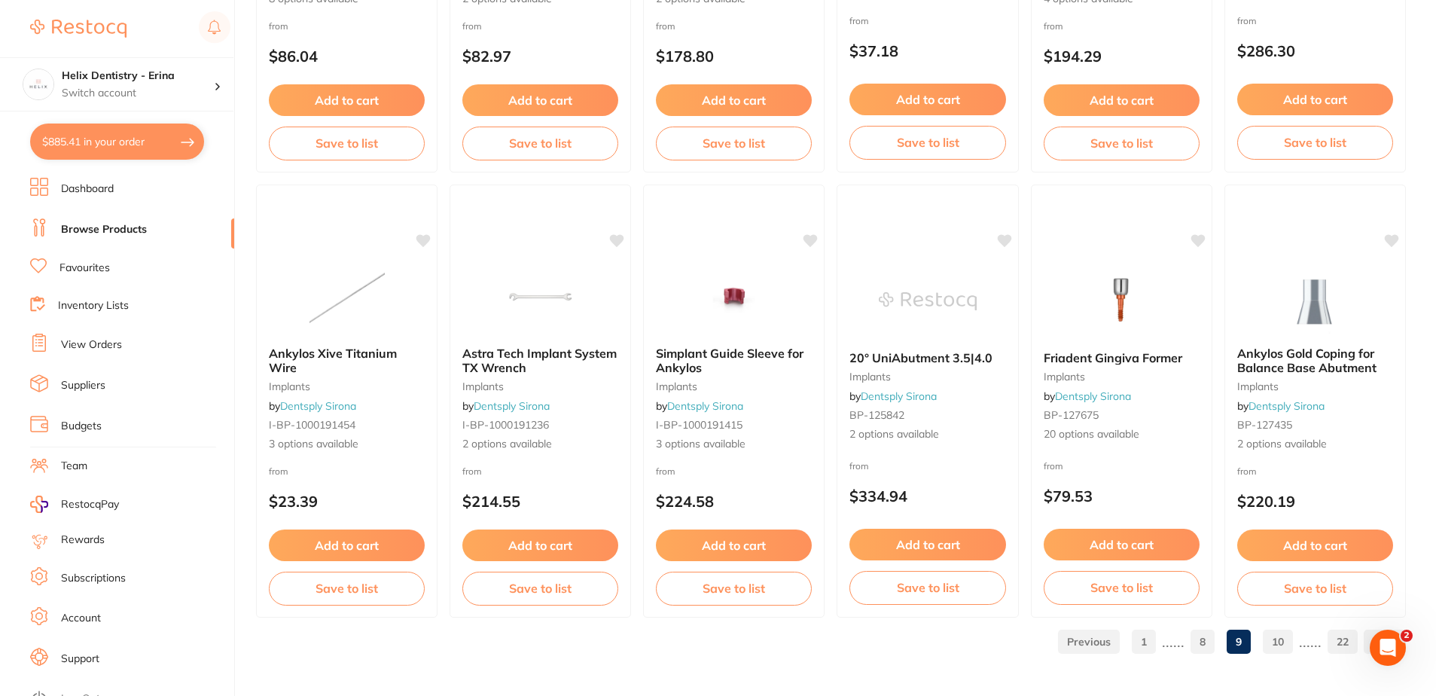
click at [1281, 642] on link "10" at bounding box center [1278, 642] width 30 height 30
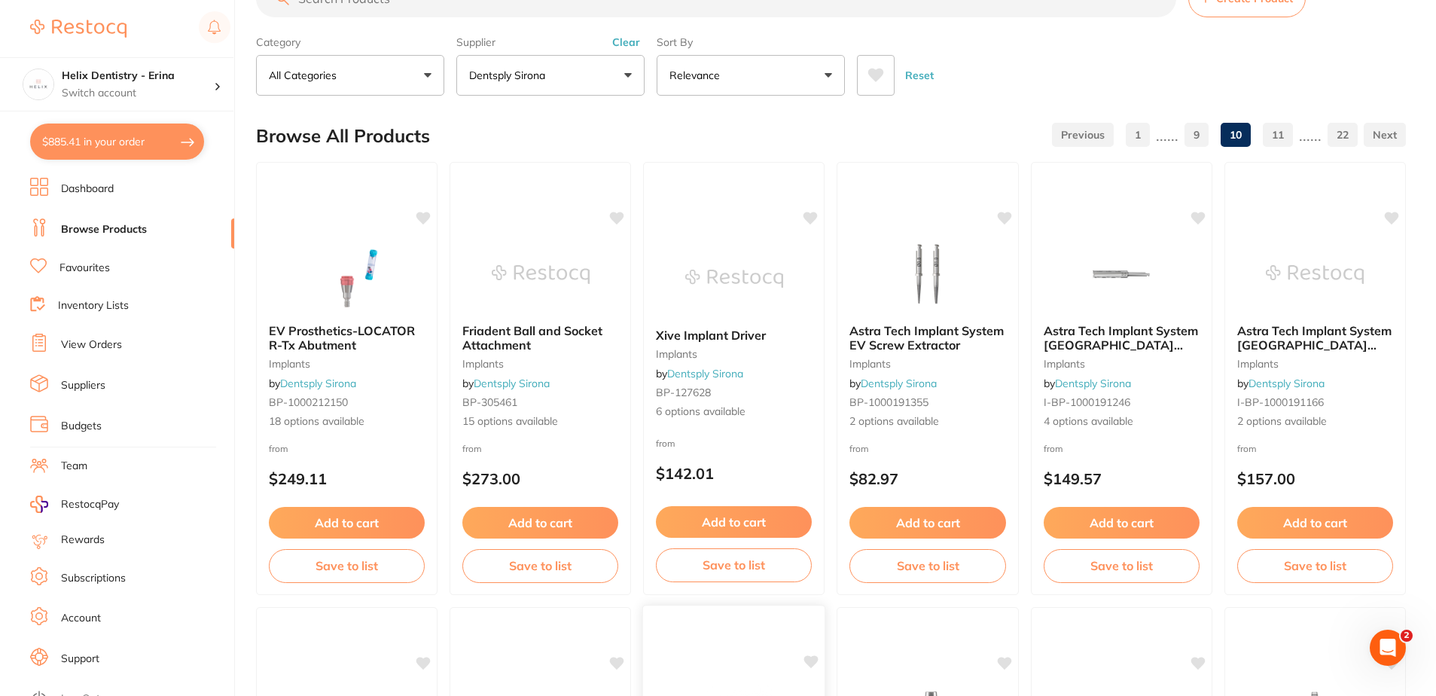
scroll to position [0, 0]
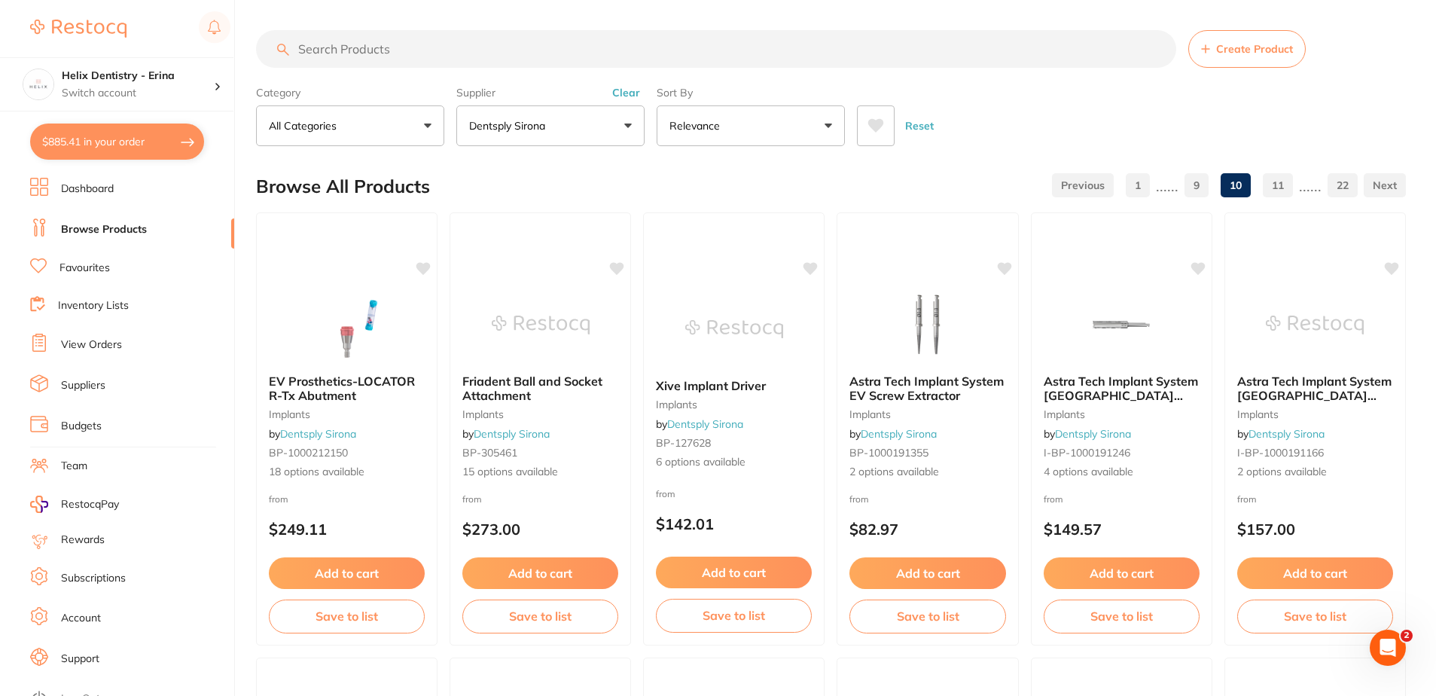
click at [404, 44] on input "search" at bounding box center [716, 49] width 920 height 38
drag, startPoint x: 449, startPoint y: 42, endPoint x: 221, endPoint y: 47, distance: 228.2
click at [239, 47] on div "$885.41 Helix Dentistry - Erina Switch account Helix Dentristry - Long Jetty He…" at bounding box center [718, 348] width 1436 height 696
type input "palodent"
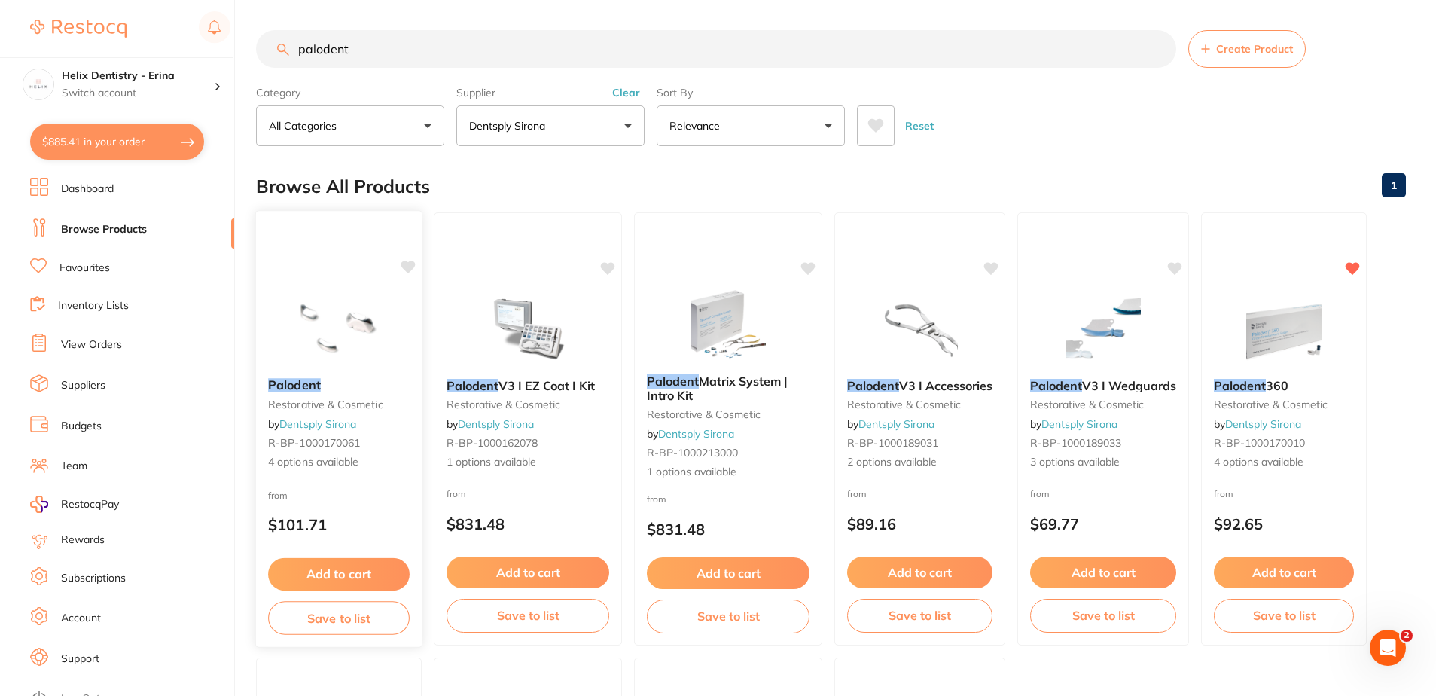
click at [313, 389] on em "Palodent" at bounding box center [294, 384] width 53 height 15
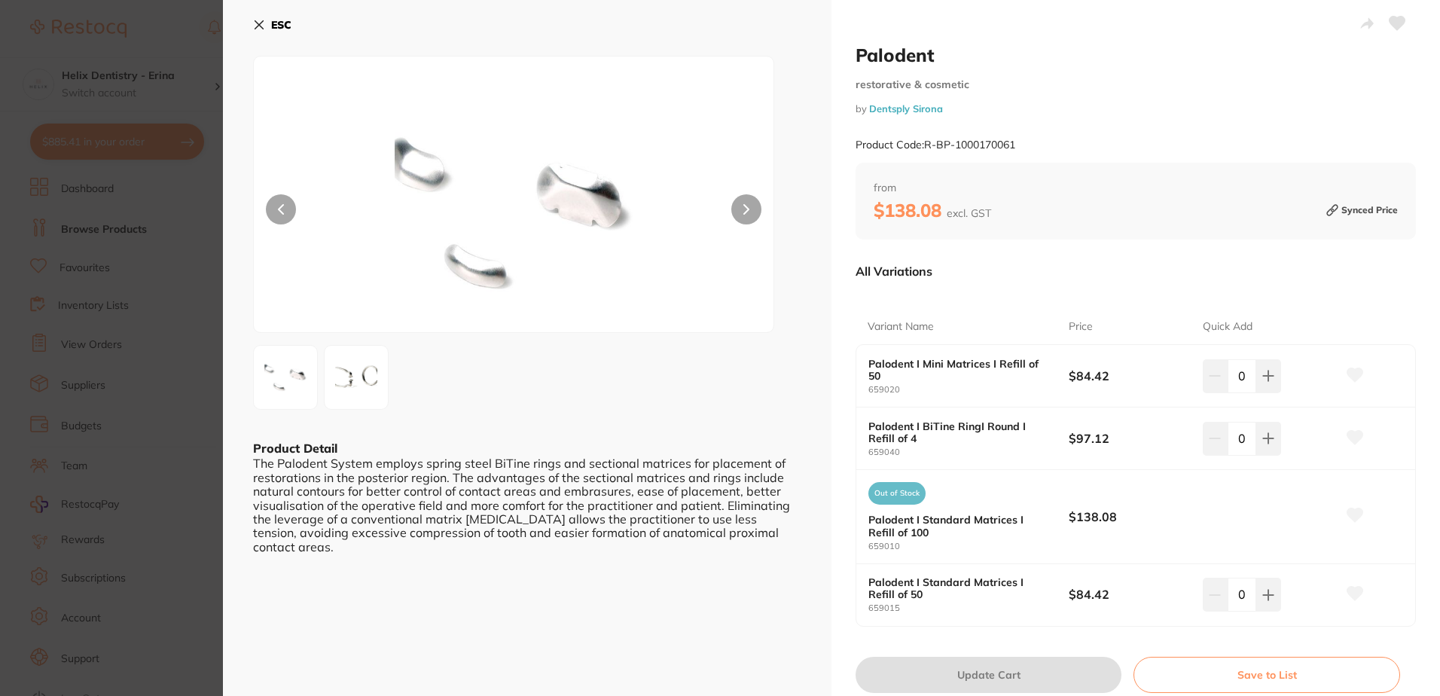
click at [255, 23] on icon at bounding box center [259, 25] width 12 height 12
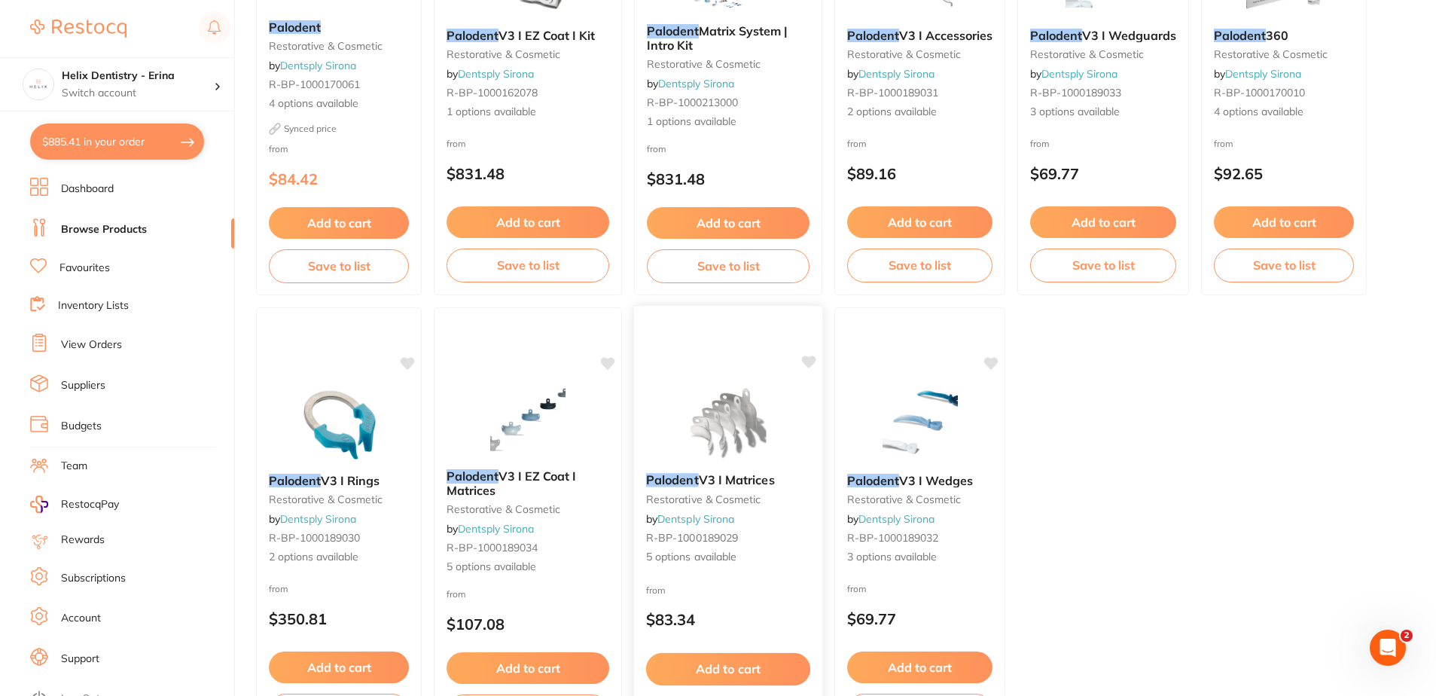
scroll to position [377, 0]
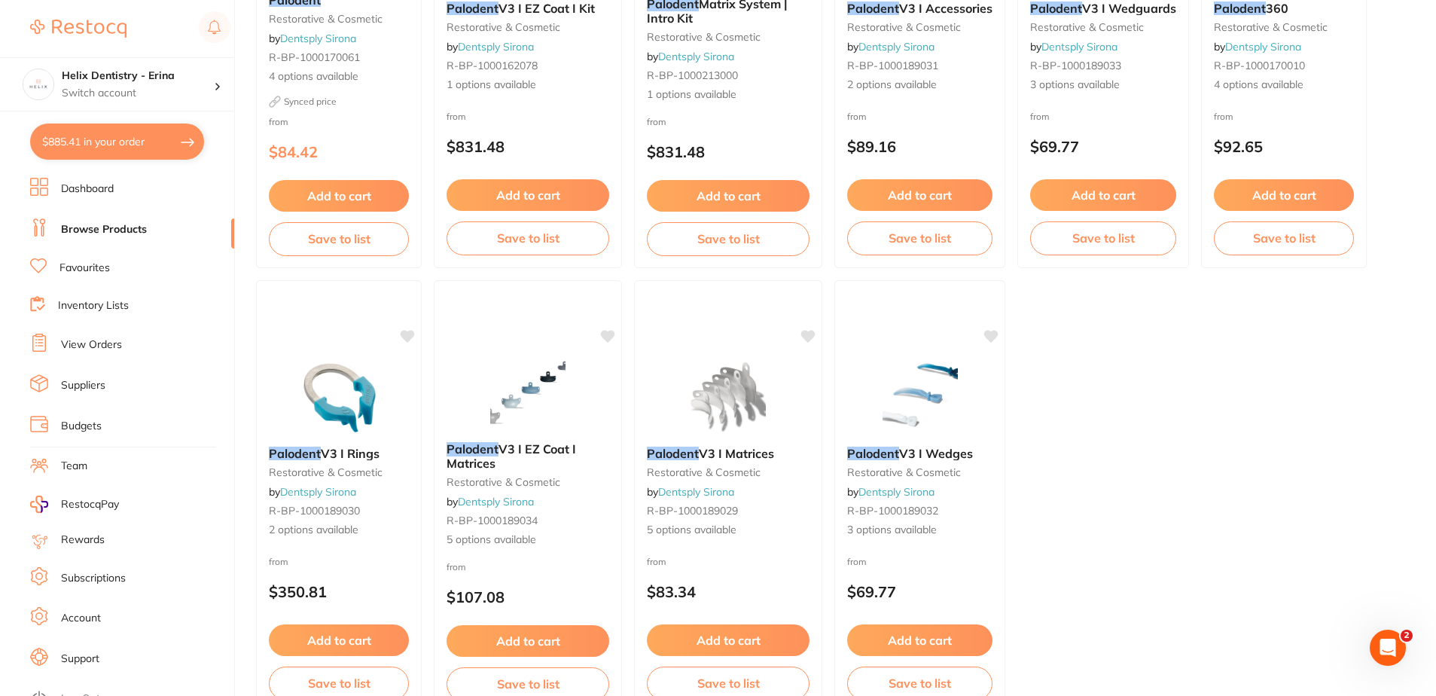
drag, startPoint x: 542, startPoint y: 459, endPoint x: 1142, endPoint y: 496, distance: 601.3
click at [542, 459] on b "Palodent V3 I EZ Coat I Matrices" at bounding box center [528, 456] width 163 height 28
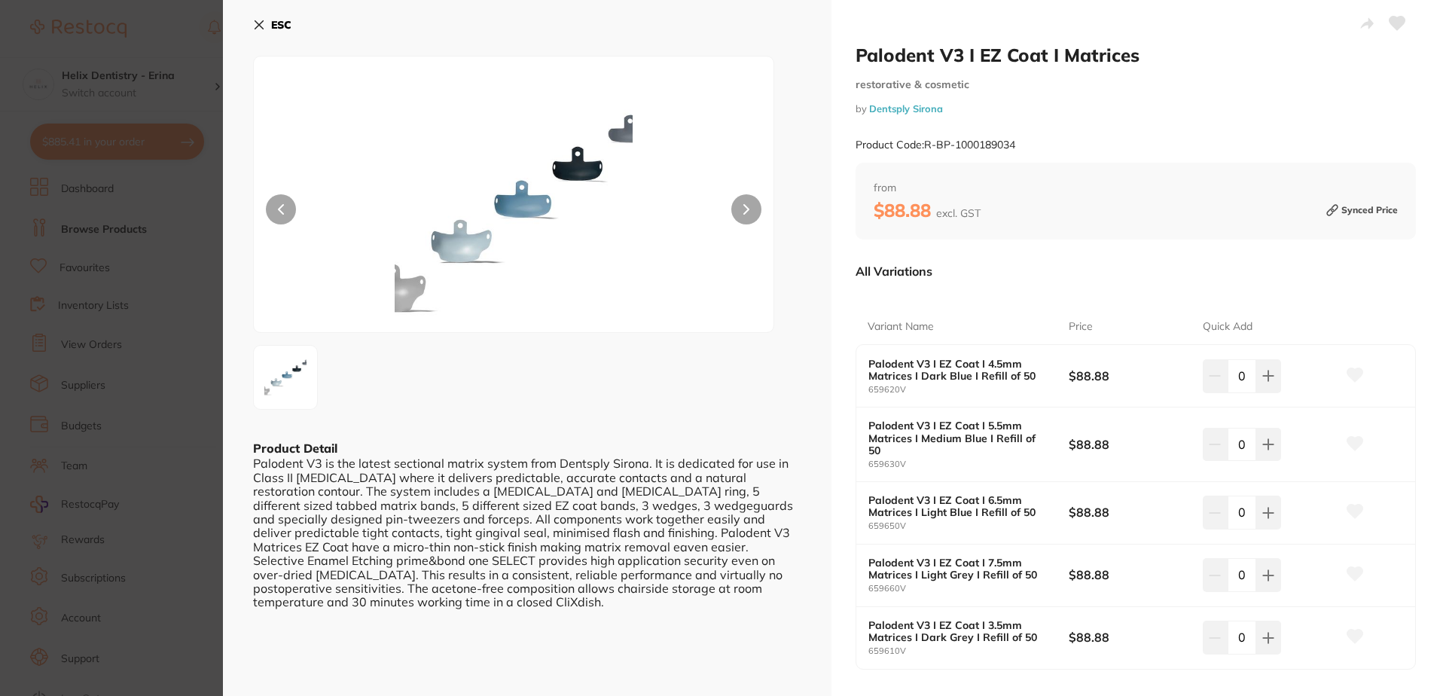
scroll to position [75, 0]
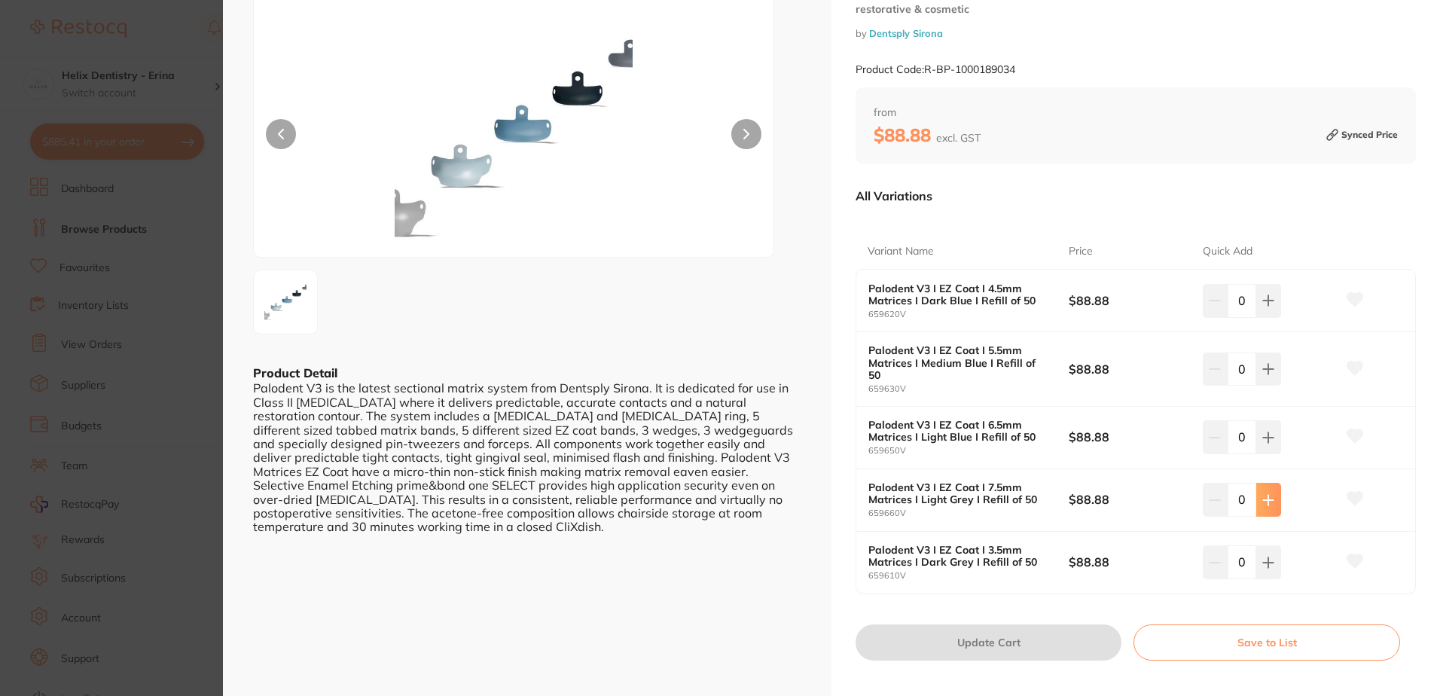
click at [1266, 495] on icon at bounding box center [1269, 500] width 10 height 10
type input "1"
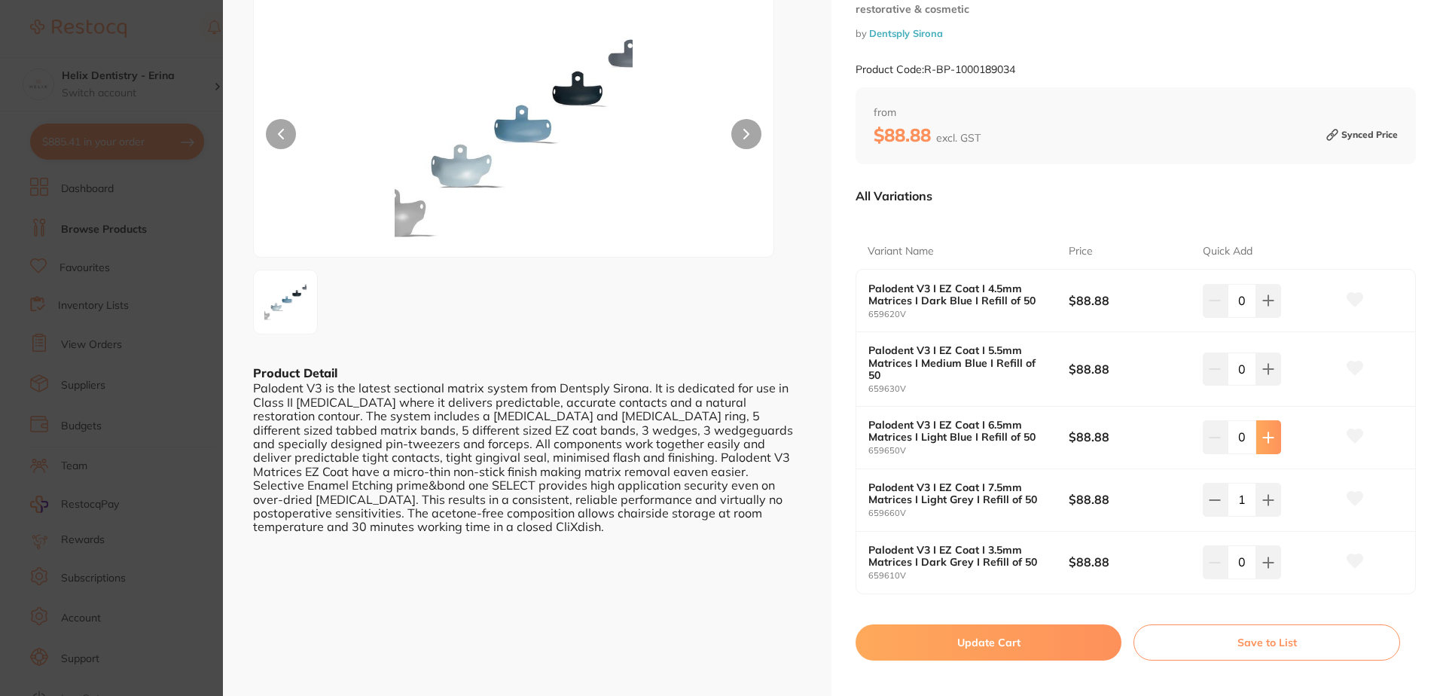
click at [1263, 432] on icon at bounding box center [1268, 438] width 12 height 12
type input "1"
click at [1269, 295] on icon at bounding box center [1268, 300] width 12 height 12
type input "1"
click at [1271, 557] on icon at bounding box center [1268, 563] width 12 height 12
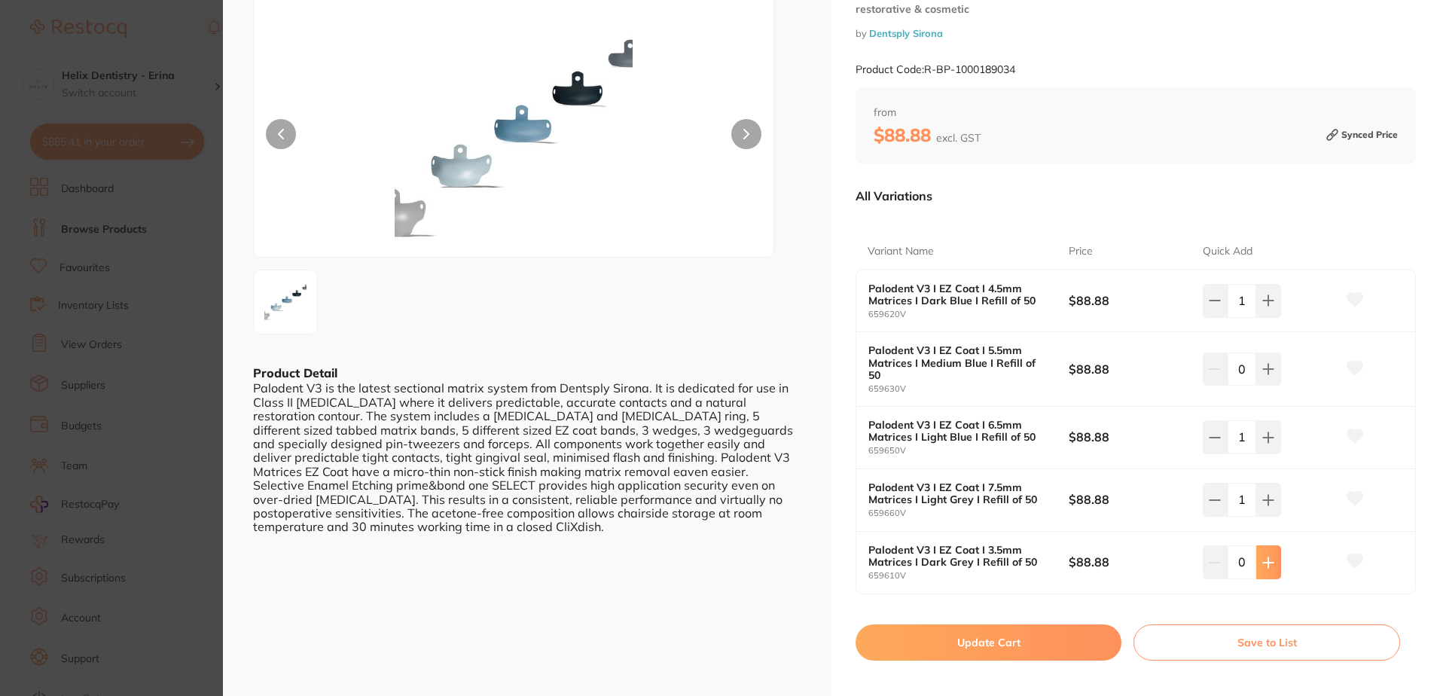
type input "1"
click at [1038, 625] on button "Update Cart" at bounding box center [988, 642] width 266 height 36
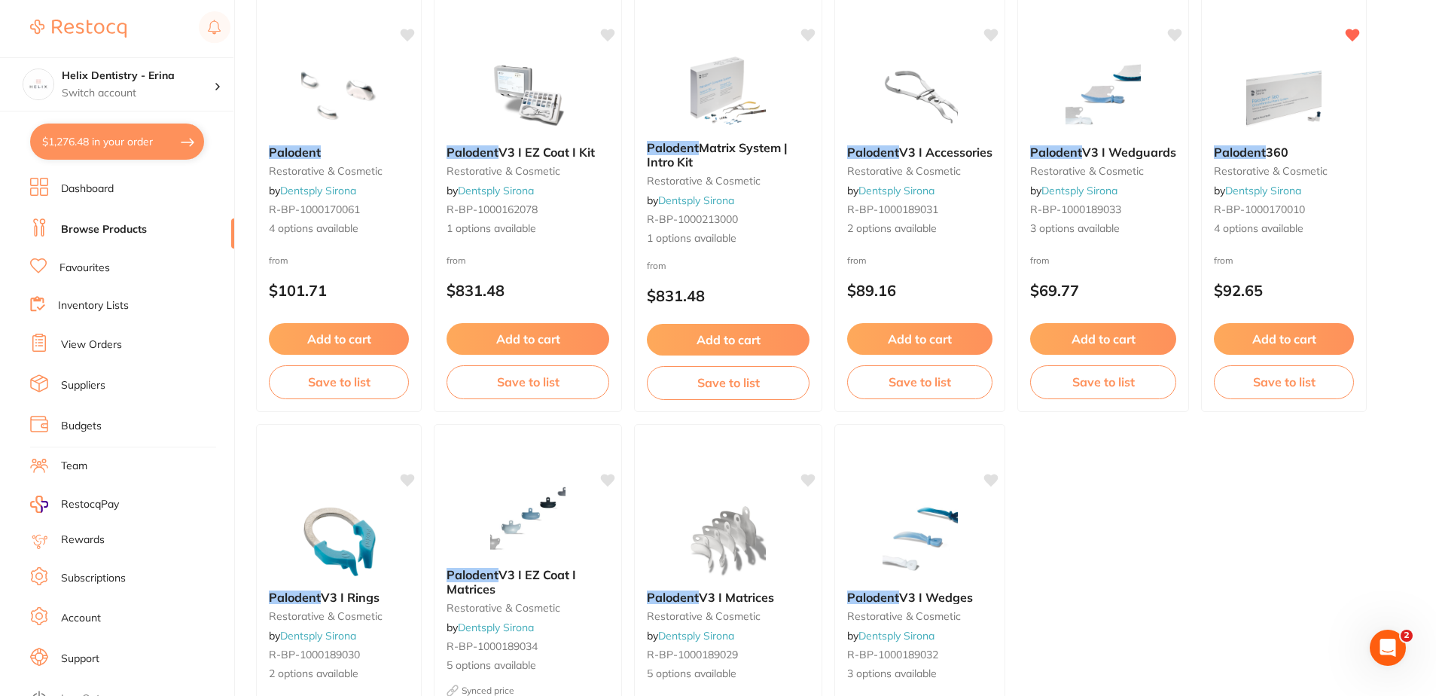
scroll to position [227, 0]
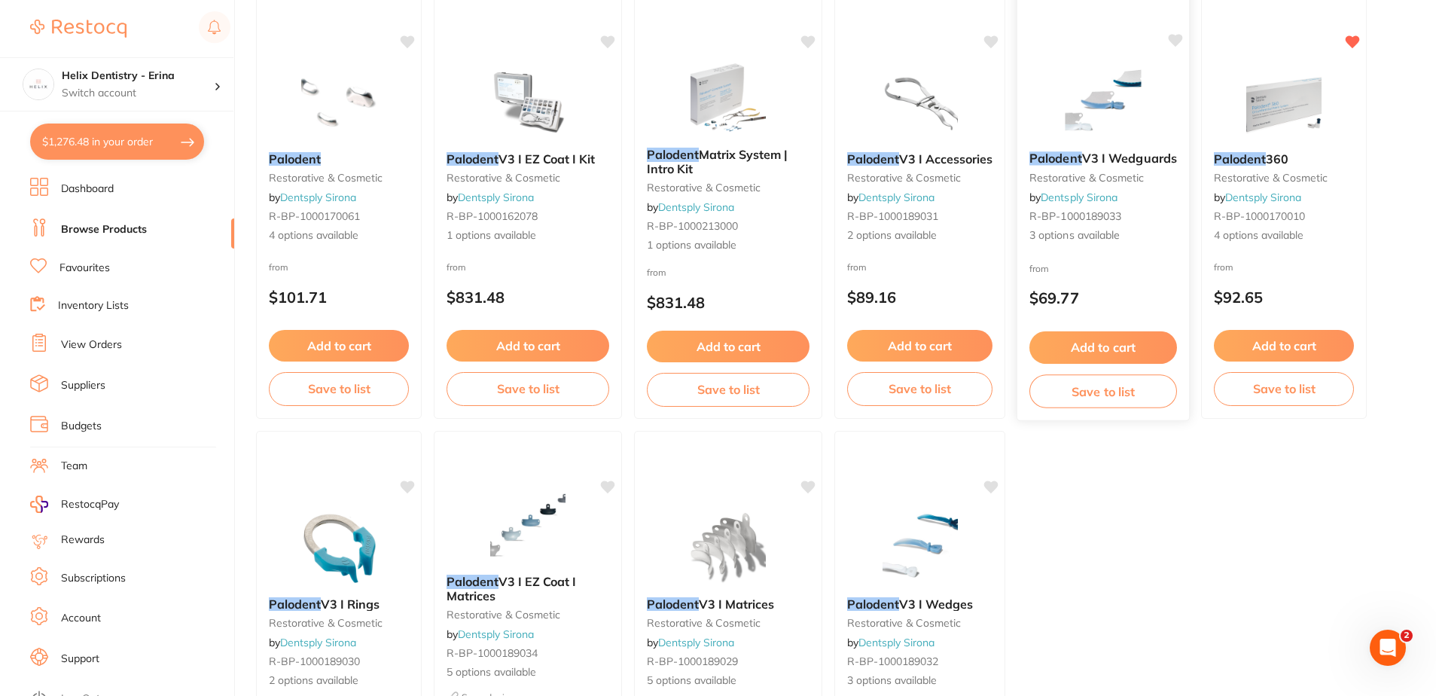
click at [1133, 166] on div "Palodent V3 I Wedguards restorative & cosmetic by Dentsply Sirona R-BP-10001890…" at bounding box center [1103, 197] width 172 height 116
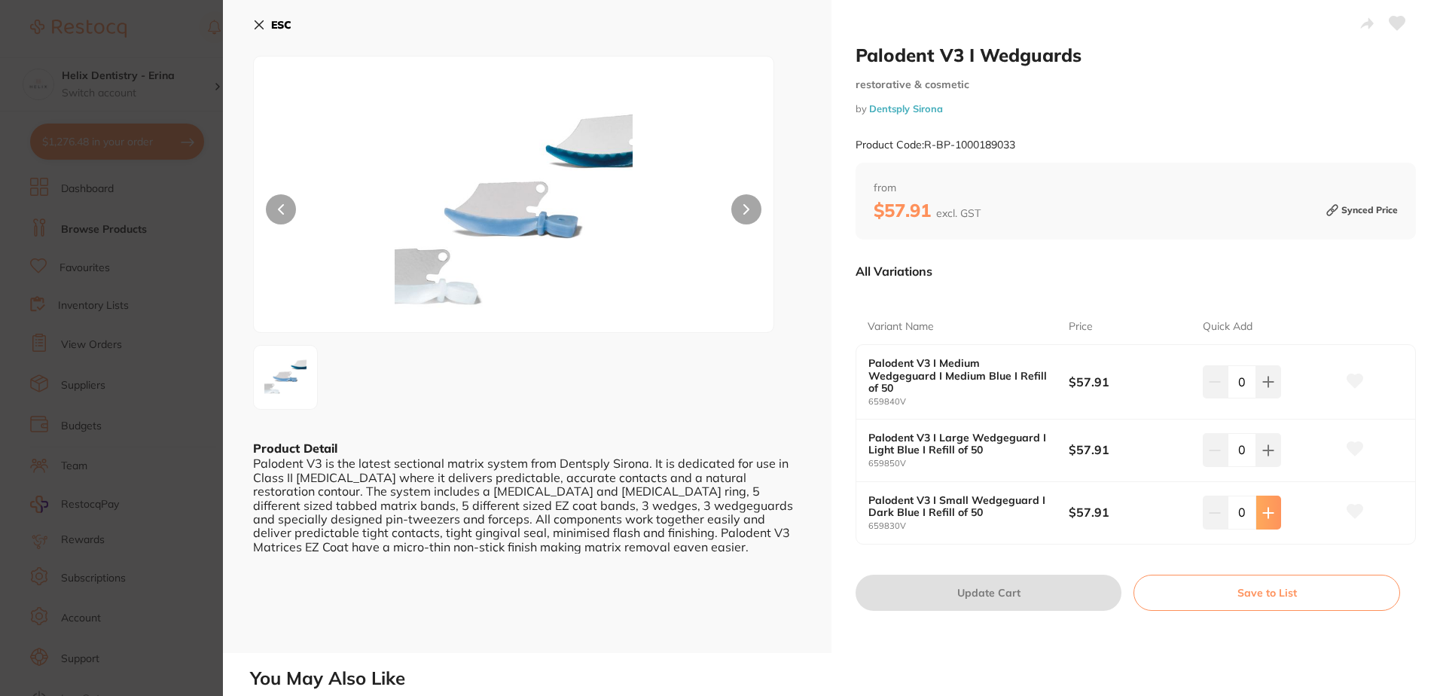
click at [1257, 504] on button at bounding box center [1268, 512] width 25 height 33
type input "1"
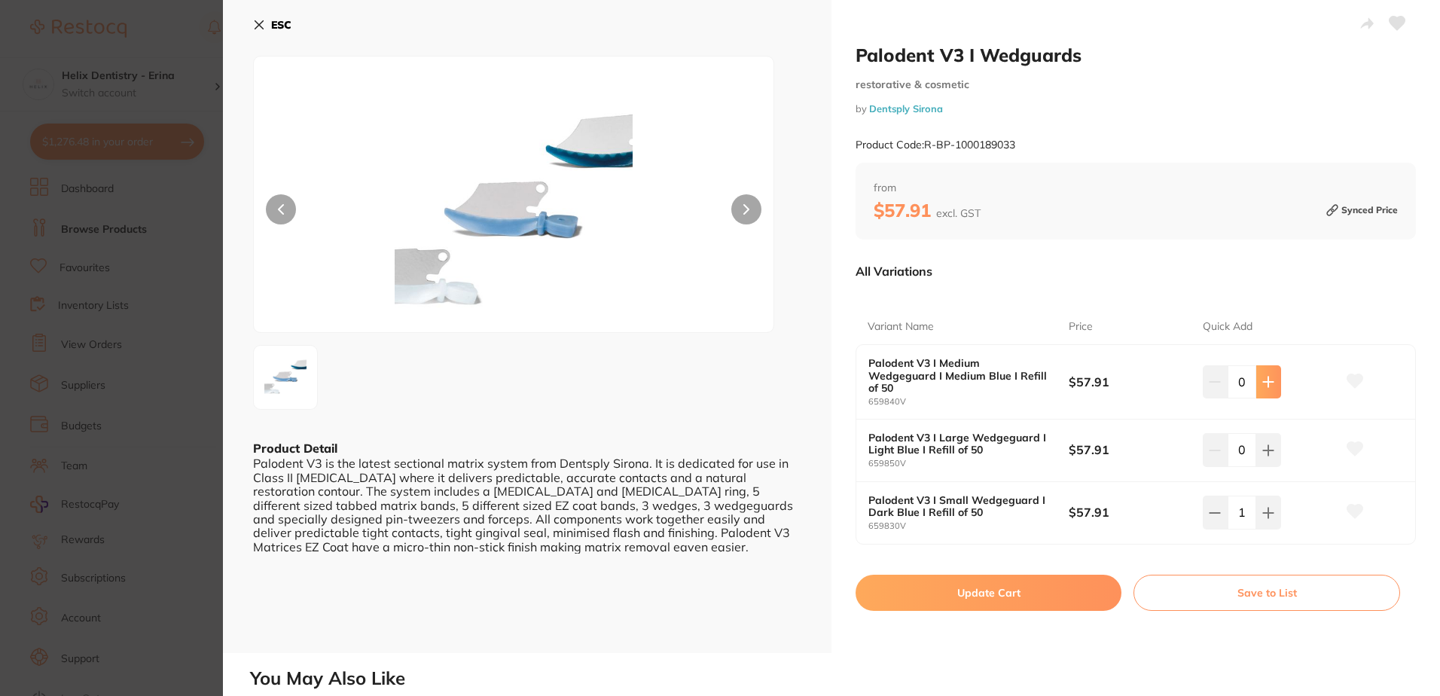
click at [1264, 380] on icon at bounding box center [1268, 382] width 12 height 12
type input "1"
click at [1025, 578] on button "Update Cart" at bounding box center [988, 593] width 266 height 36
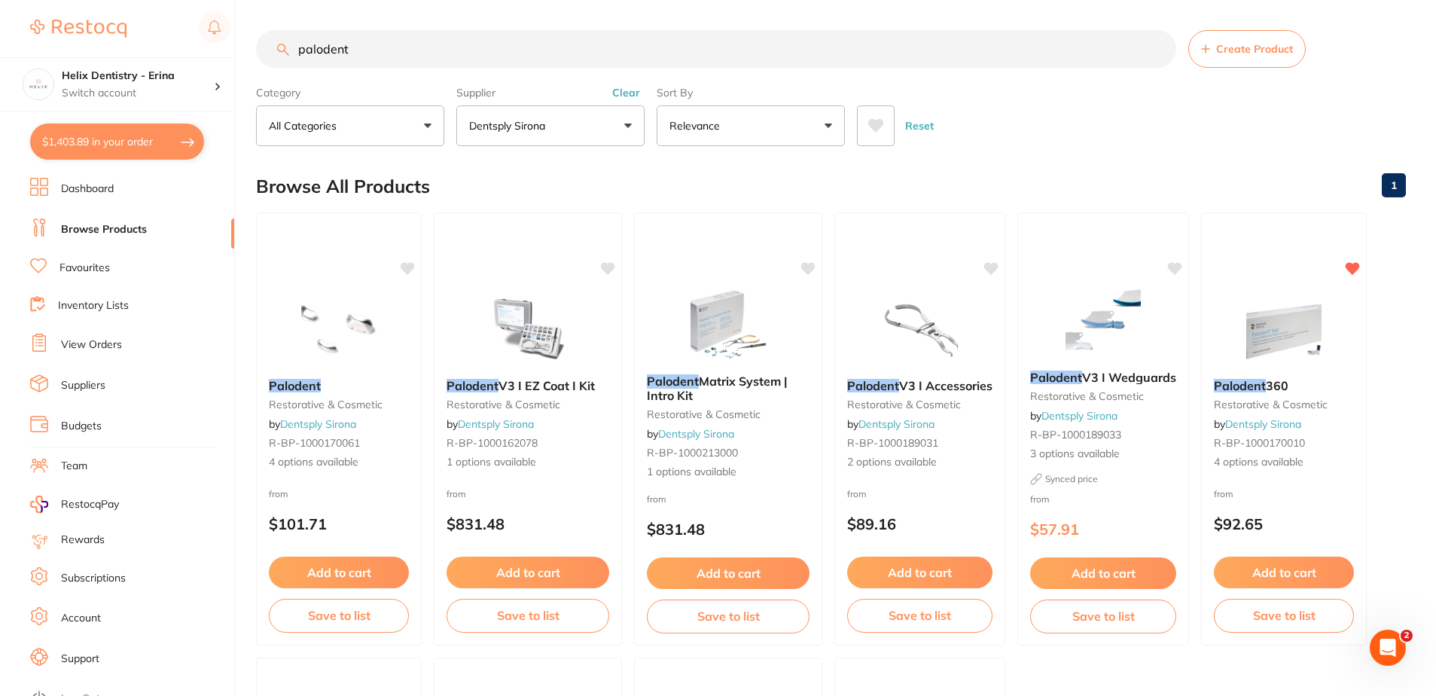
scroll to position [1, 0]
drag, startPoint x: 409, startPoint y: 63, endPoint x: 2, endPoint y: 53, distance: 406.8
click at [0, 59] on html "$1,403.89 Helix Dentistry - Erina Switch account Helix Dentristry - Long Jetty …" at bounding box center [718, 348] width 1436 height 696
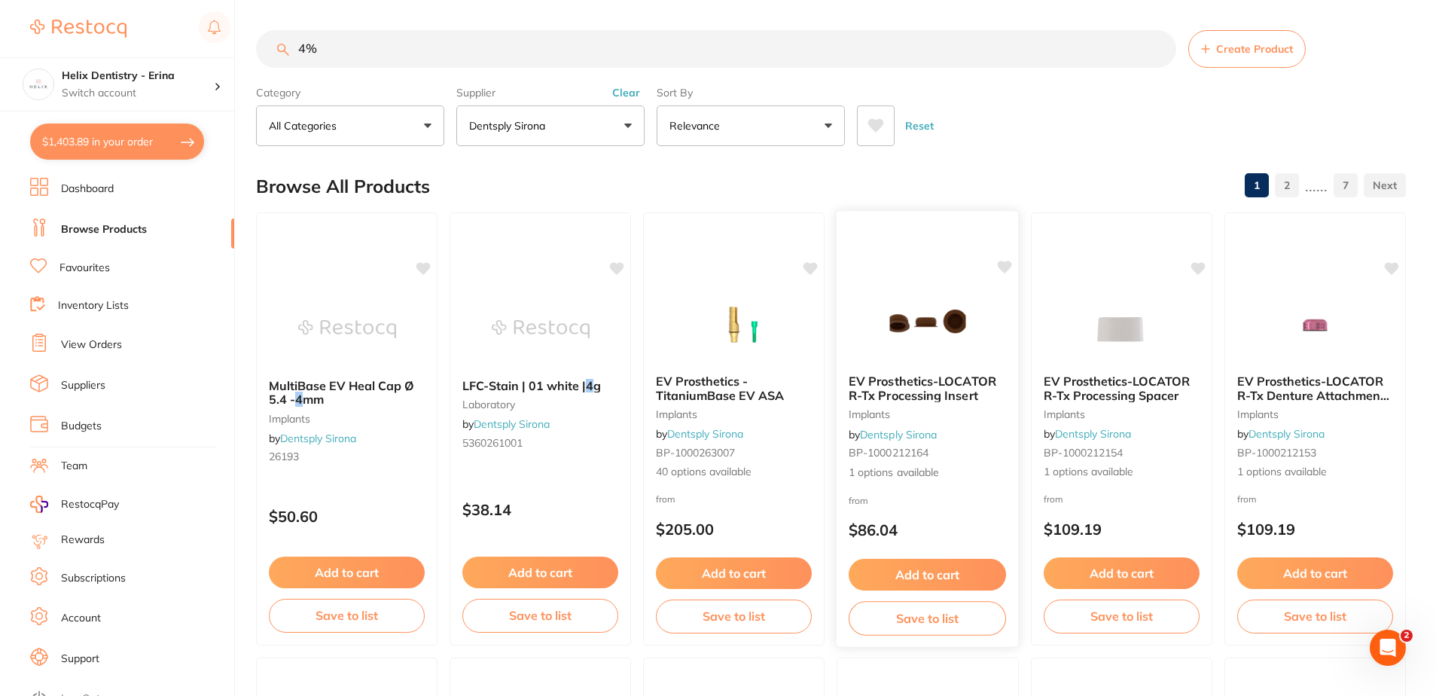
scroll to position [0, 0]
click at [505, 44] on input "4%" at bounding box center [716, 49] width 920 height 38
drag, startPoint x: 410, startPoint y: 45, endPoint x: 233, endPoint y: 59, distance: 177.5
click at [241, 66] on div "$1,403.89 Helix Dentistry - Erina Switch account Helix Dentristry - Long Jetty …" at bounding box center [718, 348] width 1436 height 696
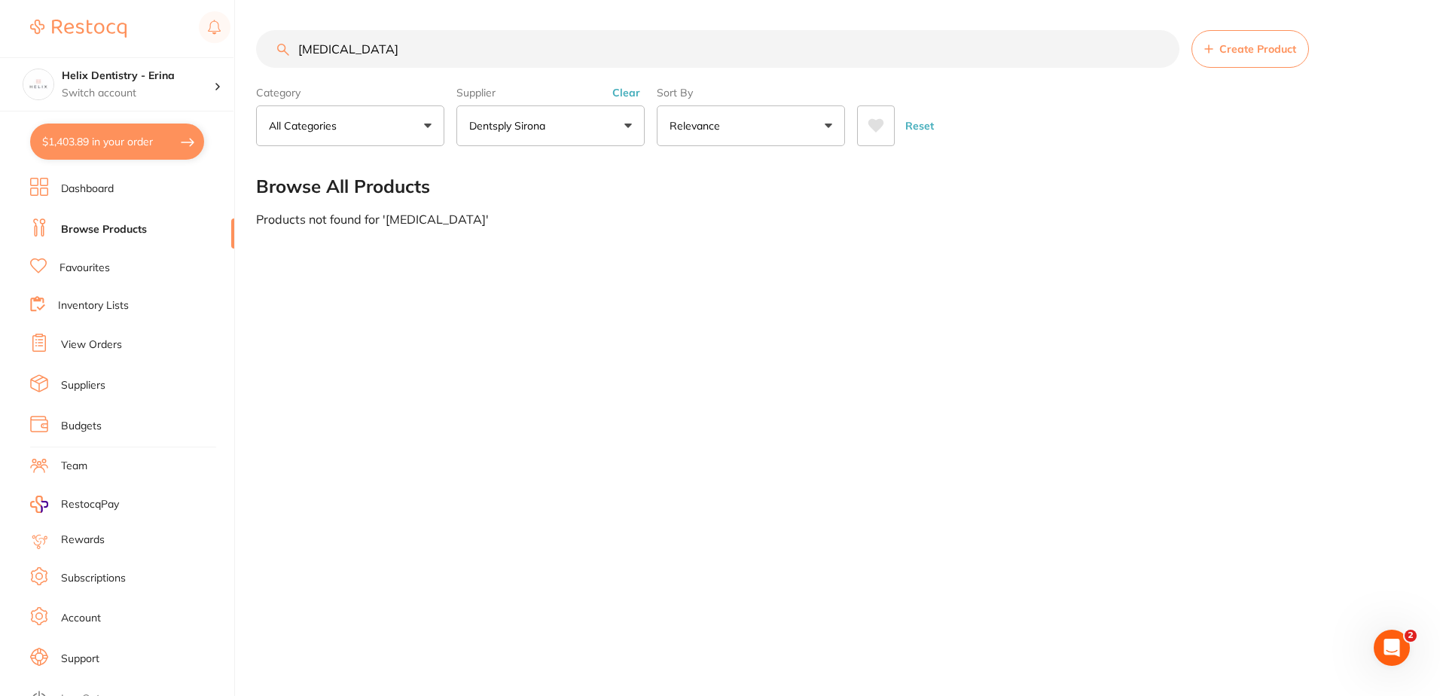
drag, startPoint x: 413, startPoint y: 41, endPoint x: 261, endPoint y: 39, distance: 152.1
click at [261, 39] on input "Articadent" at bounding box center [717, 49] width 923 height 38
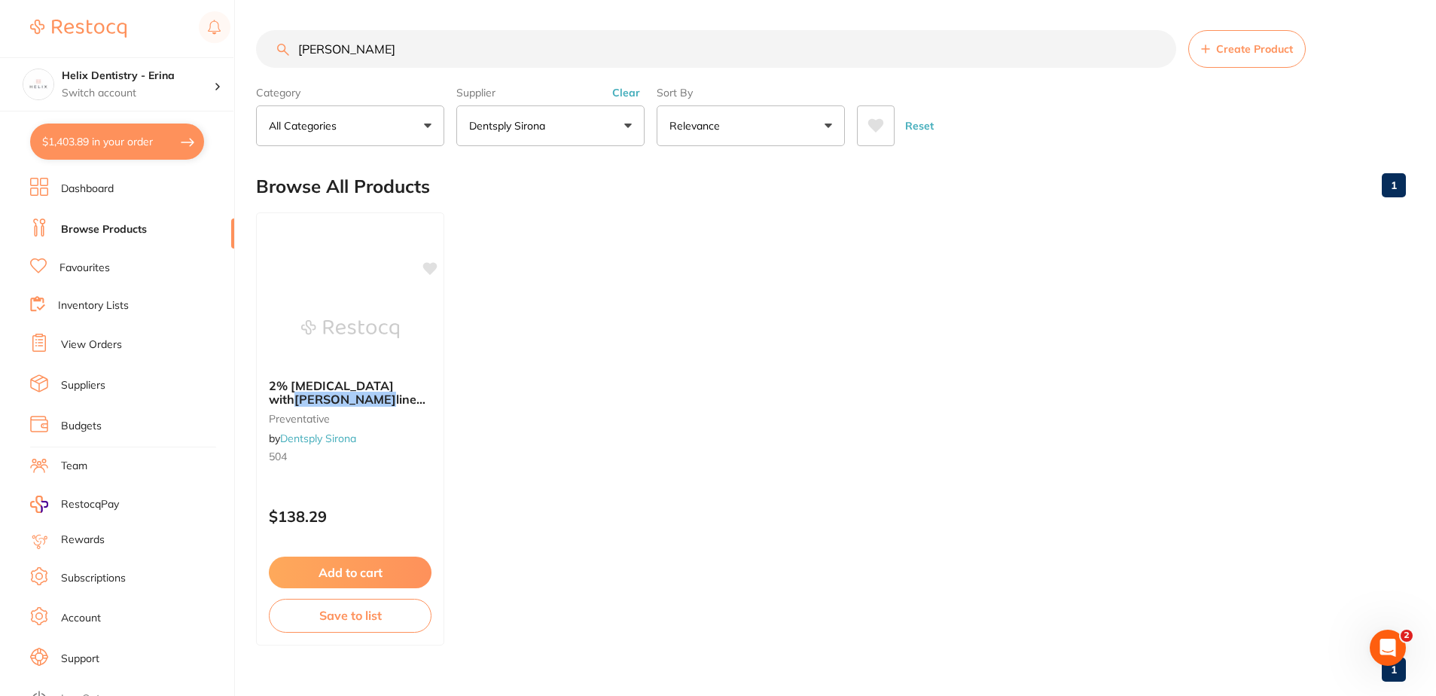
drag, startPoint x: 418, startPoint y: 45, endPoint x: 186, endPoint y: 32, distance: 232.3
click at [193, 37] on div "$1,403.89 Helix Dentistry - Erina Switch account Helix Dentristry - Long Jetty …" at bounding box center [718, 348] width 1436 height 696
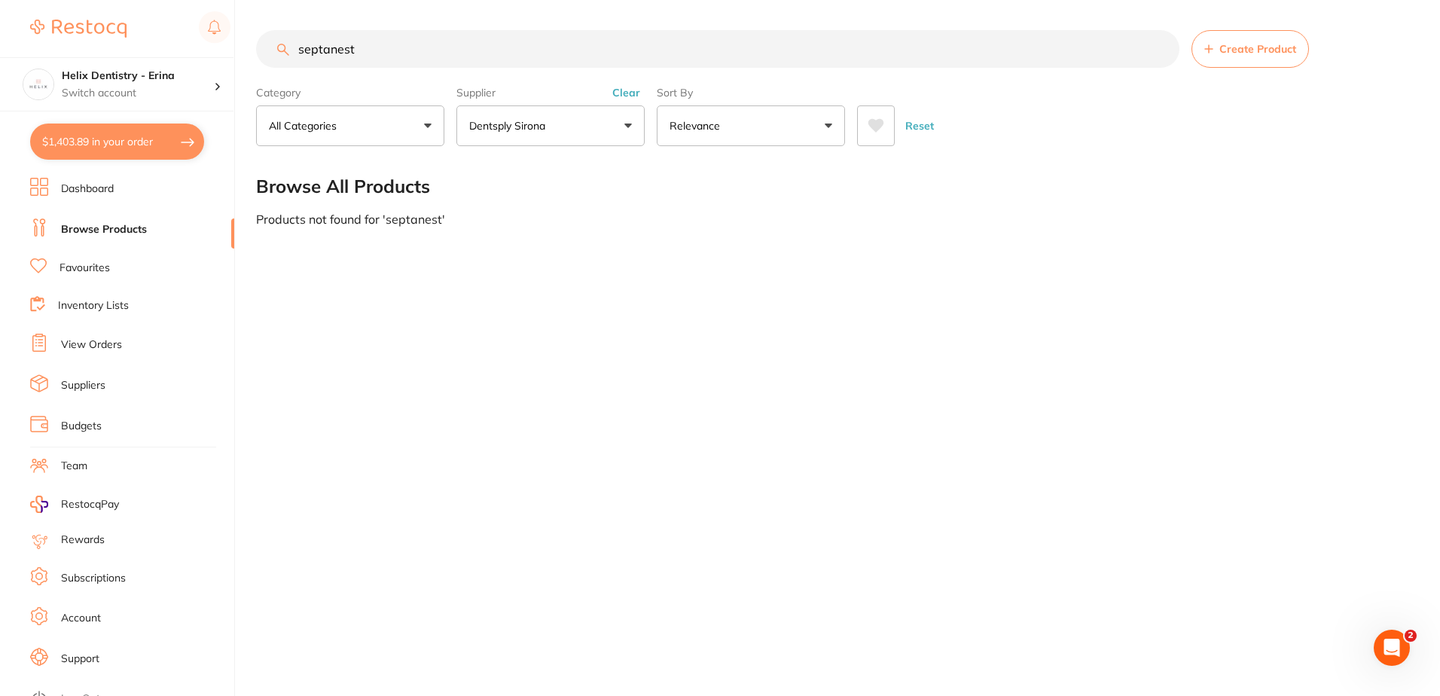
click at [552, 107] on button "Dentsply Sirona" at bounding box center [550, 125] width 188 height 41
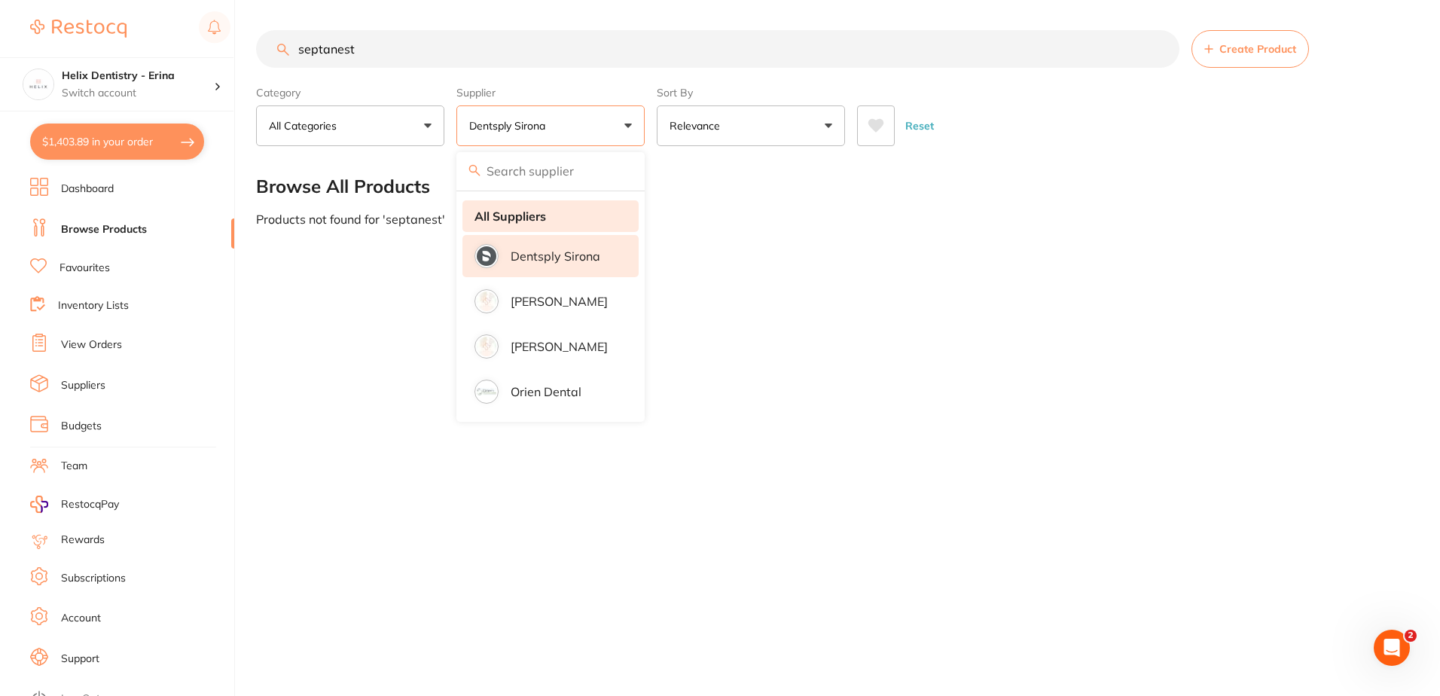
click at [564, 223] on li "All Suppliers" at bounding box center [550, 216] width 176 height 32
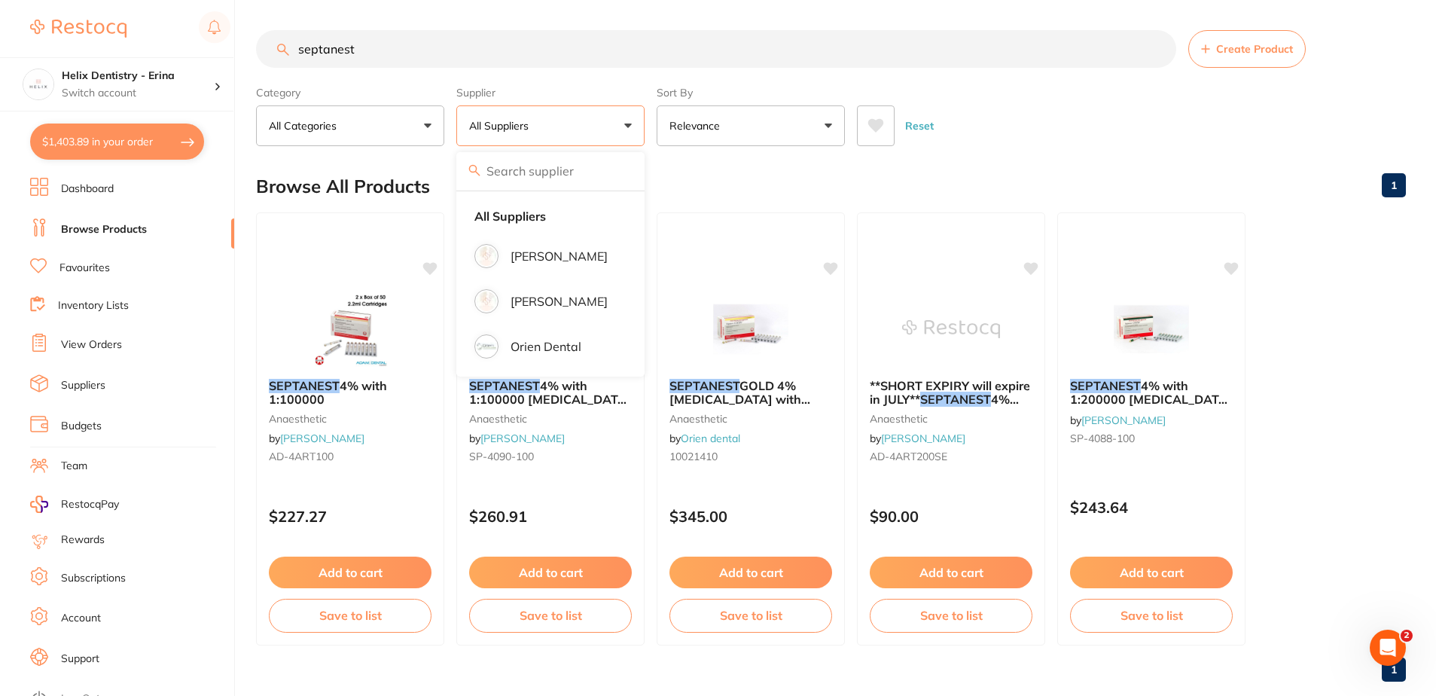
click at [1005, 136] on div "Reset" at bounding box center [1125, 119] width 537 height 53
drag, startPoint x: 435, startPoint y: 43, endPoint x: 96, endPoint y: 37, distance: 338.9
click at [204, 61] on div "$1,403.89 Helix Dentistry - Erina Switch account Helix Dentristry - Long Jetty …" at bounding box center [718, 348] width 1436 height 696
type input "Prevent seal"
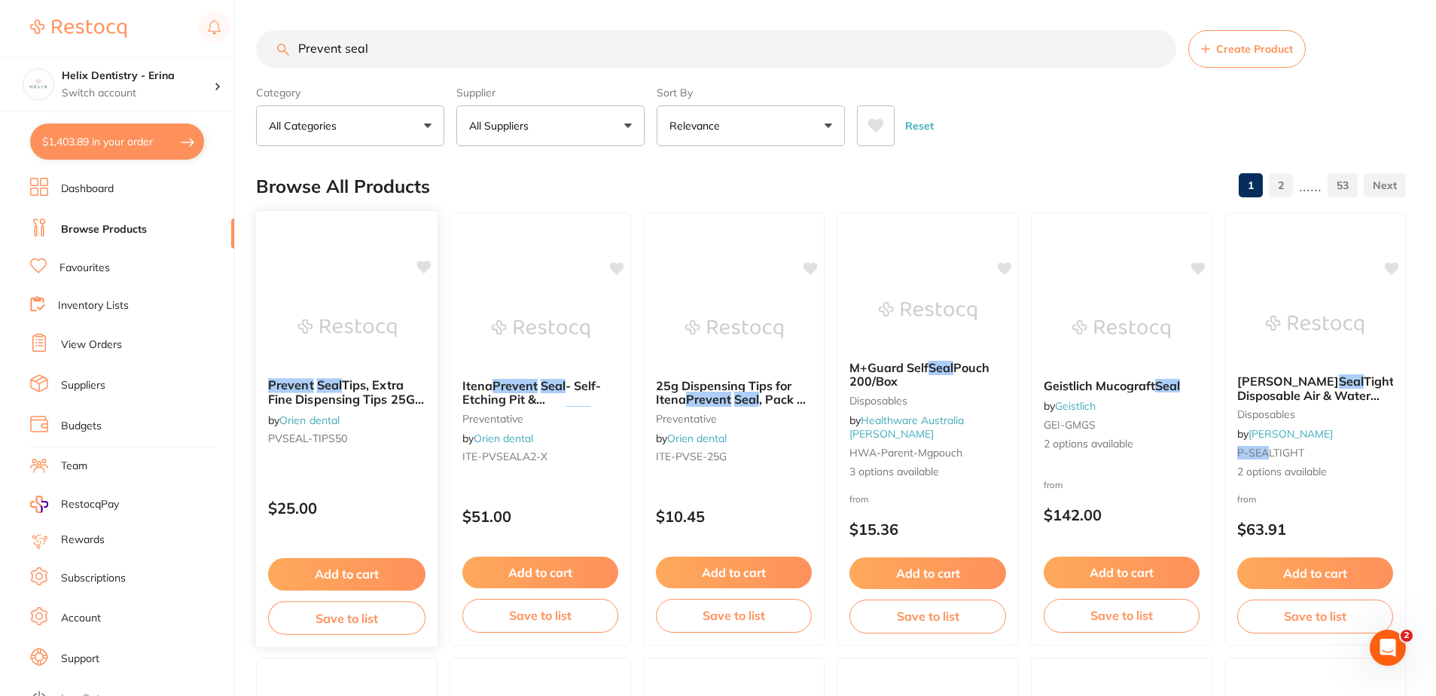
scroll to position [0, 0]
drag, startPoint x: 350, startPoint y: 392, endPoint x: 781, endPoint y: 405, distance: 431.0
click at [350, 392] on span "Tips, Extra Fine Dispensing Tips 25G, Pk50" at bounding box center [346, 399] width 154 height 43
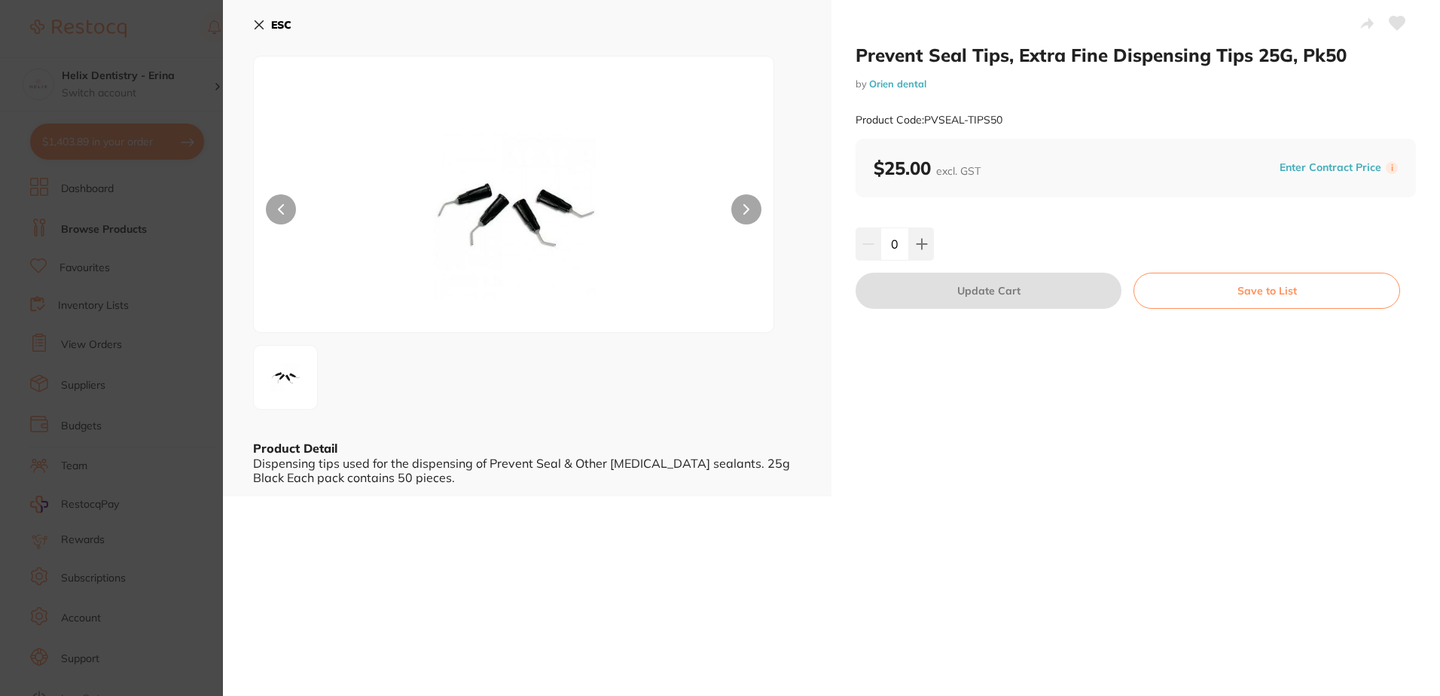
click at [753, 202] on button at bounding box center [746, 209] width 30 height 30
drag, startPoint x: 293, startPoint y: 464, endPoint x: 425, endPoint y: 465, distance: 132.5
click at [425, 465] on div "Dispensing tips used for the dispensing of Prevent Seal & Other fissure sealant…" at bounding box center [527, 470] width 548 height 28
drag, startPoint x: 425, startPoint y: 465, endPoint x: 547, endPoint y: 479, distance: 122.7
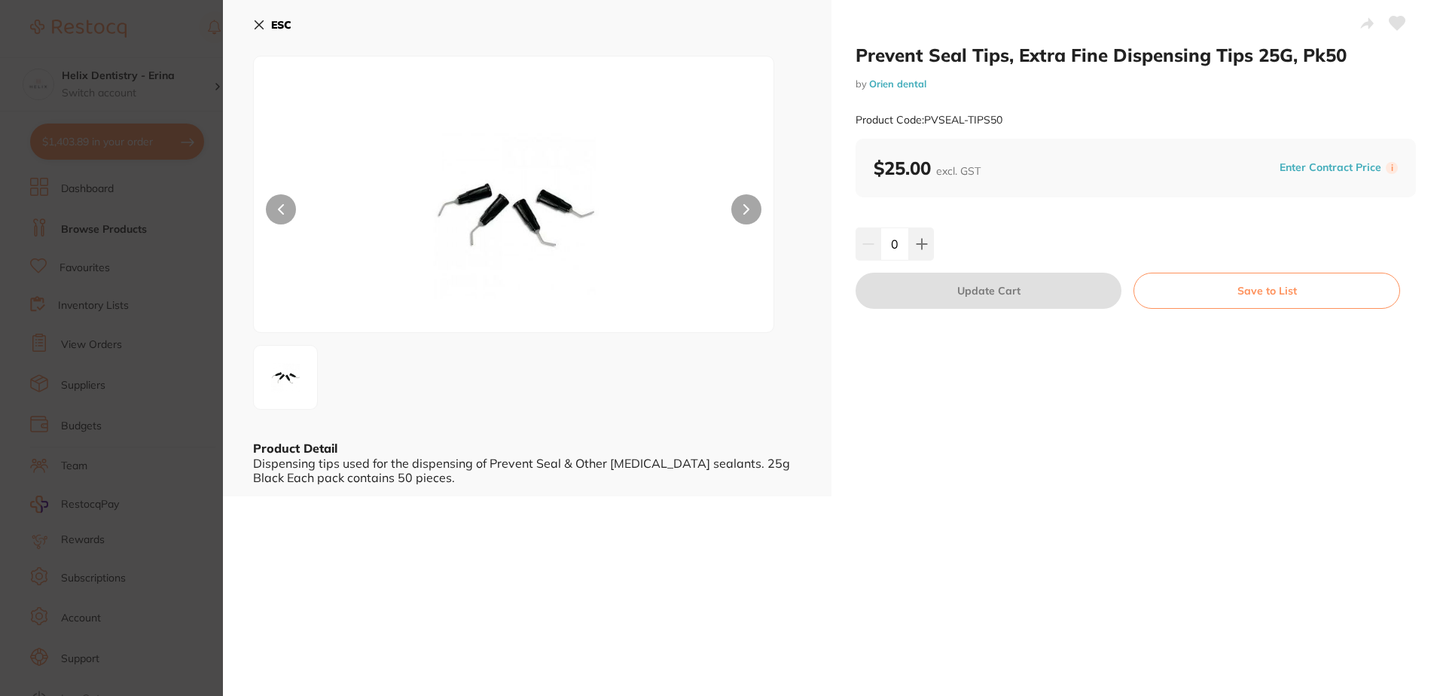
click at [441, 479] on div "Dispensing tips used for the dispensing of Prevent Seal & Other fissure sealant…" at bounding box center [527, 470] width 548 height 28
drag, startPoint x: 749, startPoint y: 465, endPoint x: 654, endPoint y: 473, distance: 95.2
click at [654, 473] on div "Dispensing tips used for the dispensing of Prevent Seal & Other fissure sealant…" at bounding box center [527, 470] width 548 height 28
drag, startPoint x: 654, startPoint y: 473, endPoint x: 547, endPoint y: 457, distance: 107.4
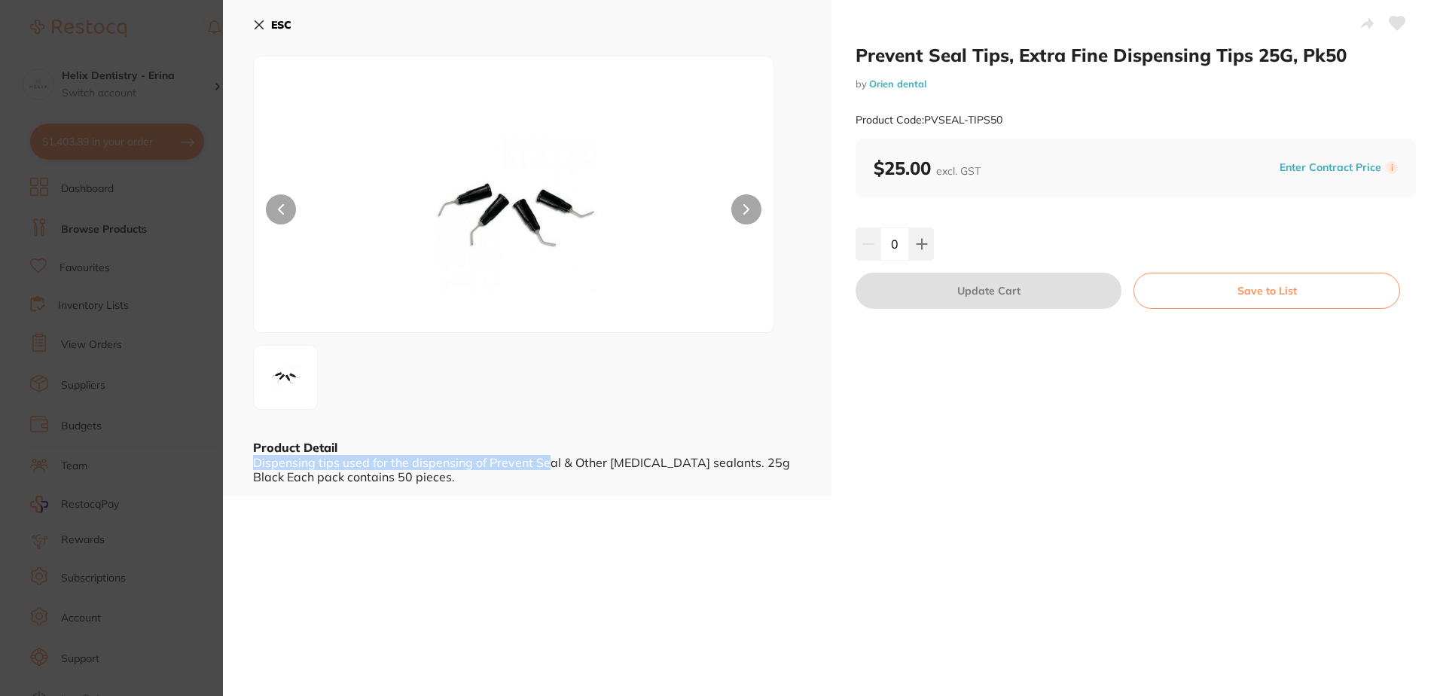
click at [547, 457] on div "Product Detail Dispensing tips used for the dispensing of Prevent Seal & Other …" at bounding box center [527, 461] width 548 height 44
drag, startPoint x: 273, startPoint y: 33, endPoint x: 339, endPoint y: 59, distance: 70.3
click at [274, 33] on button "ESC" at bounding box center [272, 25] width 38 height 26
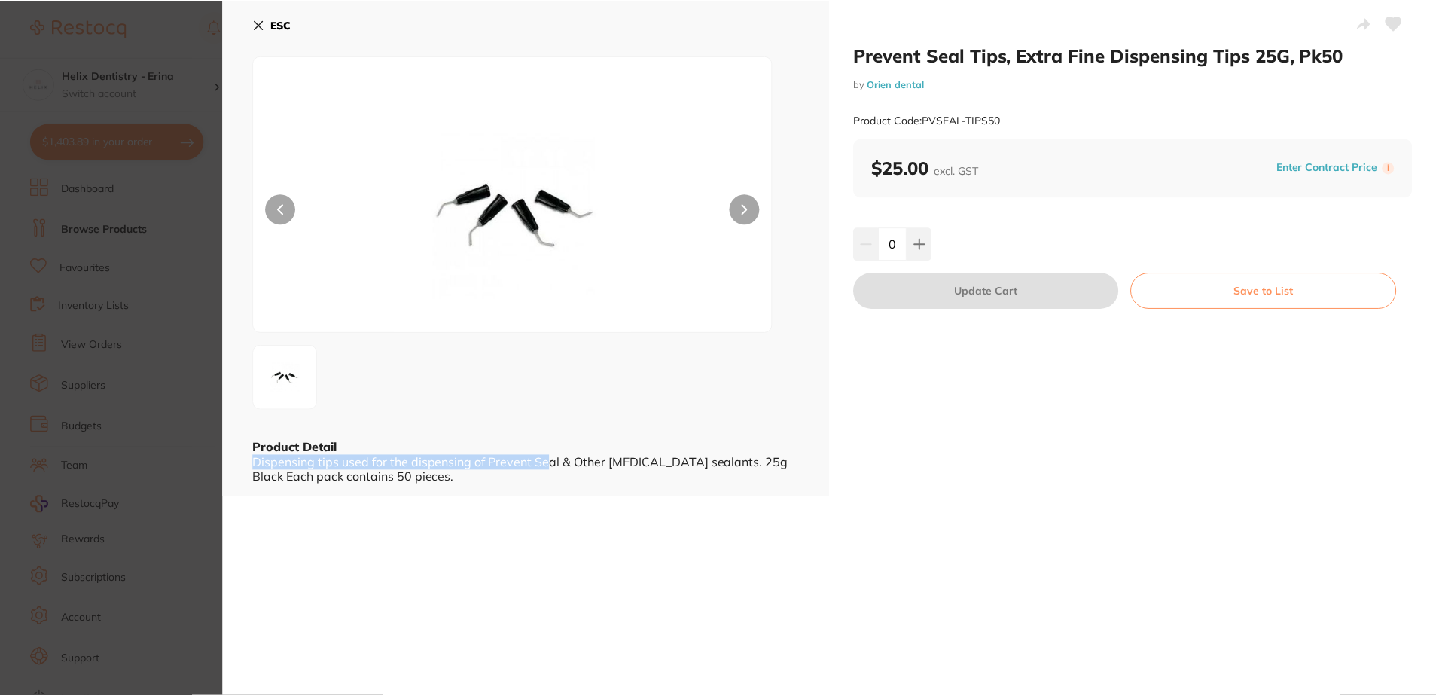
scroll to position [1, 0]
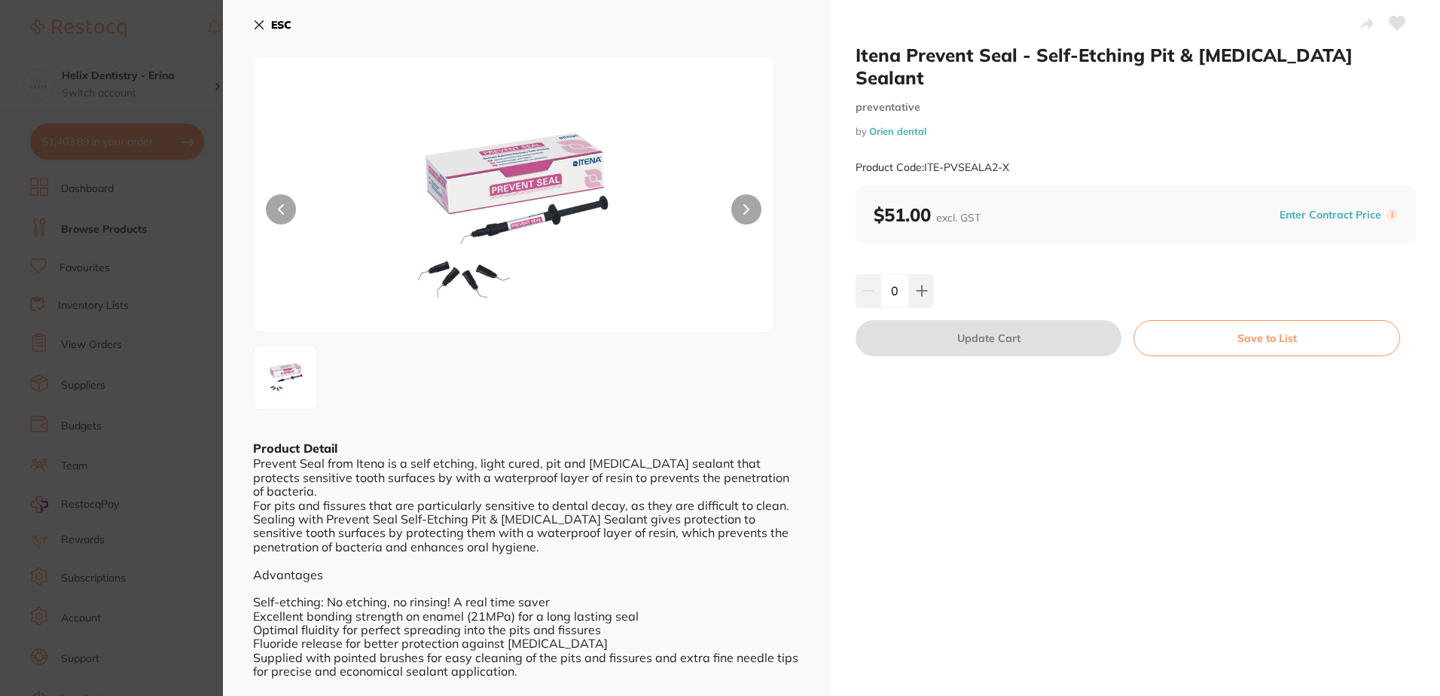
click at [743, 211] on icon at bounding box center [746, 209] width 6 height 11
click at [279, 35] on button "ESC" at bounding box center [272, 25] width 38 height 26
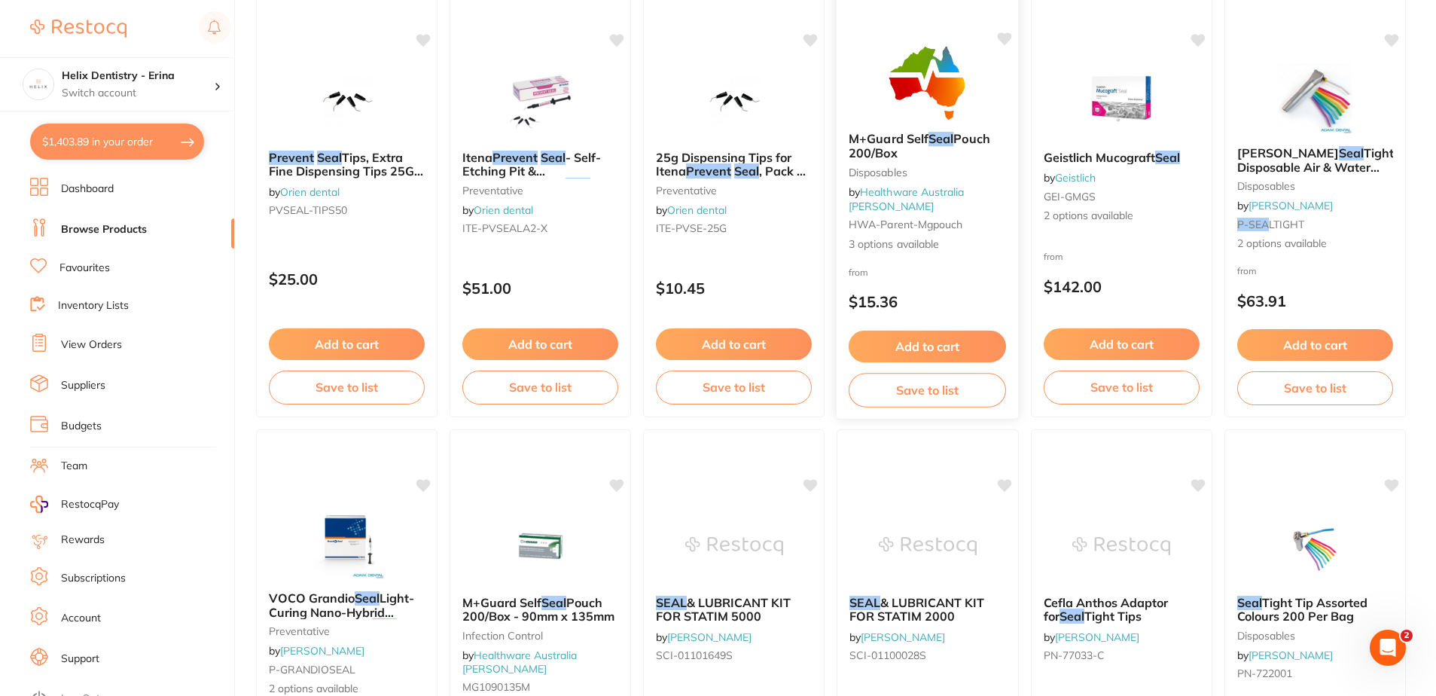
scroll to position [227, 0]
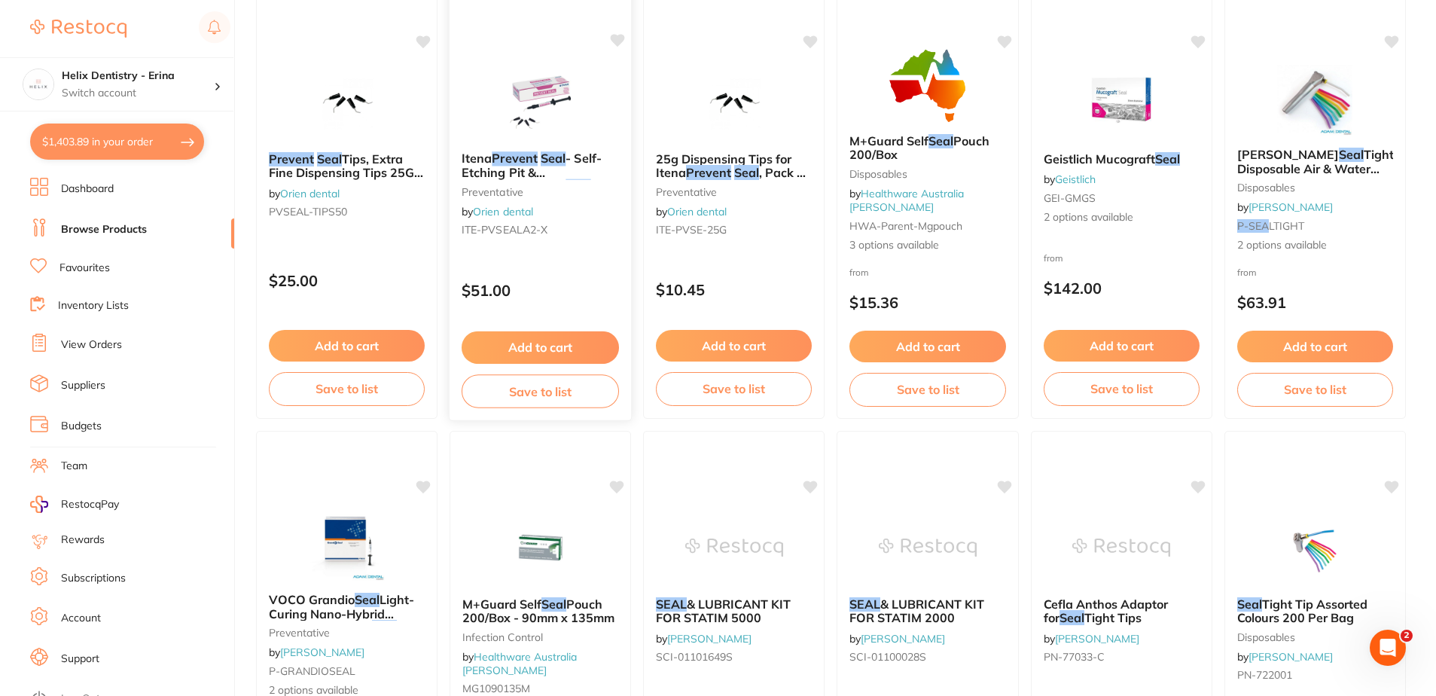
click at [554, 349] on button "Add to cart" at bounding box center [540, 347] width 157 height 32
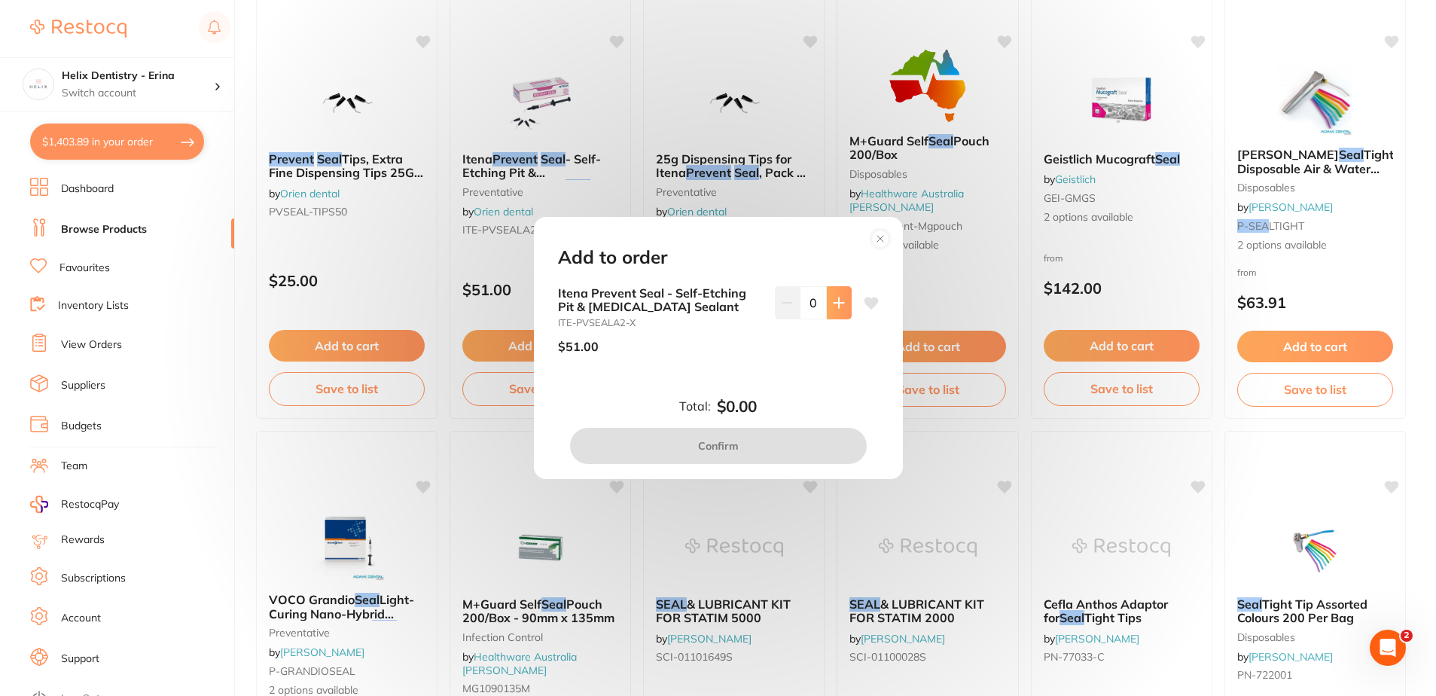
scroll to position [0, 0]
click at [840, 290] on button at bounding box center [839, 302] width 25 height 33
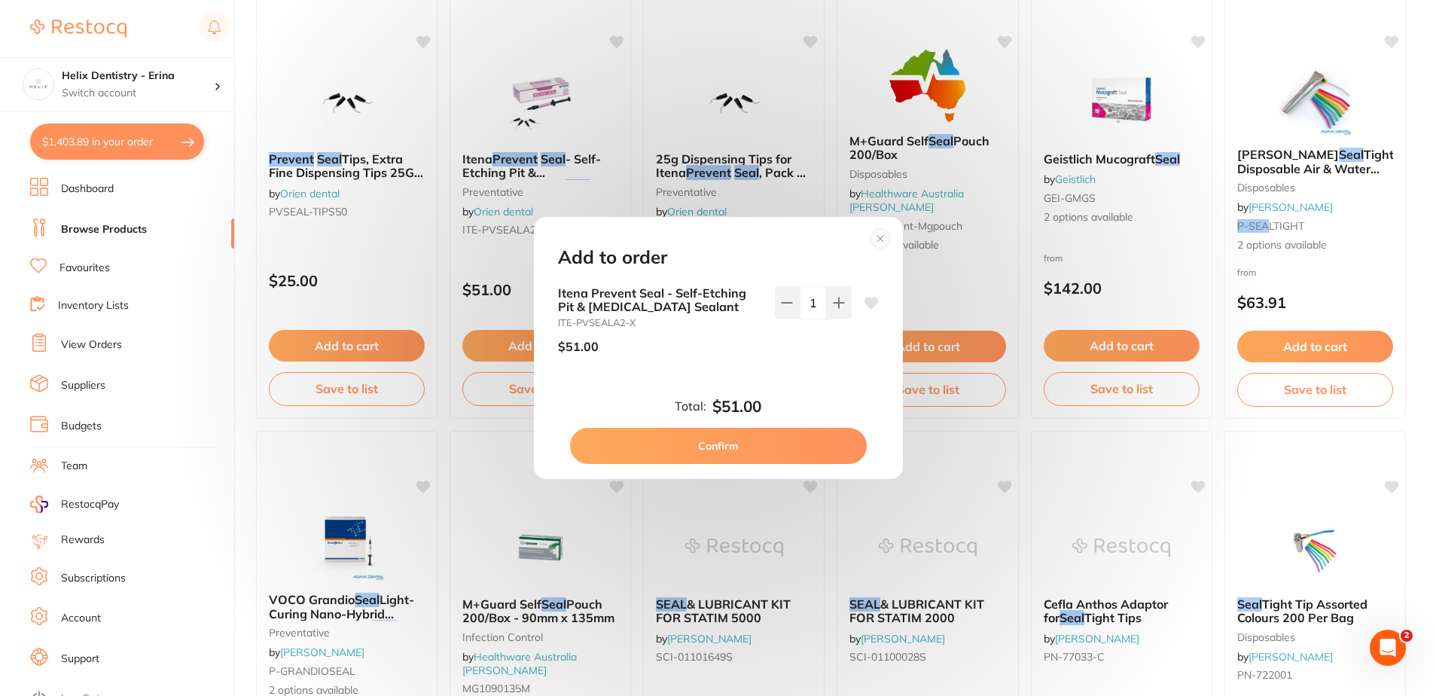
click at [822, 326] on div "1" at bounding box center [813, 326] width 77 height 80
click at [834, 303] on icon at bounding box center [839, 302] width 10 height 10
type input "2"
click at [773, 447] on button "Confirm" at bounding box center [718, 446] width 297 height 36
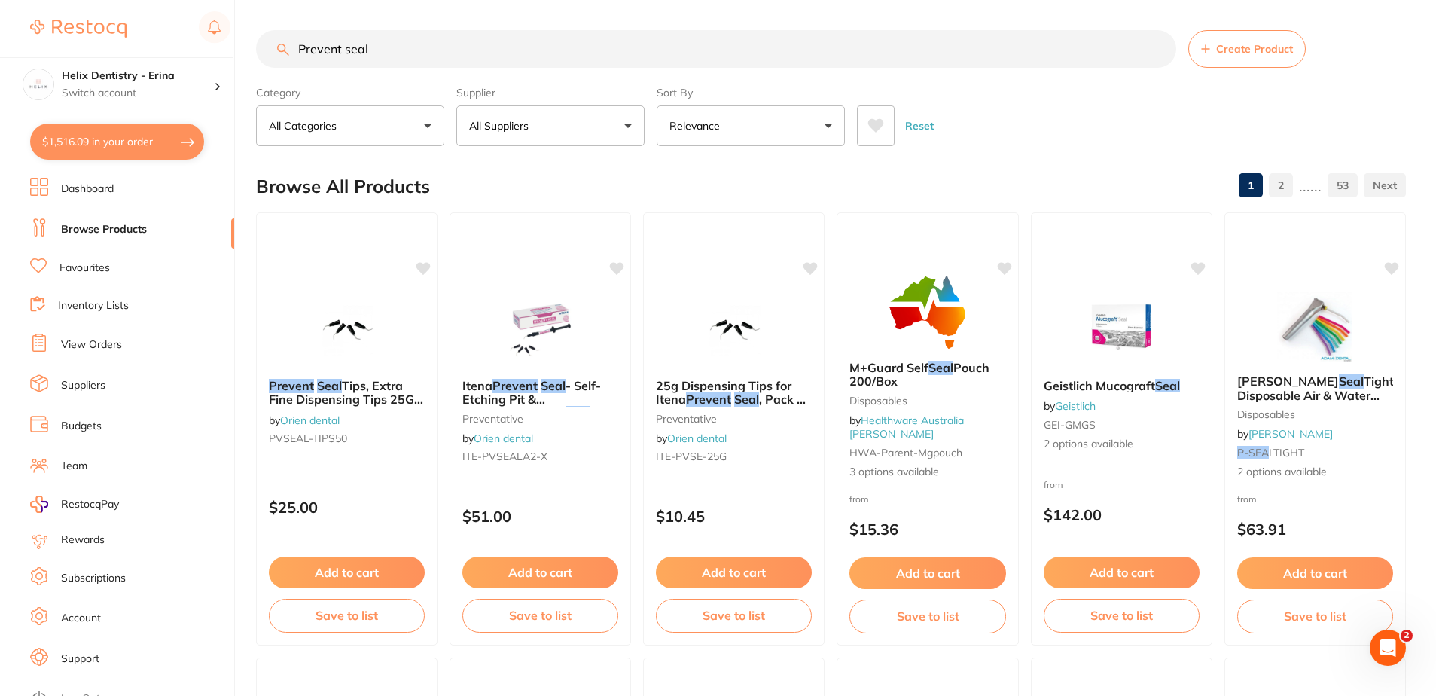
drag, startPoint x: 406, startPoint y: 44, endPoint x: 233, endPoint y: 72, distance: 174.8
click at [301, 65] on input "Prevent seal" at bounding box center [716, 49] width 920 height 38
type input "mask"
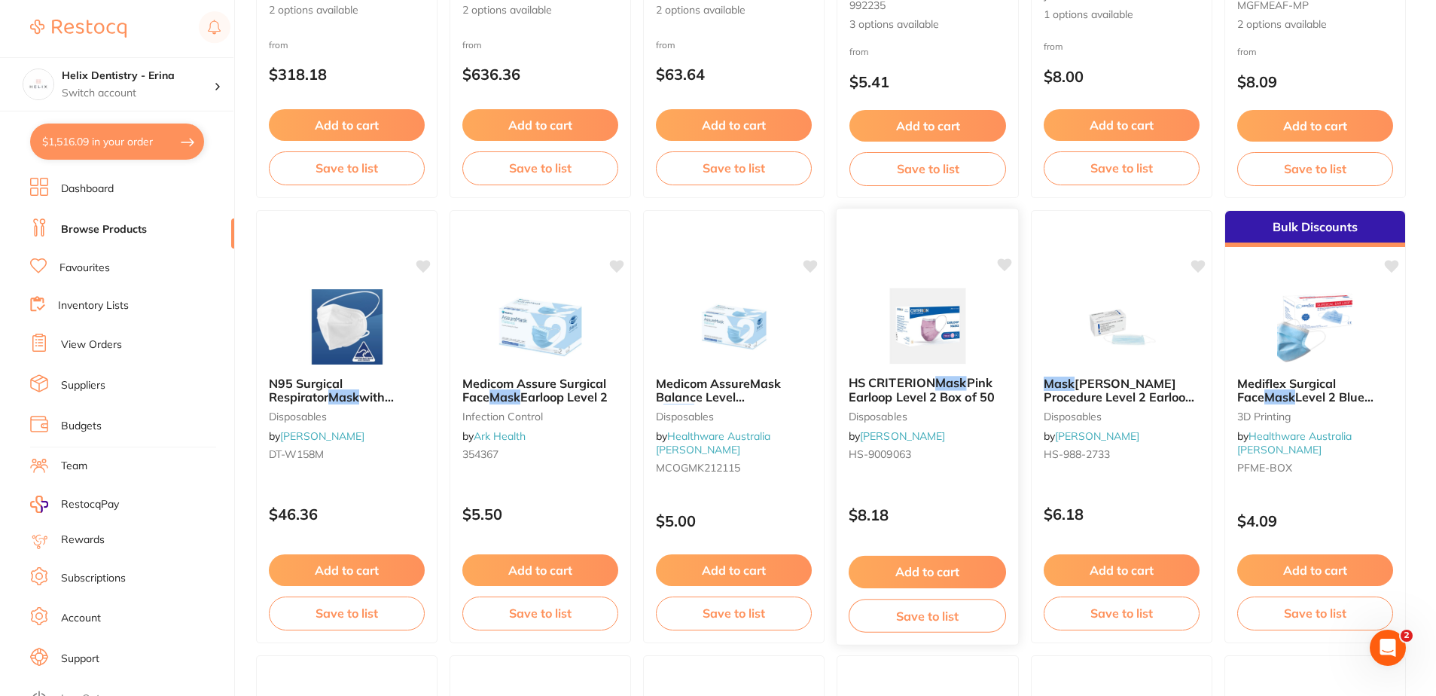
scroll to position [75, 0]
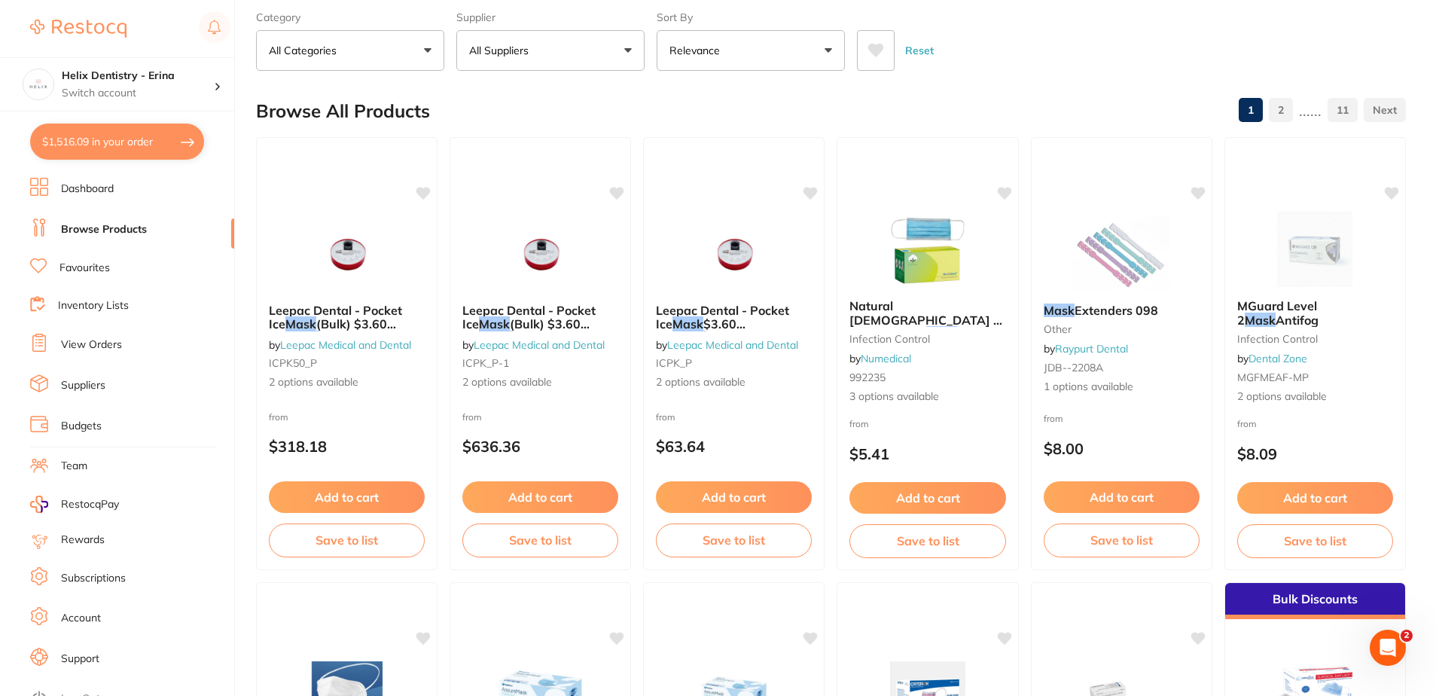
drag, startPoint x: 885, startPoint y: 310, endPoint x: 1106, endPoint y: 303, distance: 221.5
click at [885, 310] on span "Natural [DEMOGRAPHIC_DATA] & Child Medical" at bounding box center [925, 319] width 153 height 43
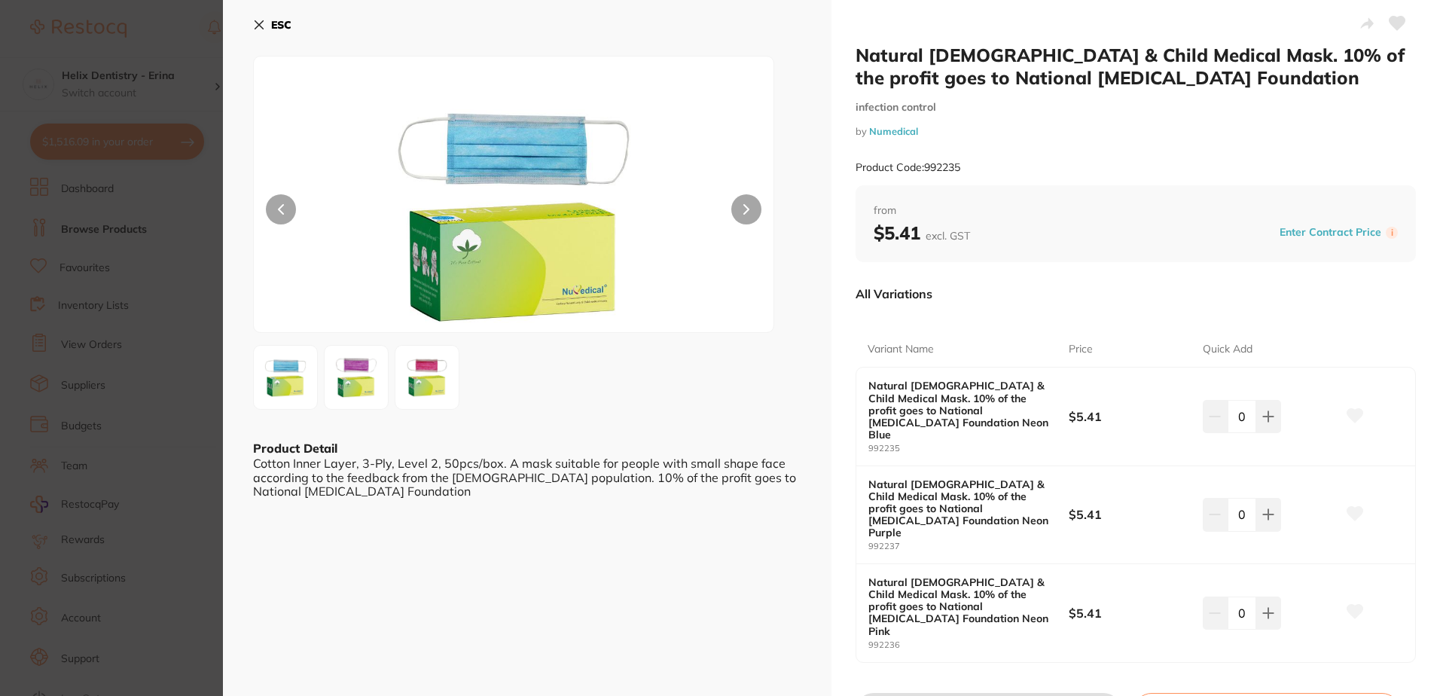
click at [355, 393] on img at bounding box center [356, 377] width 54 height 54
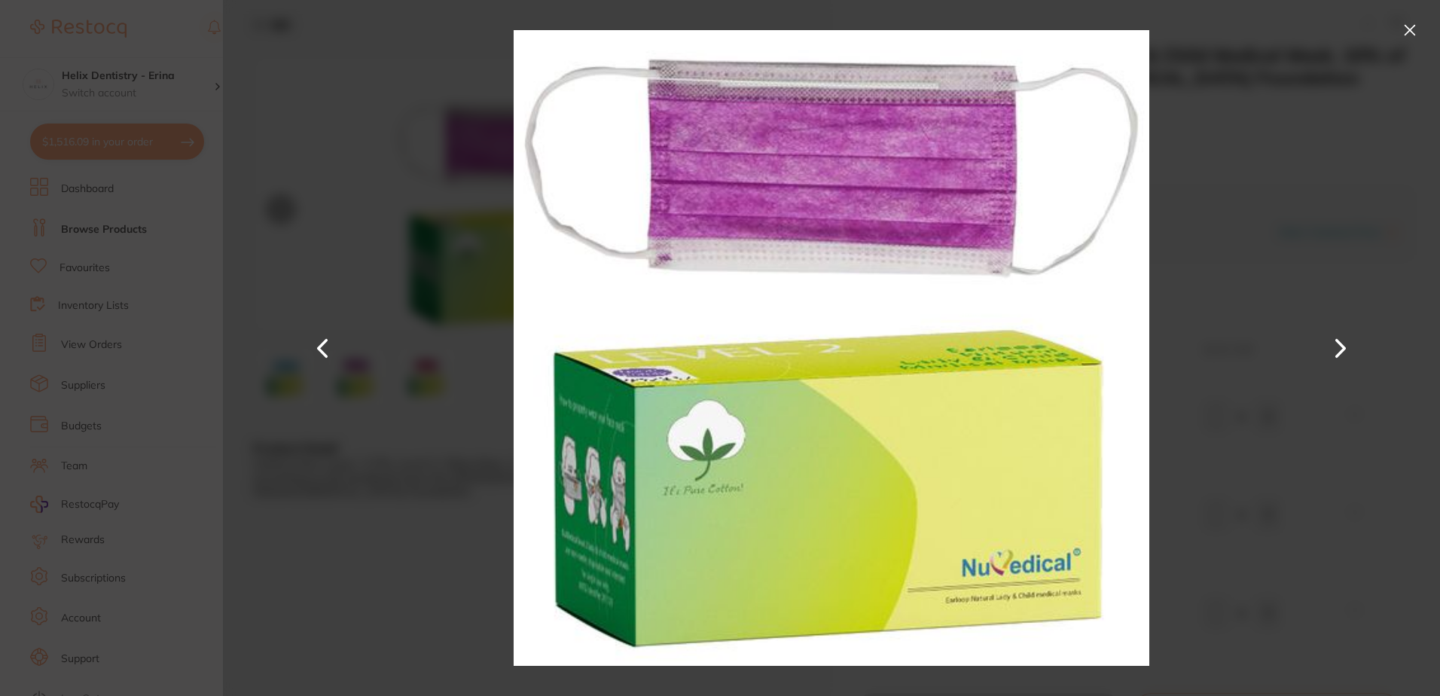
click at [1399, 16] on div at bounding box center [831, 348] width 1217 height 696
click at [1411, 27] on button at bounding box center [1410, 30] width 24 height 24
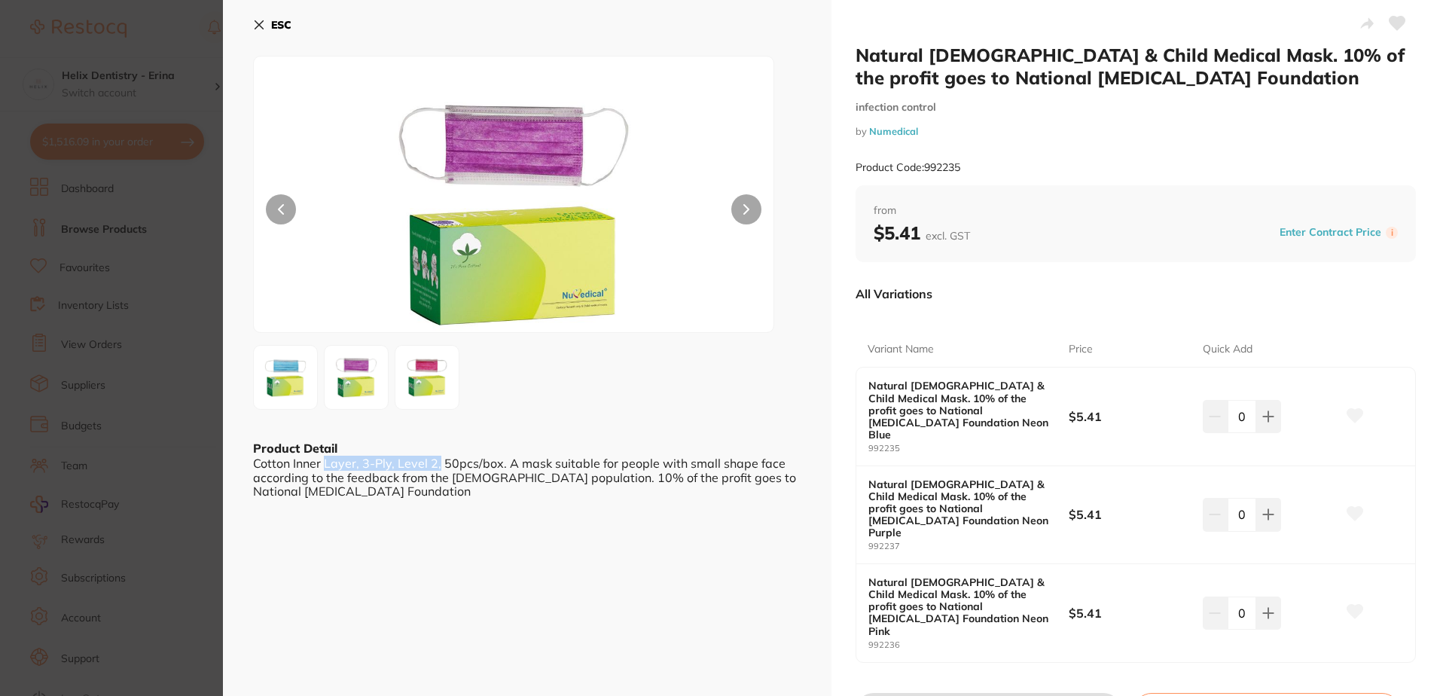
drag, startPoint x: 327, startPoint y: 471, endPoint x: 478, endPoint y: 475, distance: 151.4
click at [478, 475] on div "Cotton Inner Layer, 3-Ply, Level 2, 50pcs/box. A mask suitable for people with …" at bounding box center [527, 476] width 548 height 41
drag, startPoint x: 478, startPoint y: 475, endPoint x: 463, endPoint y: 524, distance: 51.2
click at [474, 523] on div "ESC Product Detail Cotton Inner Layer, 3-Ply, Level 2, 50pcs/box. A mask suitab…" at bounding box center [527, 385] width 608 height 771
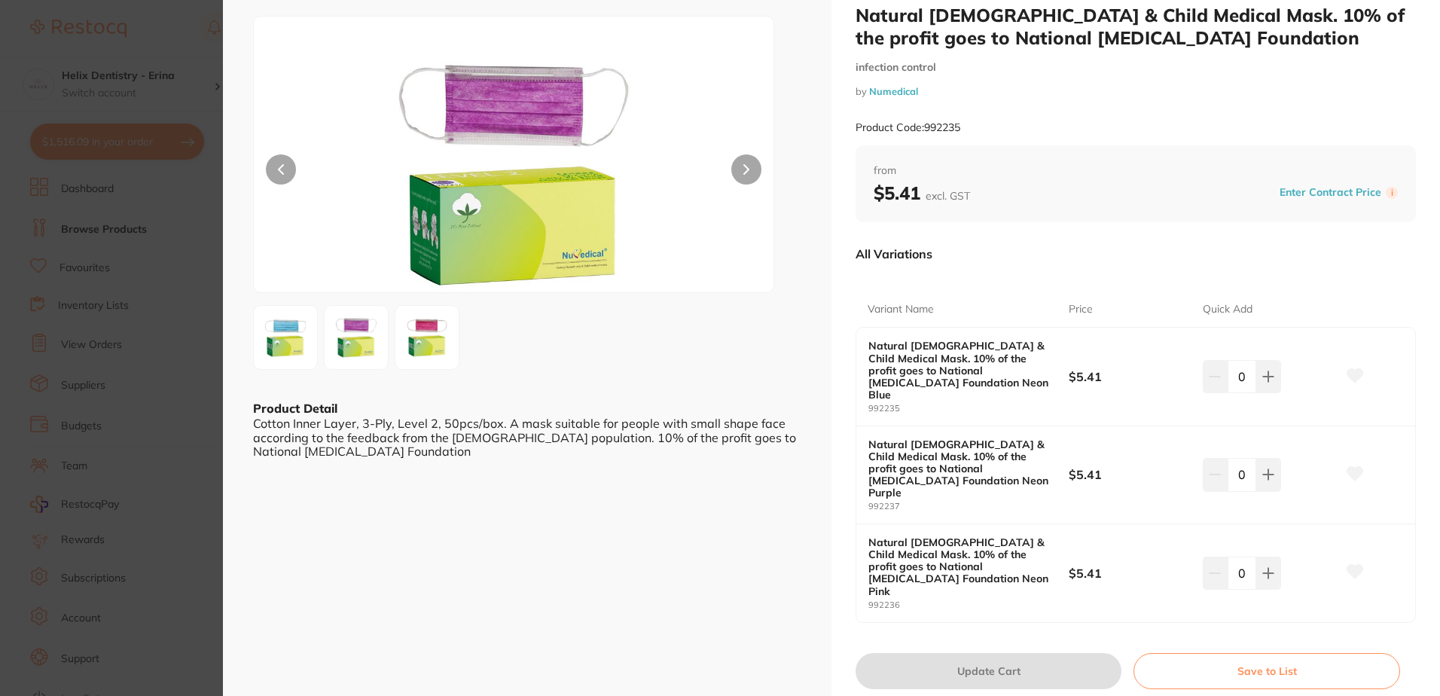
scroll to position [75, 0]
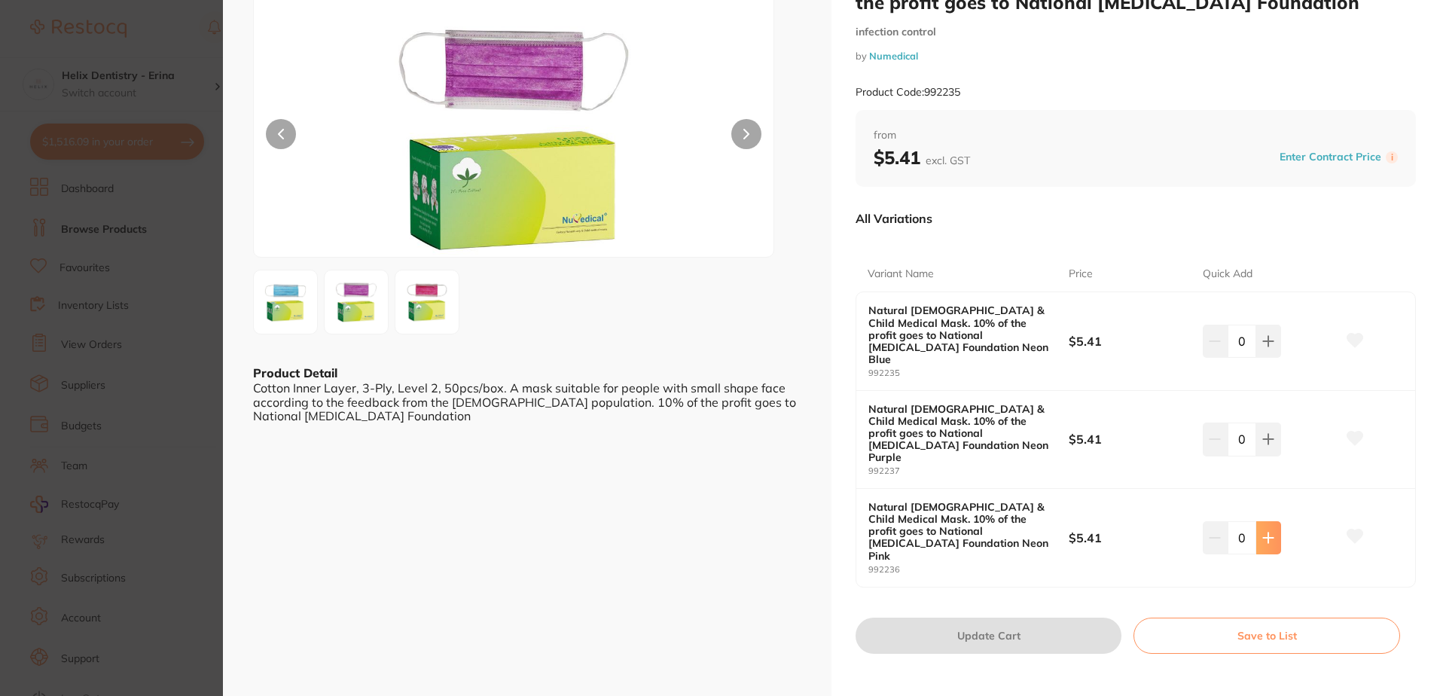
click at [1264, 532] on icon at bounding box center [1269, 537] width 10 height 10
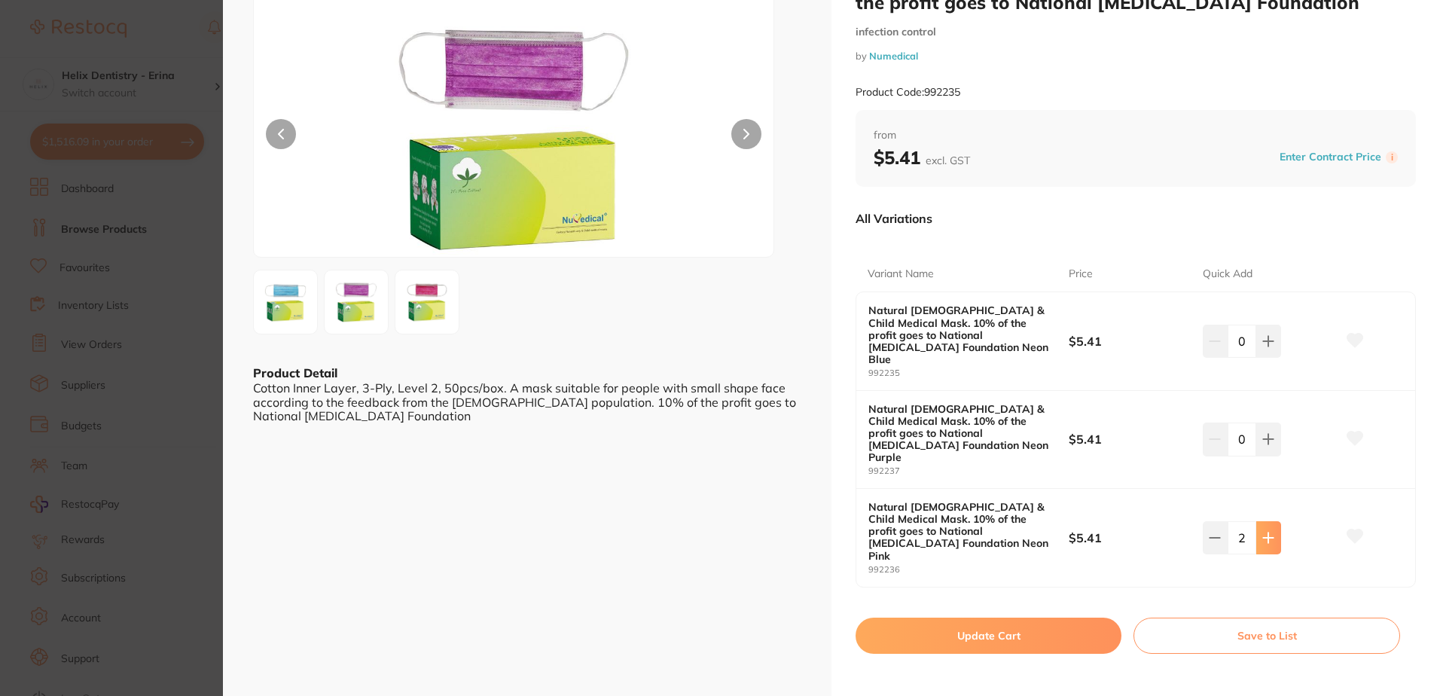
click at [1264, 532] on icon at bounding box center [1269, 537] width 10 height 10
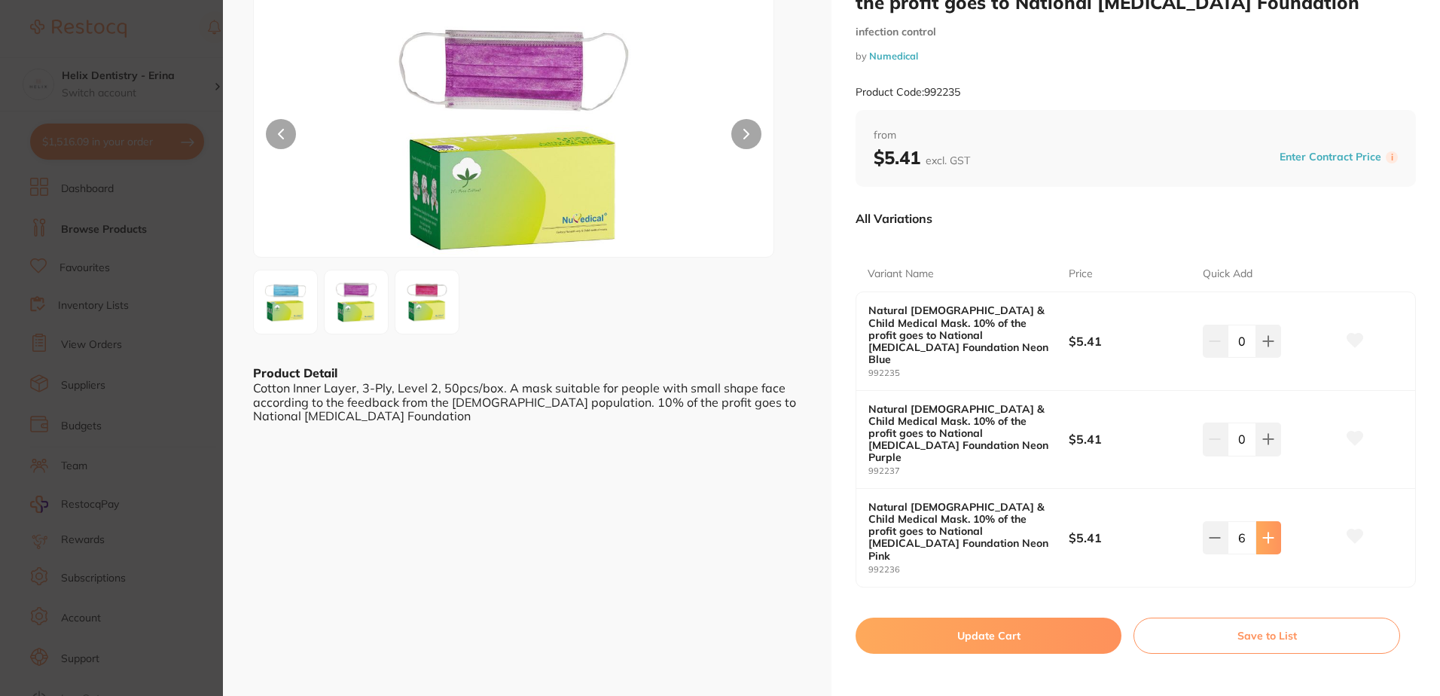
click at [1264, 532] on icon at bounding box center [1269, 537] width 10 height 10
click at [1265, 532] on icon at bounding box center [1269, 537] width 10 height 10
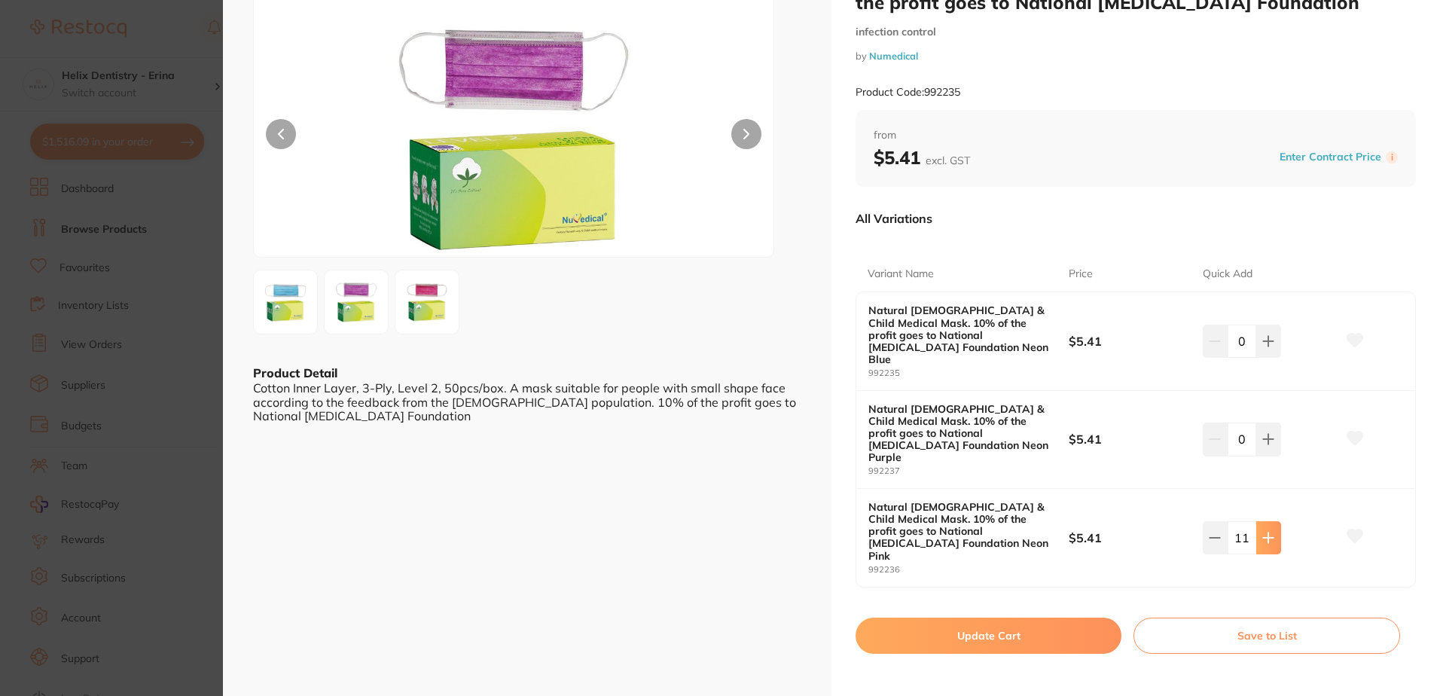
click at [1265, 532] on icon at bounding box center [1269, 537] width 10 height 10
type input "12"
click at [1050, 618] on button "Update Cart" at bounding box center [988, 636] width 266 height 36
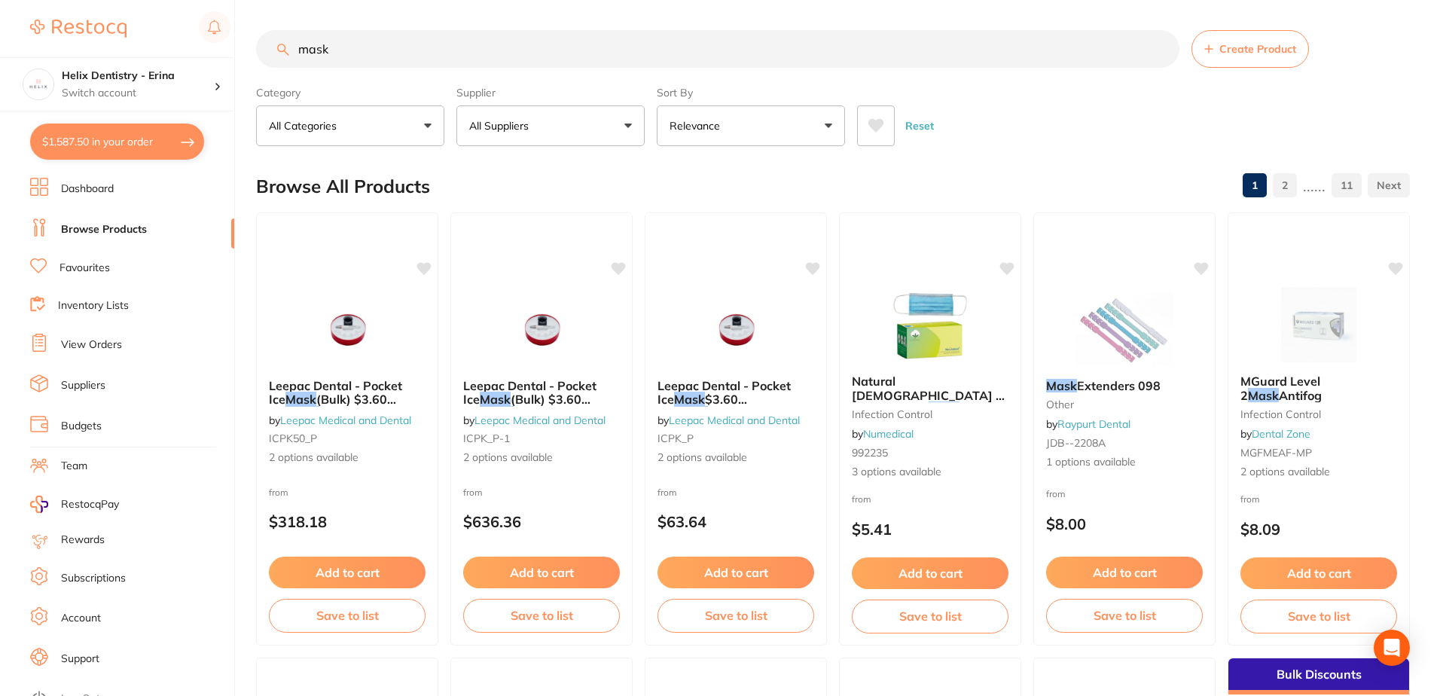
checkbox input "false"
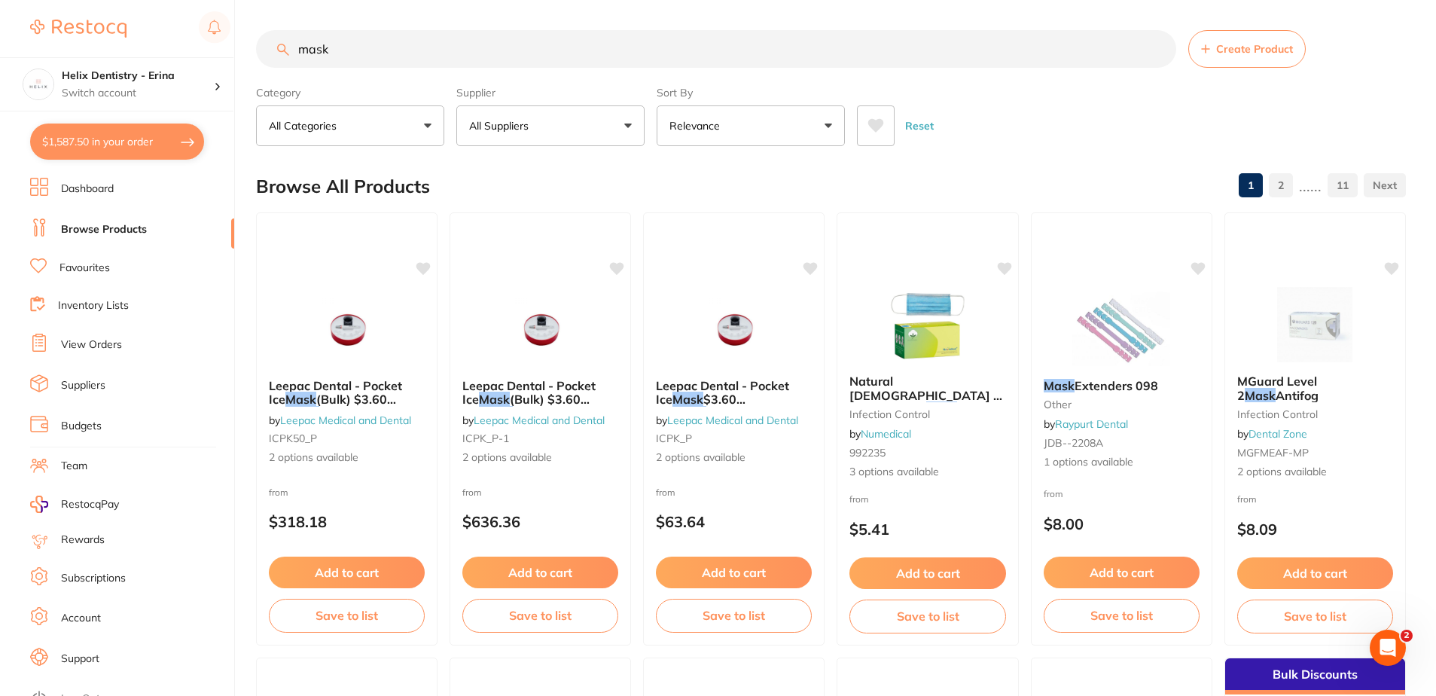
click at [168, 47] on div "$1,587.50 Helix Dentistry - Erina Switch account Helix Dentristry - Long Jetty …" at bounding box center [718, 348] width 1436 height 696
type input "optibond solo"
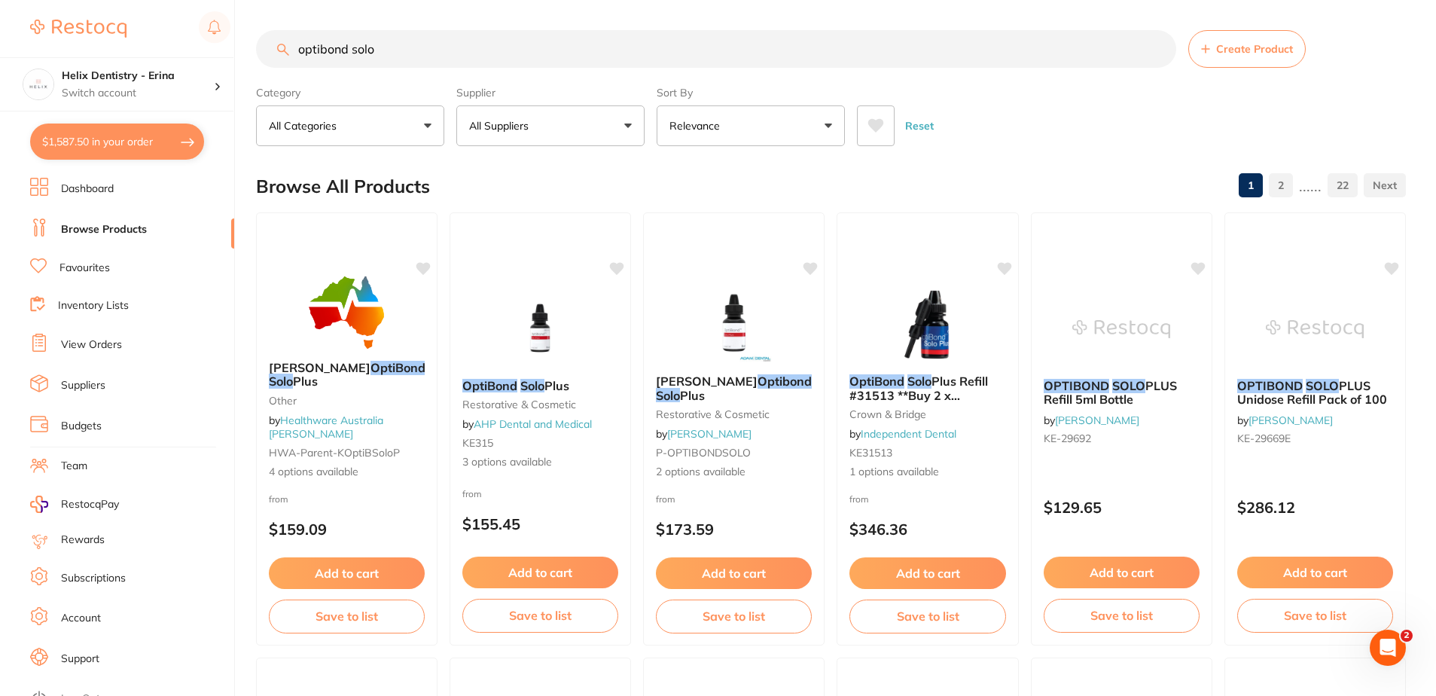
click at [64, 138] on button "$1,587.50 in your order" at bounding box center [117, 142] width 174 height 36
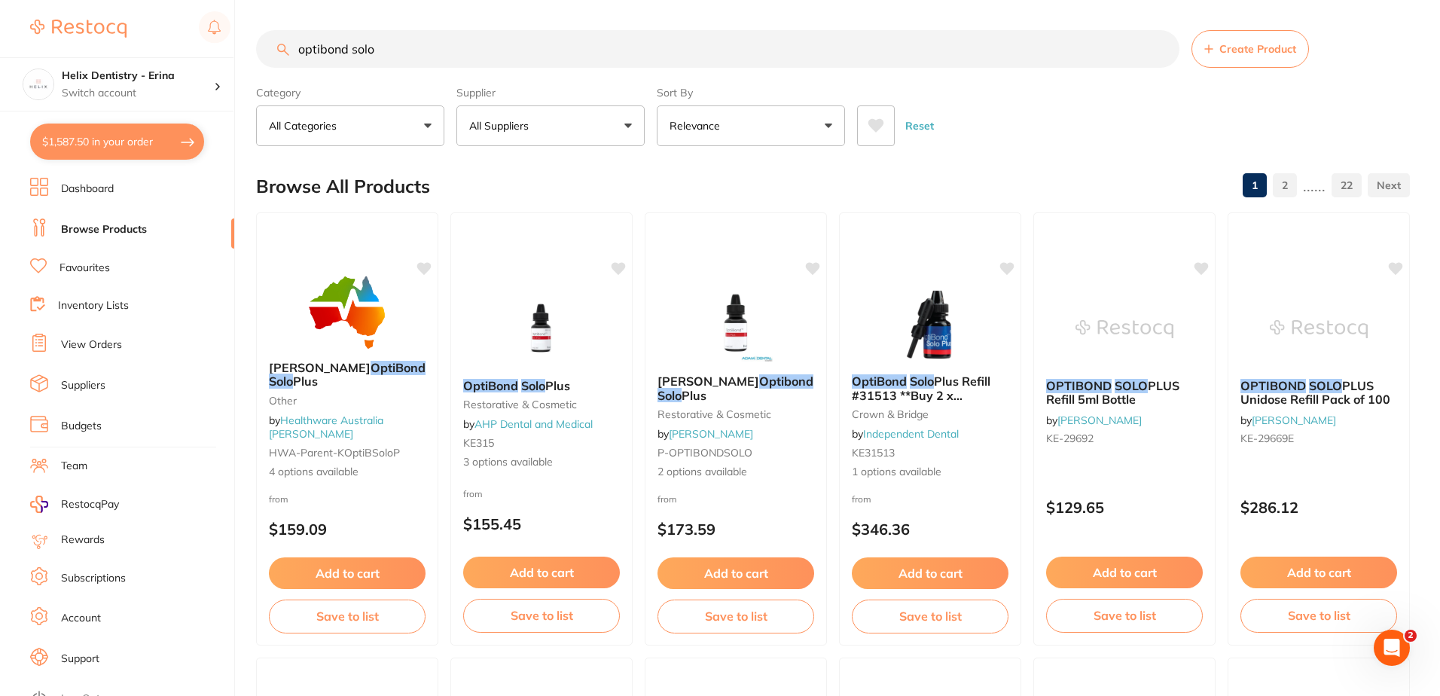
checkbox input "true"
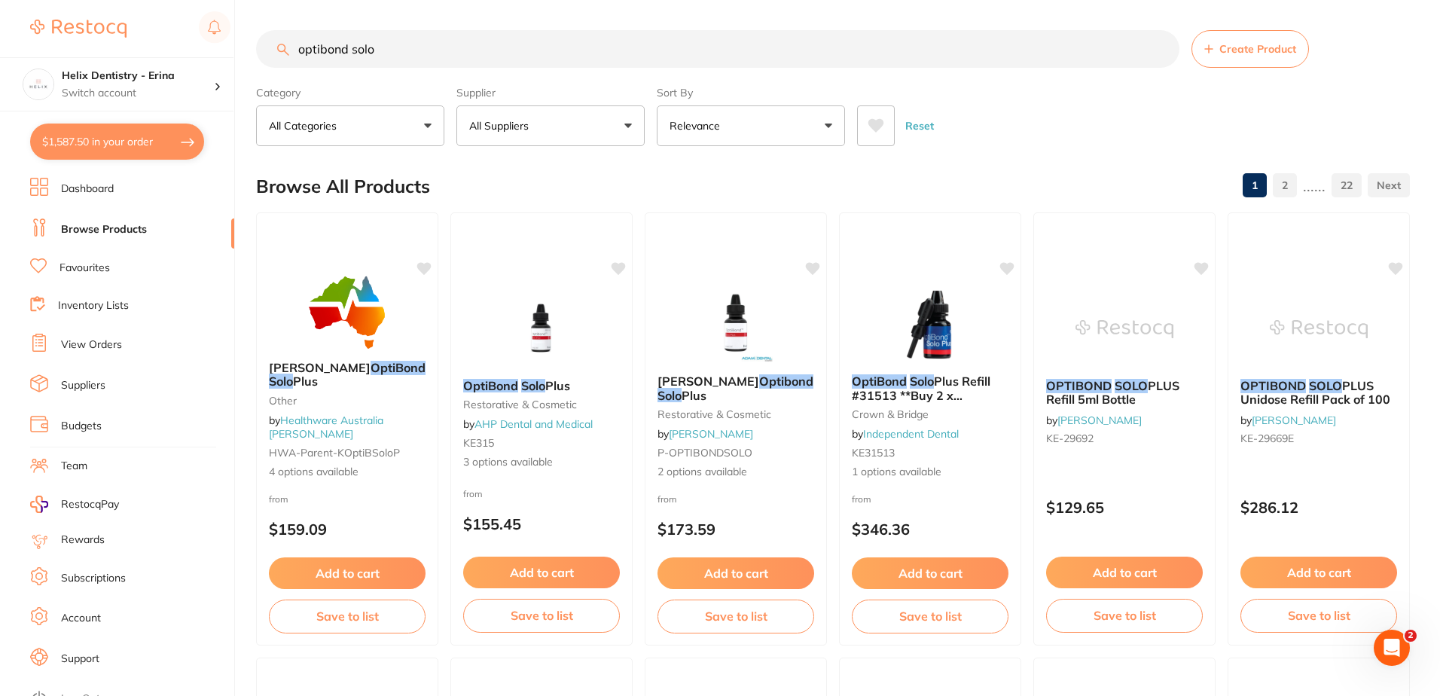
checkbox input "true"
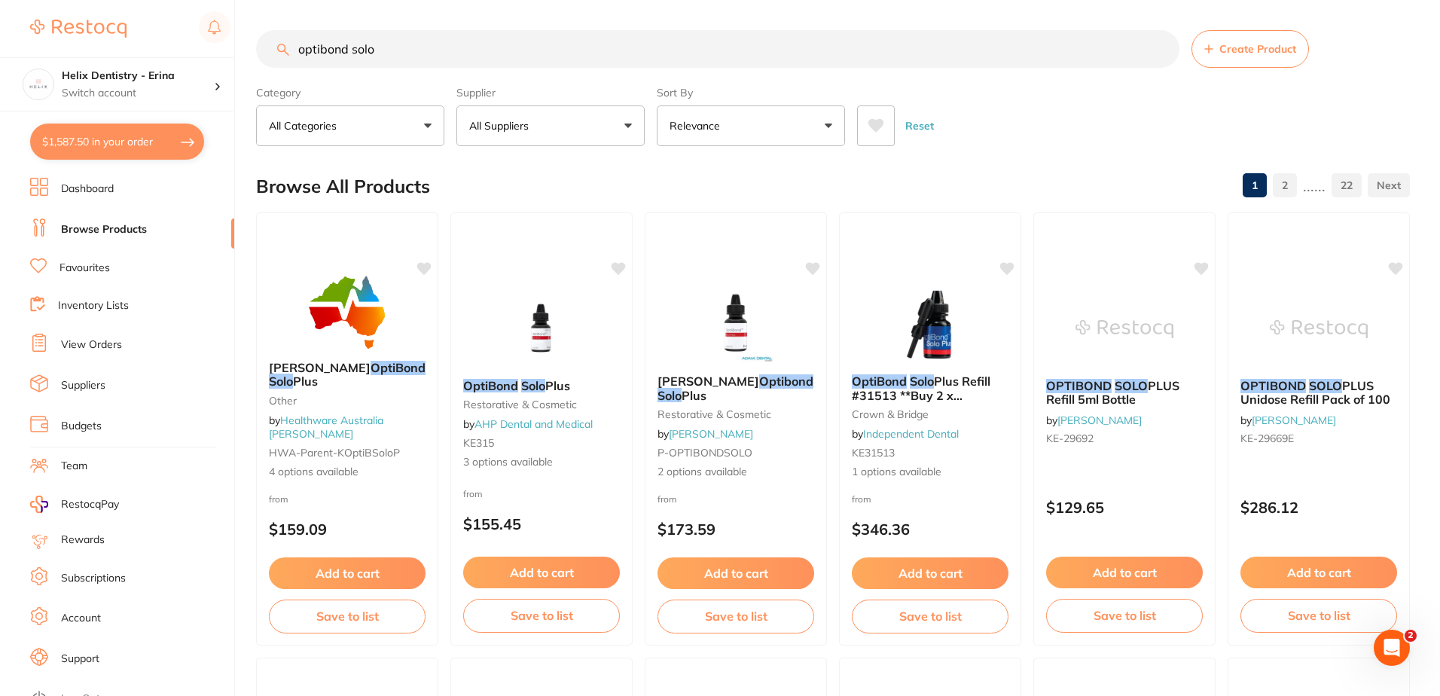
checkbox input "true"
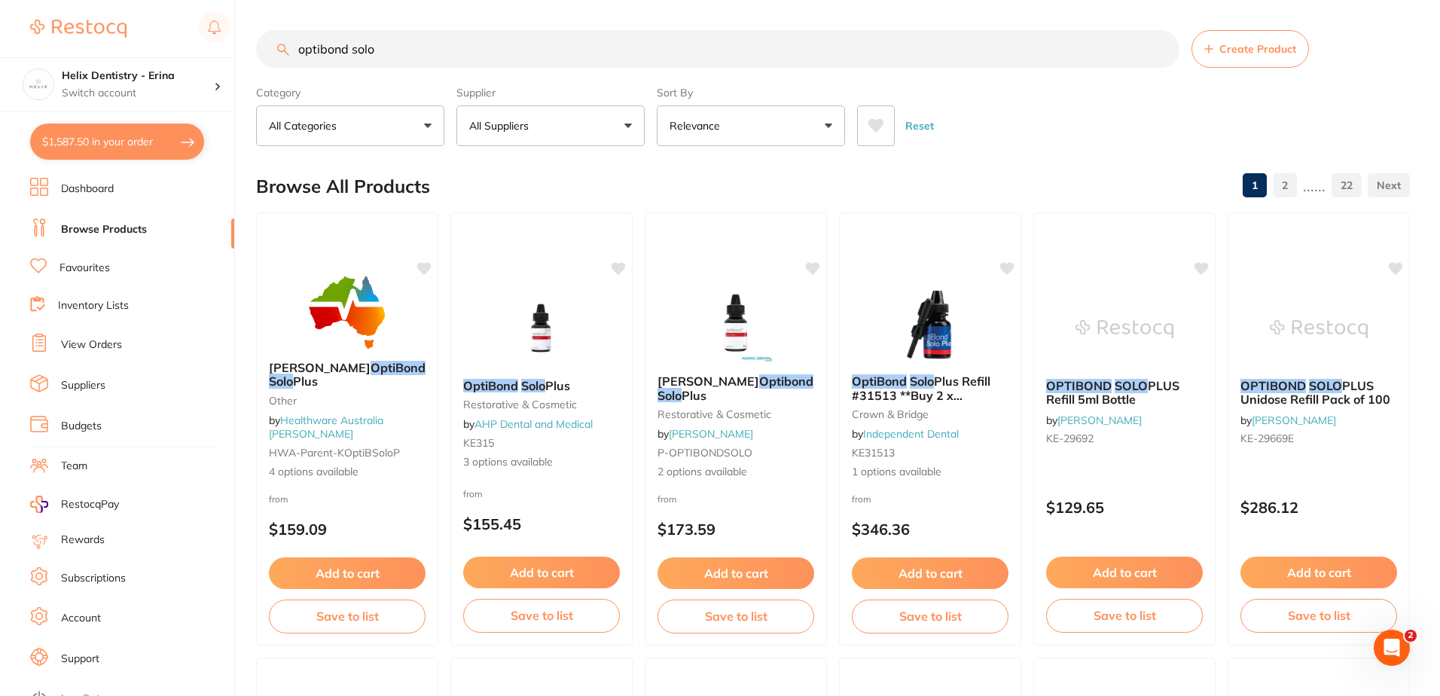
checkbox input "true"
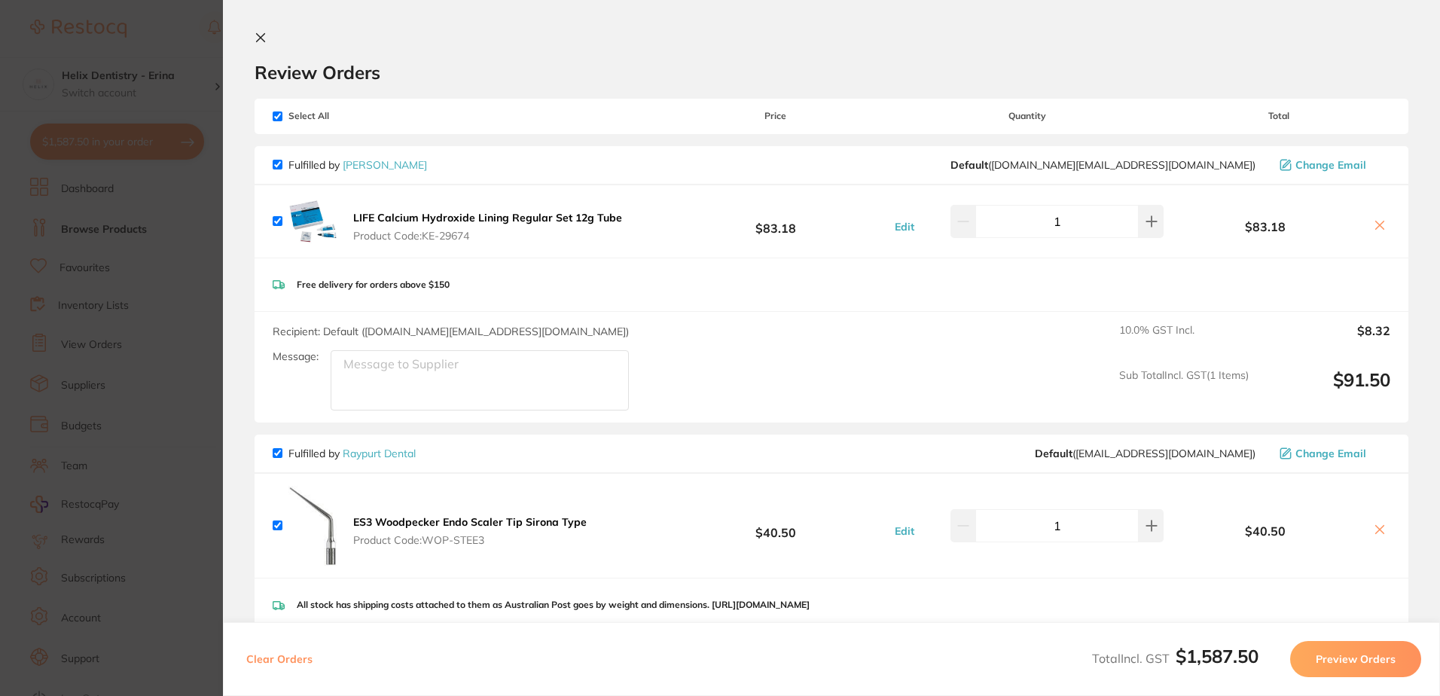
drag, startPoint x: 618, startPoint y: 221, endPoint x: 403, endPoint y: 215, distance: 215.5
click at [403, 215] on button "LIFE Calcium Hydroxide Lining Regular Set 12g Tube Product Code: KE-29674" at bounding box center [488, 227] width 278 height 32
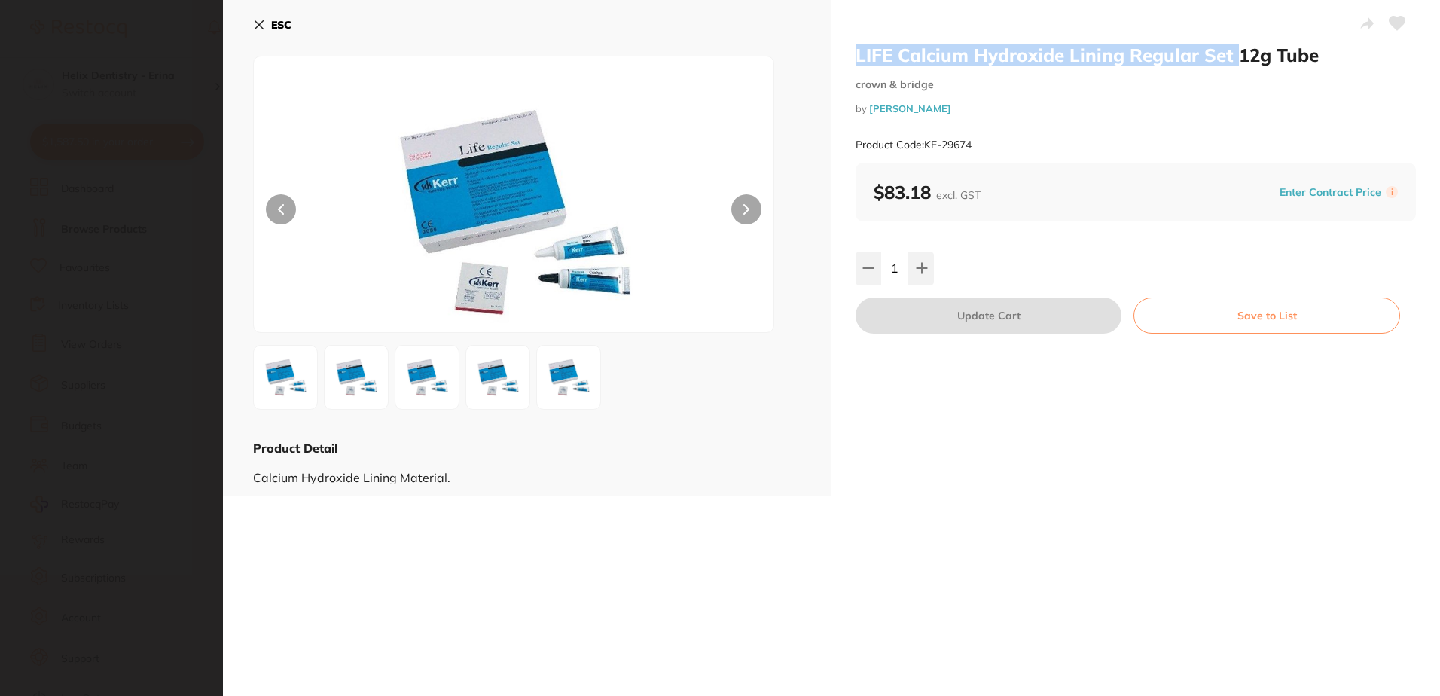
drag, startPoint x: 857, startPoint y: 56, endPoint x: 1229, endPoint y: 56, distance: 372.0
click at [1229, 56] on h2 "LIFE Calcium Hydroxide Lining Regular Set 12g Tube" at bounding box center [1135, 55] width 560 height 23
drag, startPoint x: 1229, startPoint y: 56, endPoint x: 1220, endPoint y: 57, distance: 9.1
copy h2 "LIFE Calcium Hydroxide Lining Regular Set"
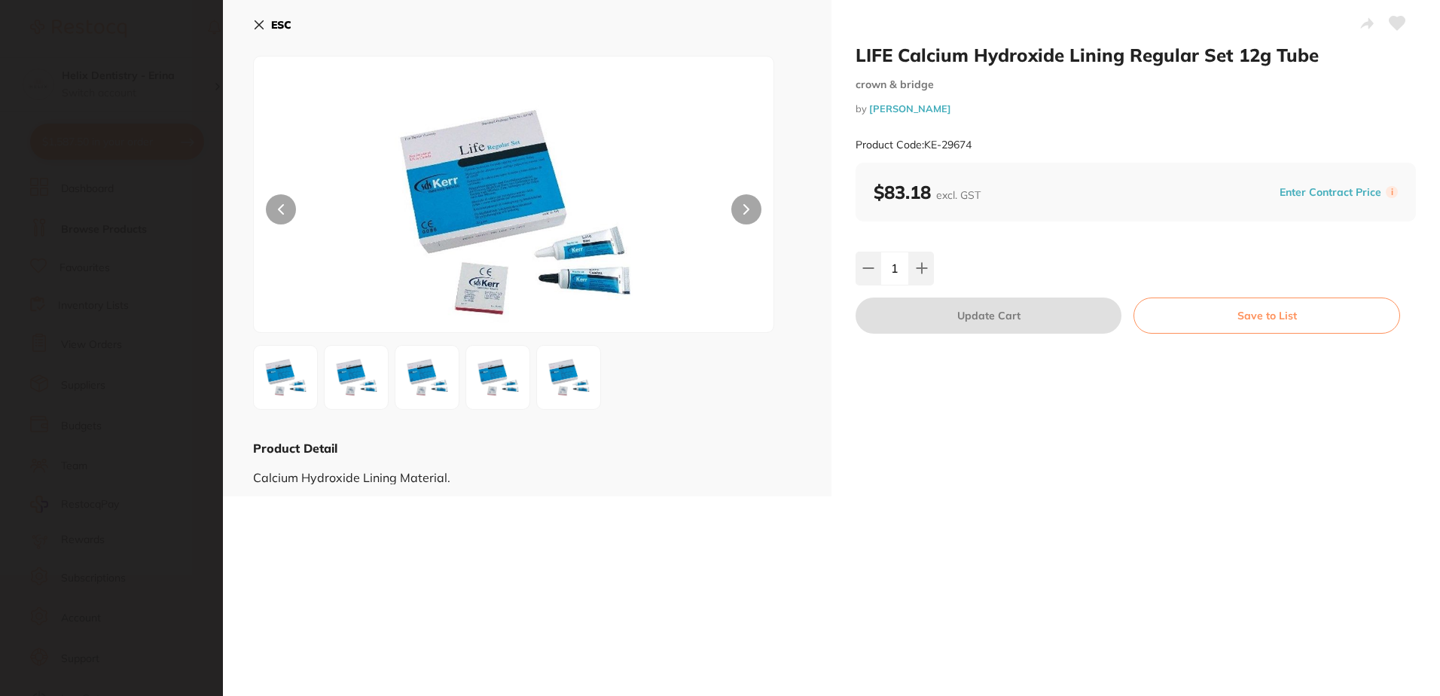
click at [250, 23] on div "ESC Product Detail Calcium Hydroxide Lining Material." at bounding box center [527, 248] width 608 height 496
click at [262, 23] on icon at bounding box center [259, 25] width 8 height 8
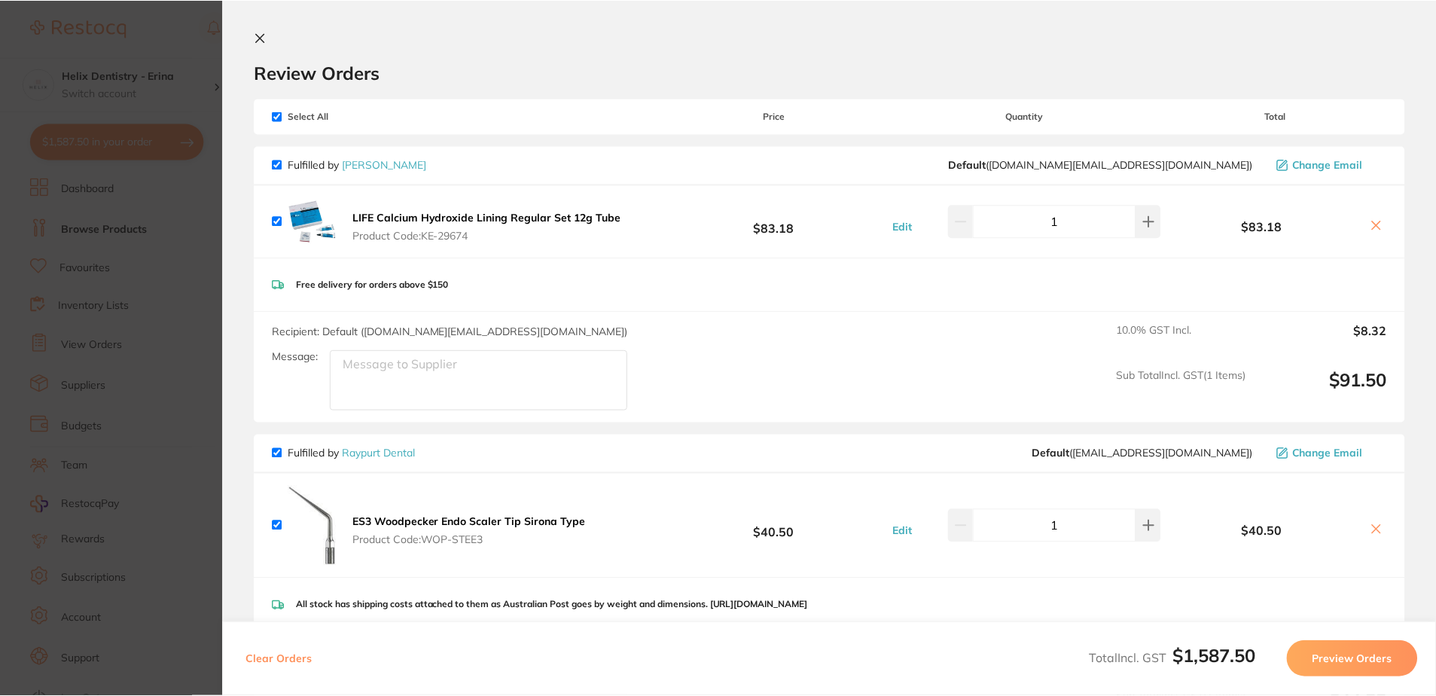
scroll to position [1, 0]
click at [1377, 222] on icon at bounding box center [1376, 225] width 12 height 12
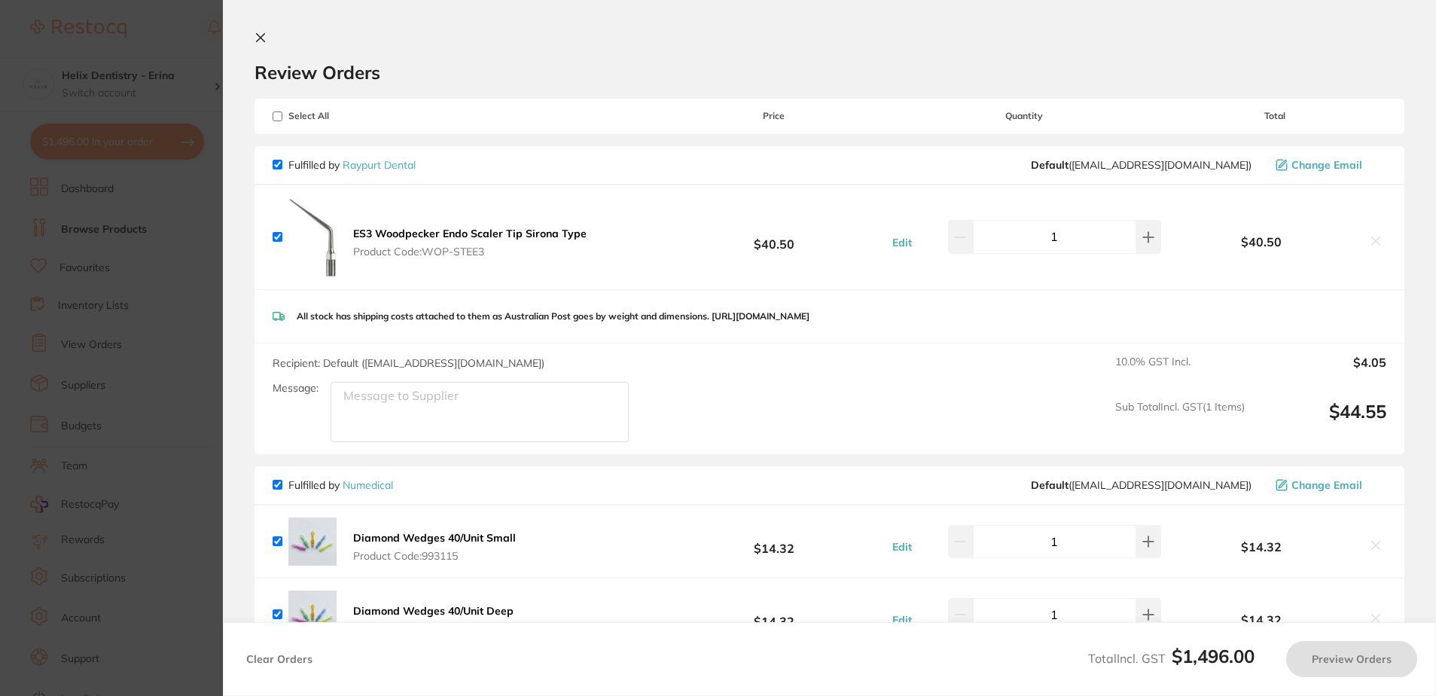
checkbox input "true"
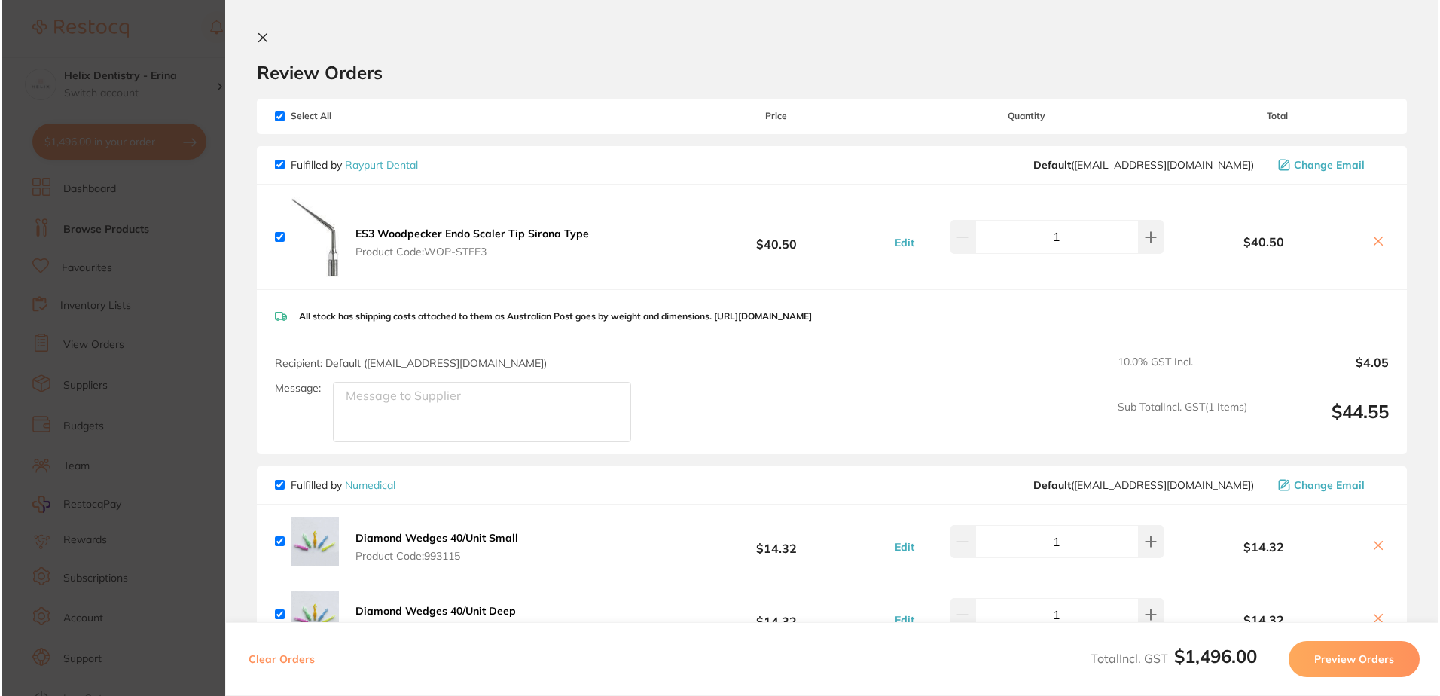
scroll to position [0, 0]
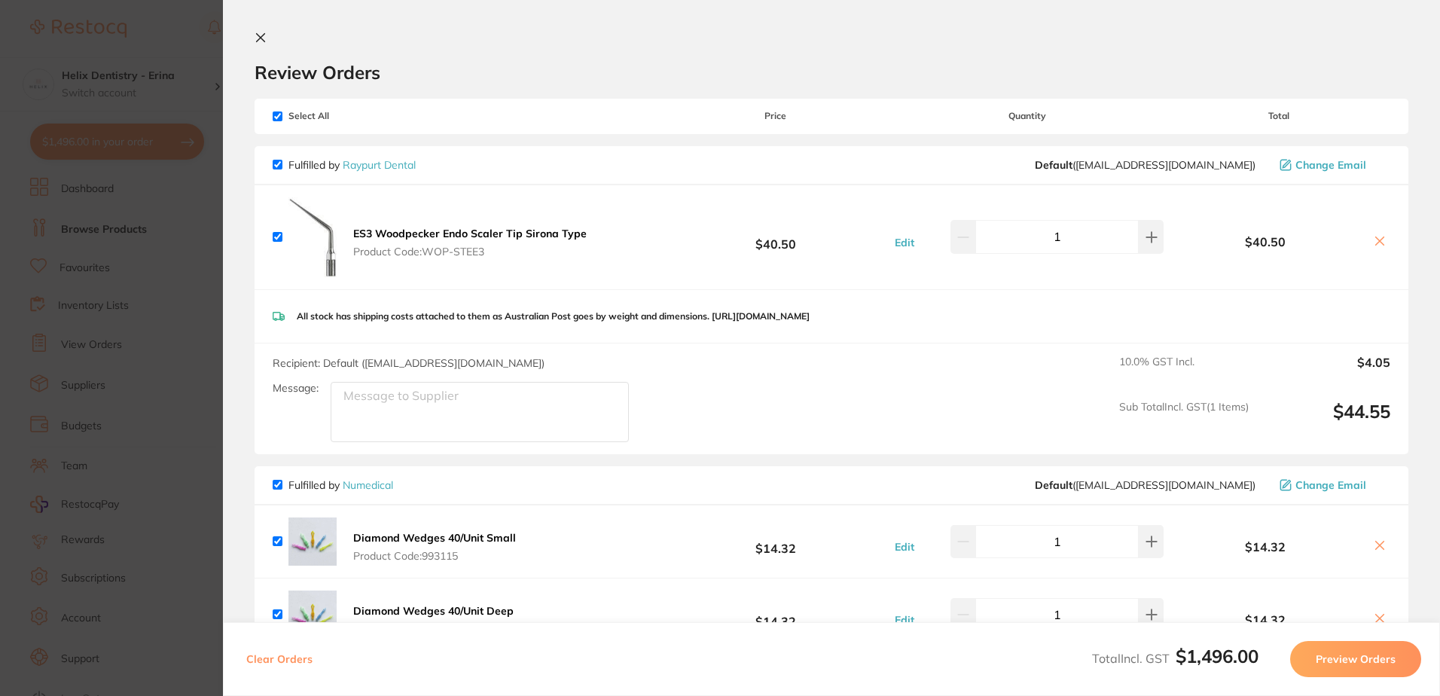
click at [276, 236] on input "checkbox" at bounding box center [278, 237] width 10 height 10
checkbox input "false"
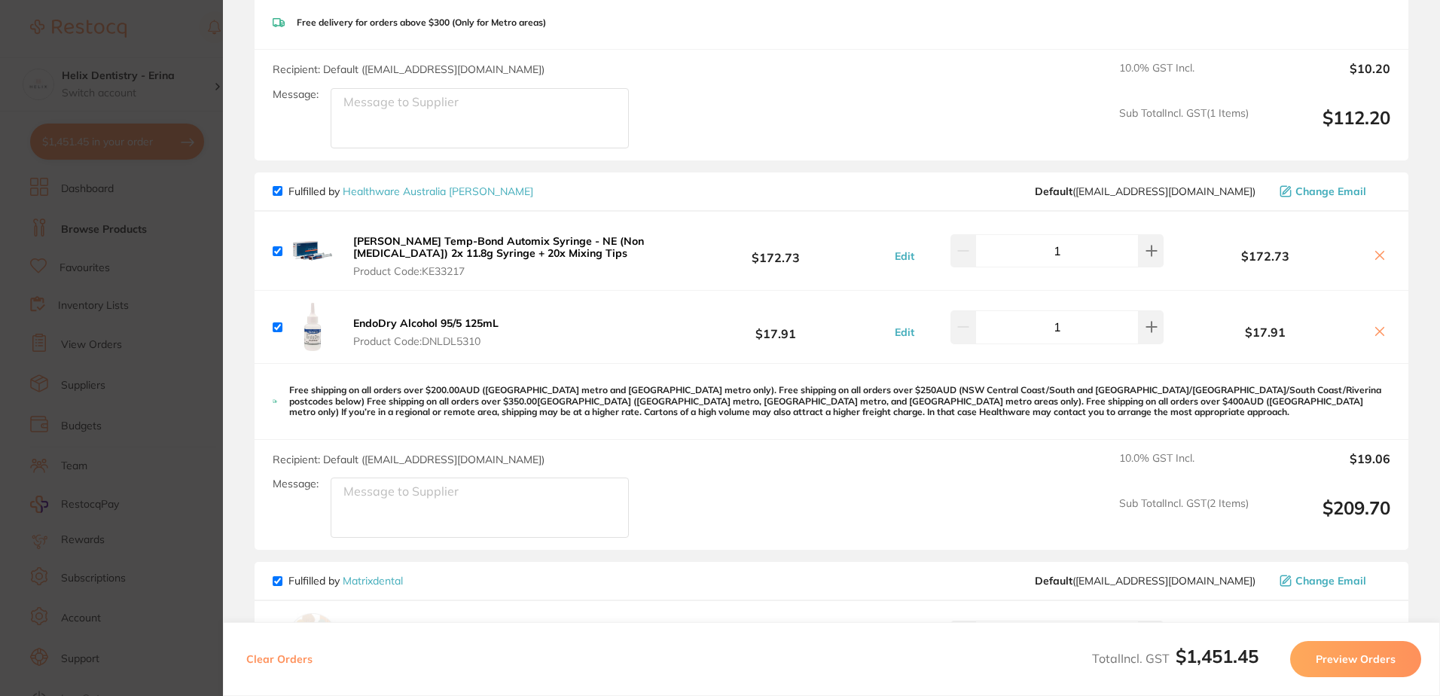
scroll to position [1776, 0]
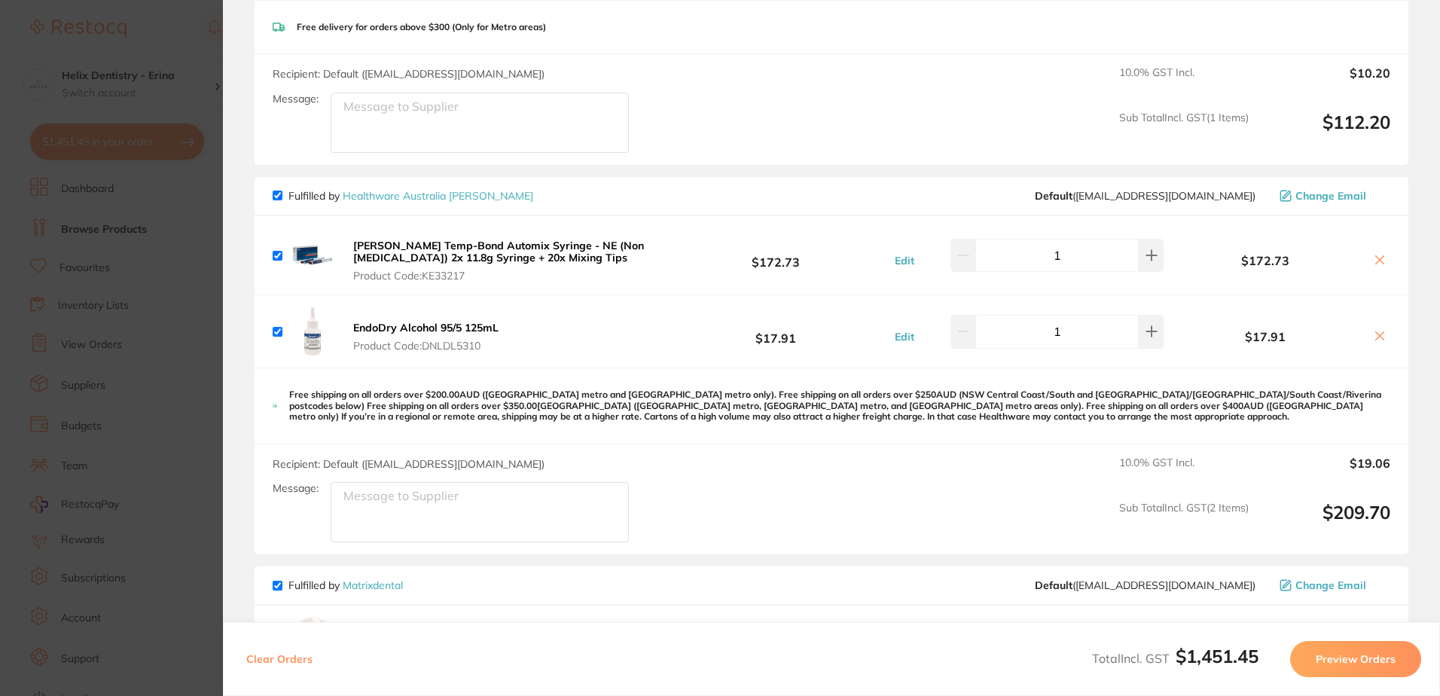
drag, startPoint x: 349, startPoint y: 224, endPoint x: 513, endPoint y: 218, distance: 164.3
click at [513, 228] on div "[PERSON_NAME] Temp-Bond Automix Syringe - NE (Non [MEDICAL_DATA]) 2x 11.8g Syri…" at bounding box center [468, 255] width 391 height 54
click at [413, 239] on b "[PERSON_NAME] Temp-Bond Automix Syringe - NE (Non [MEDICAL_DATA]) 2x 11.8g Syri…" at bounding box center [498, 252] width 291 height 26
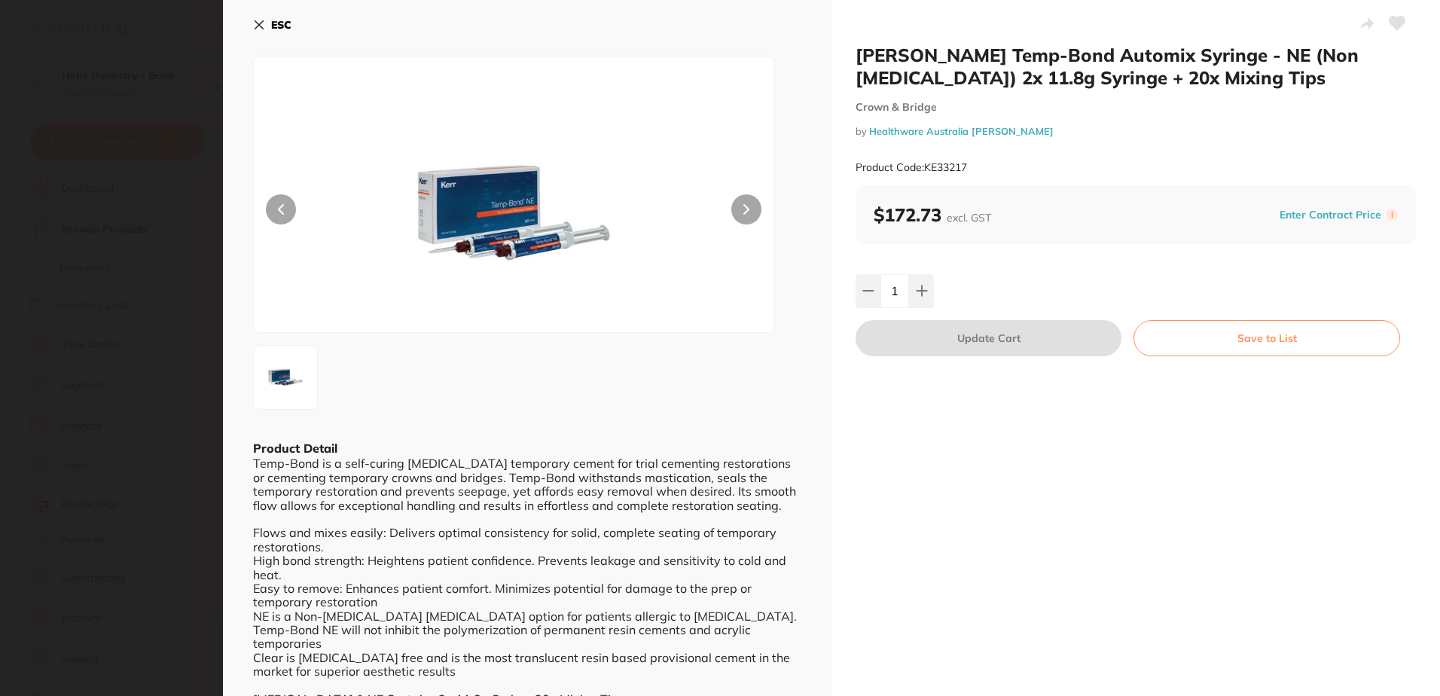
scroll to position [1, 0]
click at [274, 20] on b "ESC" at bounding box center [281, 25] width 20 height 14
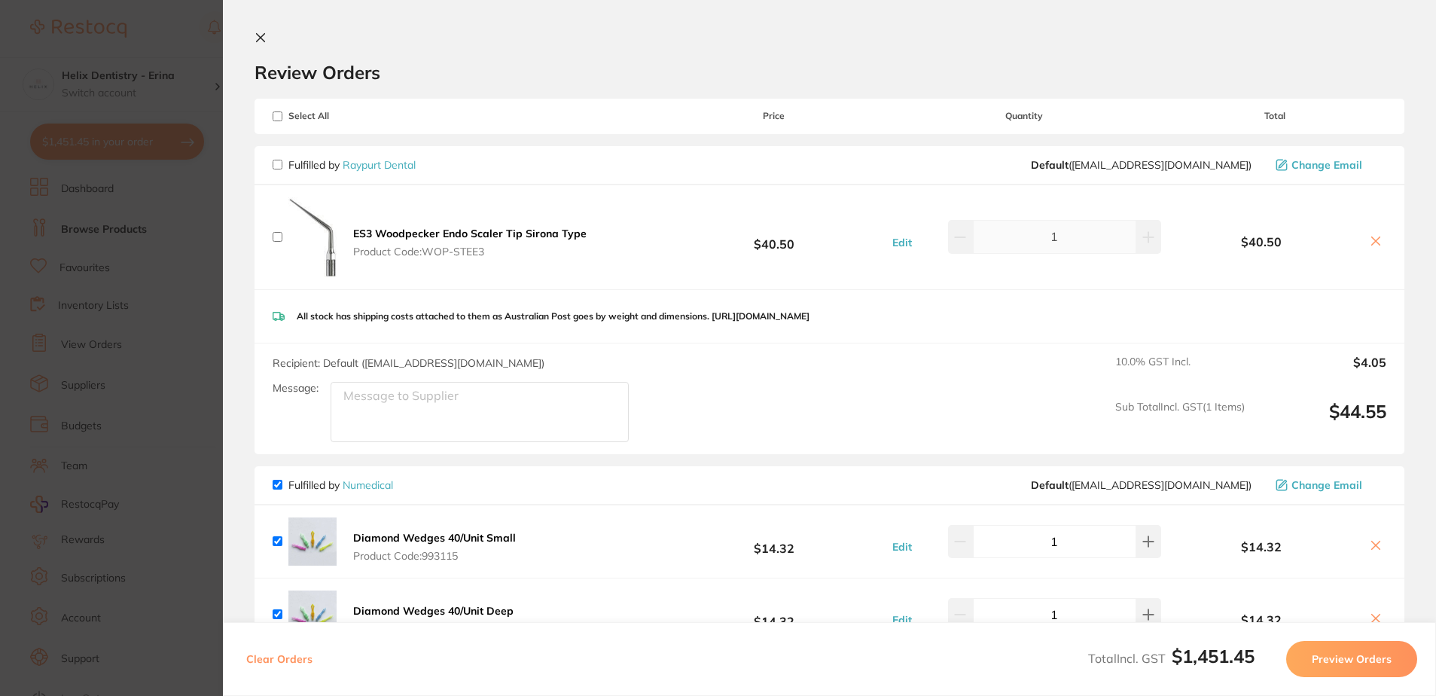
scroll to position [0, 0]
click at [257, 39] on icon at bounding box center [261, 38] width 8 height 8
click at [260, 39] on input "optibond solo" at bounding box center [716, 49] width 920 height 38
click at [384, 37] on input "optibond solo" at bounding box center [716, 49] width 920 height 38
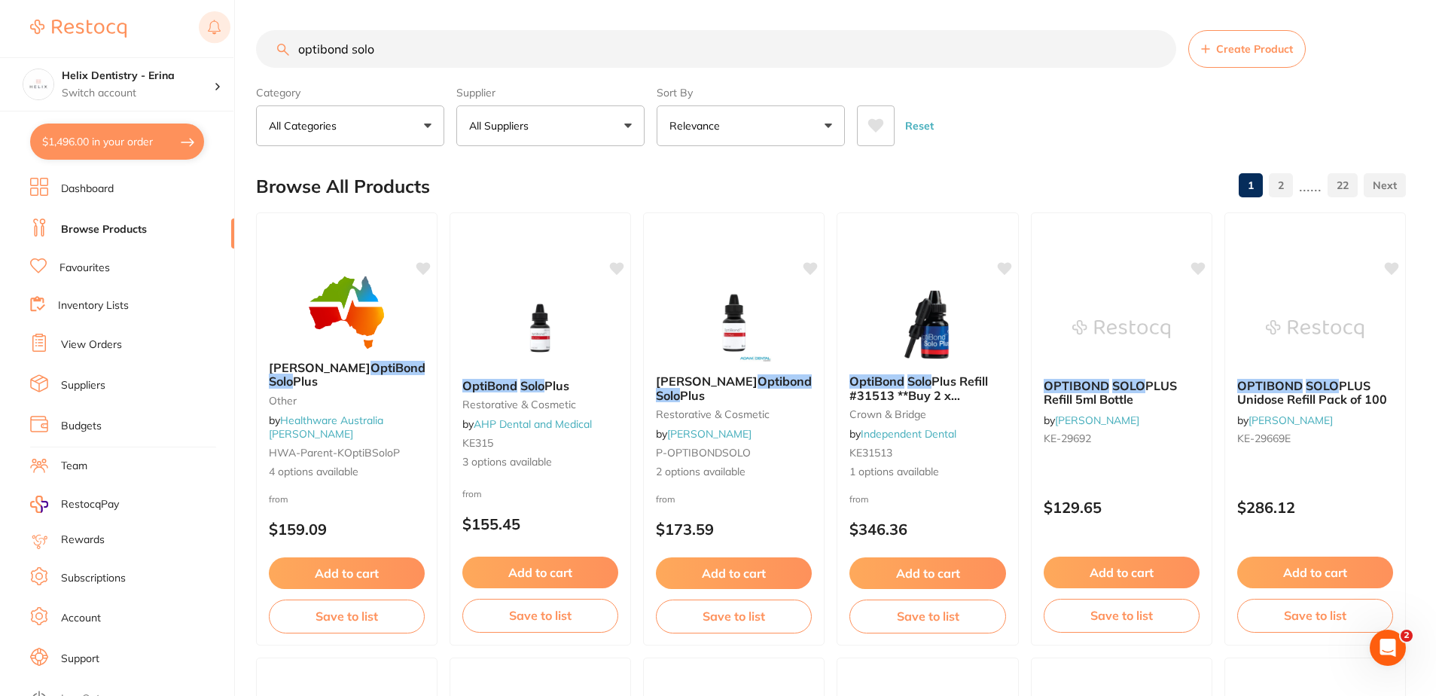
drag, startPoint x: 384, startPoint y: 37, endPoint x: 209, endPoint y: 38, distance: 174.7
click at [209, 38] on div "$1,496.00 Helix Dentistry - Erina Switch account Helix Dentristry - Long Jetty …" at bounding box center [718, 348] width 1436 height 696
type input "[PERSON_NAME] temp bond NE"
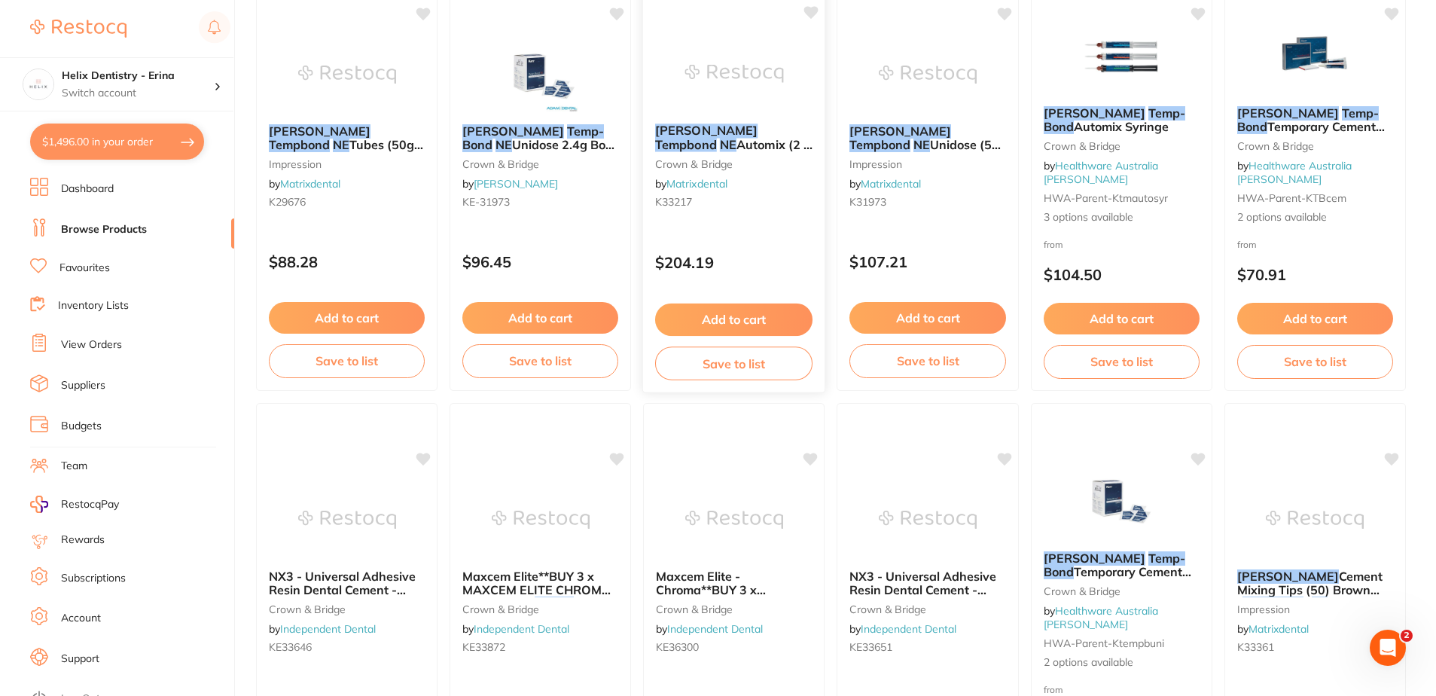
scroll to position [151, 0]
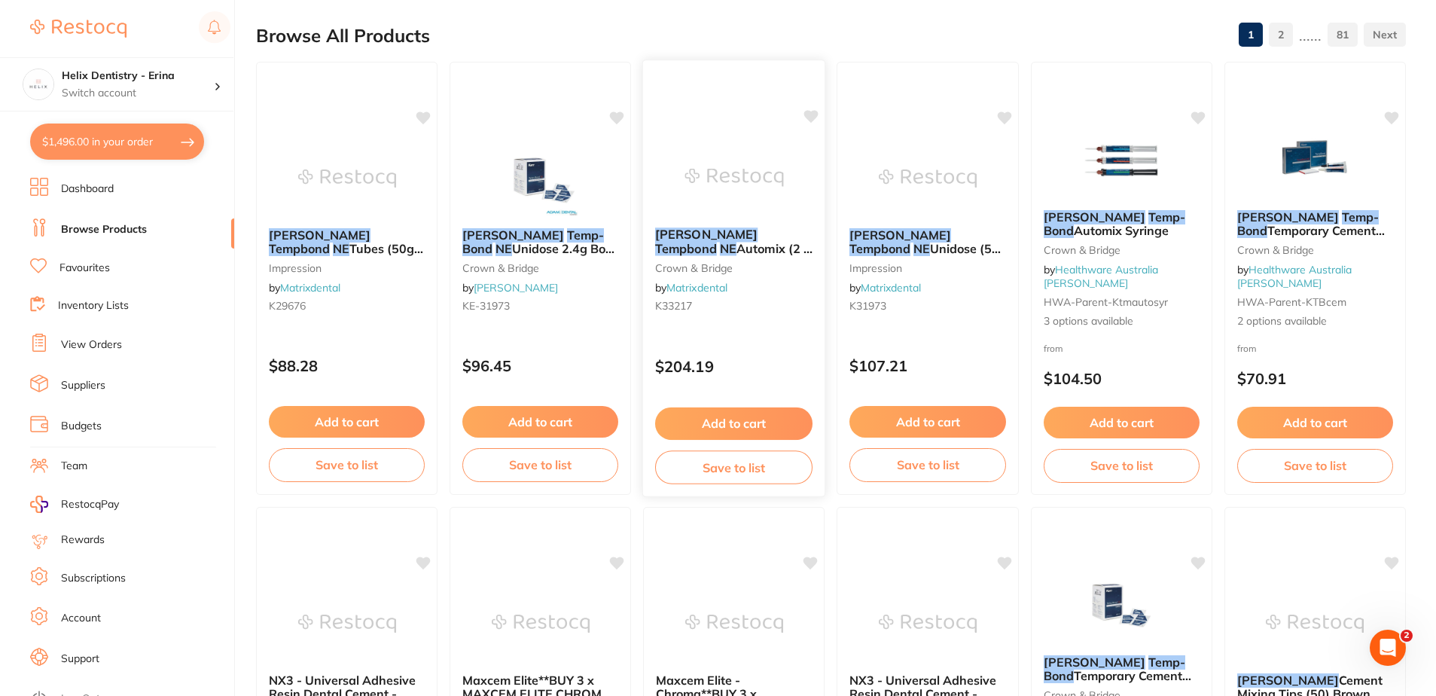
click at [717, 241] on em "Tempbond" at bounding box center [686, 248] width 62 height 15
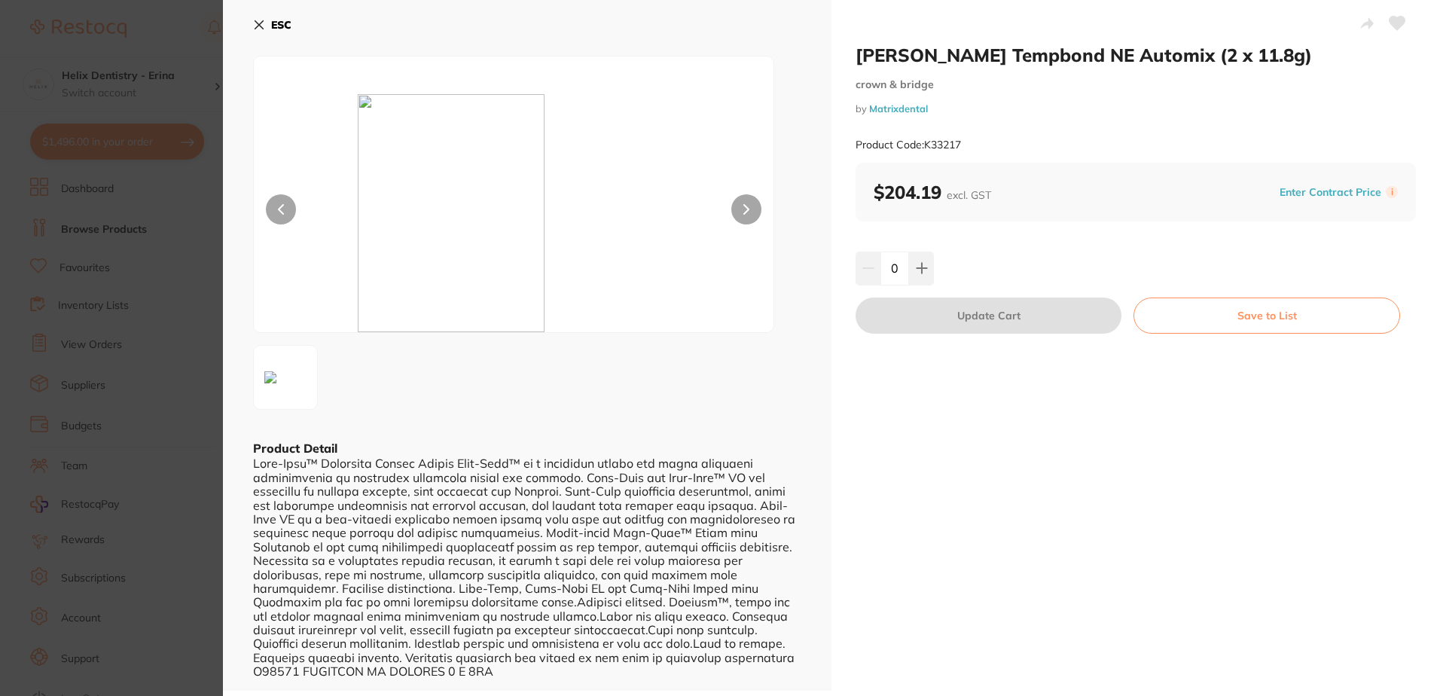
click at [750, 212] on button at bounding box center [746, 209] width 30 height 30
click at [260, 22] on icon at bounding box center [259, 25] width 12 height 12
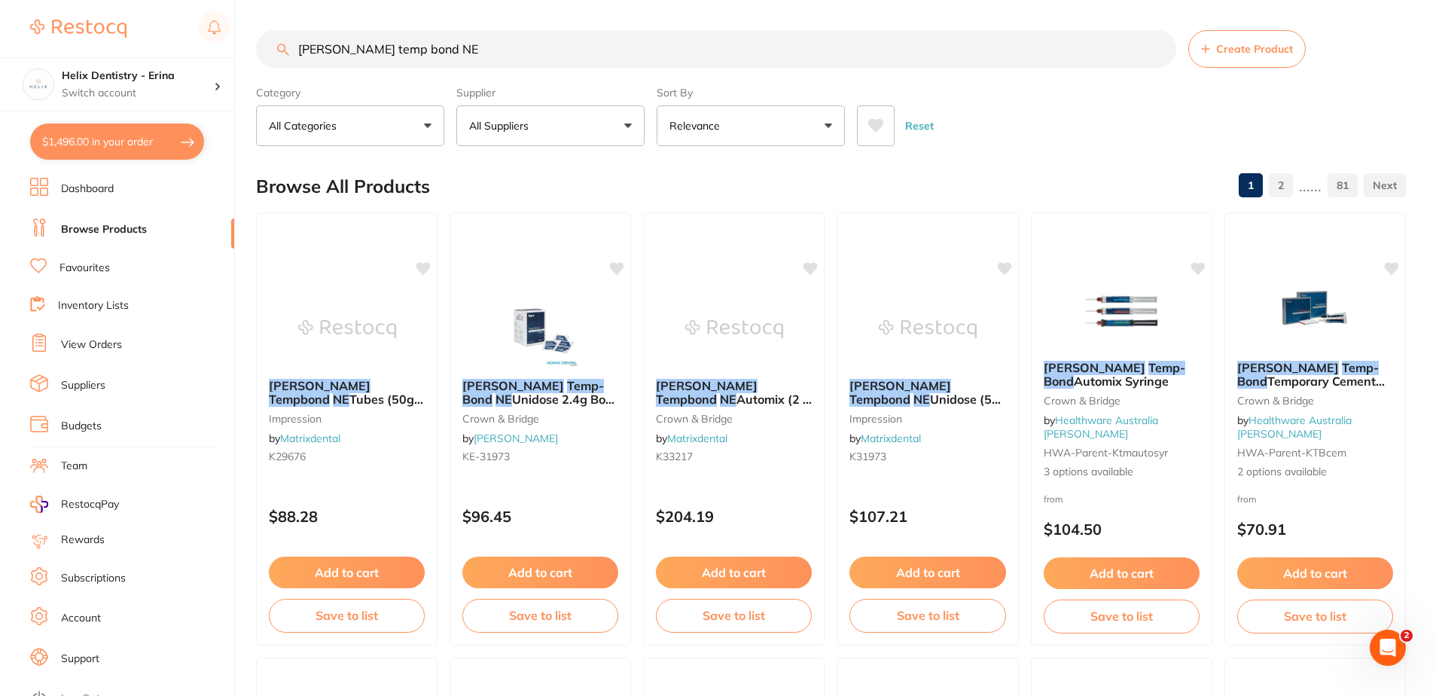
click at [99, 338] on link "View Orders" at bounding box center [91, 344] width 61 height 15
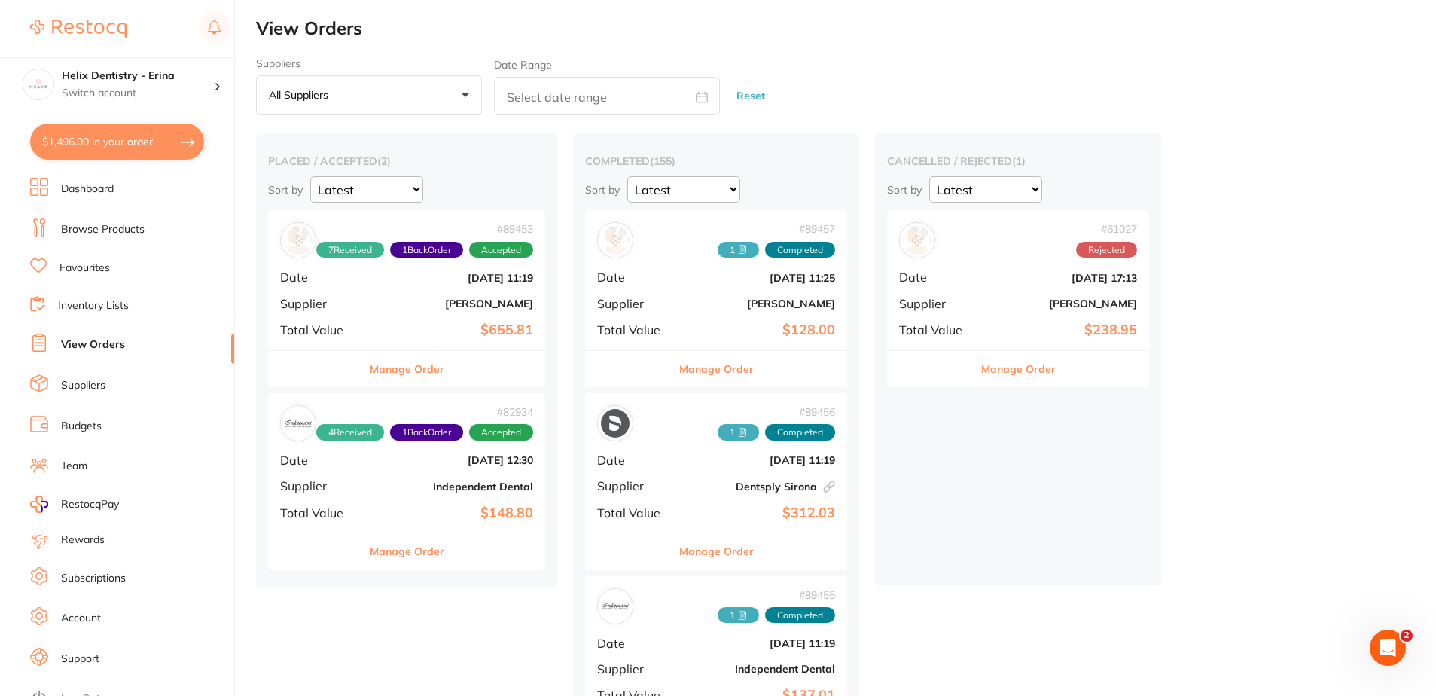
click at [98, 227] on link "Browse Products" at bounding box center [103, 229] width 84 height 15
click at [96, 139] on button "$1,496.00 in your order" at bounding box center [117, 142] width 174 height 36
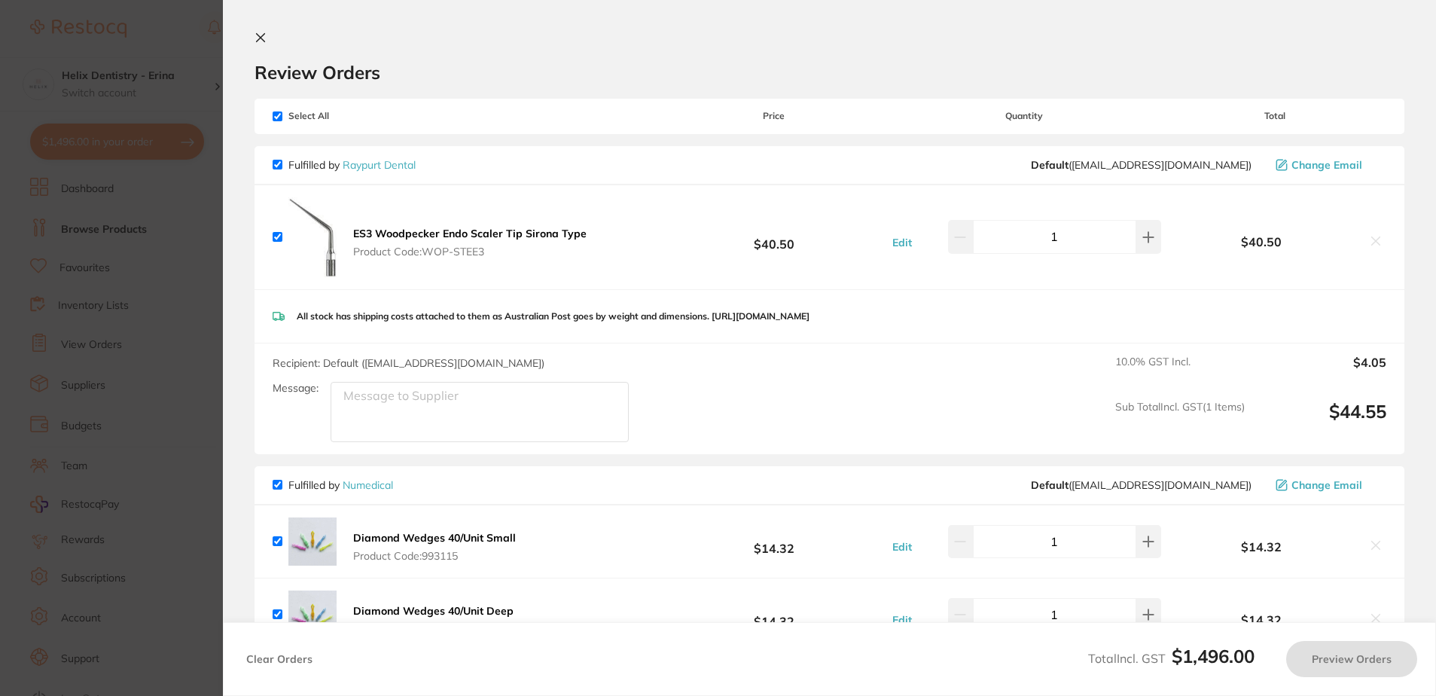
click at [144, 141] on section "Update RRP Set your pre negotiated price for this item. Item Agreed RRP (excl. …" at bounding box center [718, 348] width 1436 height 696
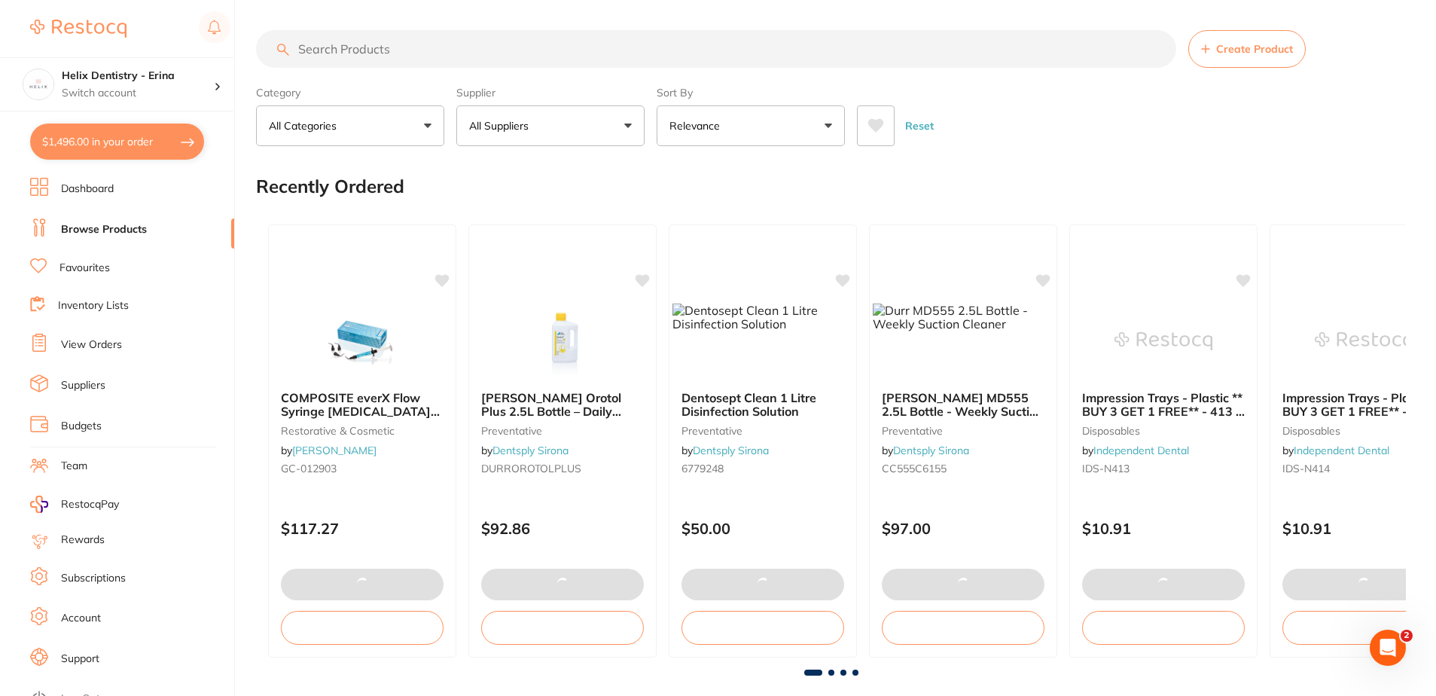
checkbox input "true"
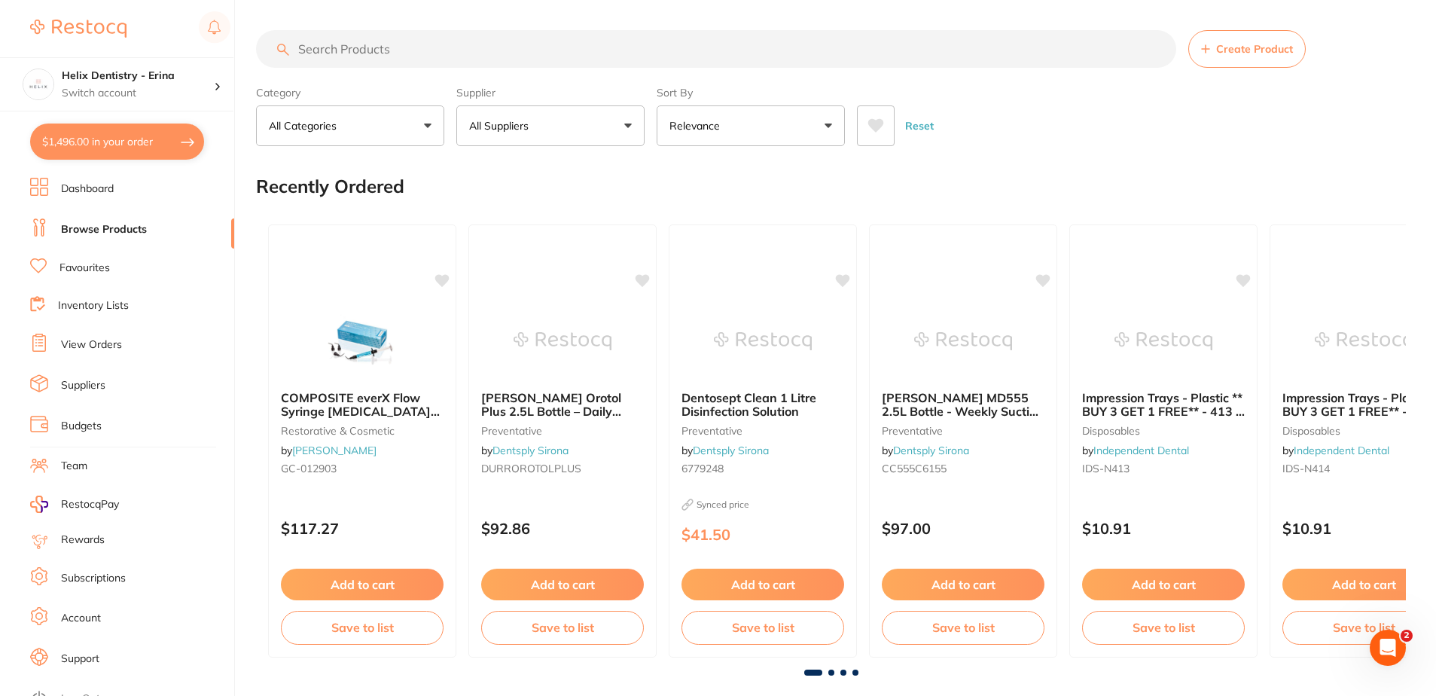
click at [137, 130] on button "$1,496.00 in your order" at bounding box center [117, 142] width 174 height 36
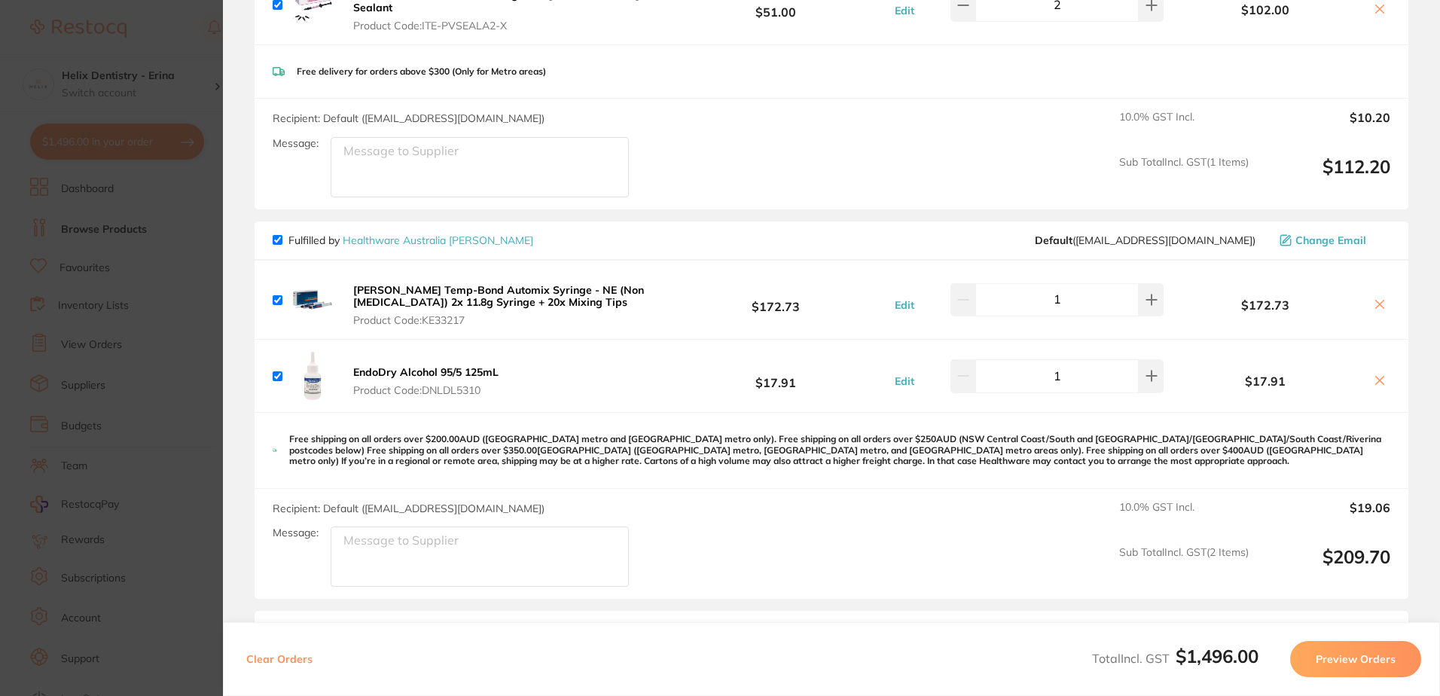
scroll to position [1883, 0]
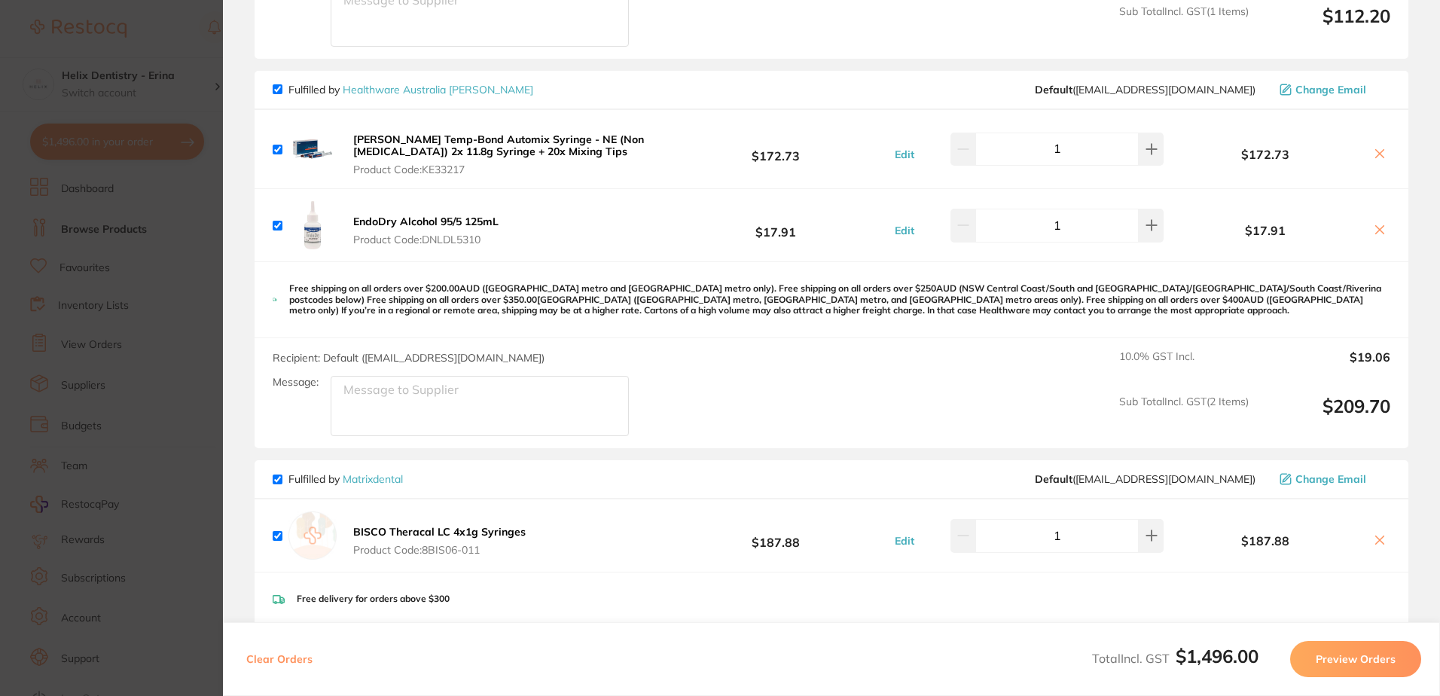
click at [275, 84] on input "checkbox" at bounding box center [278, 89] width 10 height 10
checkbox input "false"
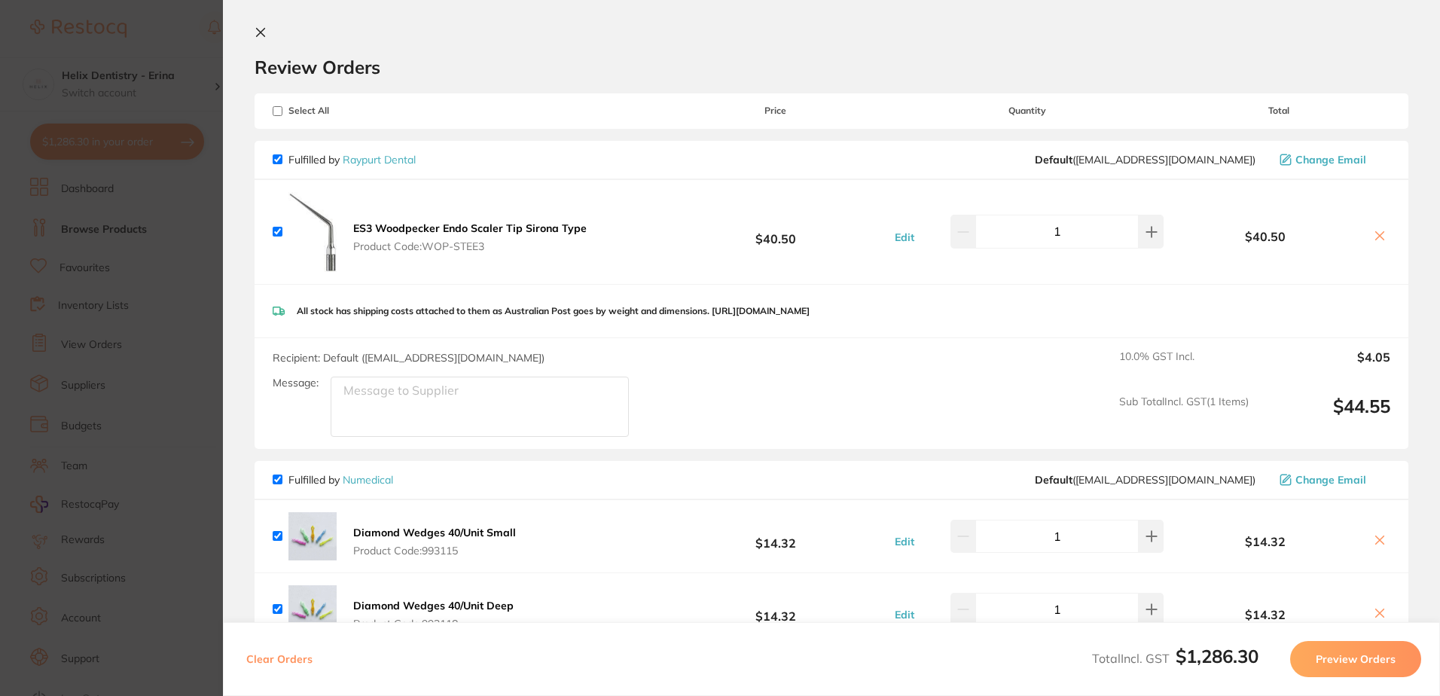
scroll to position [0, 0]
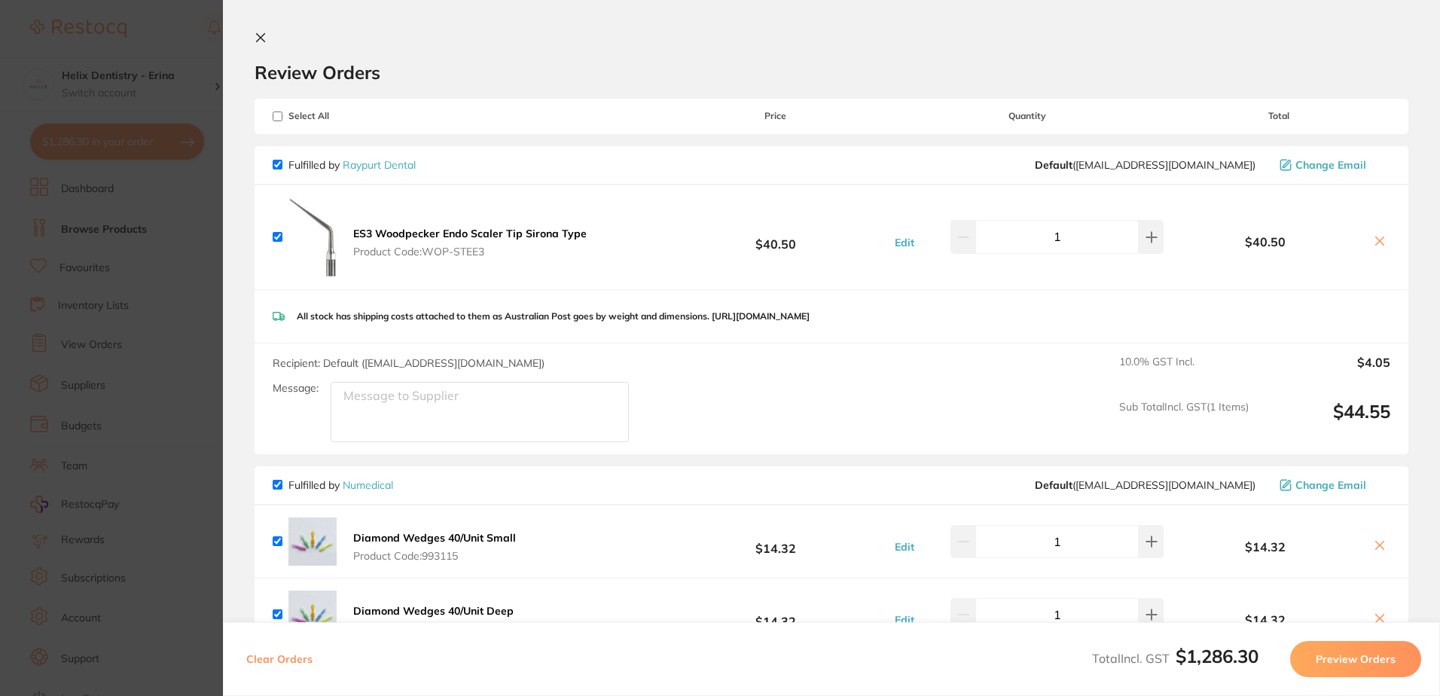
click at [277, 161] on input "checkbox" at bounding box center [278, 165] width 10 height 10
checkbox input "false"
click at [1364, 646] on button "Preview Orders" at bounding box center [1355, 659] width 131 height 36
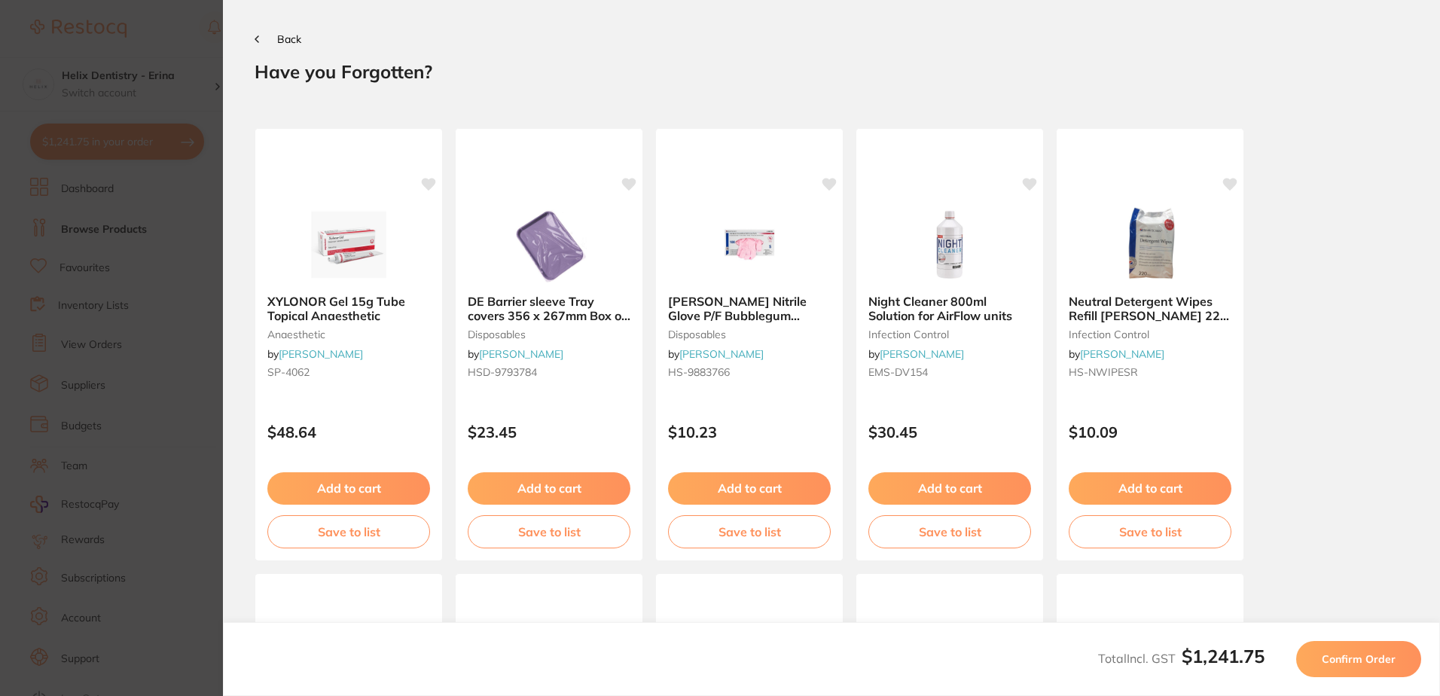
click at [1364, 646] on button "Confirm Order" at bounding box center [1358, 659] width 125 height 36
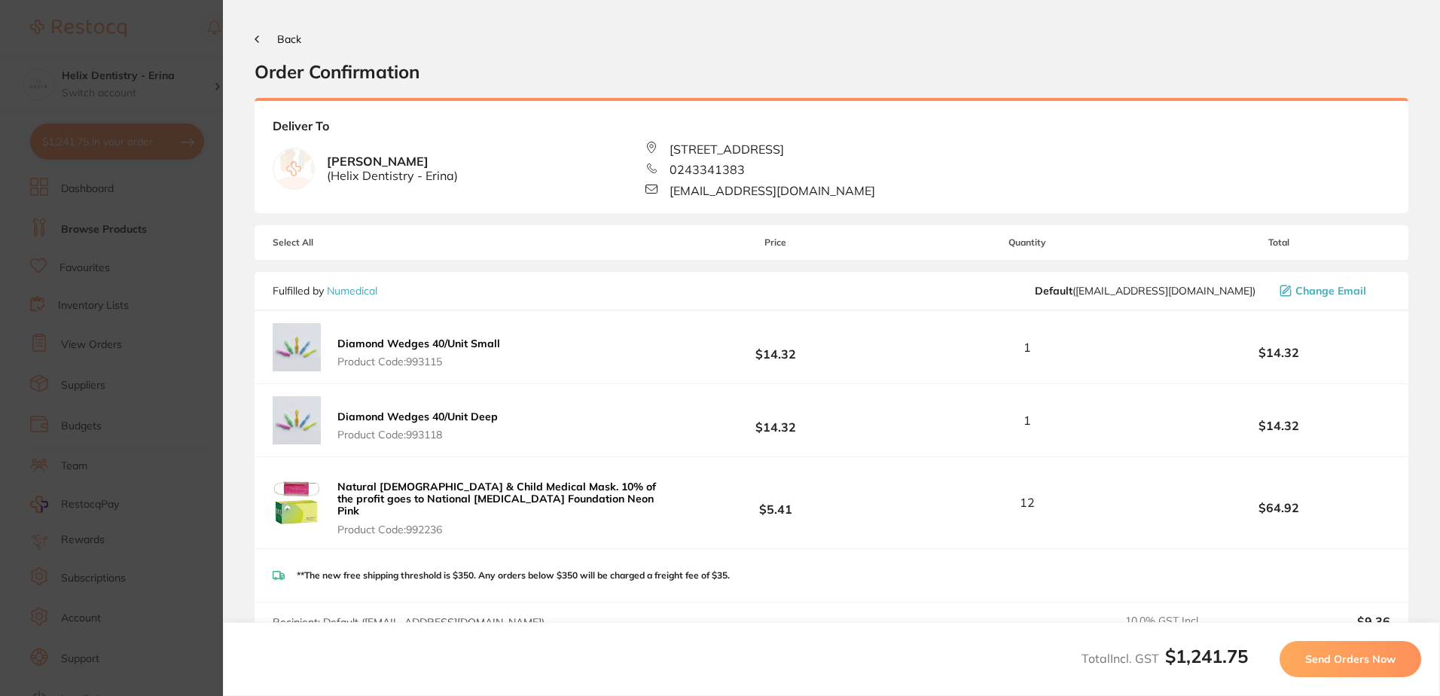
click at [1364, 646] on button "Send Orders Now" at bounding box center [1350, 659] width 142 height 36
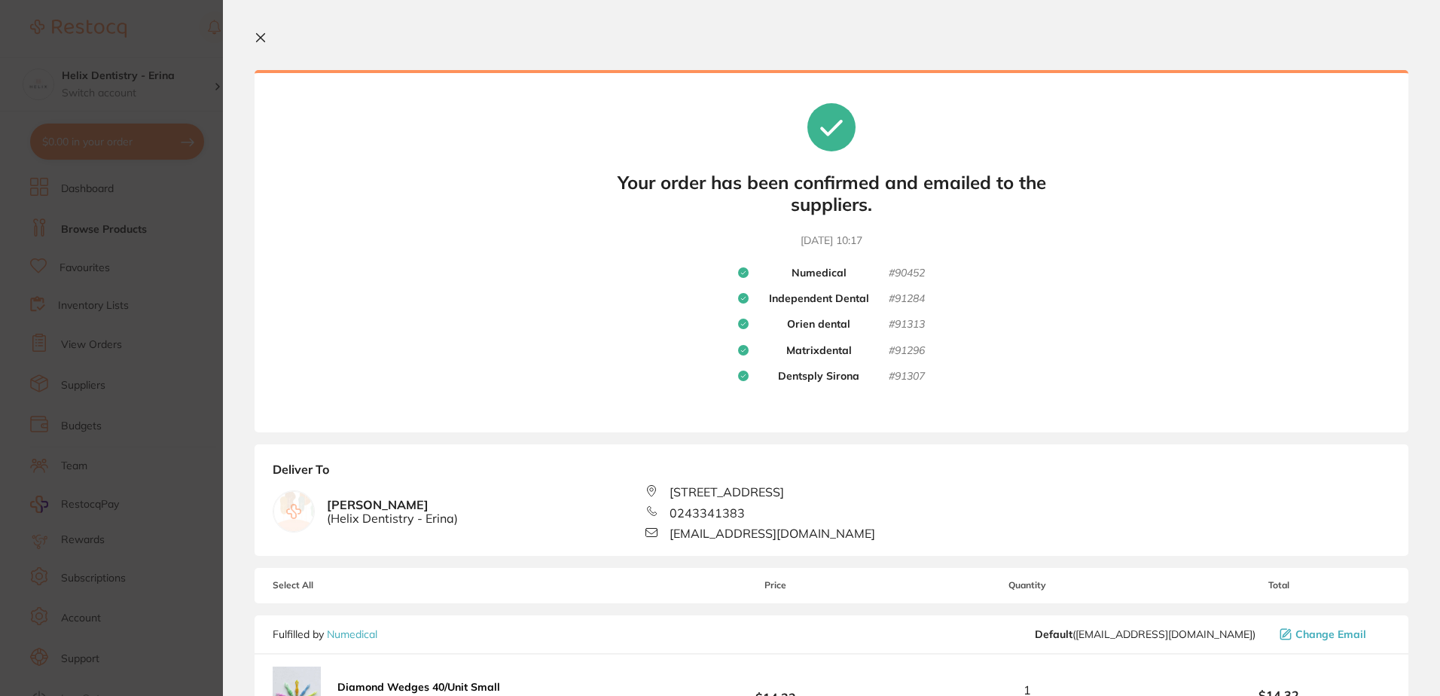
click at [247, 44] on section "Your orders are being processed and we will notify you once we have placed the …" at bounding box center [831, 348] width 1217 height 696
click at [253, 41] on section "Your orders are being processed and we will notify you once we have placed the …" at bounding box center [831, 348] width 1217 height 696
click at [263, 41] on icon at bounding box center [261, 38] width 8 height 8
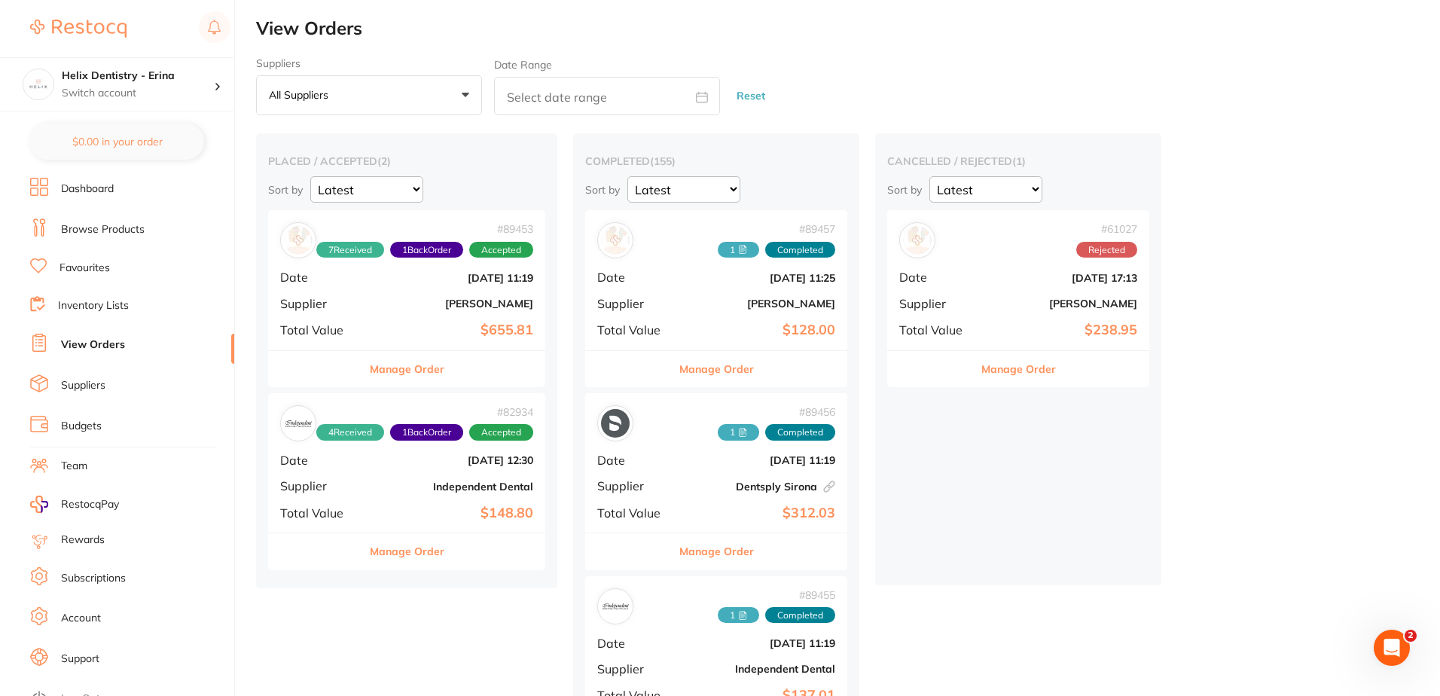
checkbox input "false"
